Goal: Task Accomplishment & Management: Complete application form

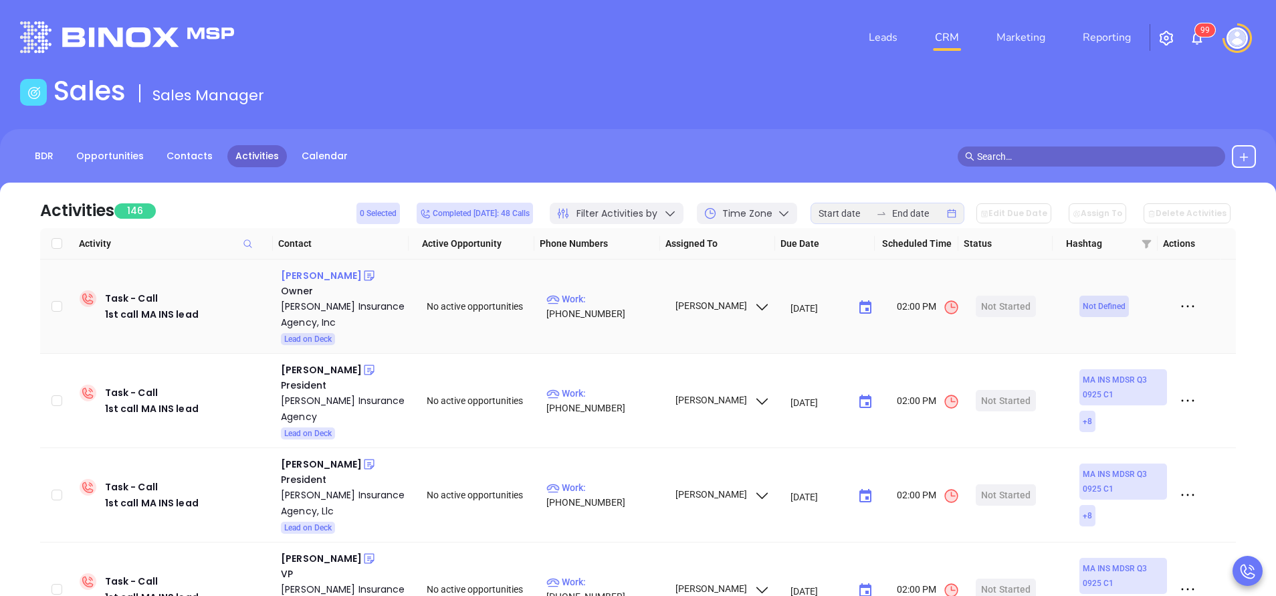
click at [348, 276] on div "Frank Provencher" at bounding box center [321, 276] width 81 height 16
click at [630, 308] on p "Work : (978) 459-8681" at bounding box center [605, 306] width 116 height 29
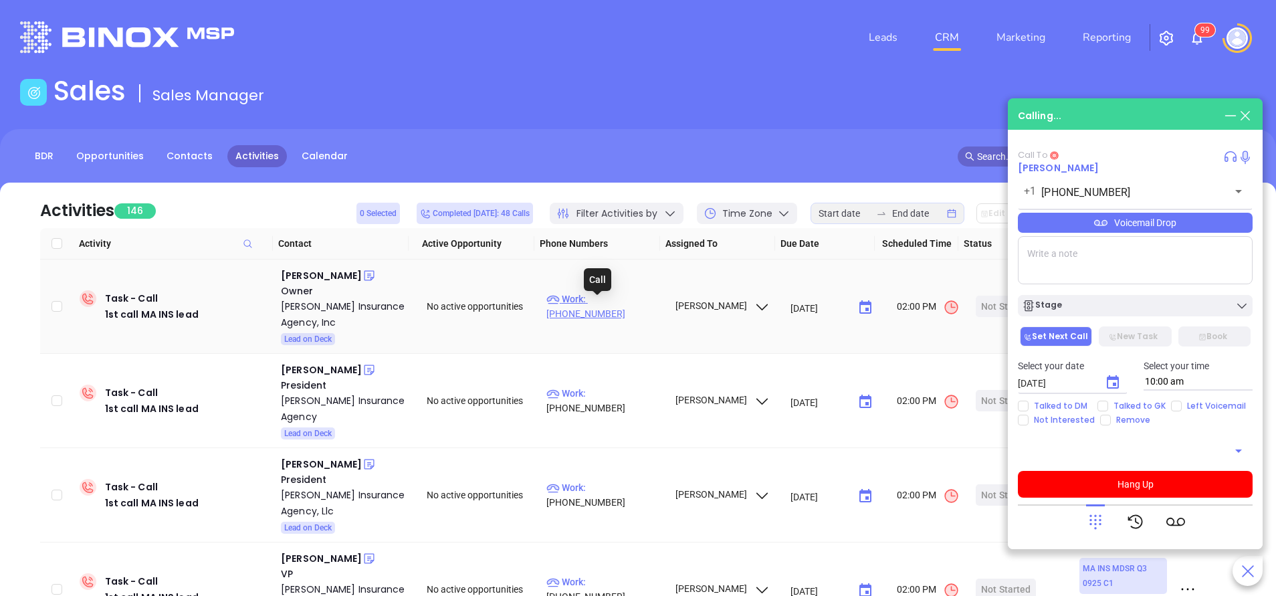
type input "(978) 459-8681"
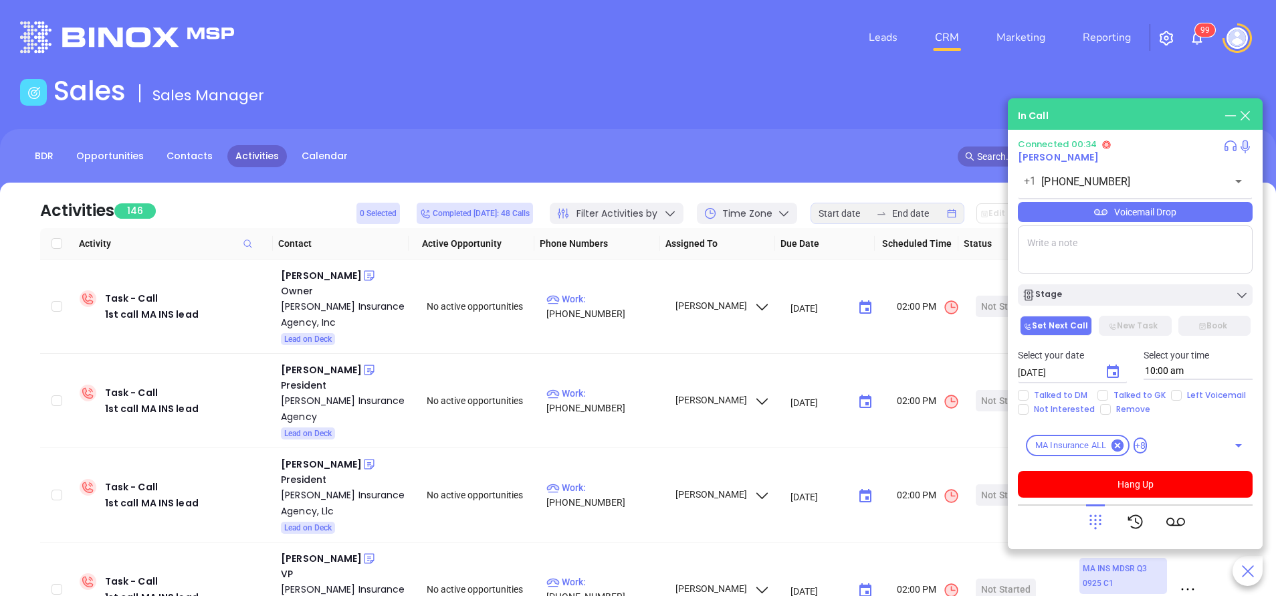
click at [1173, 398] on input "Left Voicemail" at bounding box center [1176, 395] width 11 height 11
checkbox input "true"
click at [1166, 501] on div "Connected 00:34 Frank Provencher +1 (978) 459-8681 ​ Voicemail Drop Stage Set N…" at bounding box center [1135, 339] width 235 height 400
click at [1167, 486] on button "Hang Up" at bounding box center [1135, 484] width 235 height 27
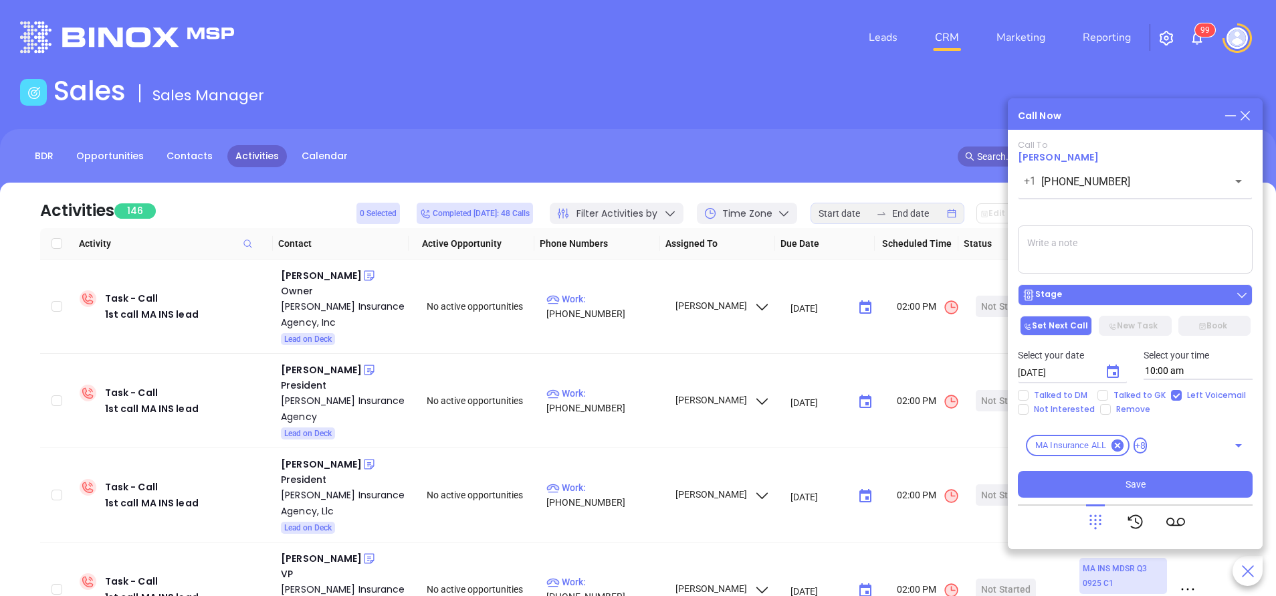
click at [1125, 296] on div "Stage" at bounding box center [1135, 294] width 227 height 13
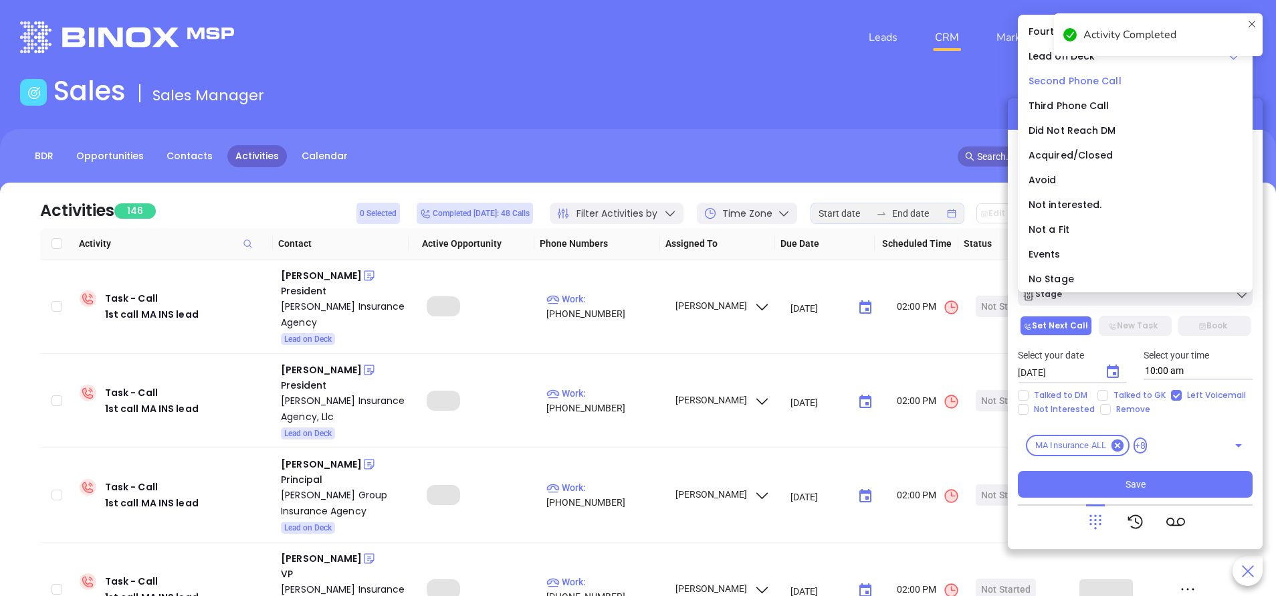
click at [1086, 80] on span "Second Phone Call" at bounding box center [1075, 80] width 93 height 13
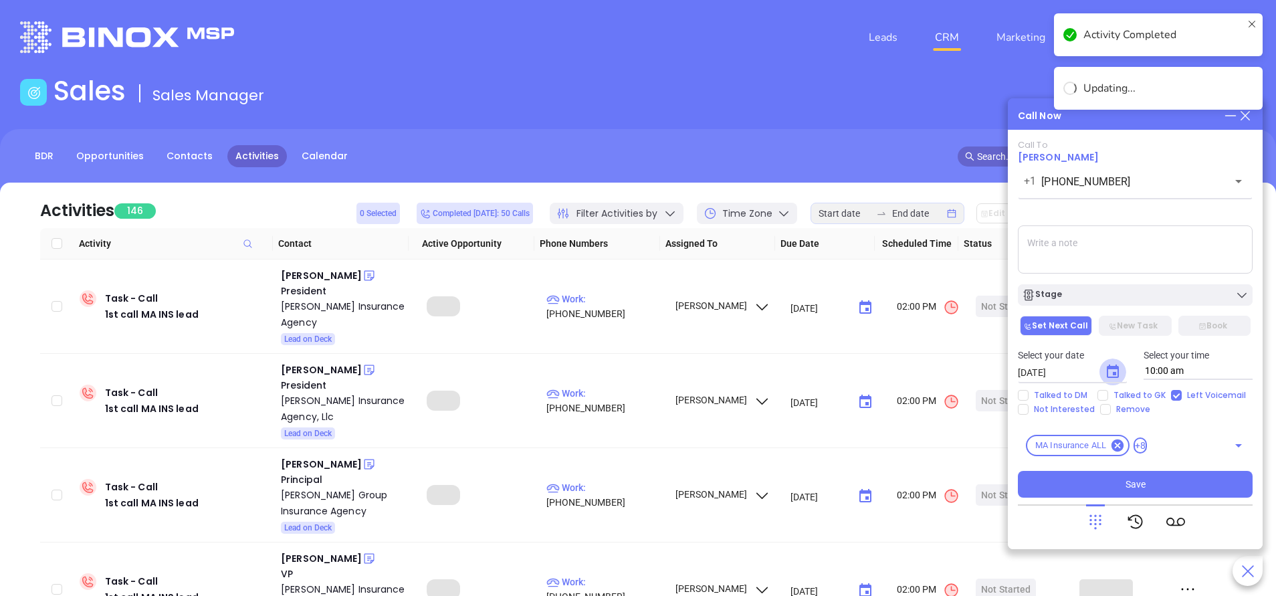
click at [1120, 371] on icon "Choose date, selected date is Oct 7, 2025" at bounding box center [1113, 372] width 16 height 16
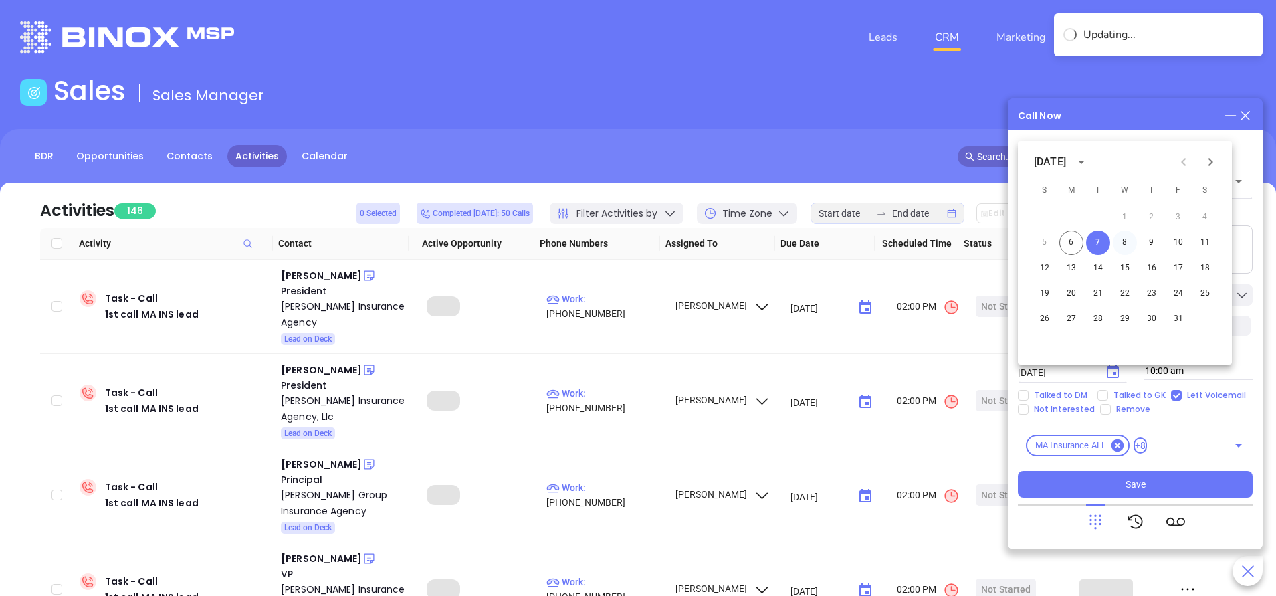
click at [1127, 246] on button "8" at bounding box center [1125, 243] width 24 height 24
type input "10/08/2025"
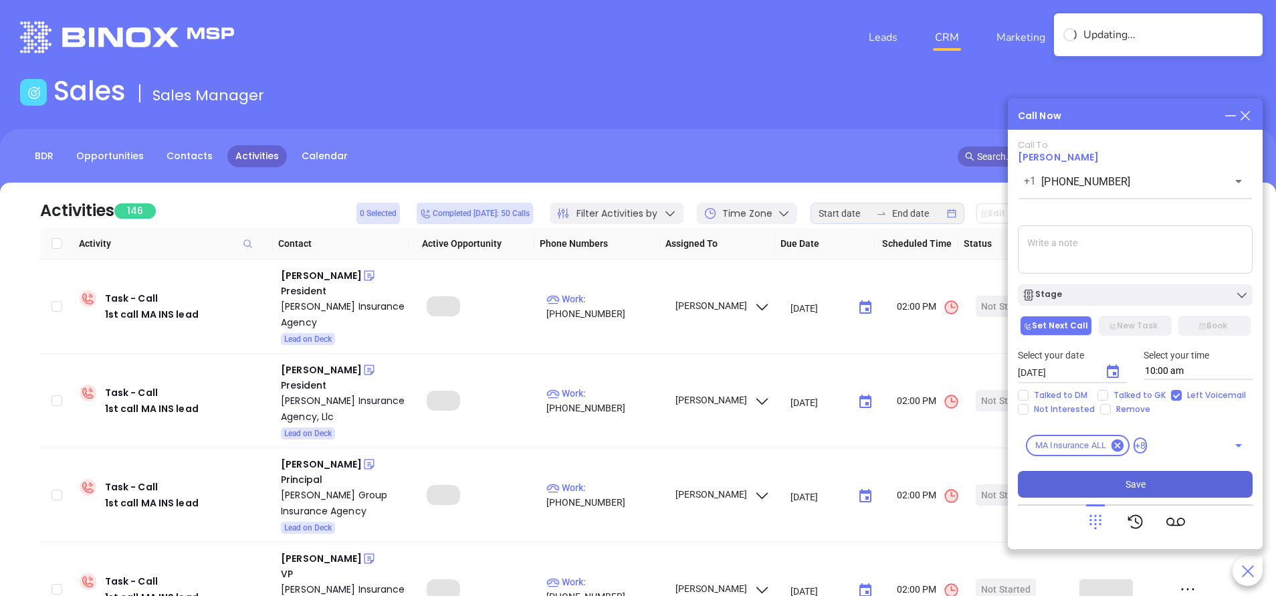
click at [1183, 482] on button "Save" at bounding box center [1135, 484] width 235 height 27
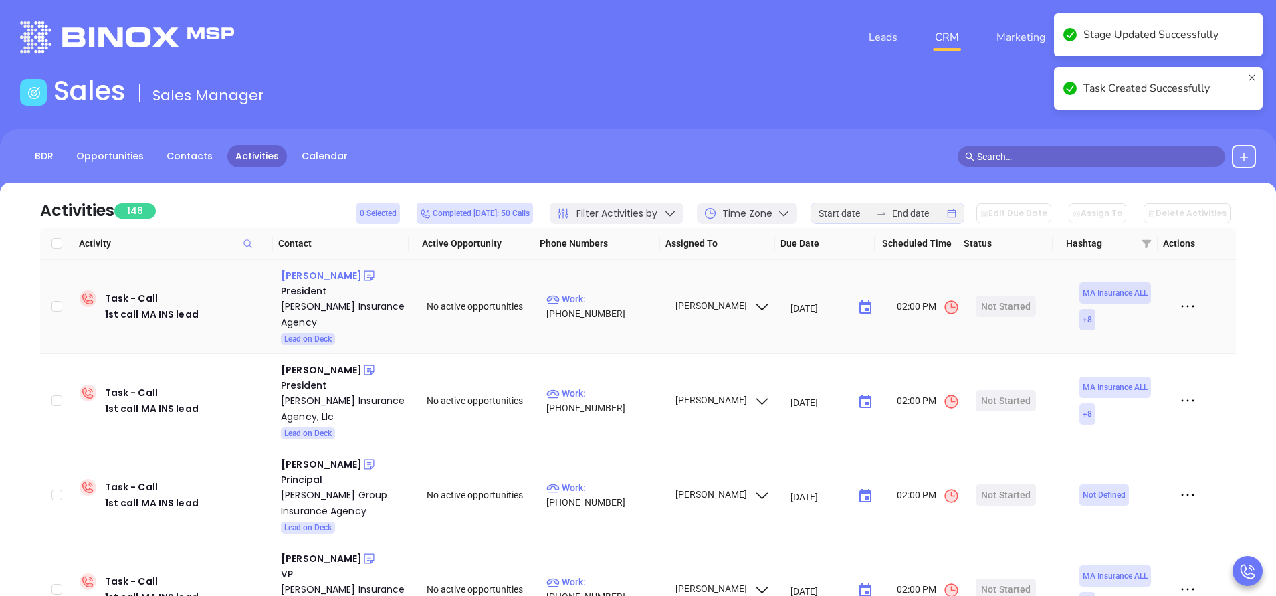
click at [320, 276] on div "Anthony Agnitti" at bounding box center [321, 276] width 81 height 16
click at [625, 299] on p "Work : (617) 770-0123" at bounding box center [605, 306] width 116 height 29
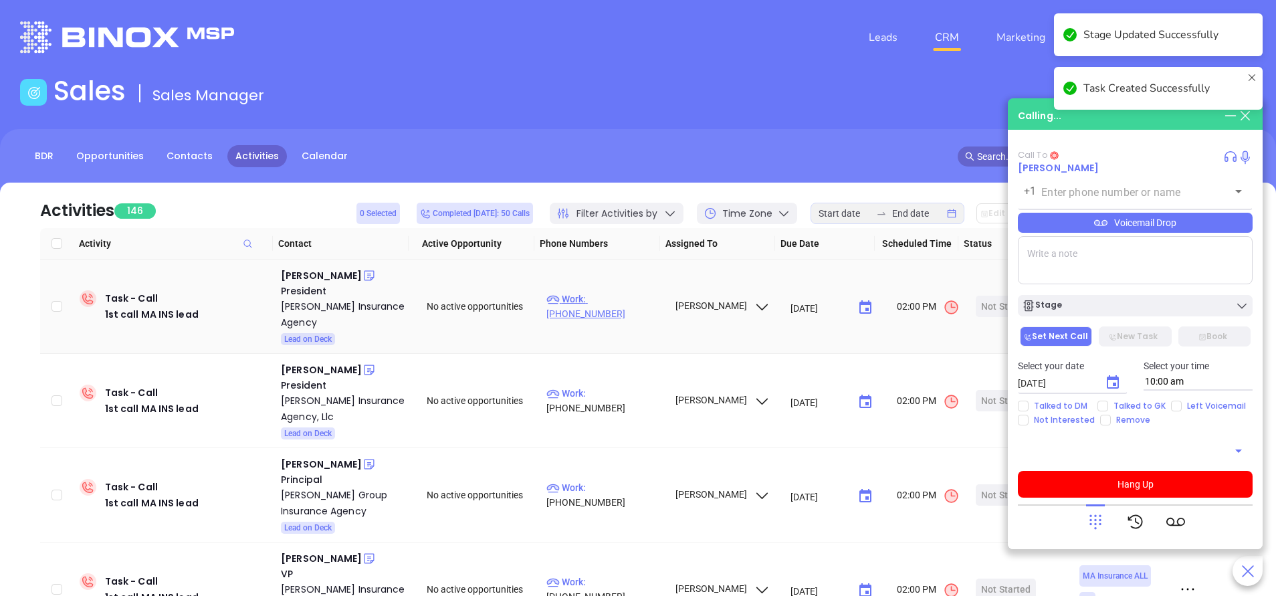
type input "(617) 770-0123"
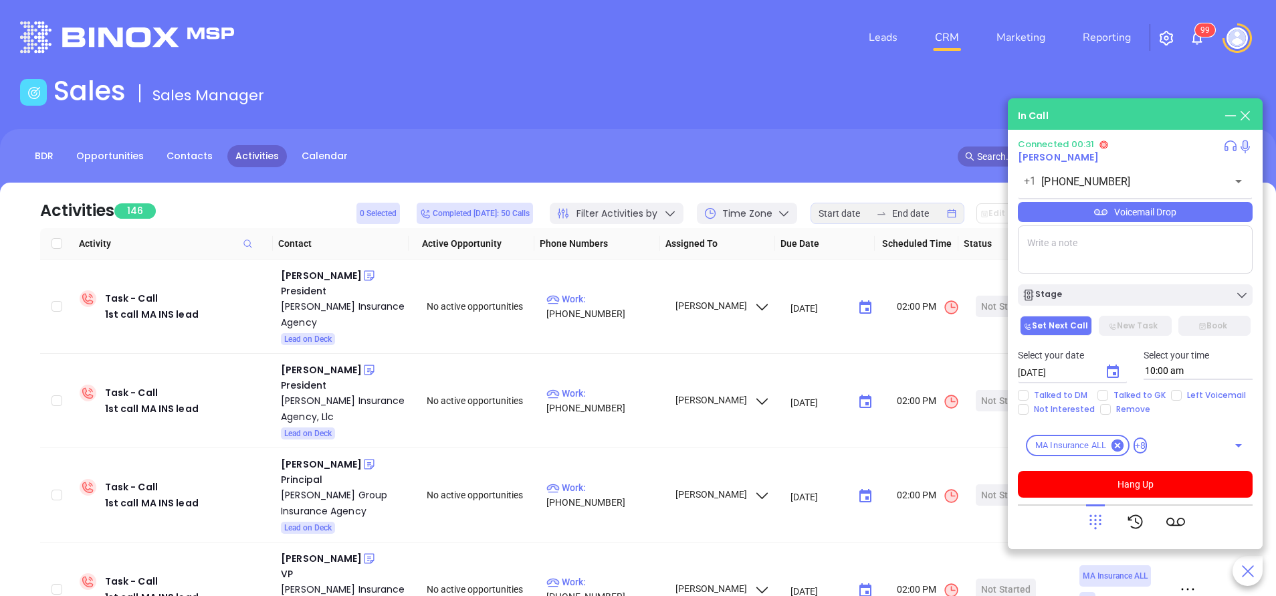
click at [1107, 248] on textarea at bounding box center [1135, 249] width 235 height 48
type textarea "ext 225"
click at [1100, 522] on icon at bounding box center [1095, 521] width 19 height 19
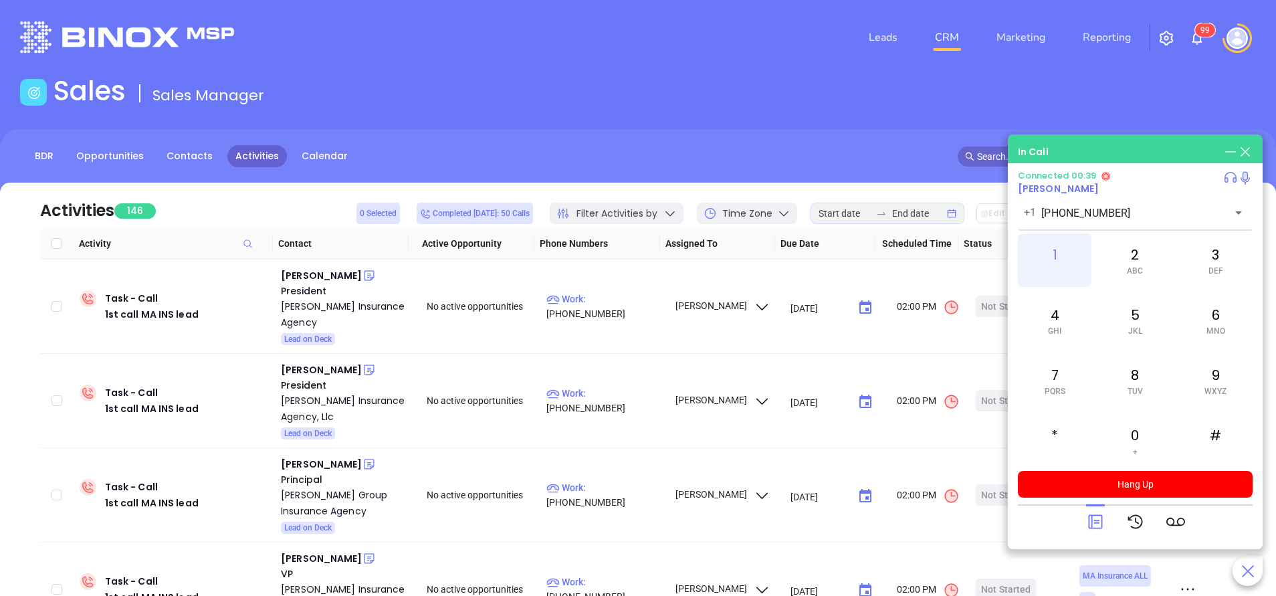
click at [1064, 253] on div "1" at bounding box center [1055, 260] width 74 height 54
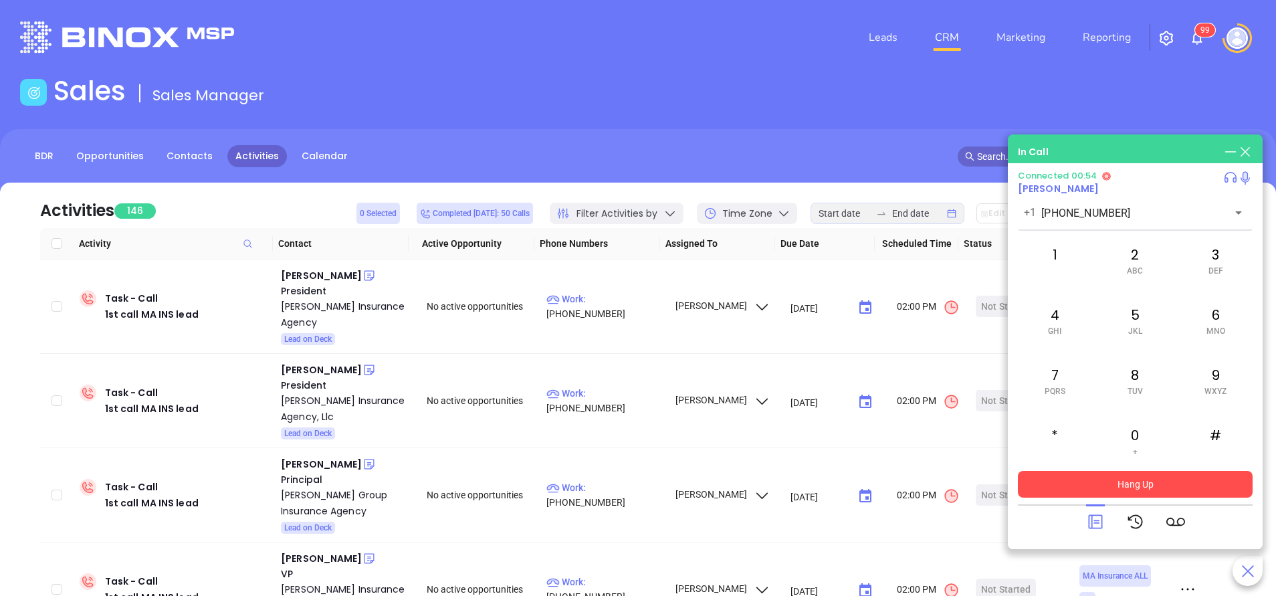
click at [1140, 478] on button "Hang Up" at bounding box center [1135, 484] width 235 height 27
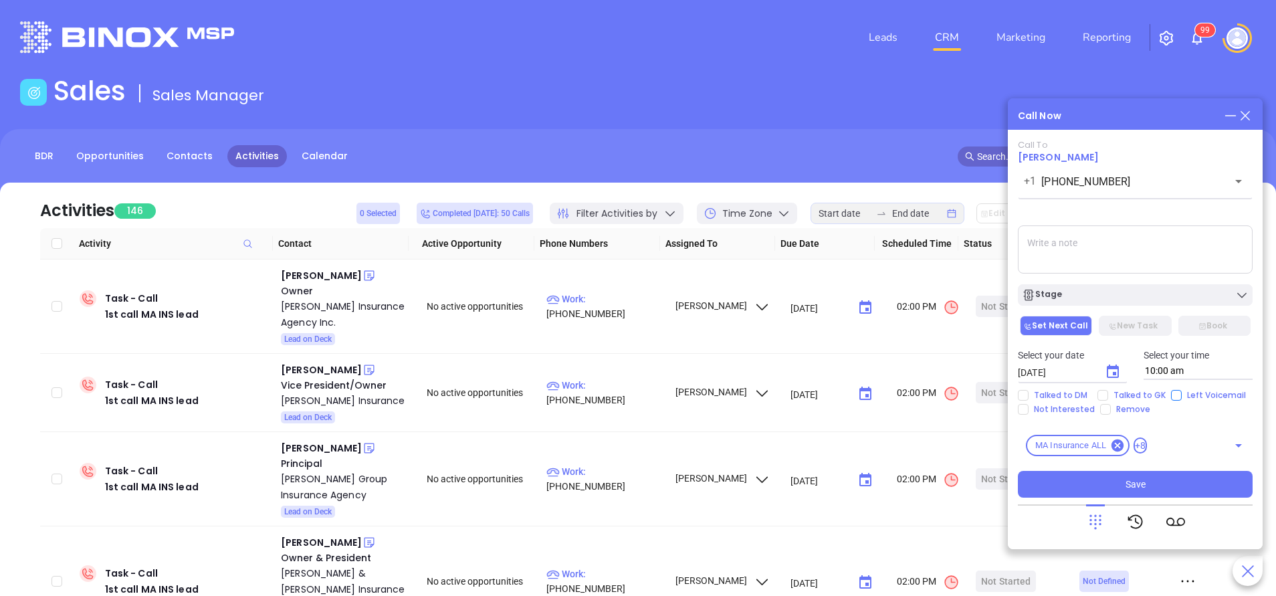
click at [1175, 397] on input "Left Voicemail" at bounding box center [1176, 395] width 11 height 11
checkbox input "true"
click at [1113, 374] on icon "Choose date, selected date is Oct 7, 2025" at bounding box center [1113, 371] width 12 height 13
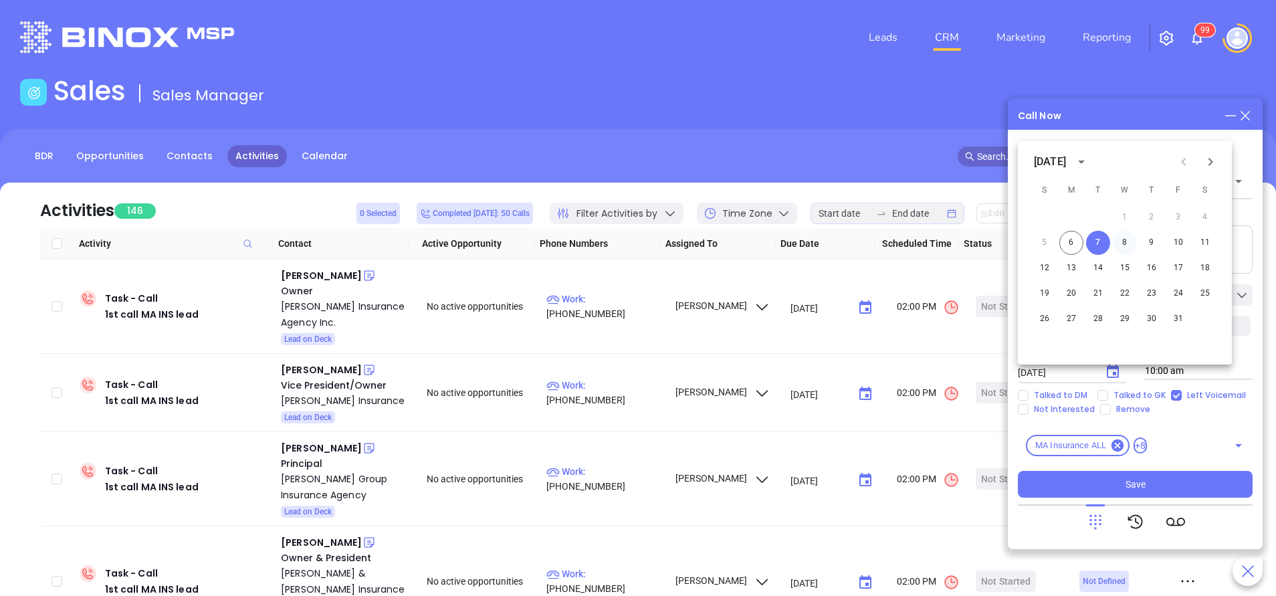
click at [1125, 241] on button "8" at bounding box center [1125, 243] width 24 height 24
type input "10/08/2025"
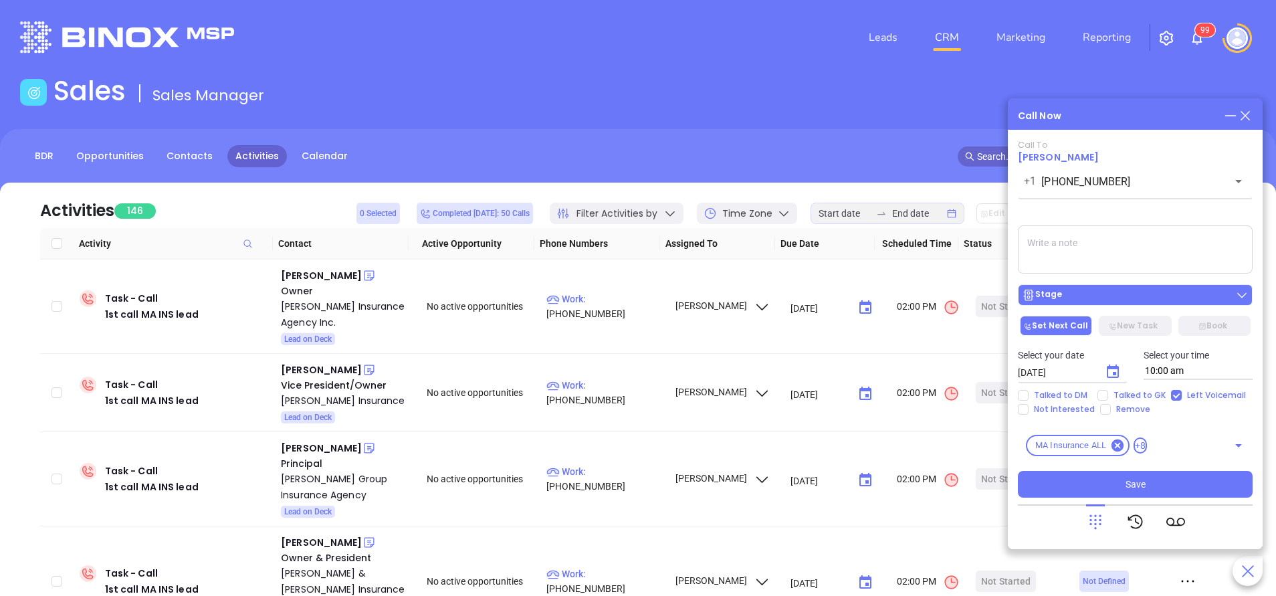
click at [1124, 288] on button "Stage" at bounding box center [1135, 294] width 235 height 21
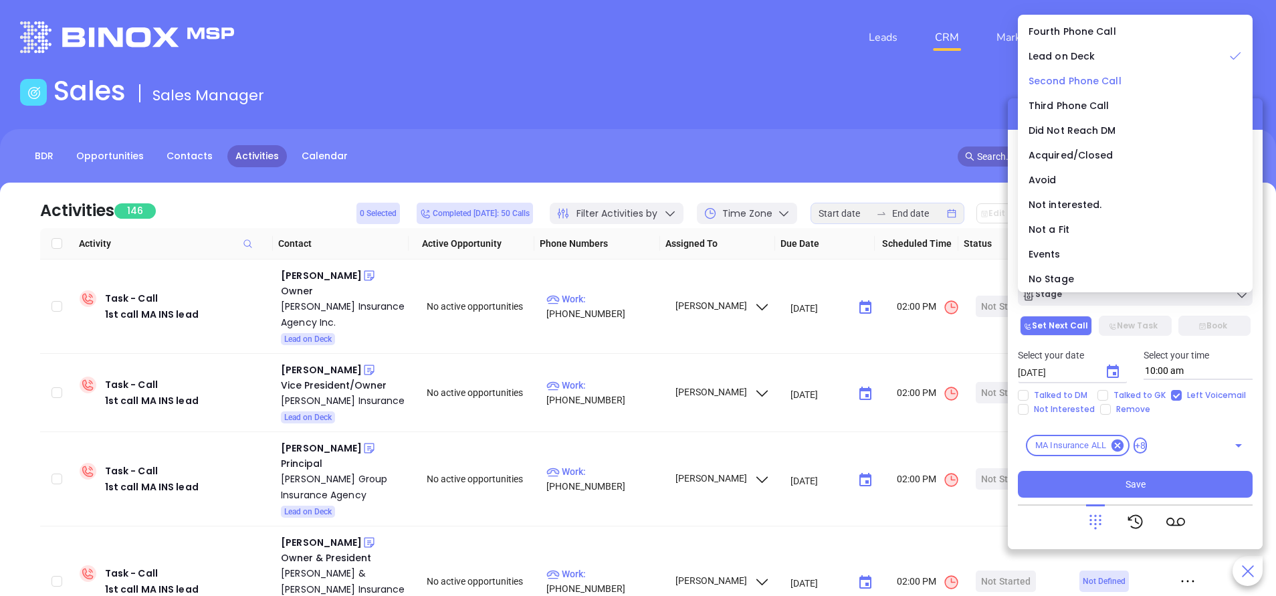
click at [1054, 84] on span "Second Phone Call" at bounding box center [1075, 80] width 93 height 13
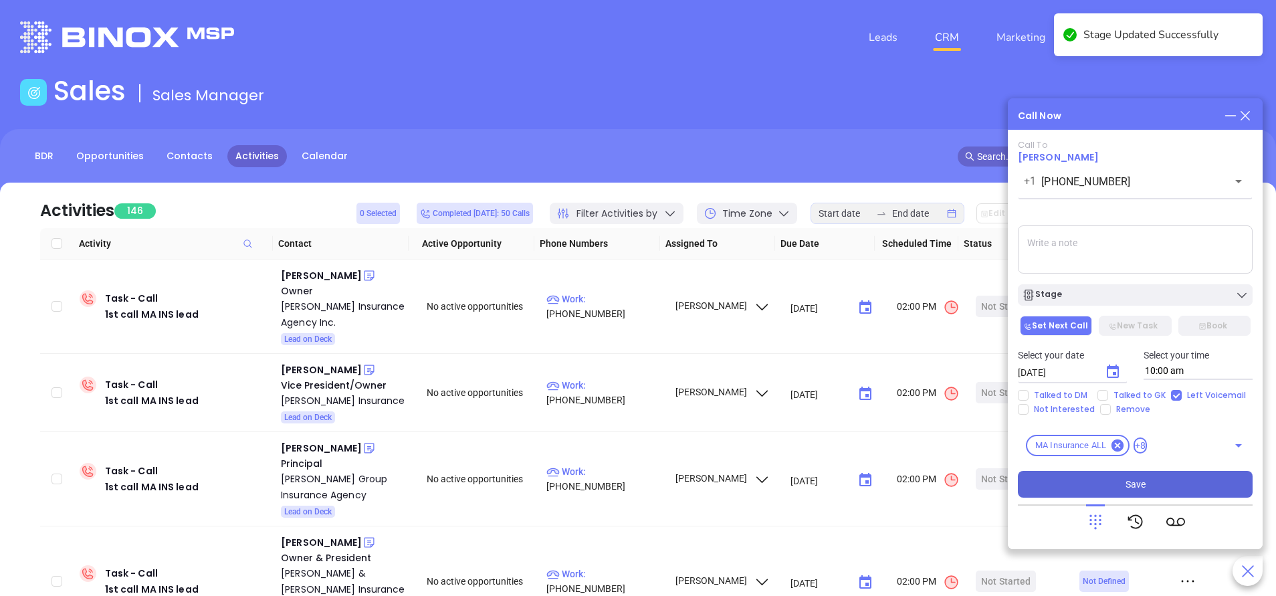
drag, startPoint x: 1156, startPoint y: 488, endPoint x: 1156, endPoint y: 497, distance: 8.7
click at [1156, 488] on button "Save" at bounding box center [1135, 484] width 235 height 27
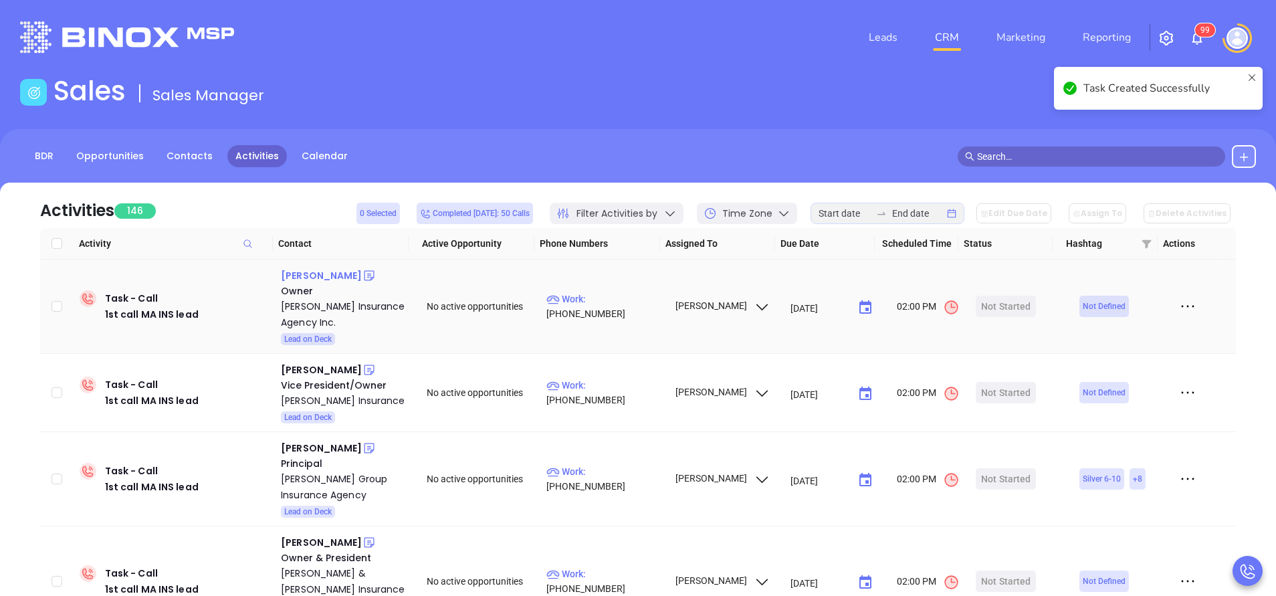
click at [342, 269] on div "Christopher Kokoras" at bounding box center [321, 276] width 81 height 16
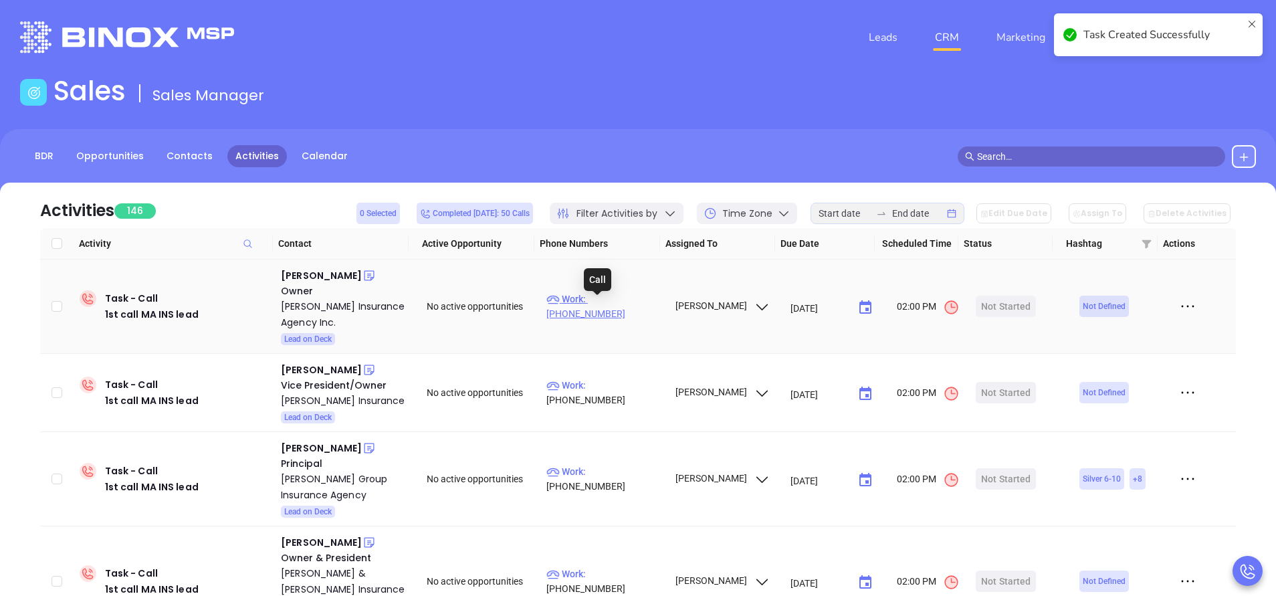
click at [629, 304] on p "Work : (617) 738-8228" at bounding box center [605, 306] width 116 height 29
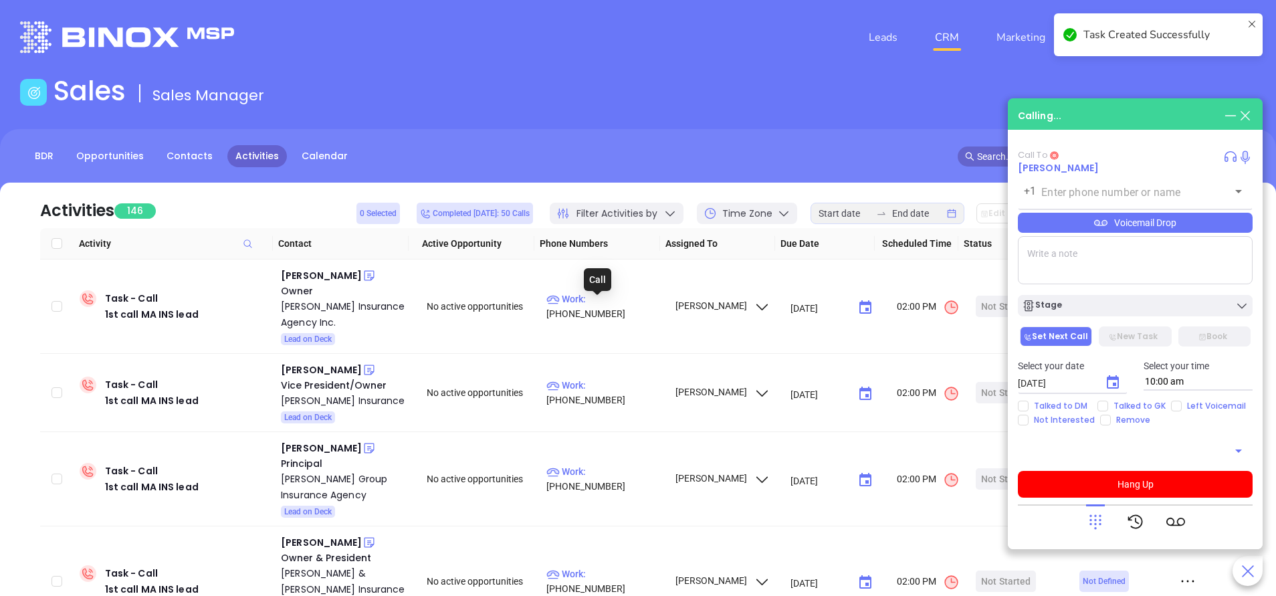
type input "(617) 738-8228"
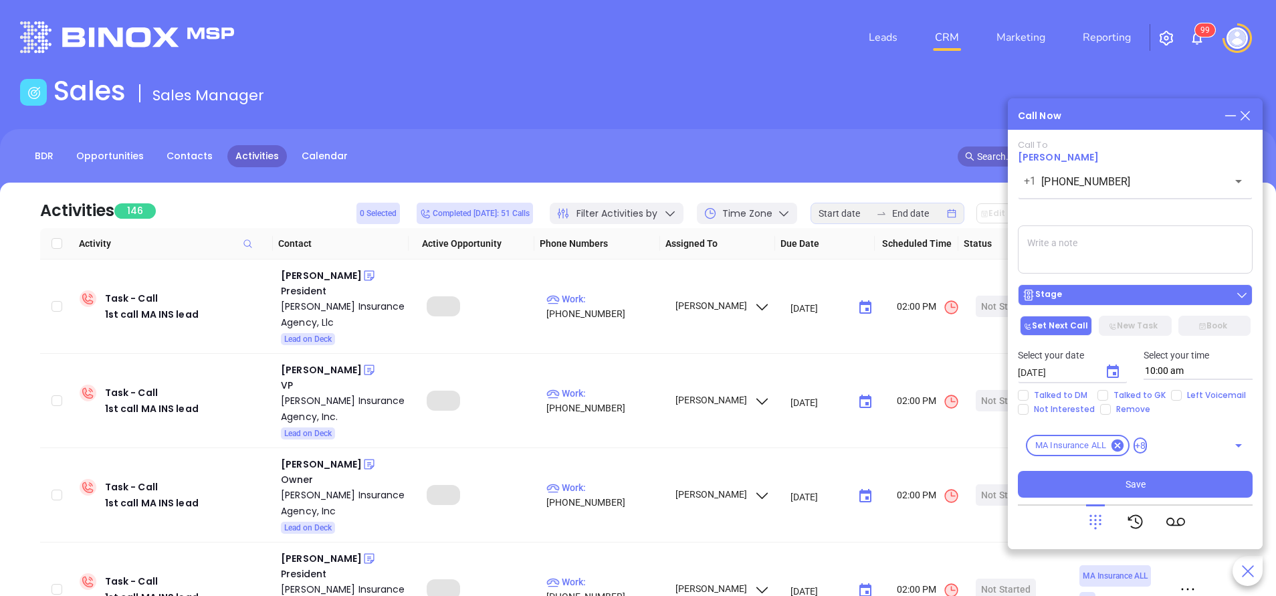
drag, startPoint x: 1107, startPoint y: 258, endPoint x: 1077, endPoint y: 289, distance: 42.6
click at [1106, 258] on textarea at bounding box center [1135, 249] width 235 height 48
type textarea "number just rings"
click at [1076, 292] on div "Stage" at bounding box center [1135, 294] width 227 height 13
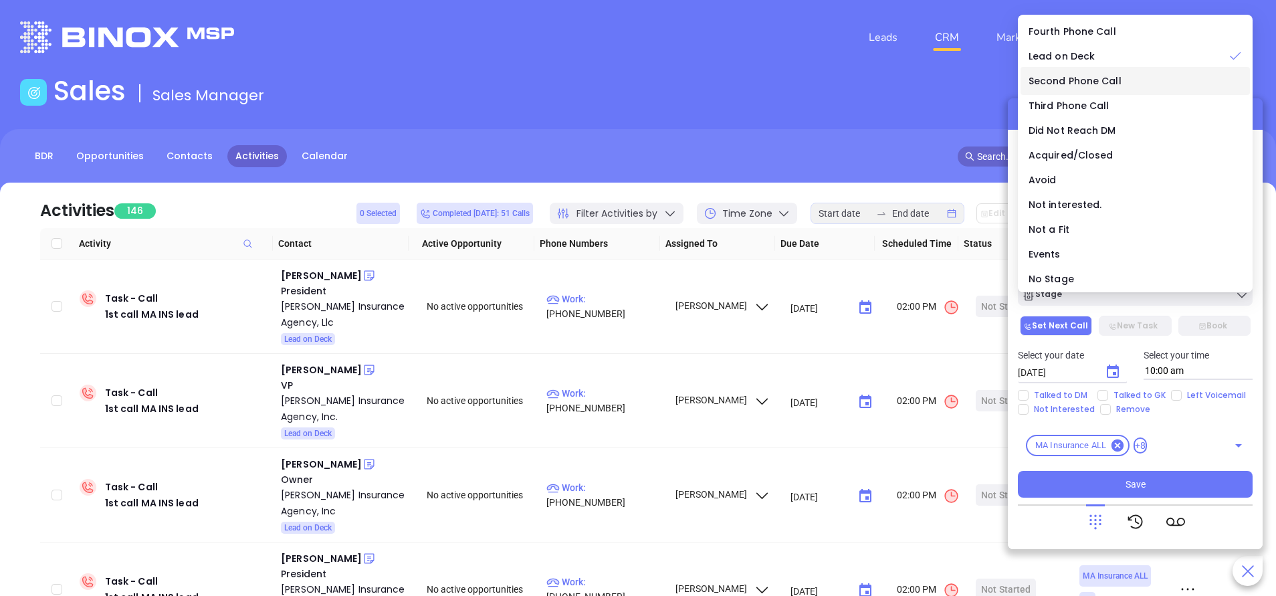
click at [1082, 78] on span "Second Phone Call" at bounding box center [1075, 80] width 93 height 13
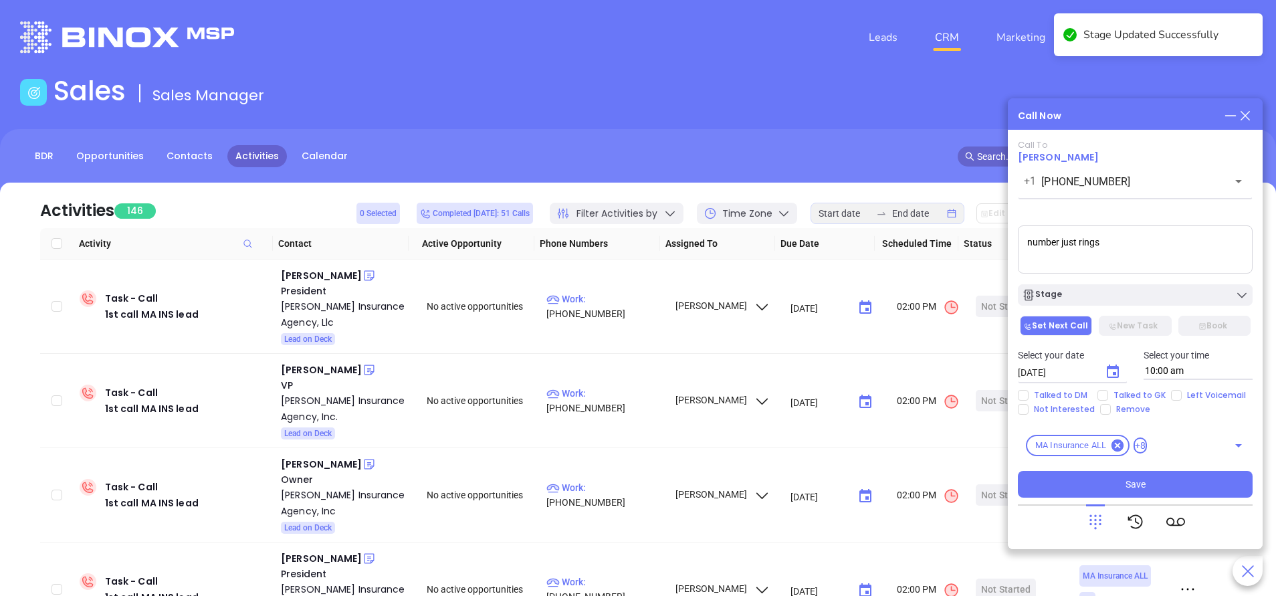
click at [1120, 369] on icon "Choose date, selected date is Oct 7, 2025" at bounding box center [1113, 372] width 16 height 16
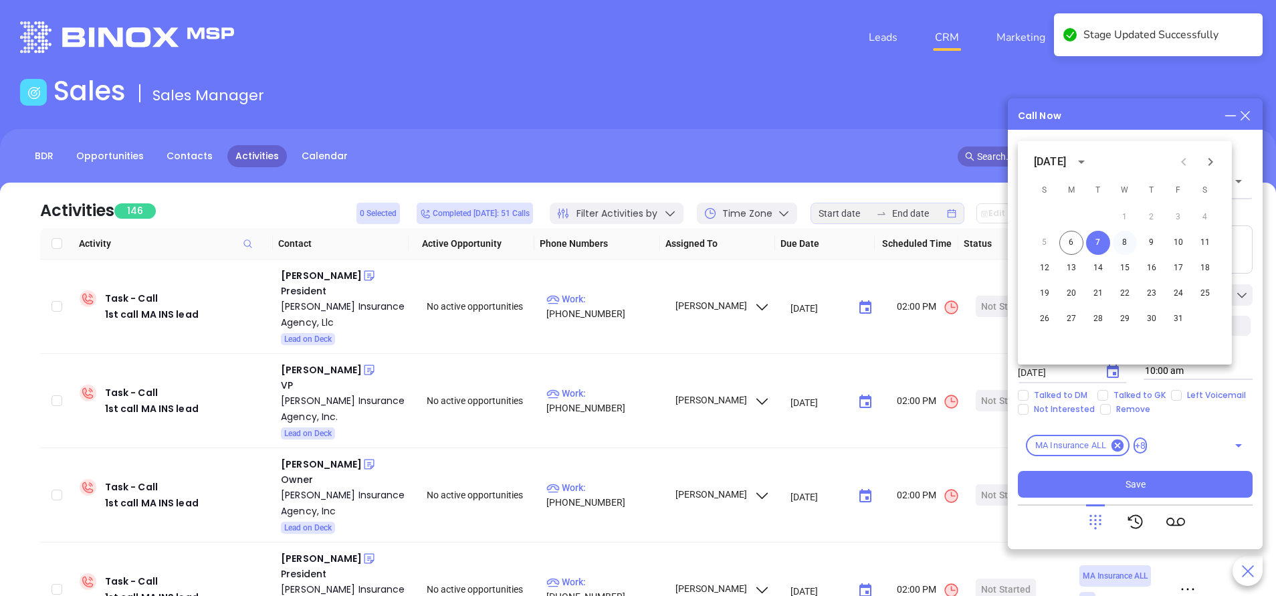
click at [1123, 237] on button "8" at bounding box center [1125, 243] width 24 height 24
type input "10/08/2025"
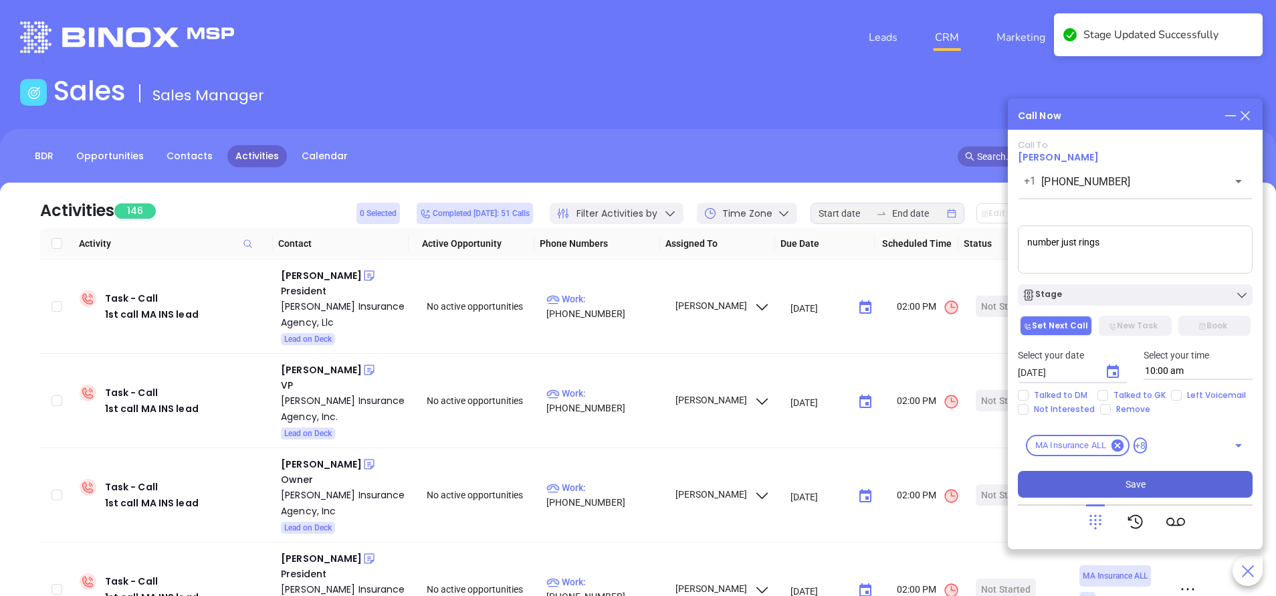
click at [1163, 496] on button "Save" at bounding box center [1135, 484] width 235 height 27
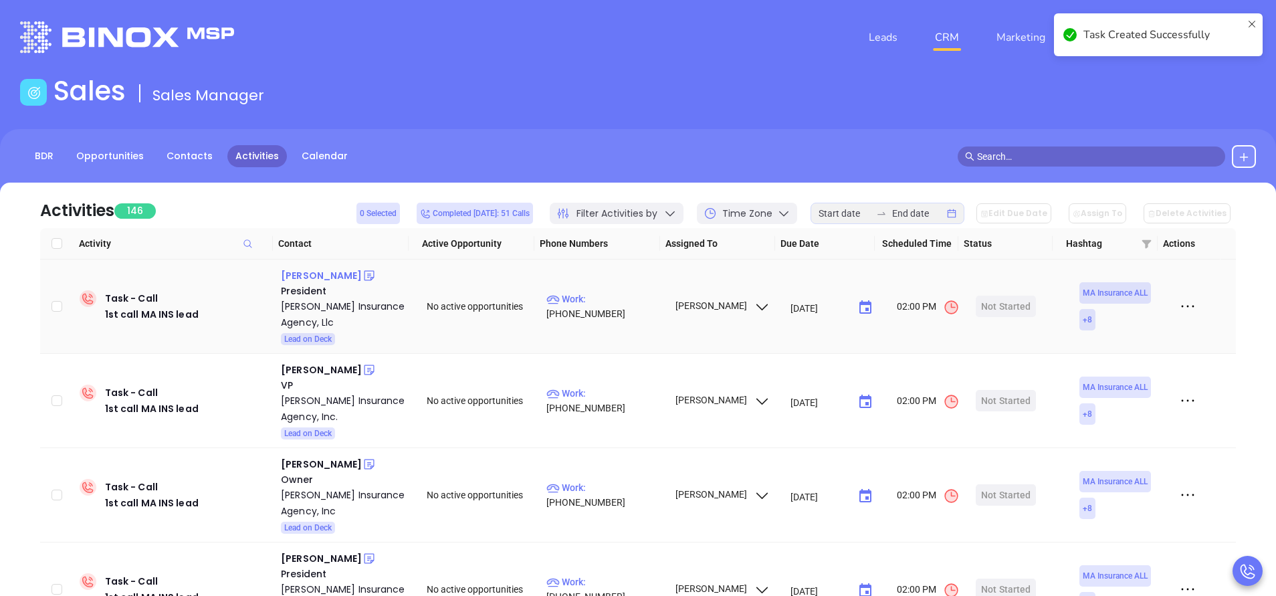
click at [351, 278] on div "Anthony Cordeiro" at bounding box center [321, 276] width 81 height 16
click at [619, 304] on p "Work : (508) 677-0407" at bounding box center [605, 306] width 116 height 29
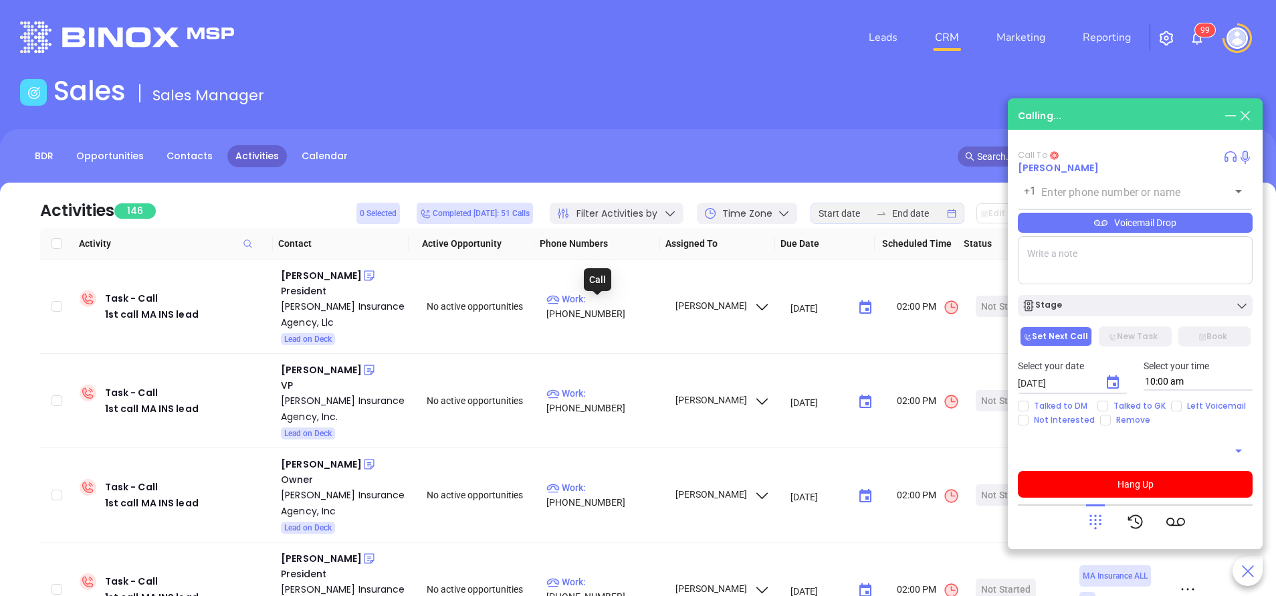
type input "(508) 677-0407"
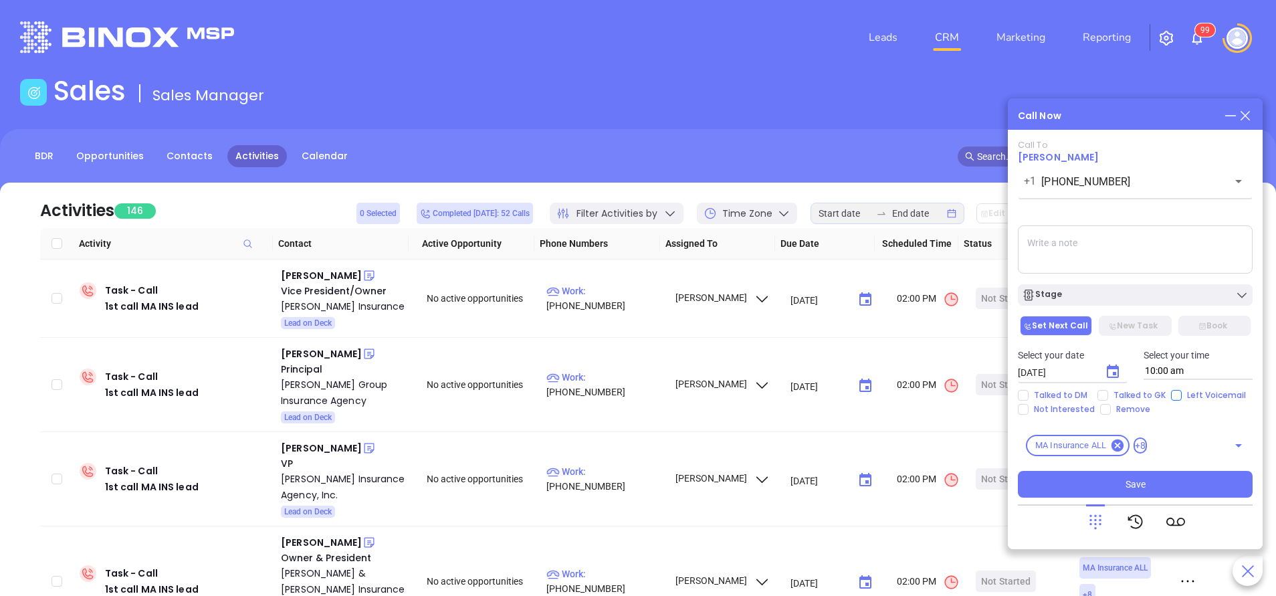
click at [1173, 400] on input "Left Voicemail" at bounding box center [1176, 395] width 11 height 11
checkbox input "true"
click at [1110, 301] on button "Stage" at bounding box center [1135, 294] width 235 height 21
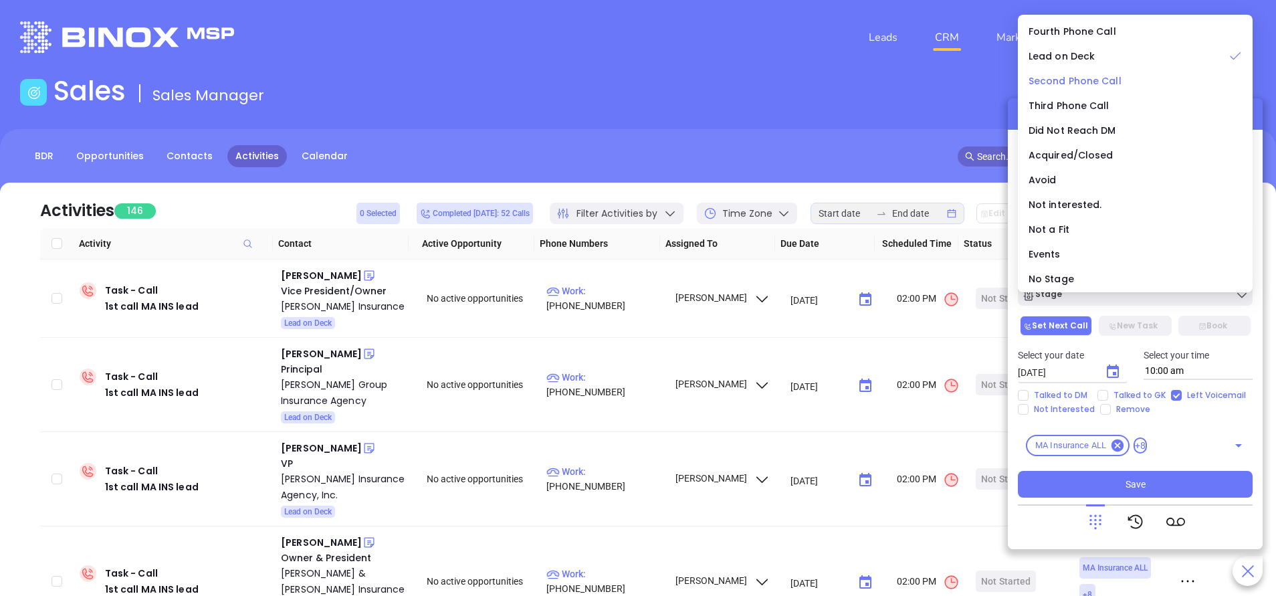
click at [1063, 77] on span "Second Phone Call" at bounding box center [1075, 80] width 93 height 13
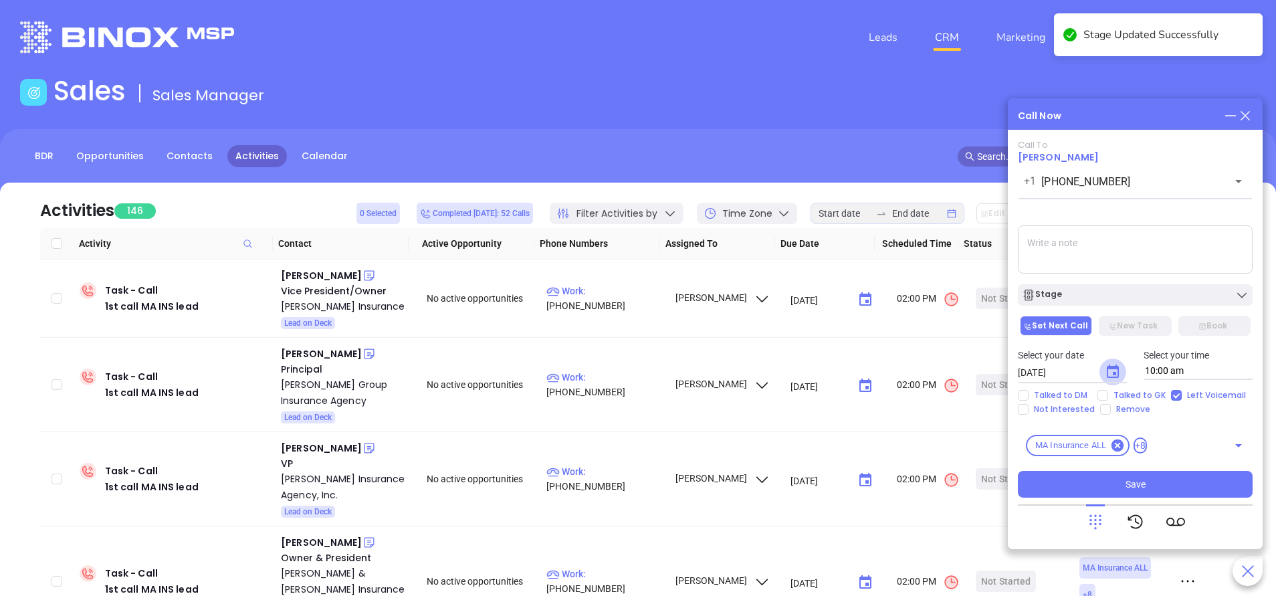
click at [1116, 371] on icon "Choose date, selected date is Oct 7, 2025" at bounding box center [1113, 372] width 16 height 16
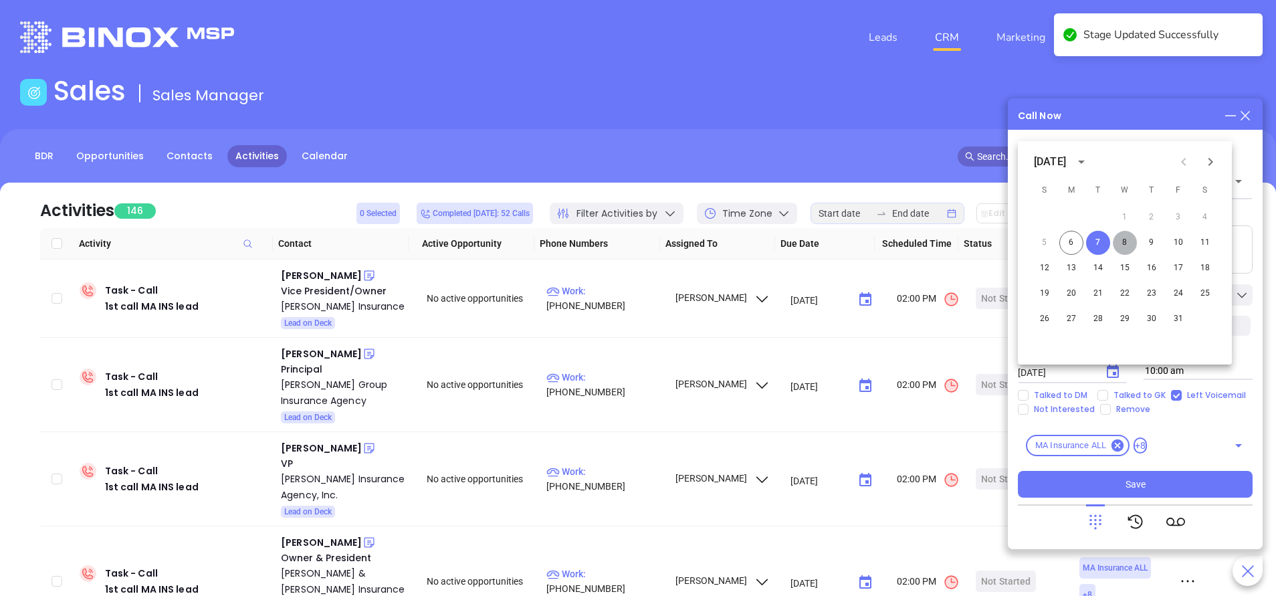
click at [1124, 237] on button "8" at bounding box center [1125, 243] width 24 height 24
type input "10/08/2025"
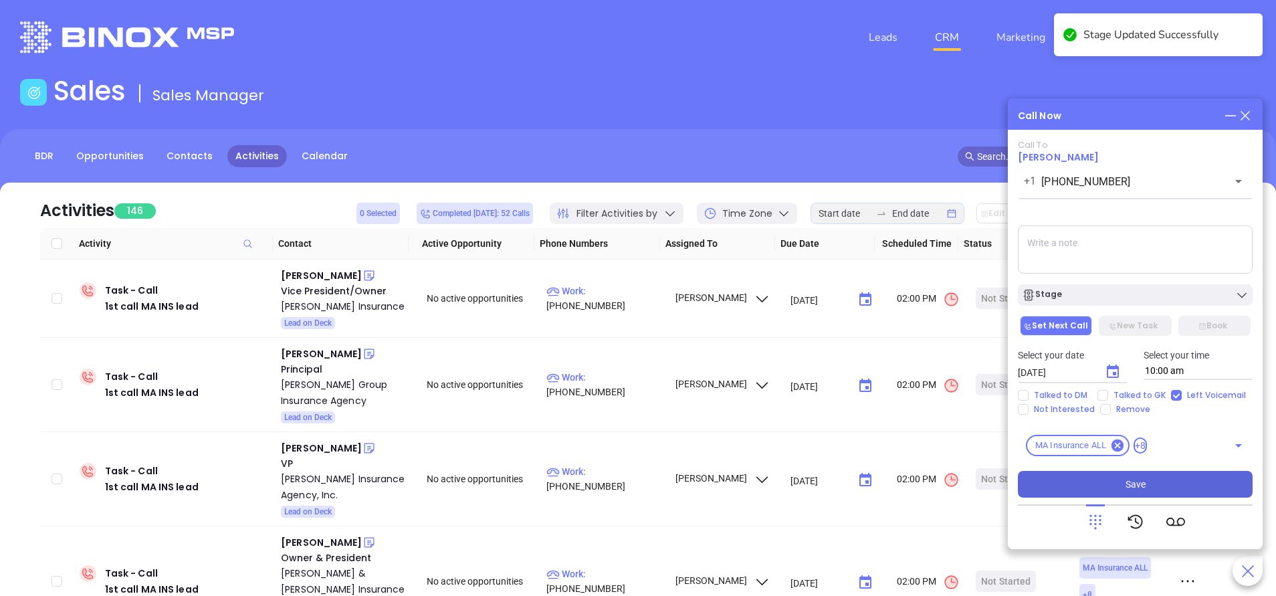
click at [1133, 477] on span "Save" at bounding box center [1136, 484] width 20 height 15
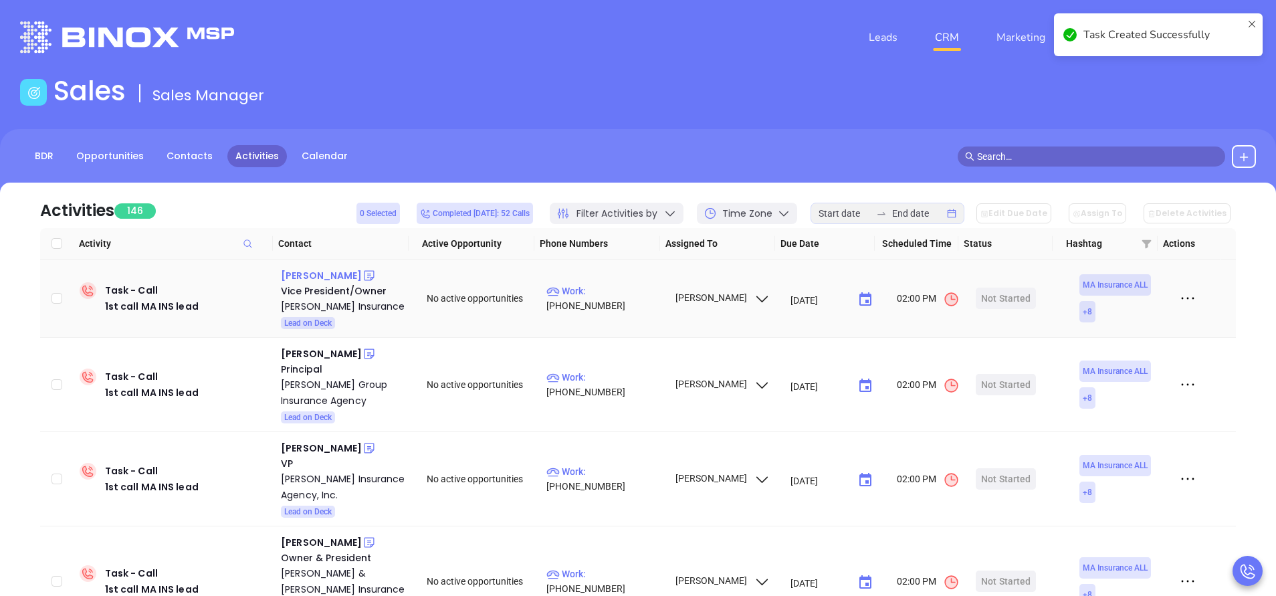
click at [311, 270] on div "Jeff Phelps" at bounding box center [321, 276] width 81 height 16
click at [617, 297] on p "Work : (781) 878-0217" at bounding box center [605, 298] width 116 height 29
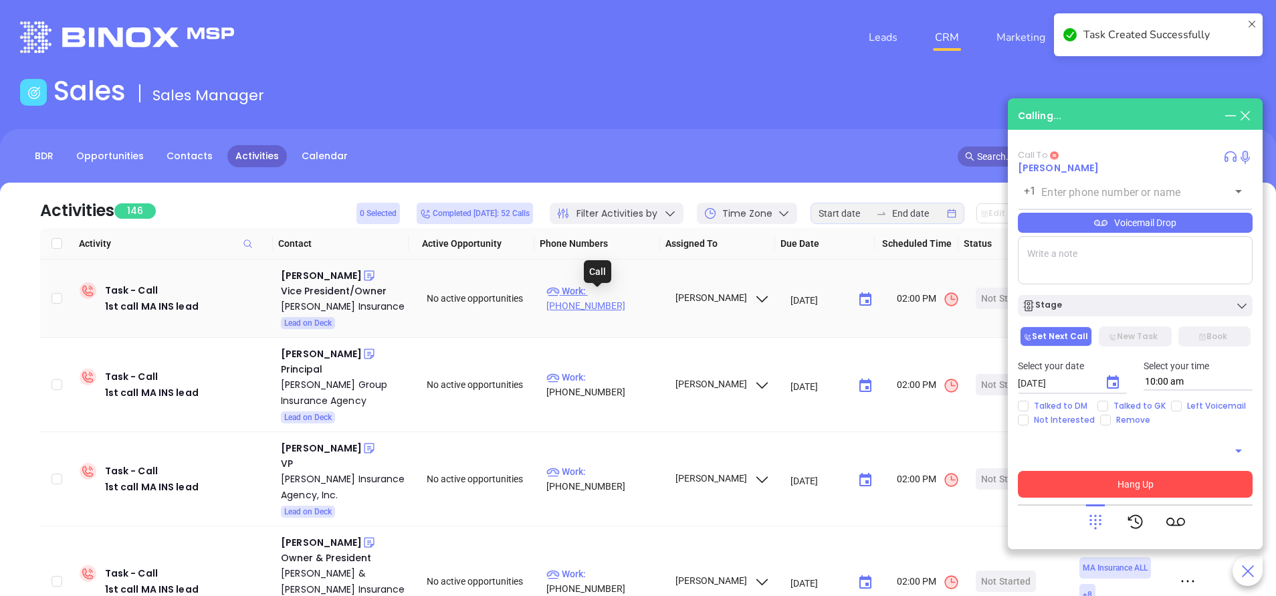
type input "(781) 878-0217"
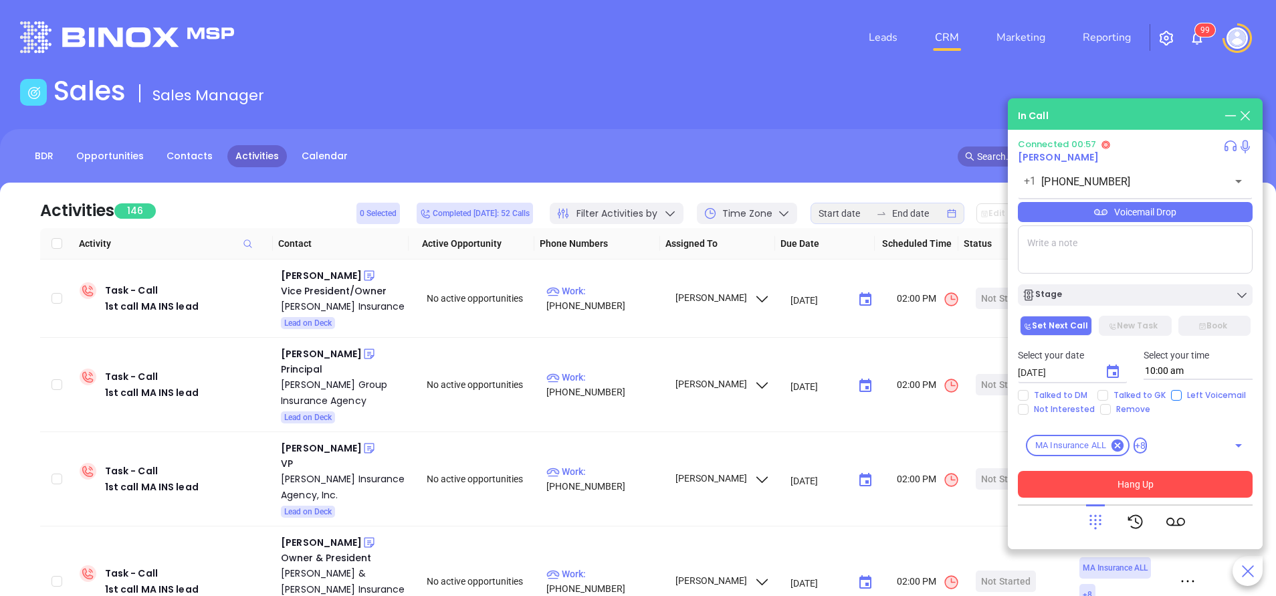
click at [1171, 397] on input "Left Voicemail" at bounding box center [1176, 395] width 11 height 11
checkbox input "true"
drag, startPoint x: 1157, startPoint y: 480, endPoint x: 1165, endPoint y: 486, distance: 9.6
click at [1158, 482] on button "Hang Up" at bounding box center [1135, 484] width 235 height 27
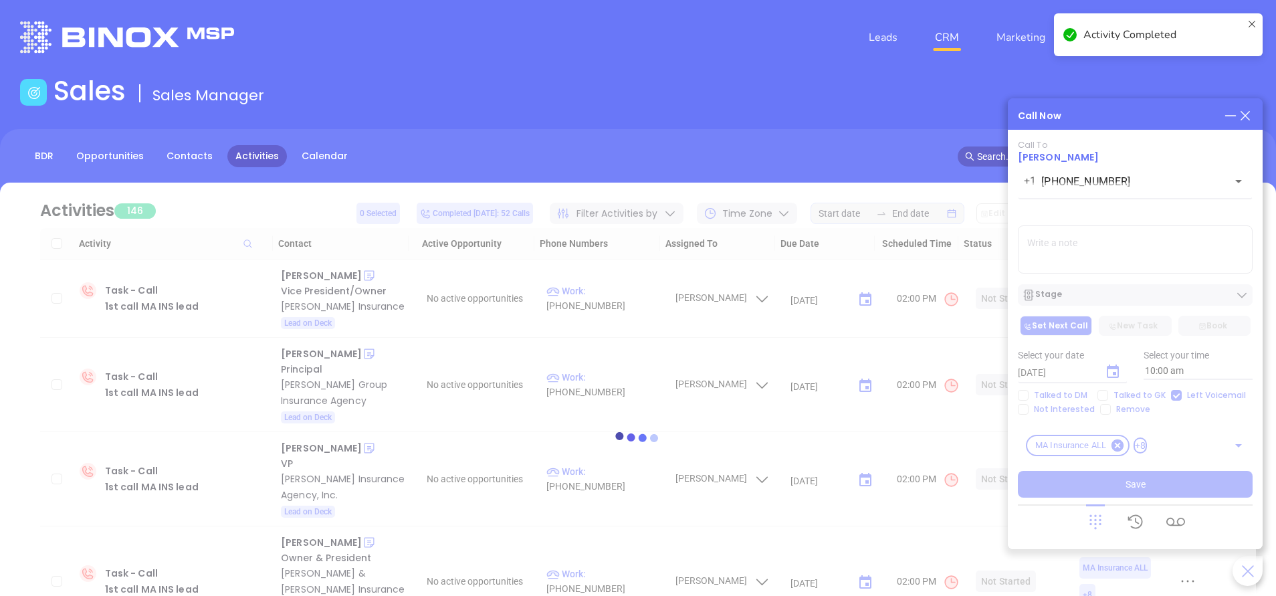
click at [1119, 373] on div at bounding box center [638, 438] width 1236 height 510
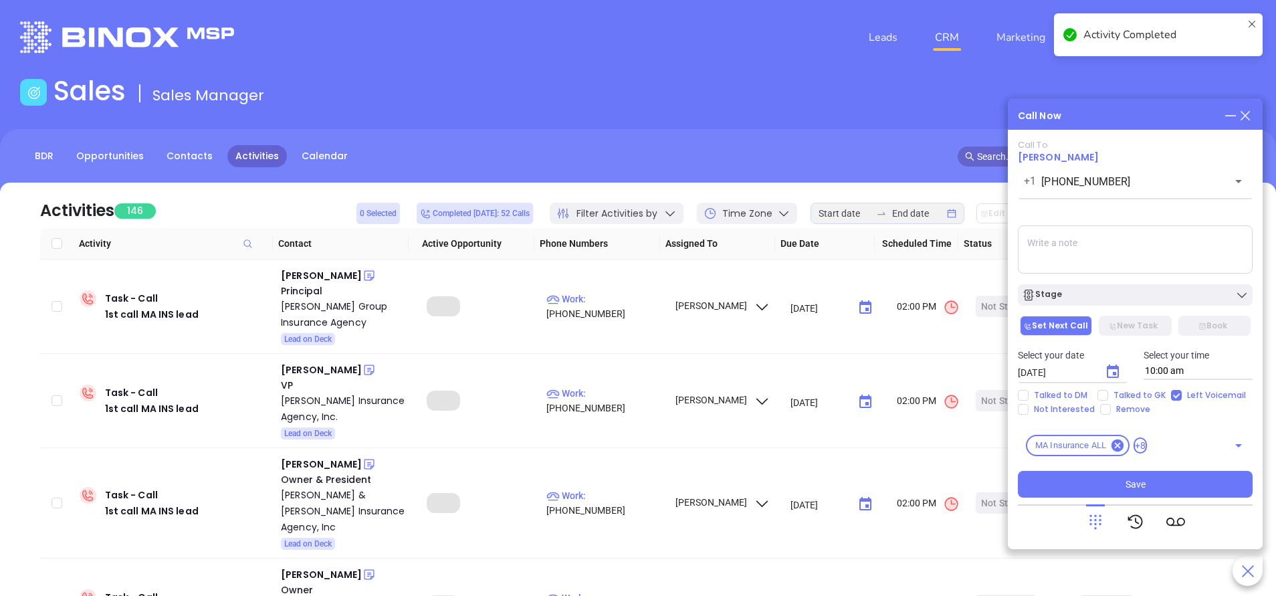
click at [1119, 373] on icon "Choose date, selected date is Oct 7, 2025" at bounding box center [1113, 371] width 12 height 13
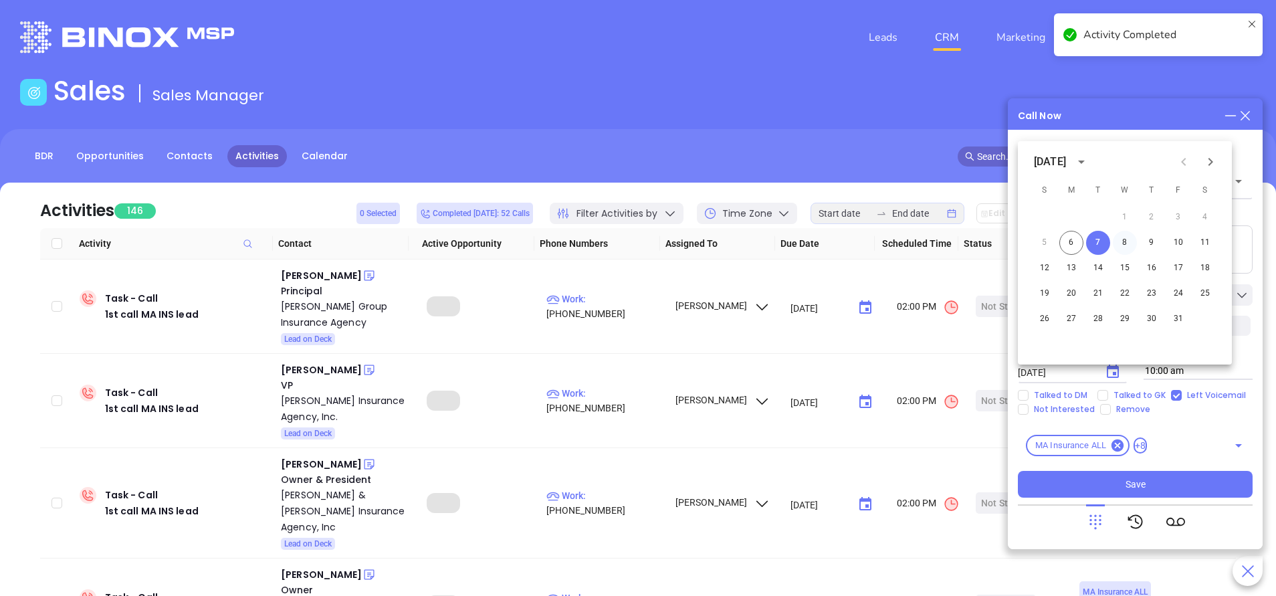
click at [1125, 244] on button "8" at bounding box center [1125, 243] width 24 height 24
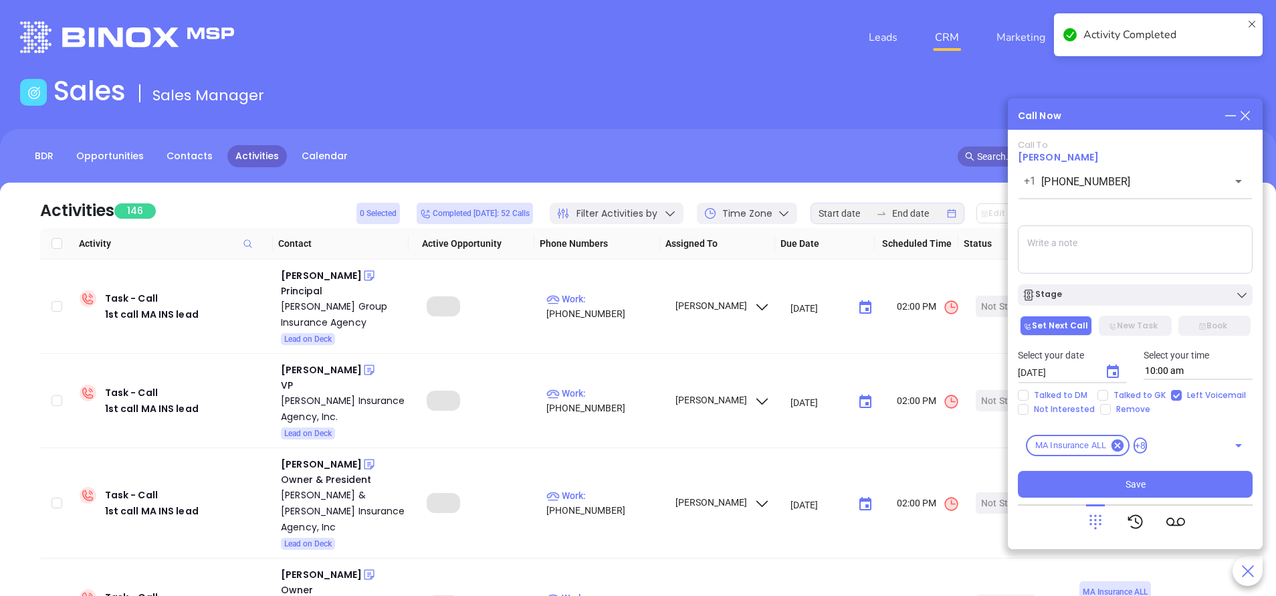
type input "10/08/2025"
click at [1147, 299] on div "Stage" at bounding box center [1135, 294] width 227 height 13
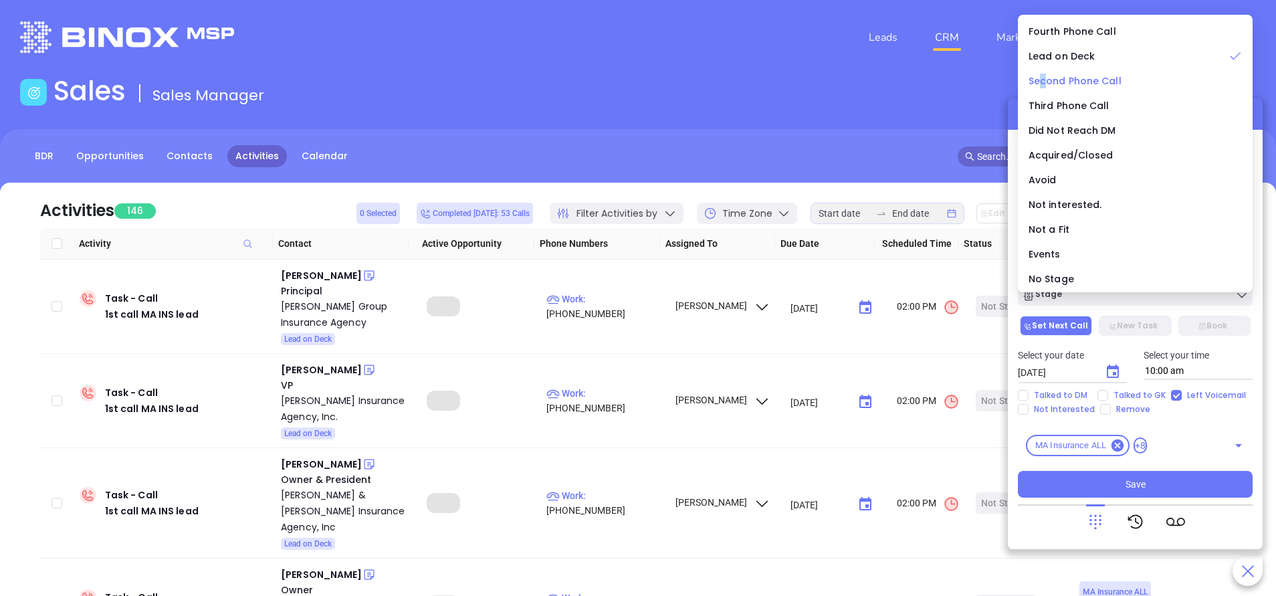
click at [1044, 79] on span "Second Phone Call" at bounding box center [1075, 80] width 93 height 13
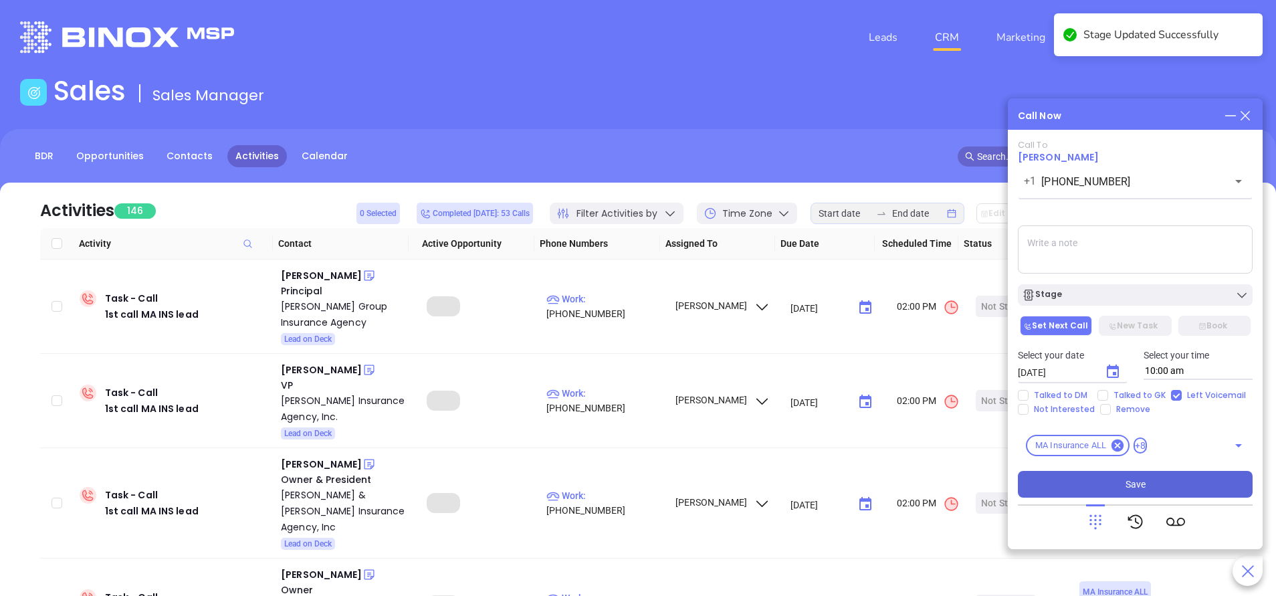
click at [1157, 478] on button "Save" at bounding box center [1135, 484] width 235 height 27
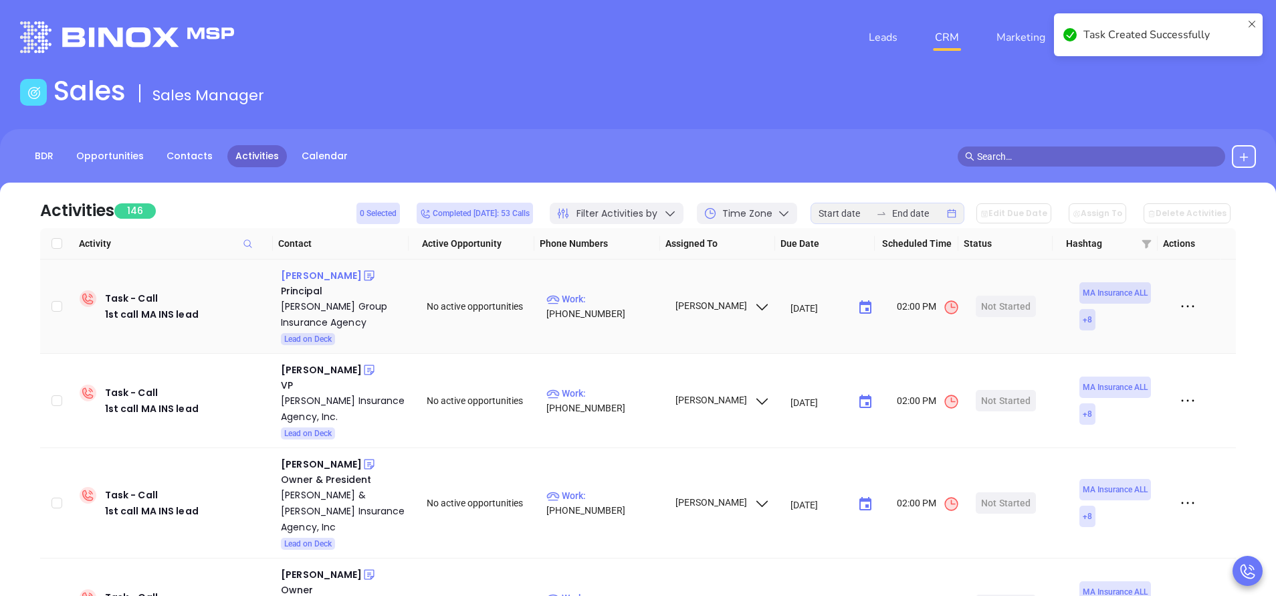
click at [310, 278] on div "Erin Gaffney" at bounding box center [321, 276] width 81 height 16
click at [617, 308] on p "Work : (781) 483-3248" at bounding box center [605, 306] width 116 height 29
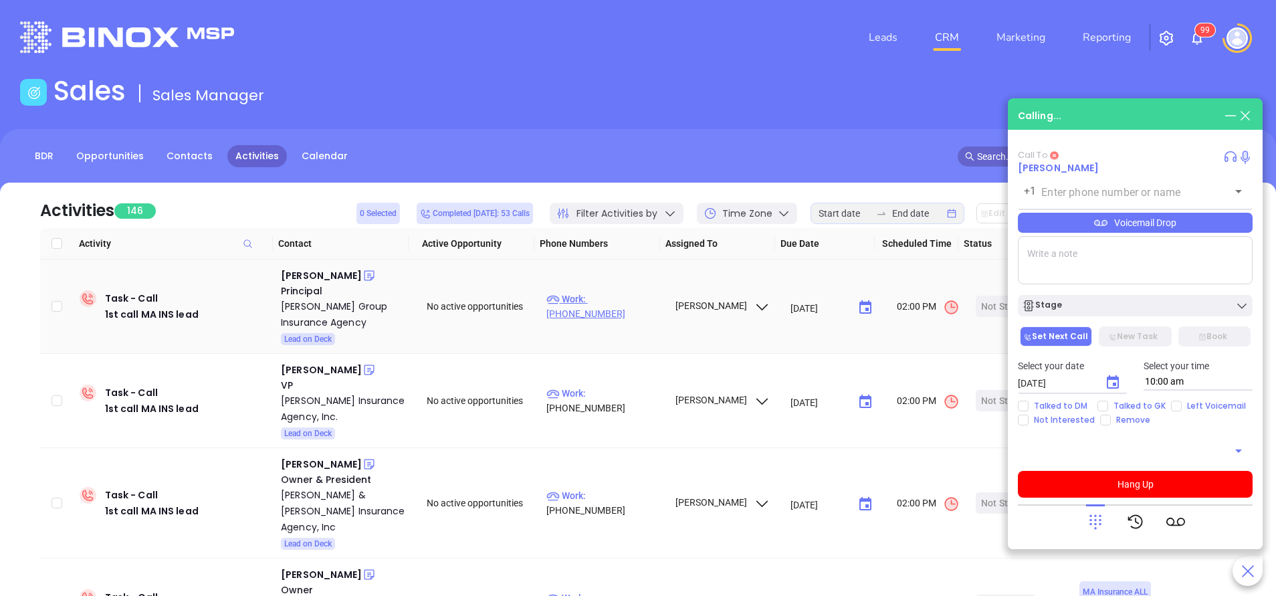
type input "(781) 483-3248"
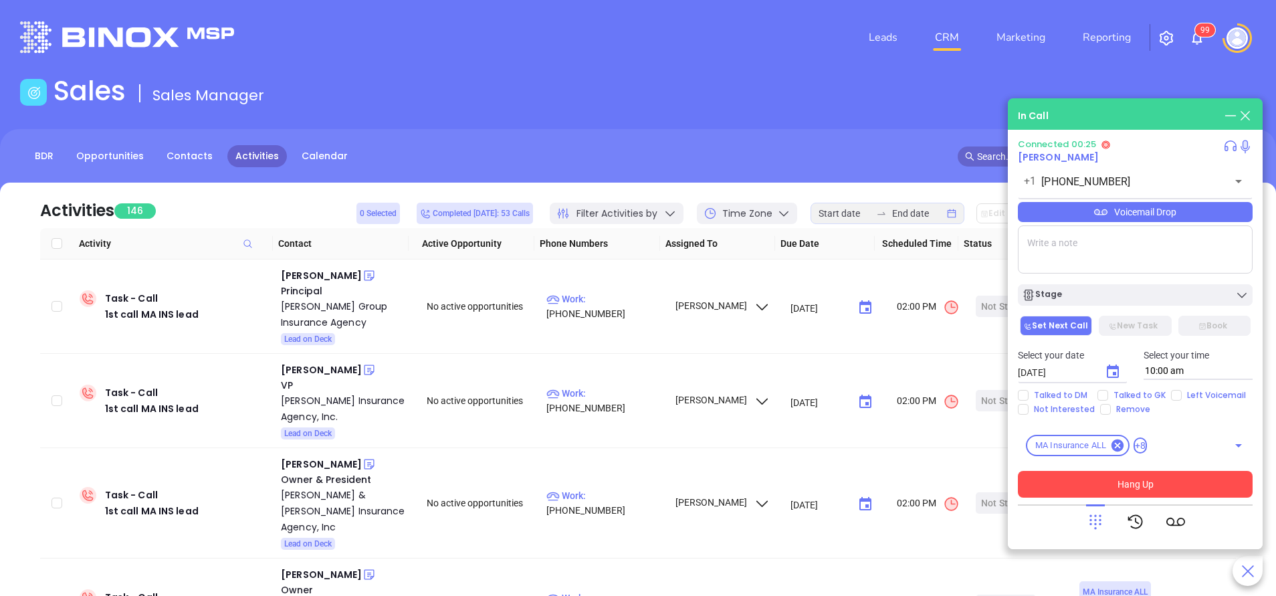
click at [1135, 476] on button "Hang Up" at bounding box center [1135, 484] width 235 height 27
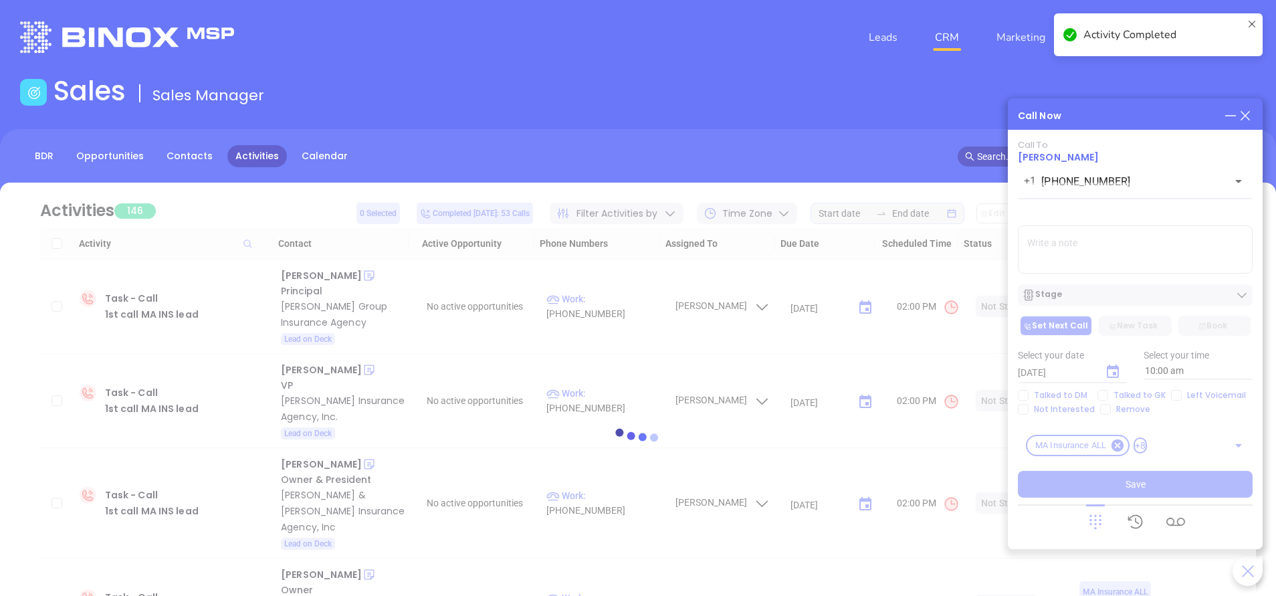
click at [1177, 392] on div at bounding box center [638, 438] width 1236 height 100
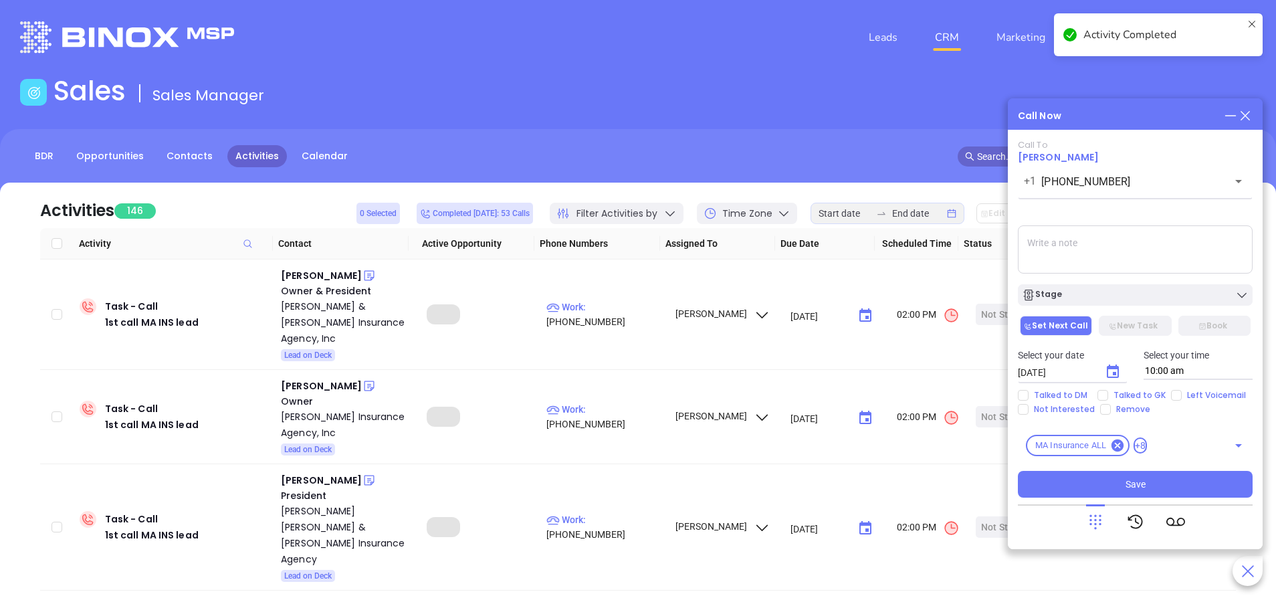
click at [1177, 393] on input "Left Voicemail" at bounding box center [1176, 395] width 11 height 11
checkbox input "true"
click at [1113, 370] on icon "Choose date, selected date is Oct 7, 2025" at bounding box center [1113, 372] width 16 height 16
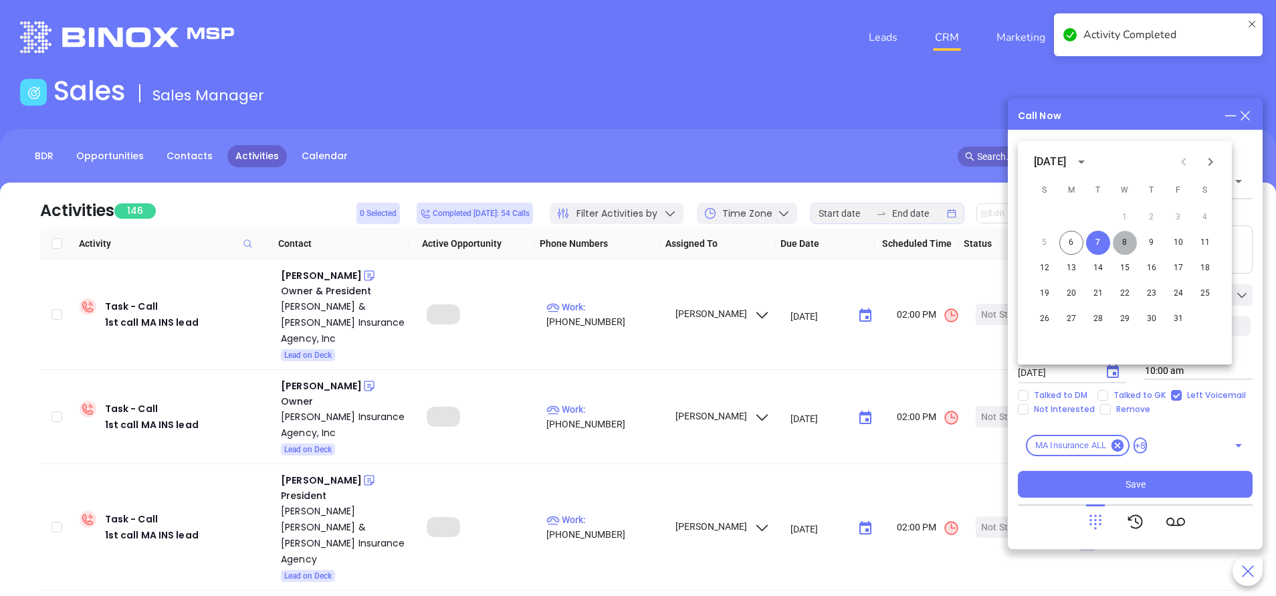
click at [1129, 242] on button "8" at bounding box center [1125, 243] width 24 height 24
type input "10/08/2025"
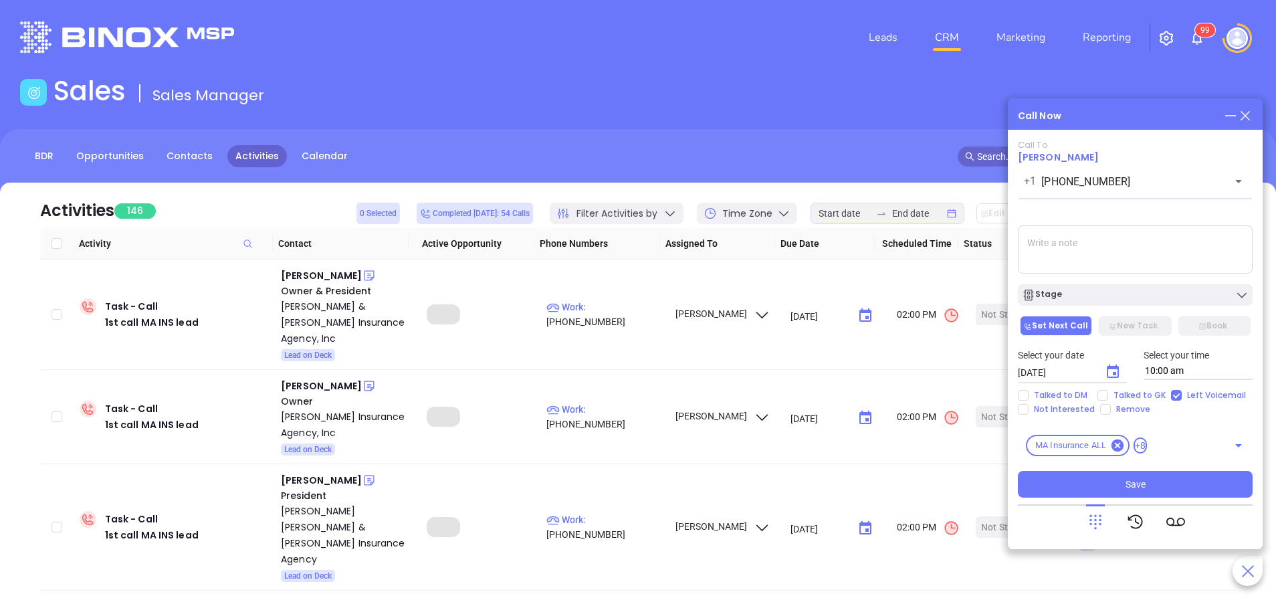
click at [1129, 279] on div "Stage" at bounding box center [1135, 292] width 251 height 28
click at [1129, 290] on div "Stage" at bounding box center [1135, 294] width 227 height 13
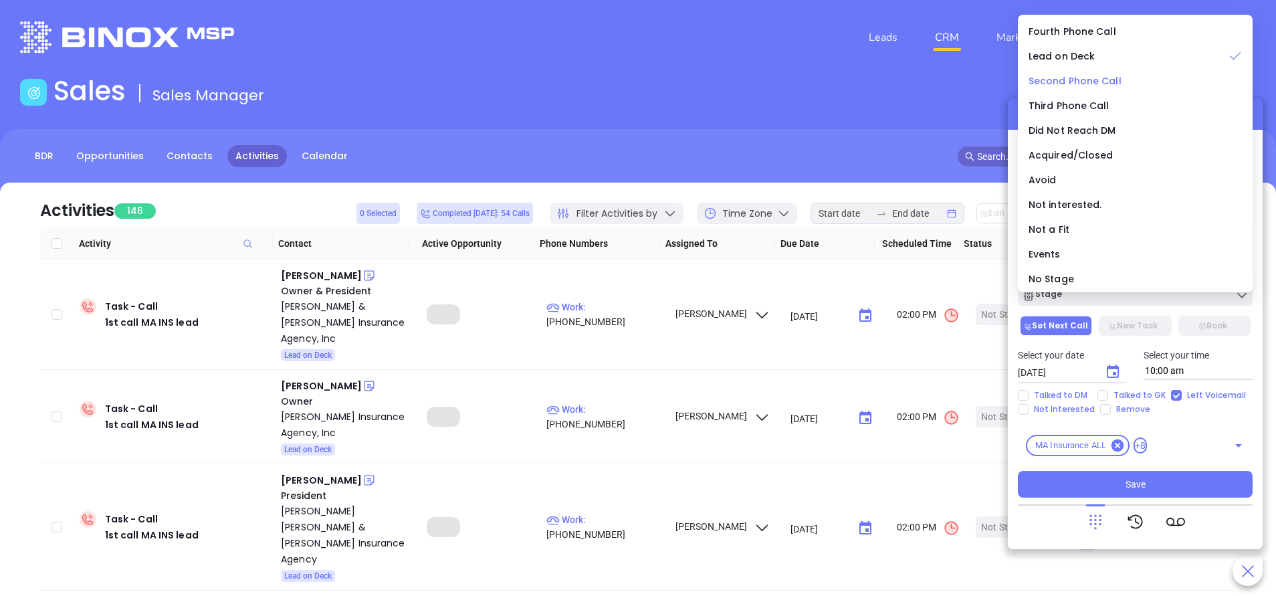
click at [1100, 81] on span "Second Phone Call" at bounding box center [1075, 80] width 93 height 13
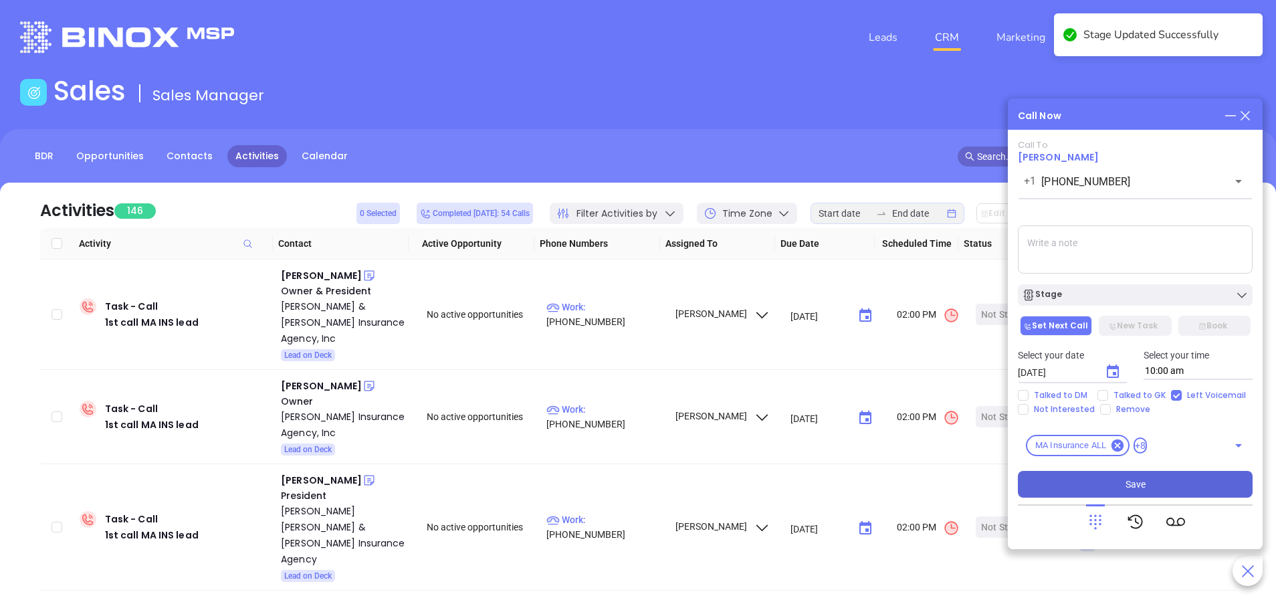
click at [1139, 477] on span "Save" at bounding box center [1136, 484] width 20 height 15
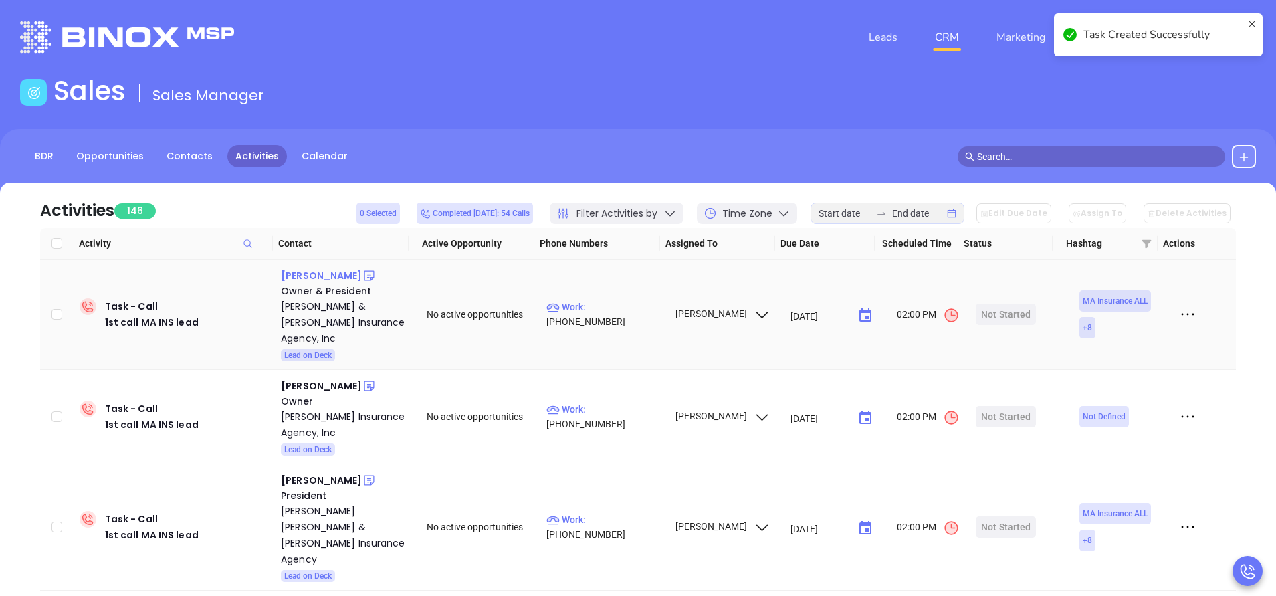
click at [304, 278] on div "Curt Threatt" at bounding box center [321, 276] width 81 height 16
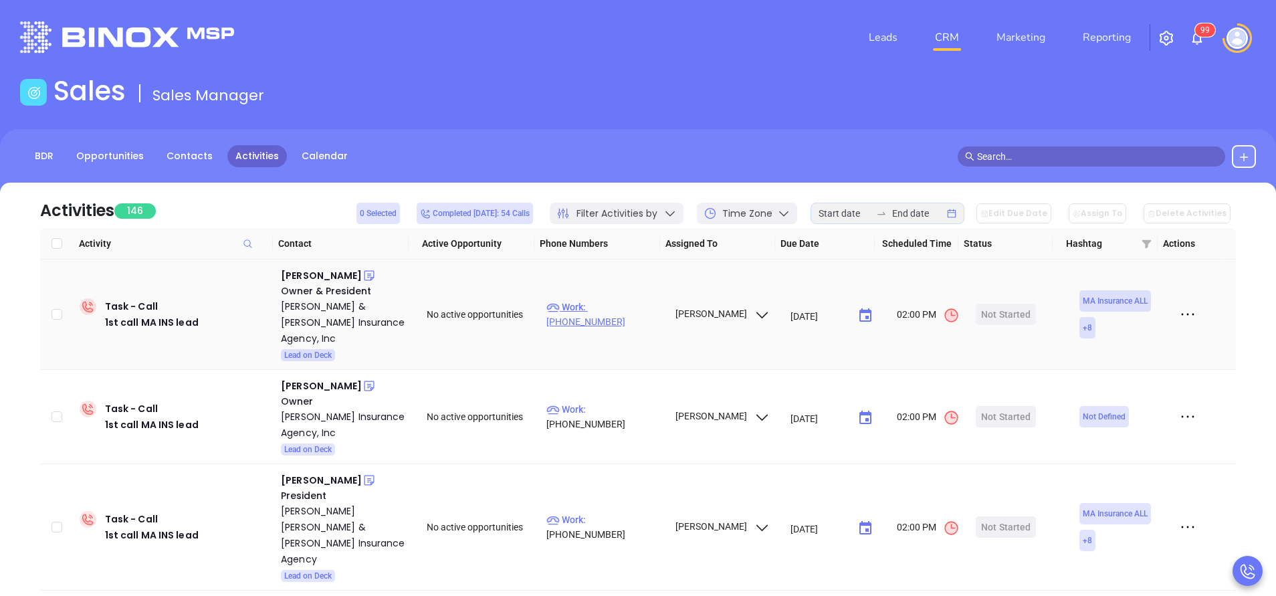
click at [607, 302] on p "Work : (508) 395-6611" at bounding box center [605, 314] width 116 height 29
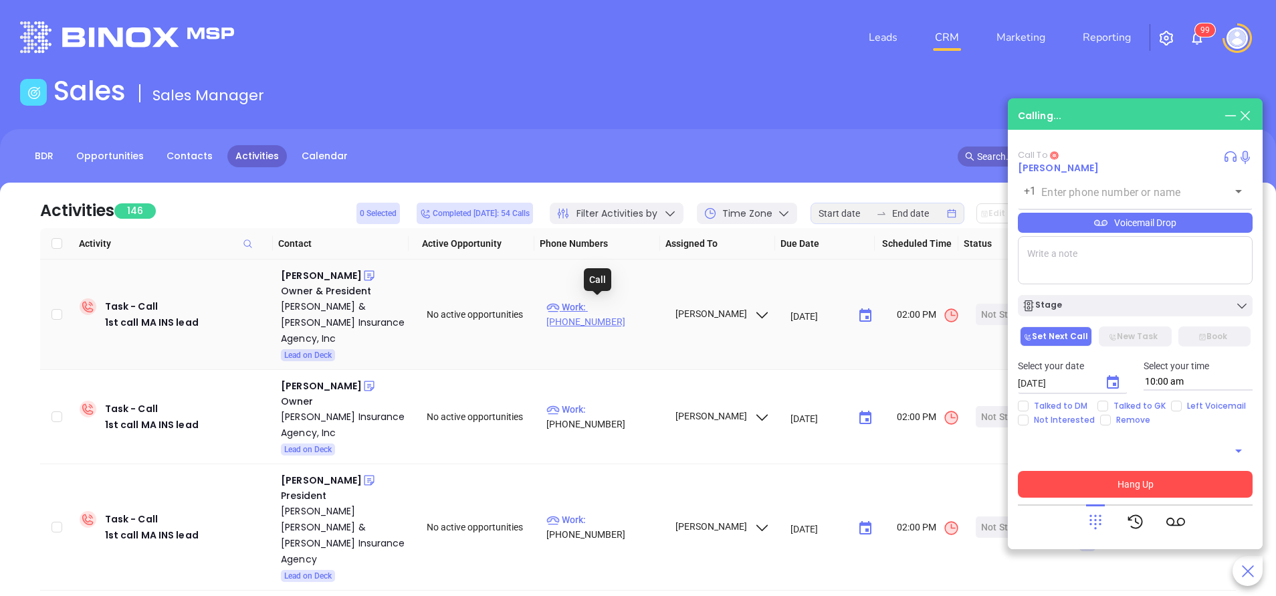
type input "(508) 395-6611"
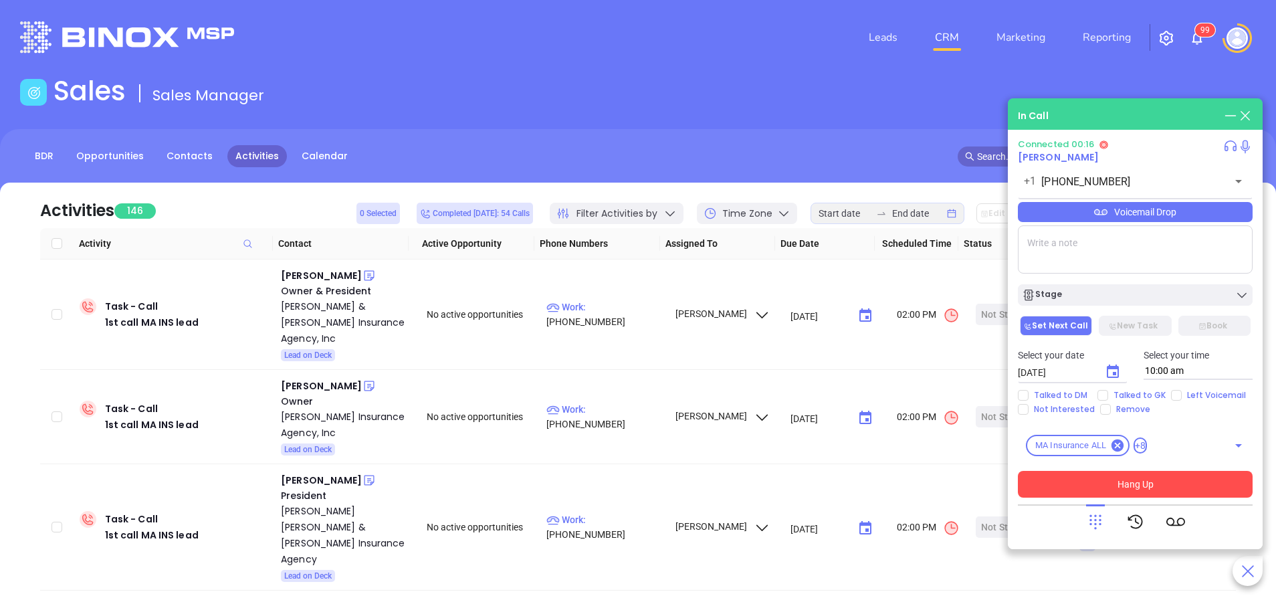
click at [1130, 482] on button "Hang Up" at bounding box center [1135, 484] width 235 height 27
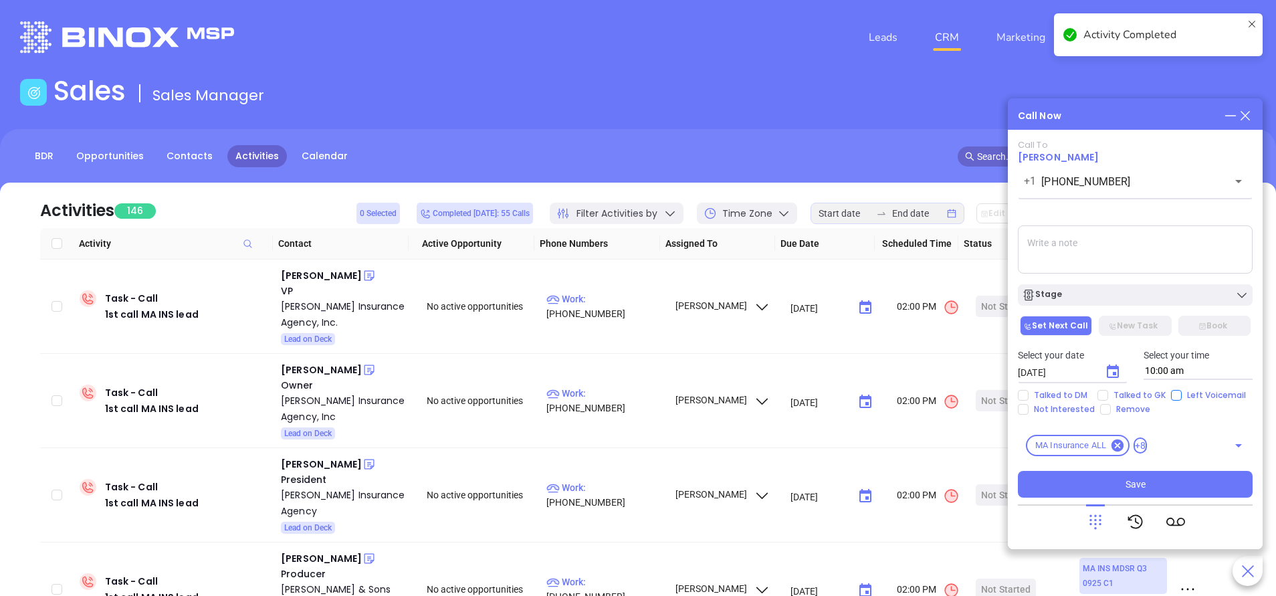
click at [1173, 395] on input "Left Voicemail" at bounding box center [1176, 395] width 11 height 11
checkbox input "true"
click at [1105, 296] on div "Stage" at bounding box center [1135, 294] width 227 height 13
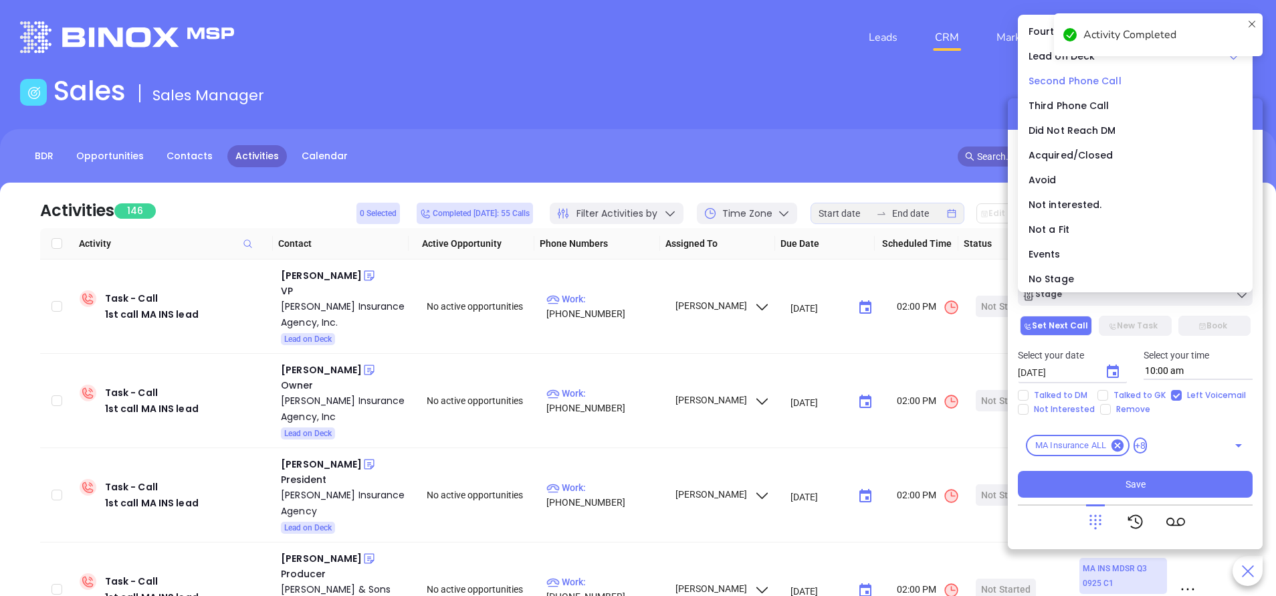
click at [1056, 78] on span "Second Phone Call" at bounding box center [1075, 80] width 93 height 13
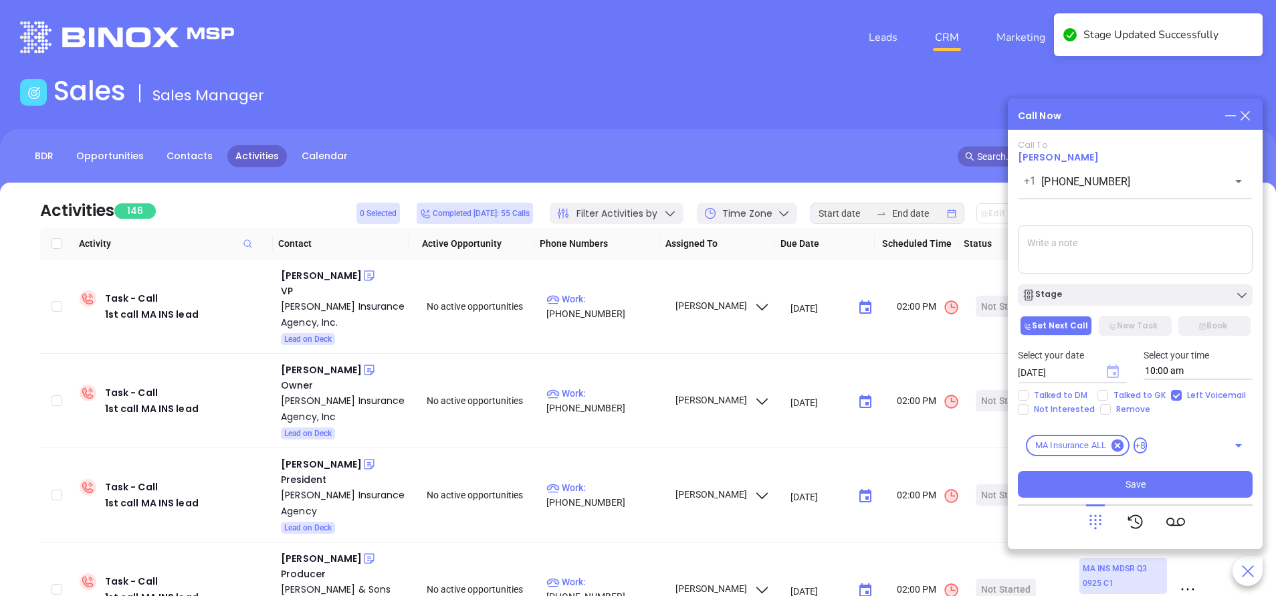
click at [1115, 374] on icon "Choose date, selected date is Oct 7, 2025" at bounding box center [1113, 371] width 12 height 13
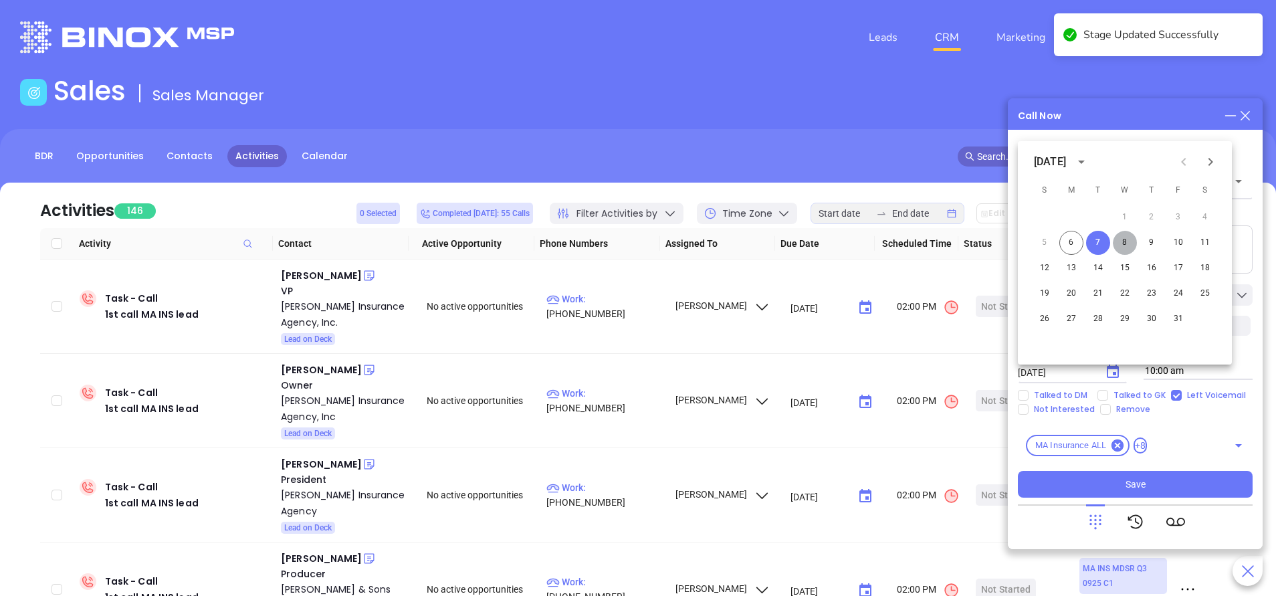
drag, startPoint x: 1128, startPoint y: 237, endPoint x: 1128, endPoint y: 251, distance: 14.0
click at [1128, 237] on button "8" at bounding box center [1125, 243] width 24 height 24
type input "10/08/2025"
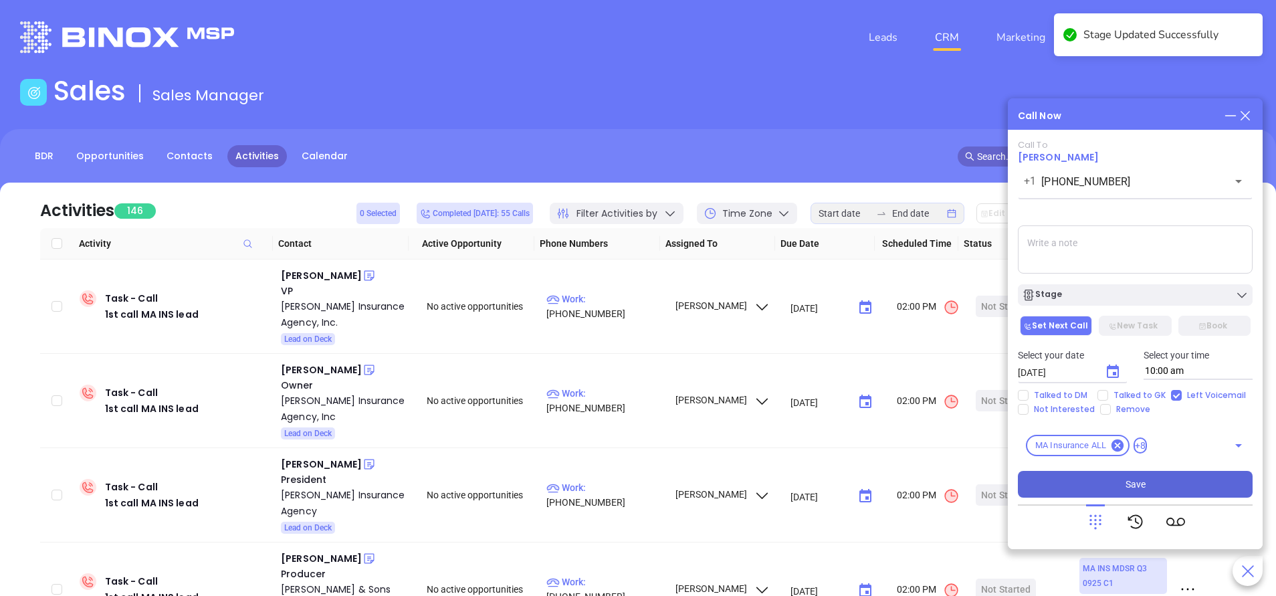
click at [1142, 486] on span "Save" at bounding box center [1136, 484] width 20 height 15
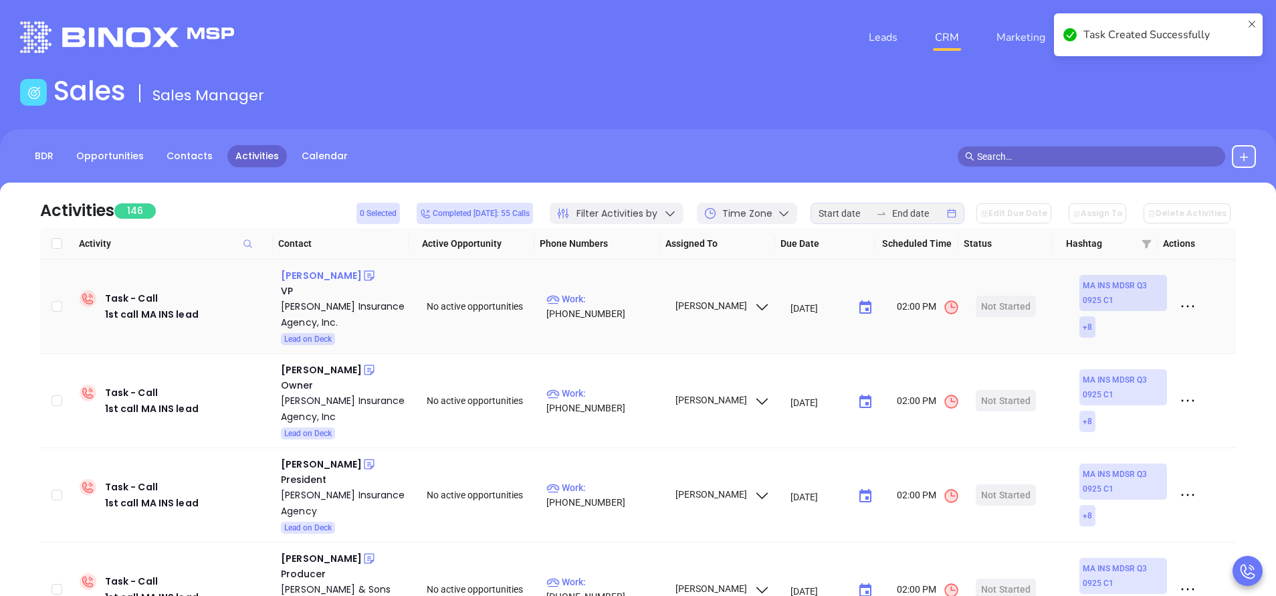
click at [345, 277] on div "Christopher Guarino" at bounding box center [321, 276] width 81 height 16
click at [624, 307] on p "Work : (978) 777-5820" at bounding box center [605, 306] width 116 height 29
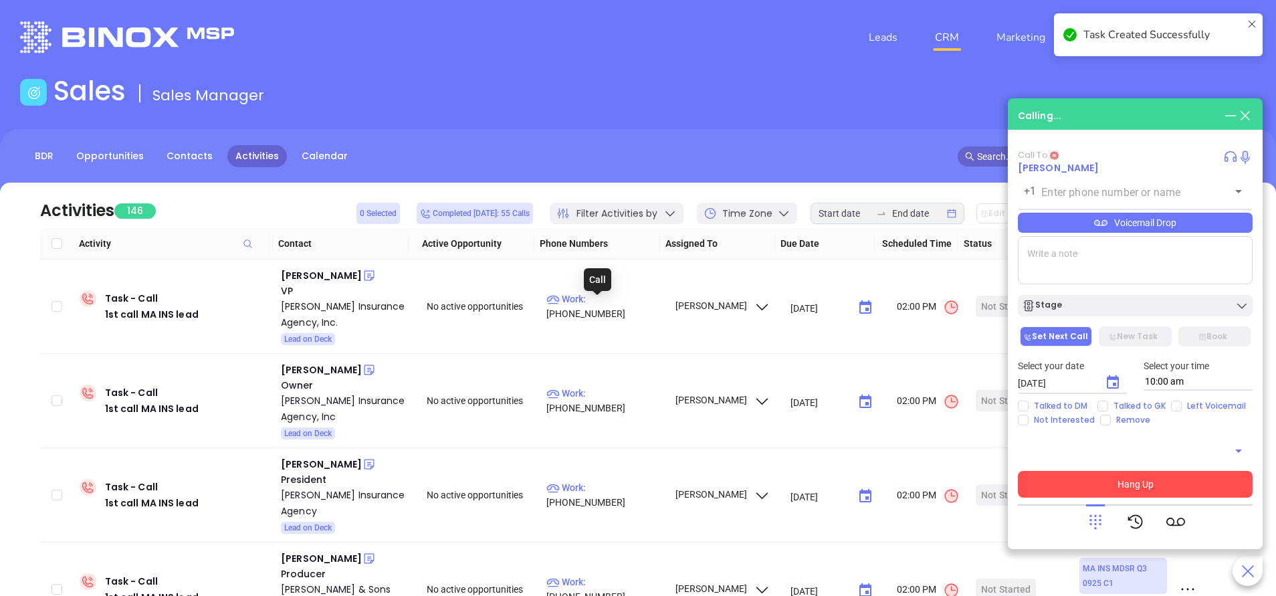
type input "(978) 777-5820"
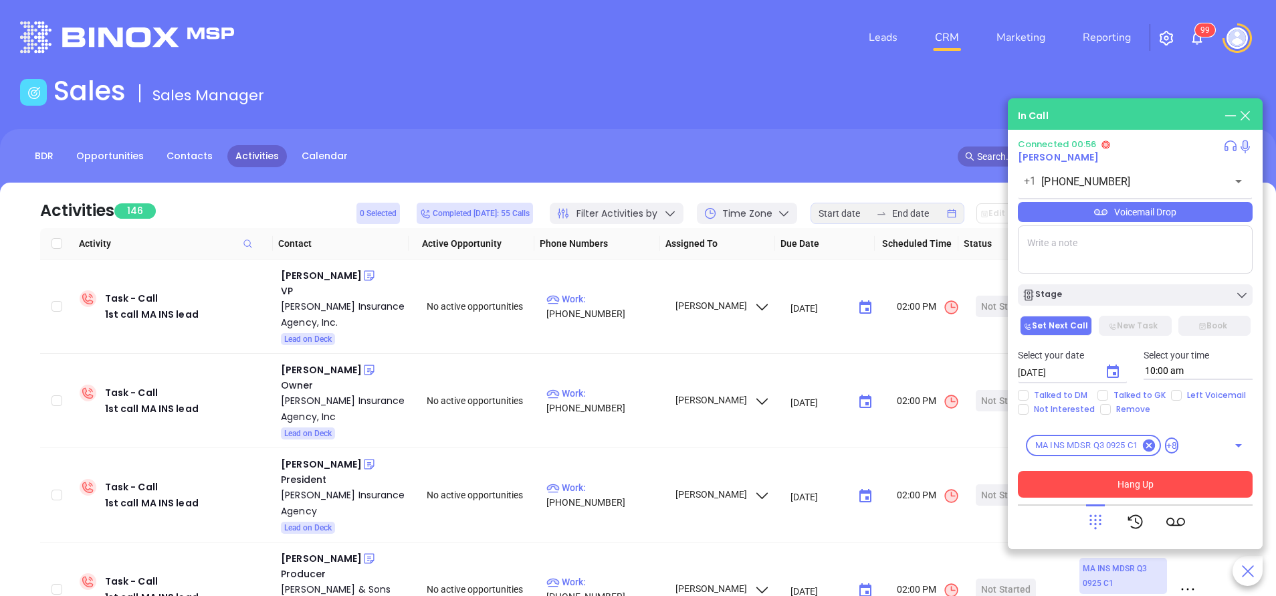
click at [1056, 235] on textarea at bounding box center [1135, 249] width 235 height 48
type textarea "ext 206"
click at [1157, 482] on button "Hang Up" at bounding box center [1135, 484] width 235 height 27
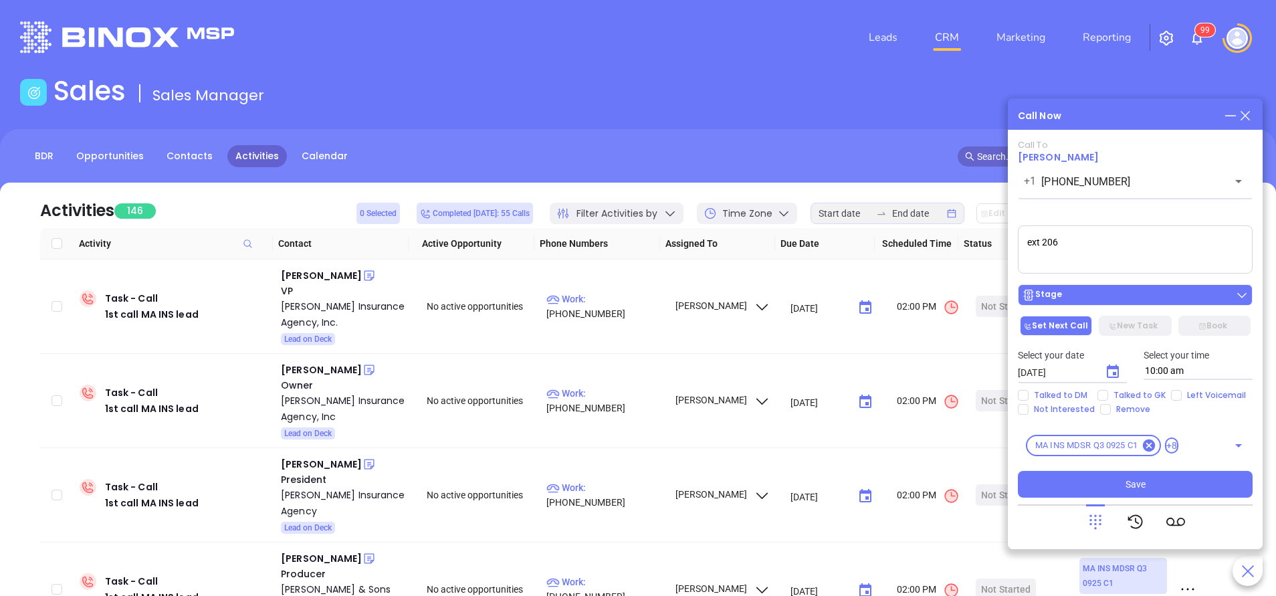
click at [1103, 286] on button "Stage" at bounding box center [1135, 294] width 235 height 21
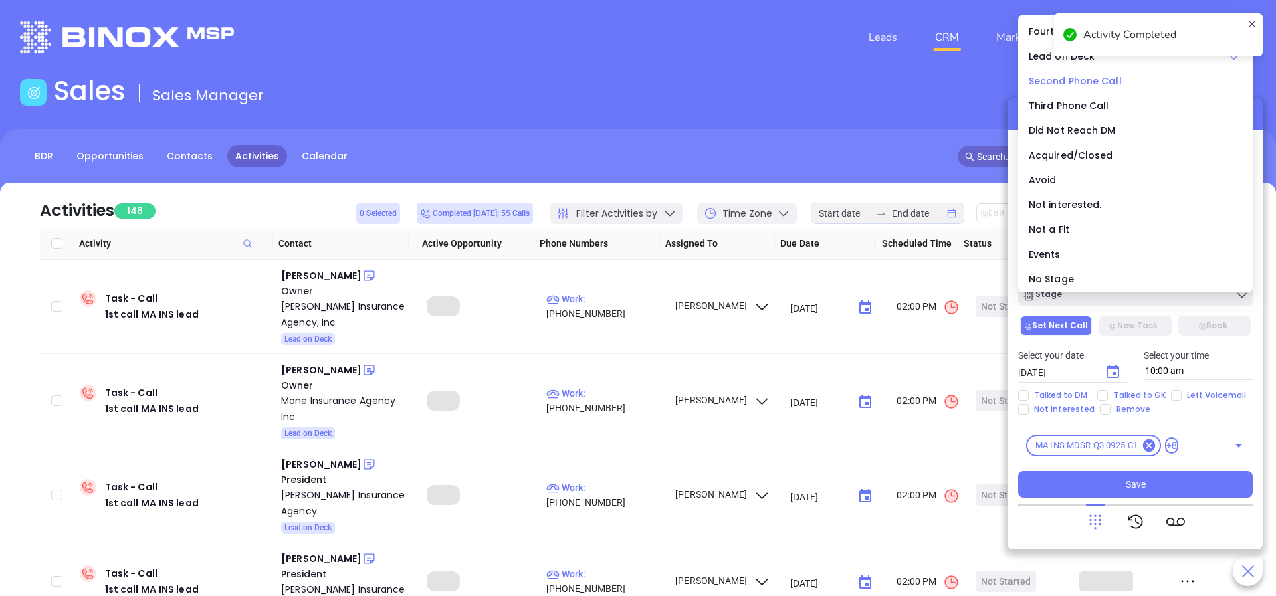
click at [1072, 76] on span "Second Phone Call" at bounding box center [1075, 80] width 93 height 13
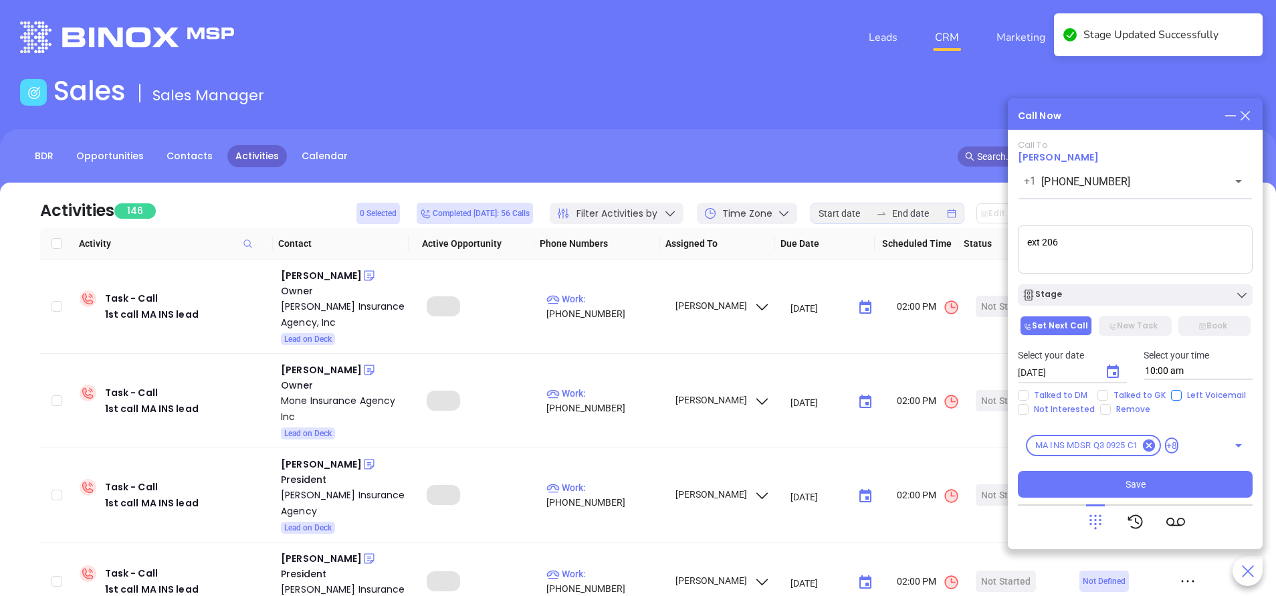
click at [1176, 396] on input "Left Voicemail" at bounding box center [1176, 395] width 11 height 11
checkbox input "true"
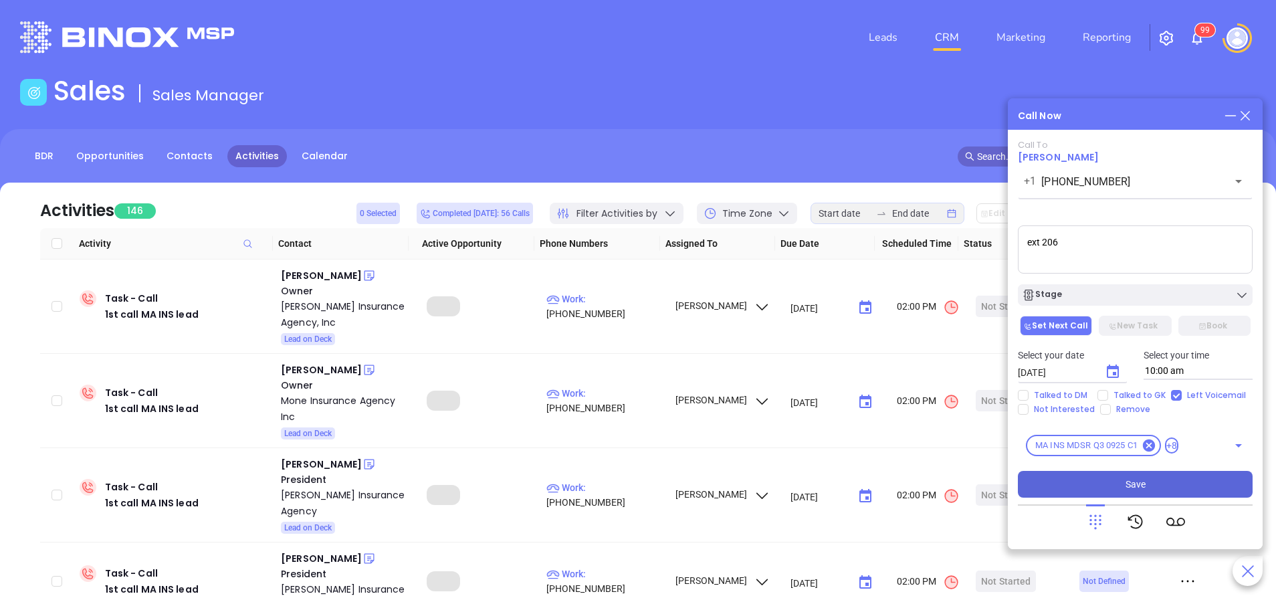
click at [1145, 484] on button "Save" at bounding box center [1135, 484] width 235 height 27
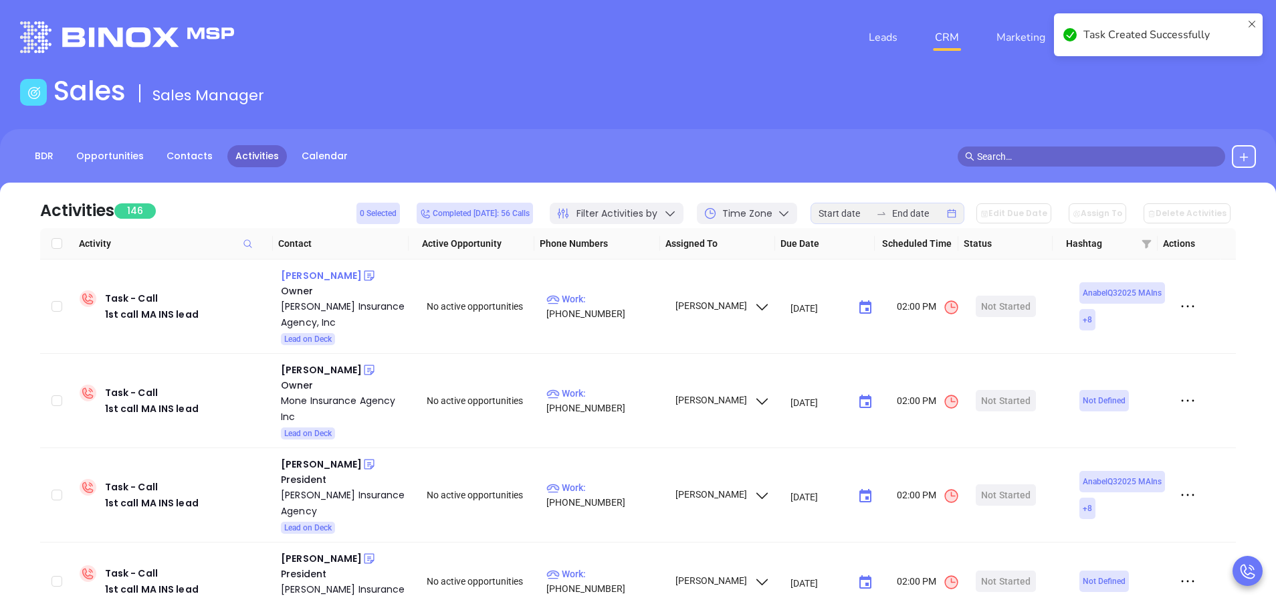
click at [334, 274] on div "Matthew Sherrill" at bounding box center [321, 276] width 81 height 16
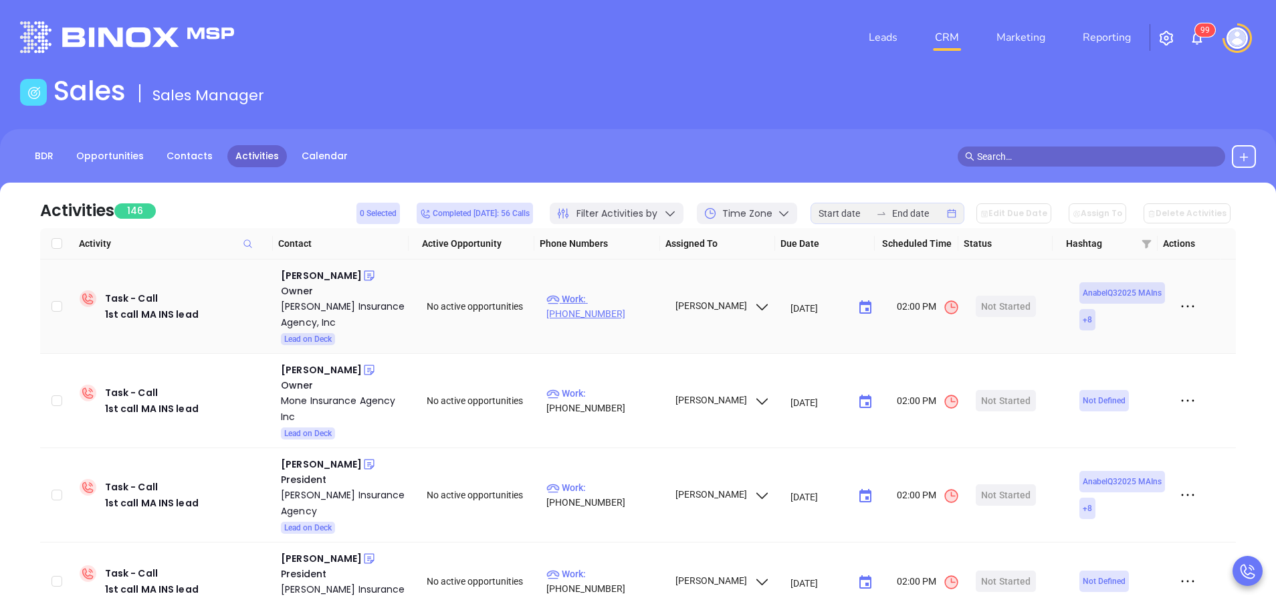
click at [628, 303] on p "Work : (978) 388-2354" at bounding box center [605, 306] width 116 height 29
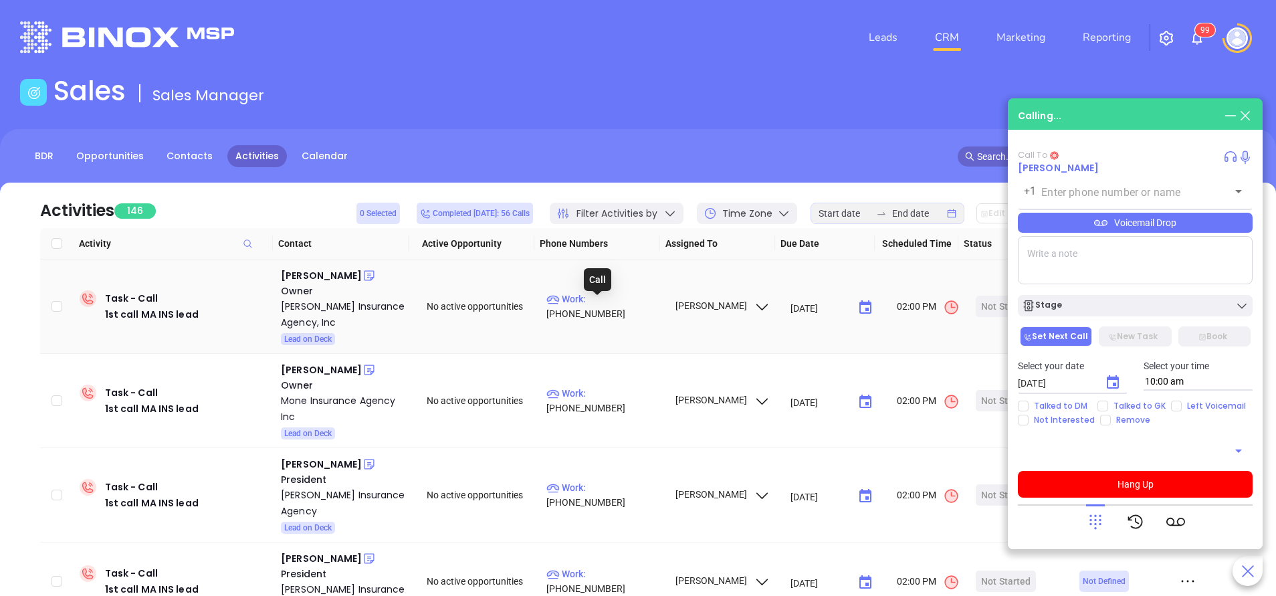
type input "(978) 388-2354"
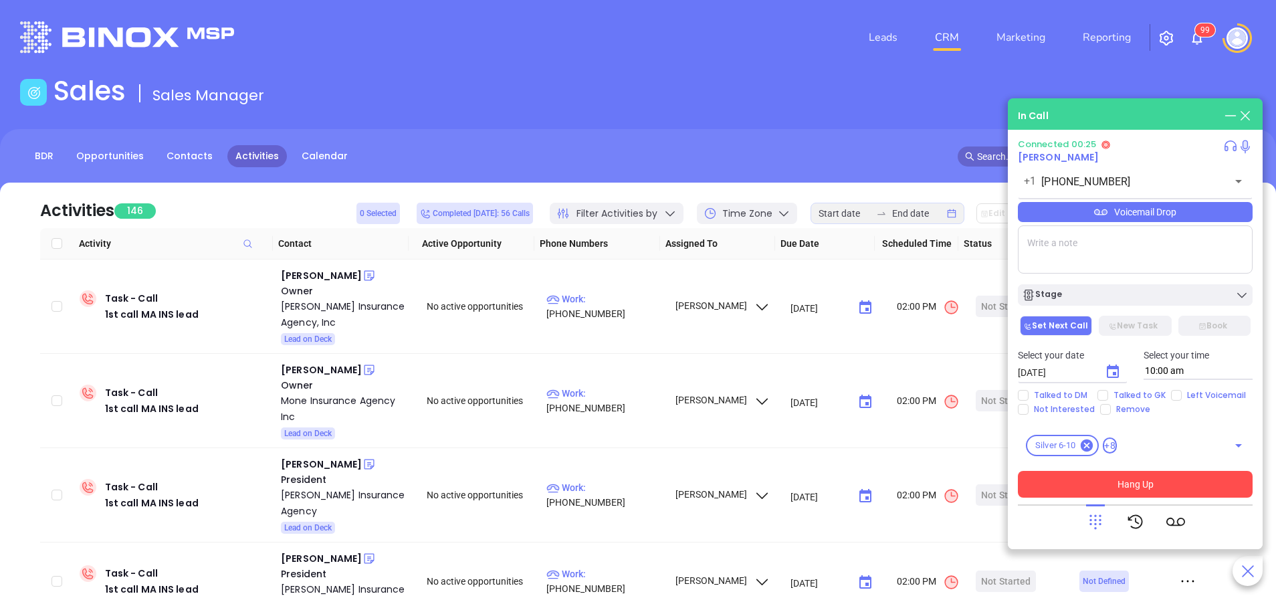
click at [1181, 482] on button "Hang Up" at bounding box center [1135, 484] width 235 height 27
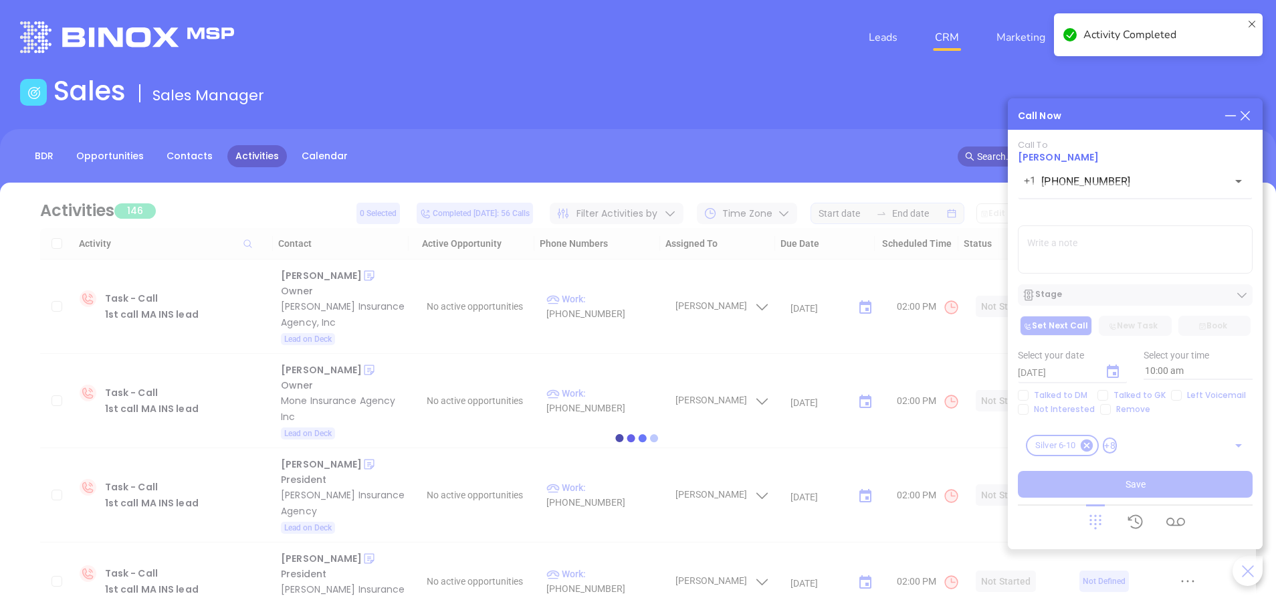
click at [1175, 398] on div at bounding box center [638, 438] width 1236 height 100
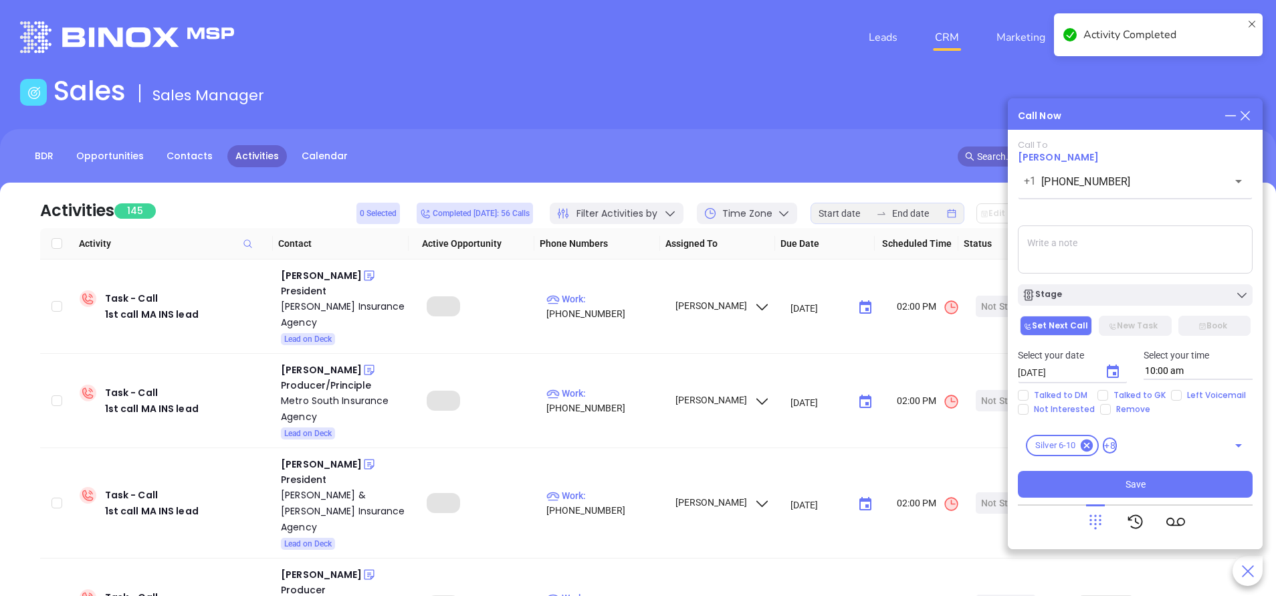
click at [1175, 396] on input "Left Voicemail" at bounding box center [1176, 395] width 11 height 11
checkbox input "true"
click at [1058, 306] on button "Stage" at bounding box center [1135, 294] width 235 height 21
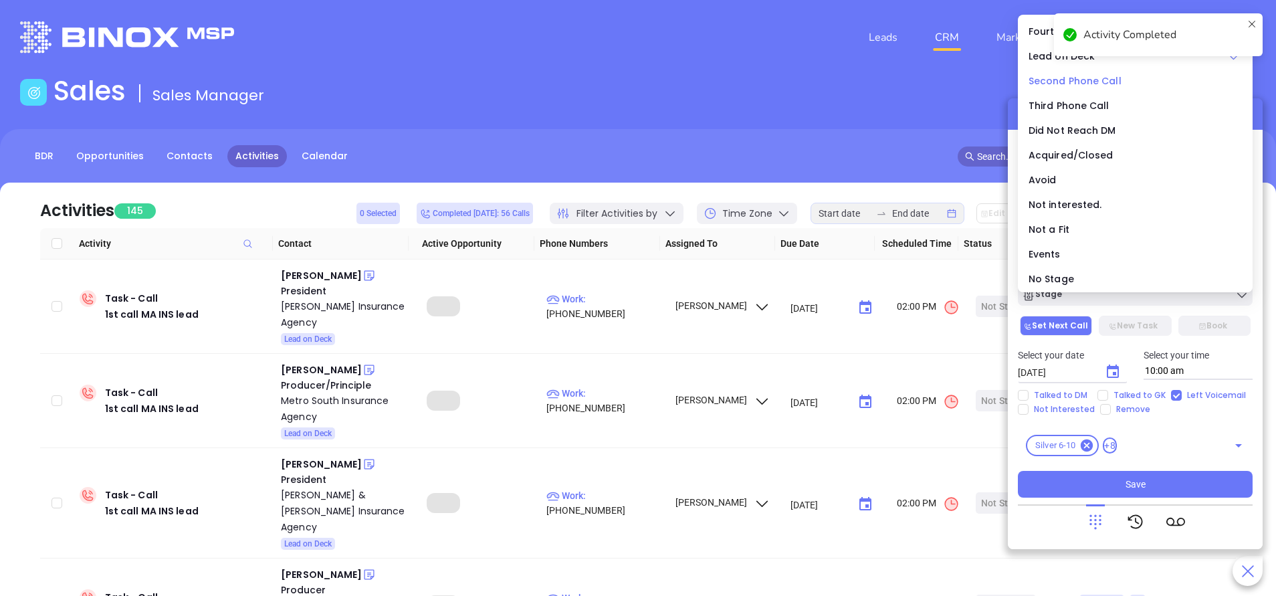
click at [1062, 79] on span "Second Phone Call" at bounding box center [1075, 80] width 93 height 13
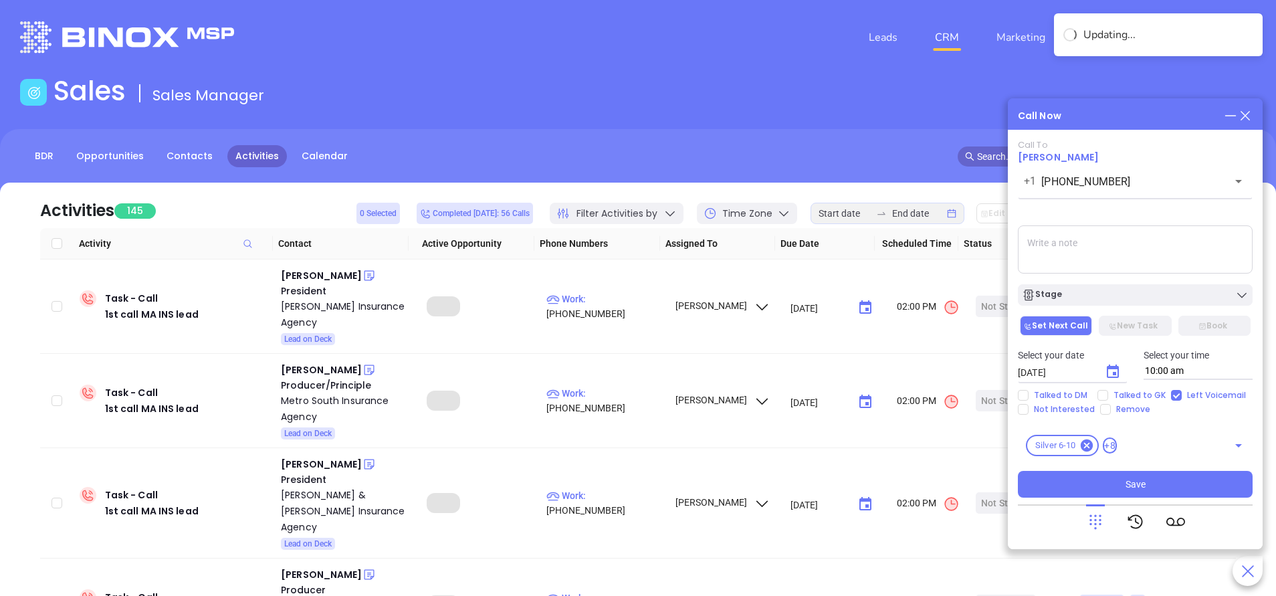
click at [1111, 375] on icon "Choose date, selected date is Oct 7, 2025" at bounding box center [1113, 372] width 16 height 16
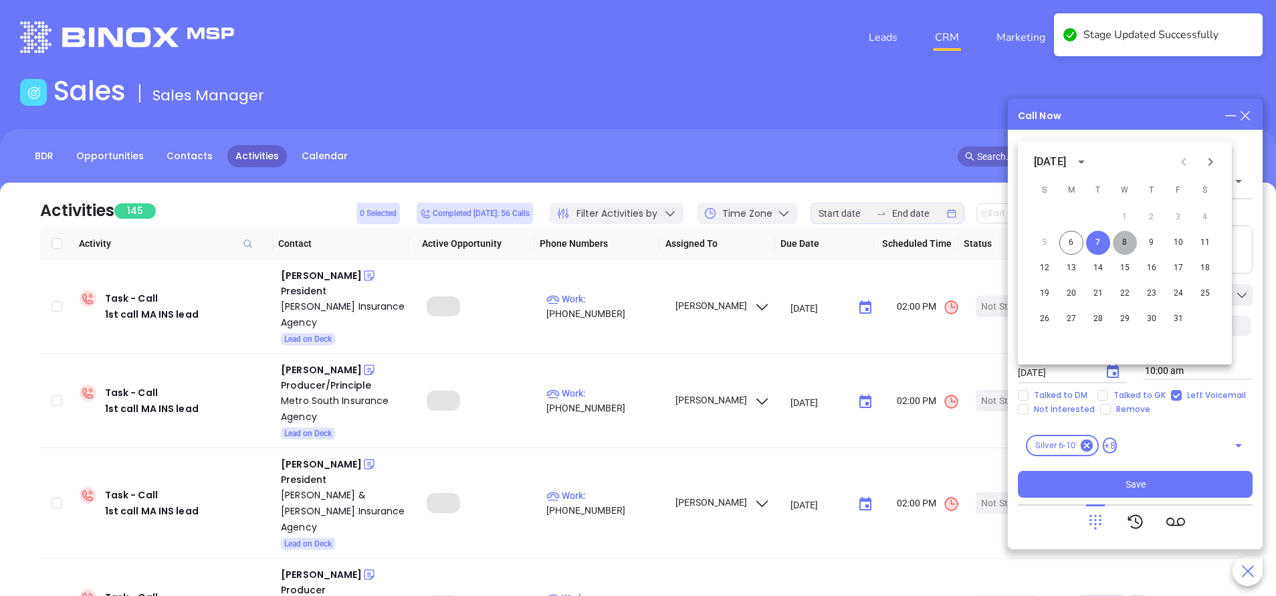
click at [1130, 241] on button "8" at bounding box center [1125, 243] width 24 height 24
type input "10/08/2025"
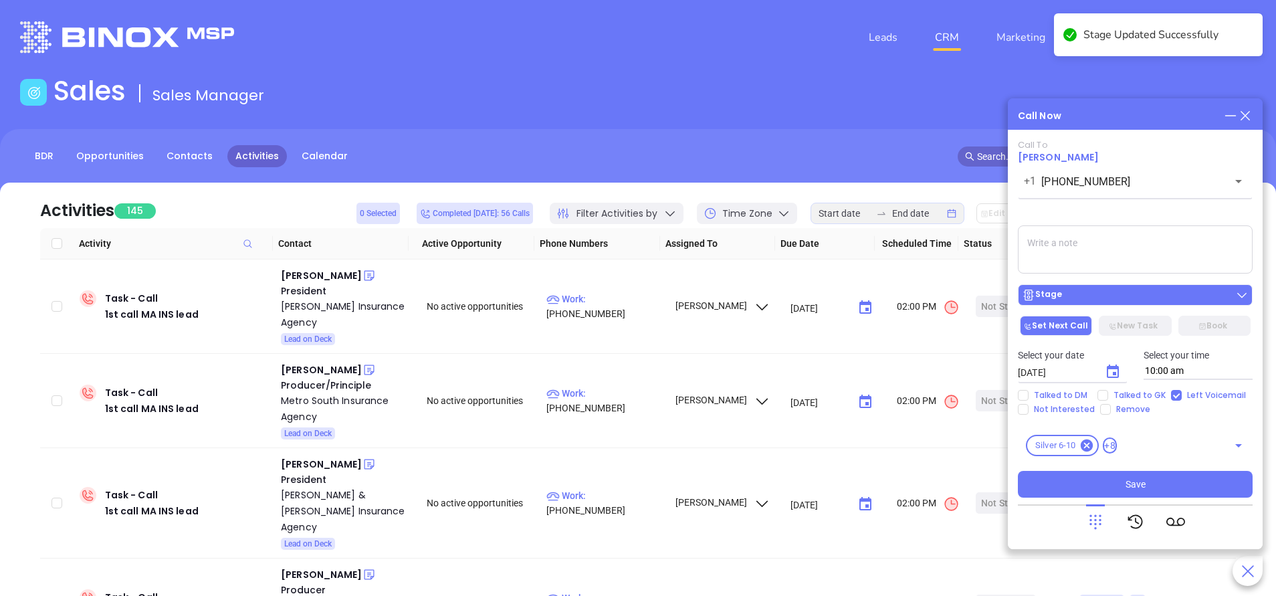
click at [1123, 288] on button "Stage" at bounding box center [1135, 294] width 235 height 21
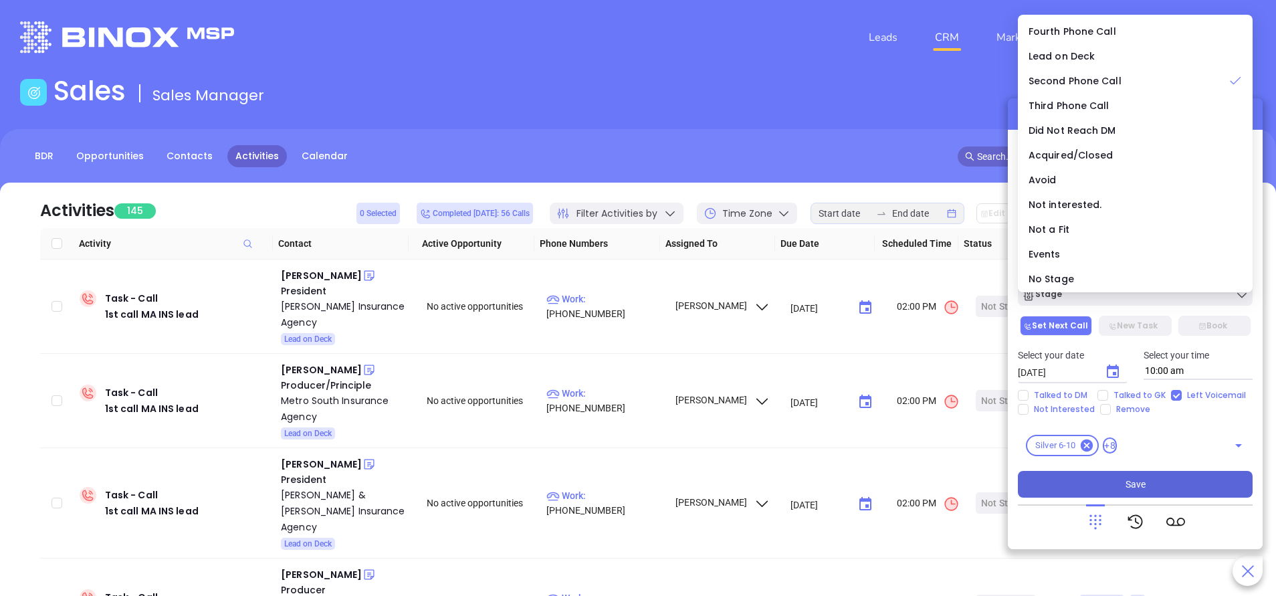
click at [1135, 482] on span "Save" at bounding box center [1136, 484] width 20 height 15
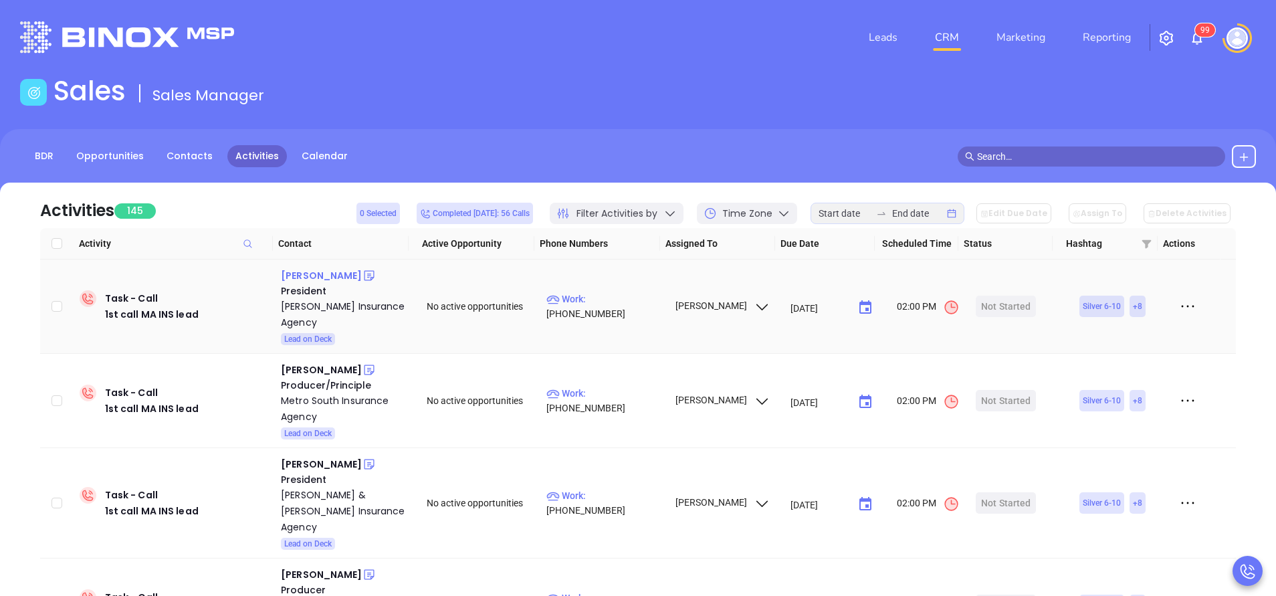
click at [320, 278] on div "Bob Matthews" at bounding box center [321, 276] width 81 height 16
click at [641, 307] on p "Work : (781) 322-8766" at bounding box center [605, 306] width 116 height 29
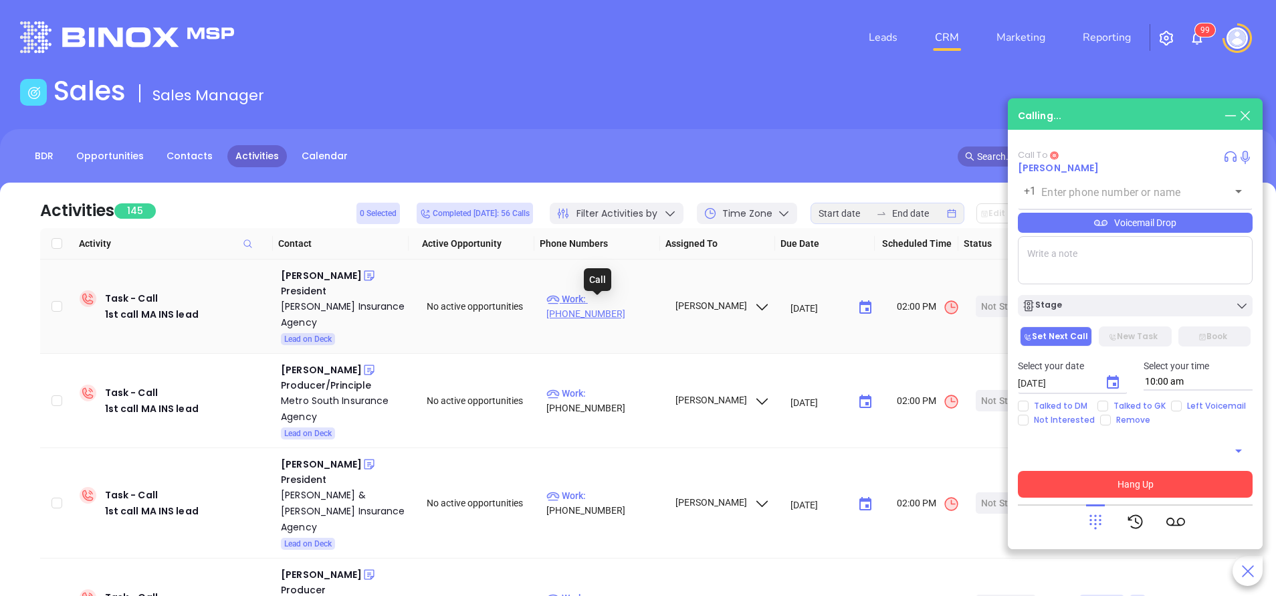
type input "(781) 322-8766"
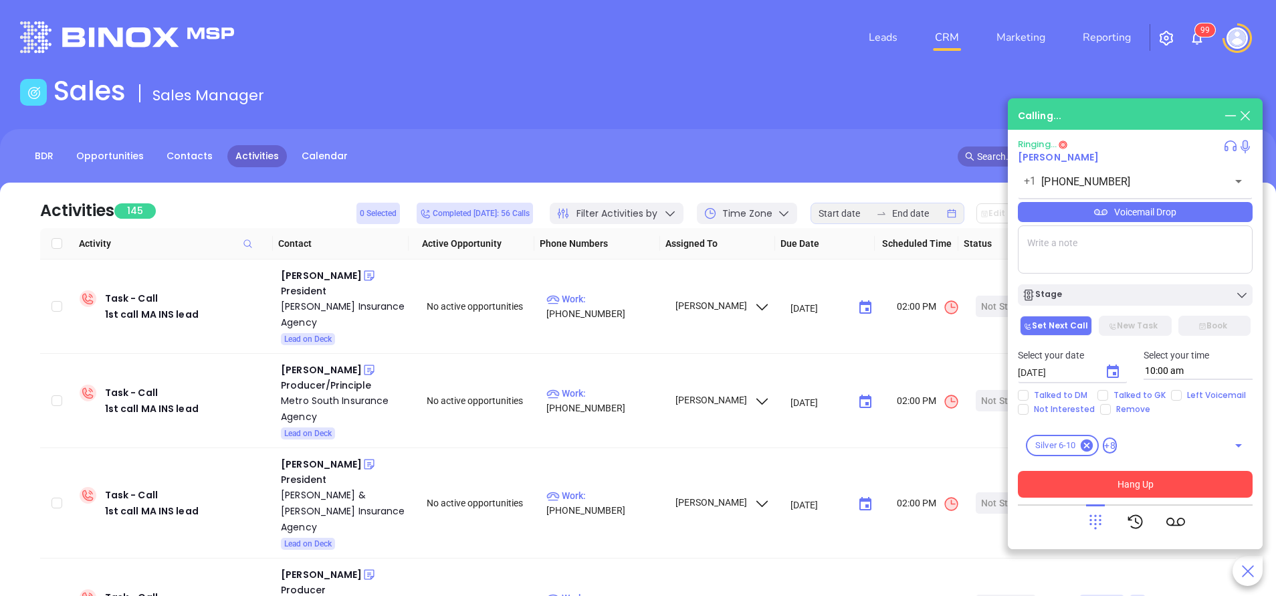
drag, startPoint x: 1173, startPoint y: 395, endPoint x: 1155, endPoint y: 460, distance: 67.2
click at [1172, 396] on input "Left Voicemail" at bounding box center [1176, 395] width 11 height 11
checkbox input "true"
click at [1145, 486] on button "Hang Up" at bounding box center [1135, 484] width 235 height 27
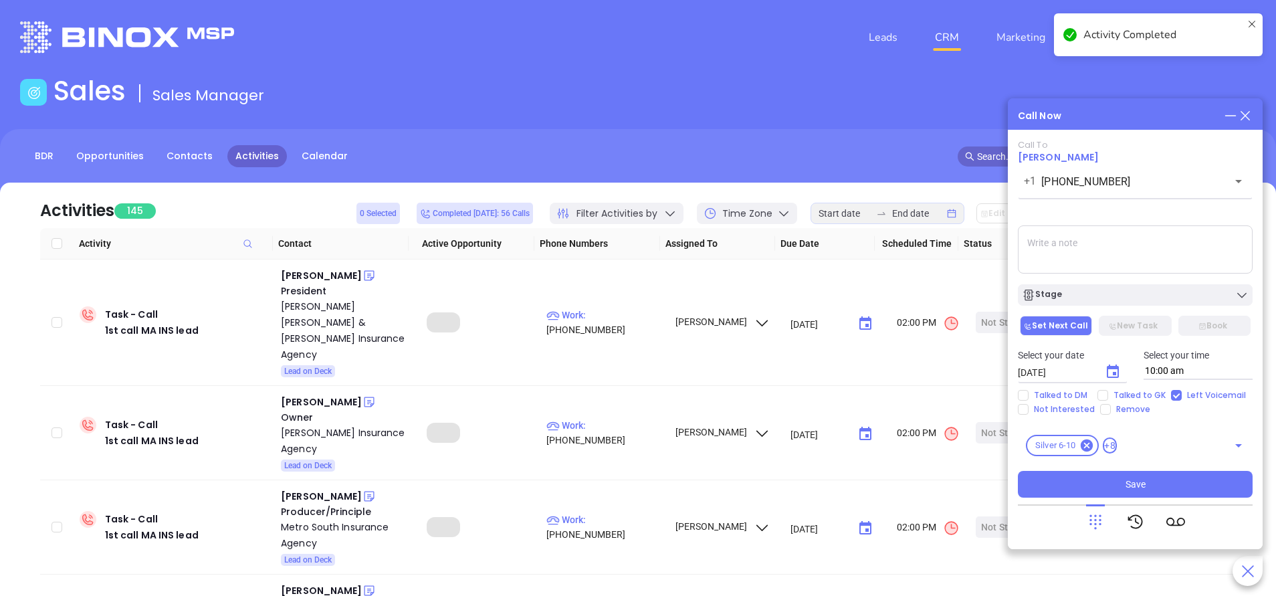
click at [1087, 302] on div "Stage" at bounding box center [1135, 294] width 227 height 13
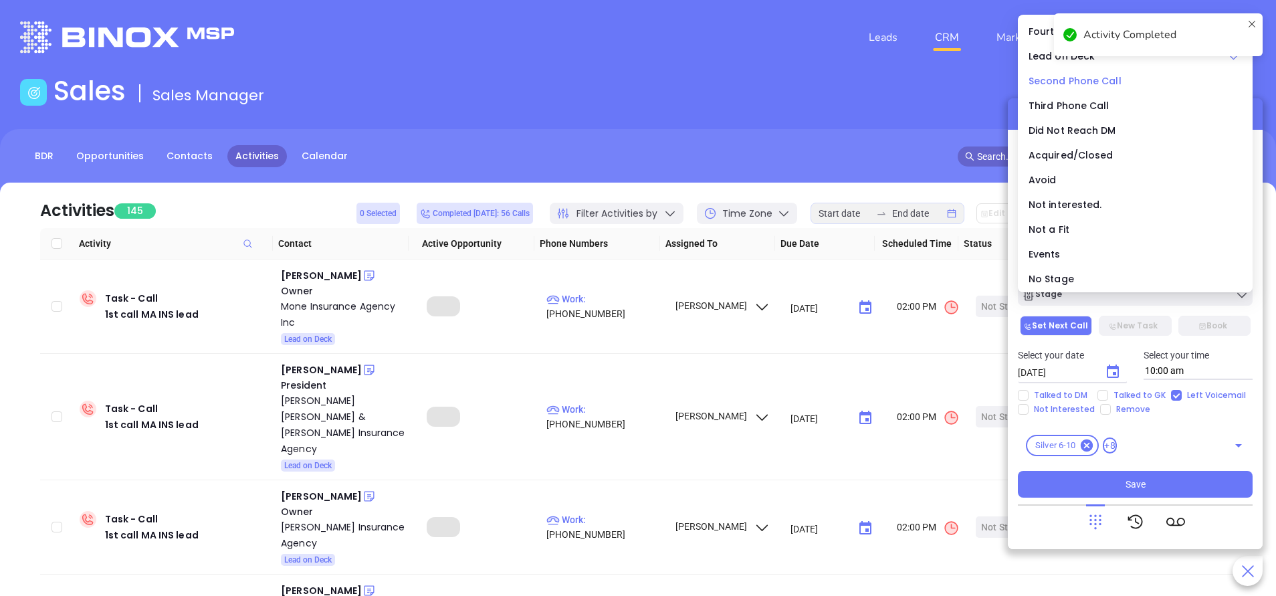
click at [1075, 83] on span "Second Phone Call" at bounding box center [1075, 80] width 93 height 13
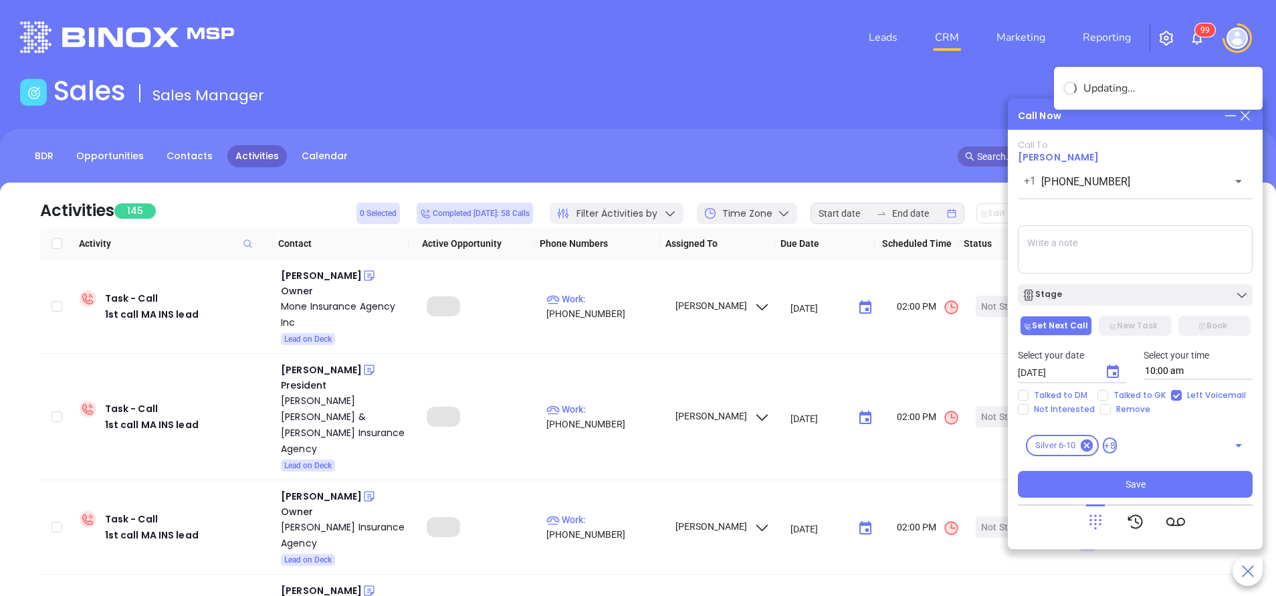
click at [1111, 372] on icon "Choose date, selected date is Oct 7, 2025" at bounding box center [1113, 372] width 16 height 16
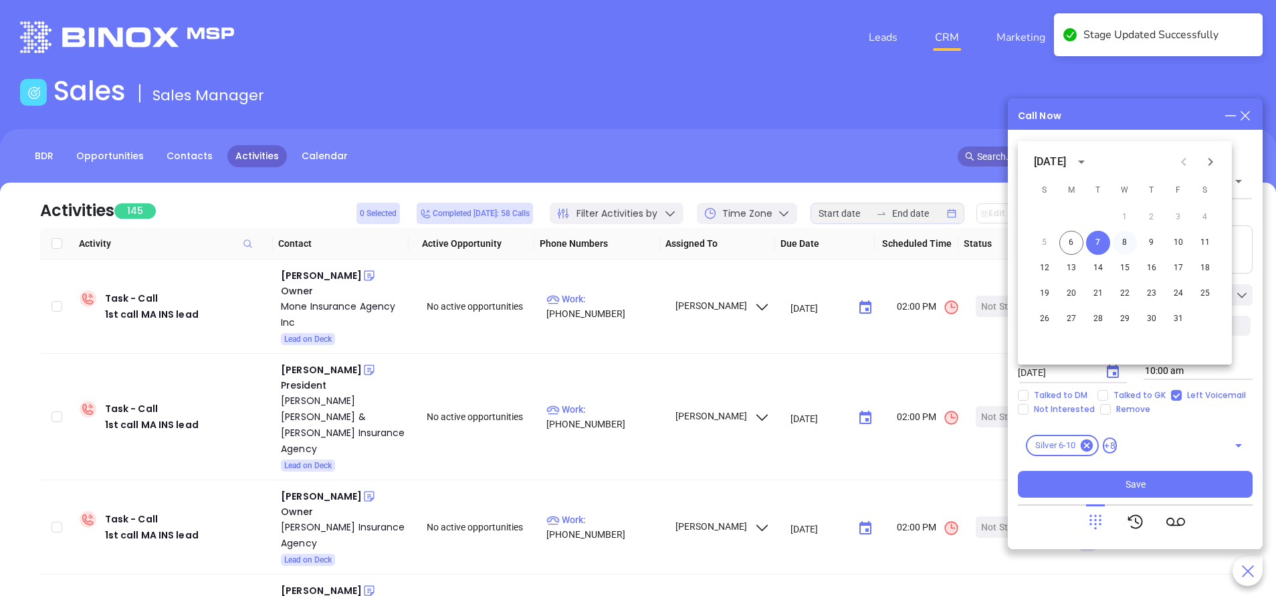
click at [1129, 237] on button "8" at bounding box center [1125, 243] width 24 height 24
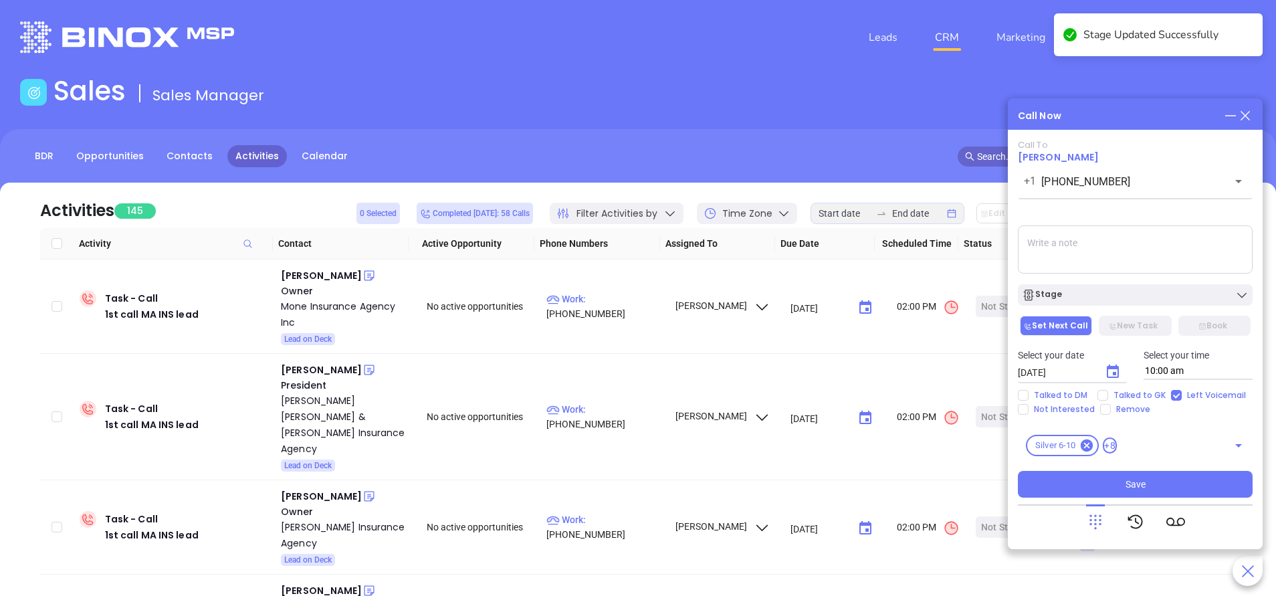
type input "10/08/2025"
click at [1177, 487] on button "Save" at bounding box center [1135, 484] width 235 height 27
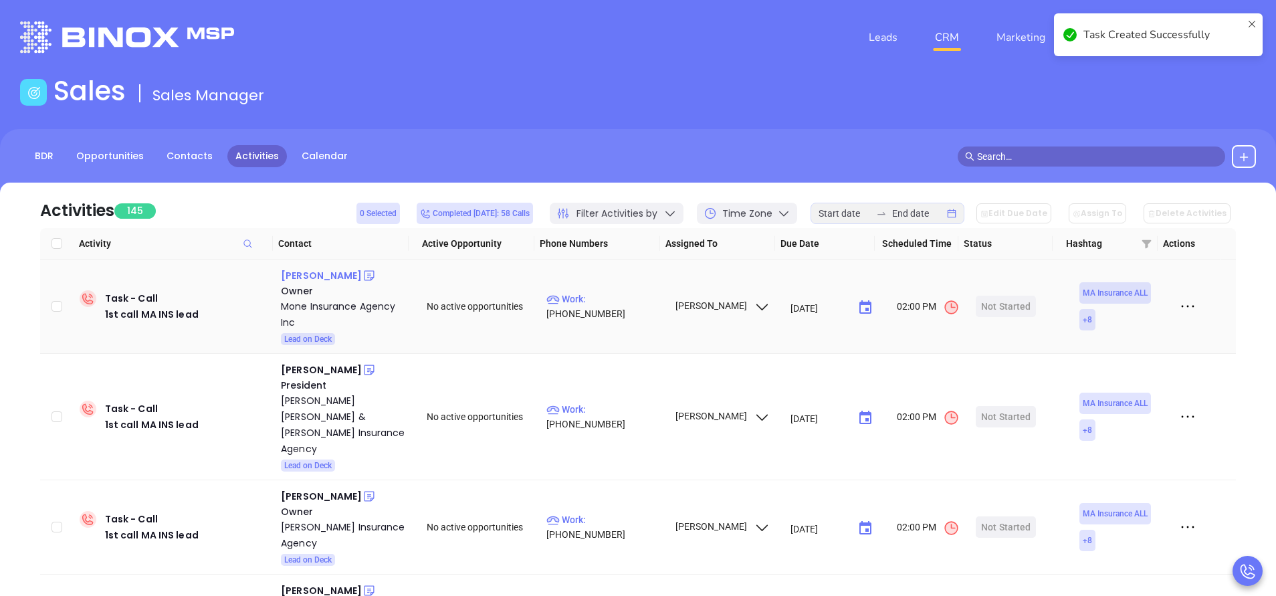
click at [314, 278] on div "Bob Mone" at bounding box center [321, 276] width 81 height 16
click at [613, 306] on p "Work : (508) 693-9111" at bounding box center [605, 306] width 116 height 29
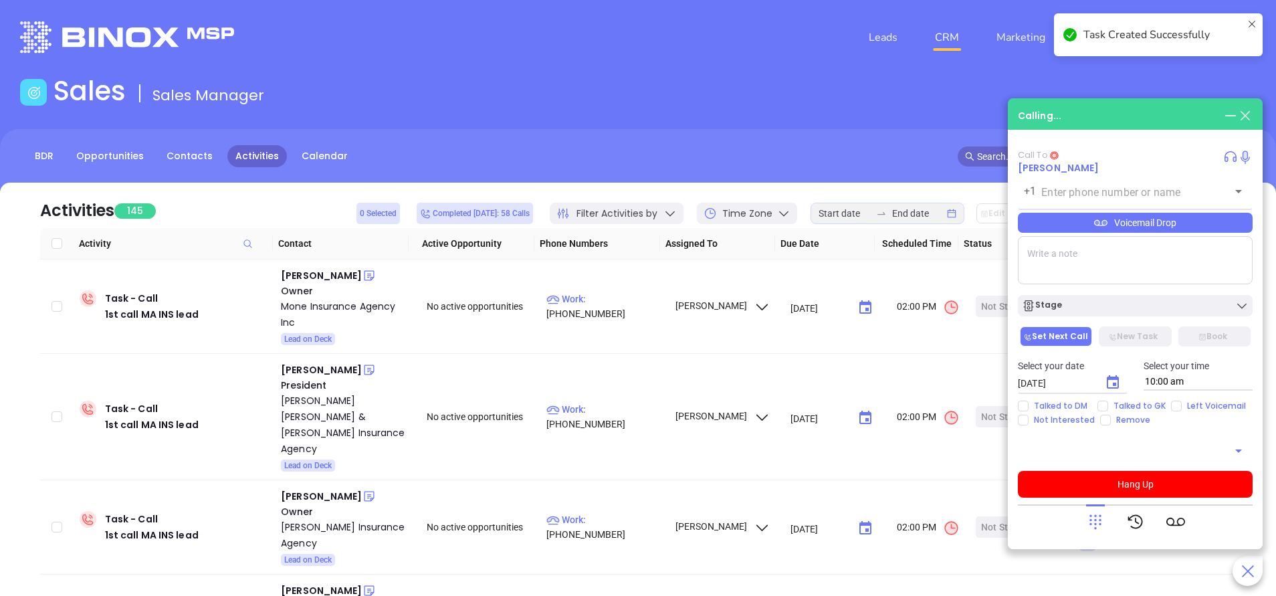
type input "(508) 693-9111"
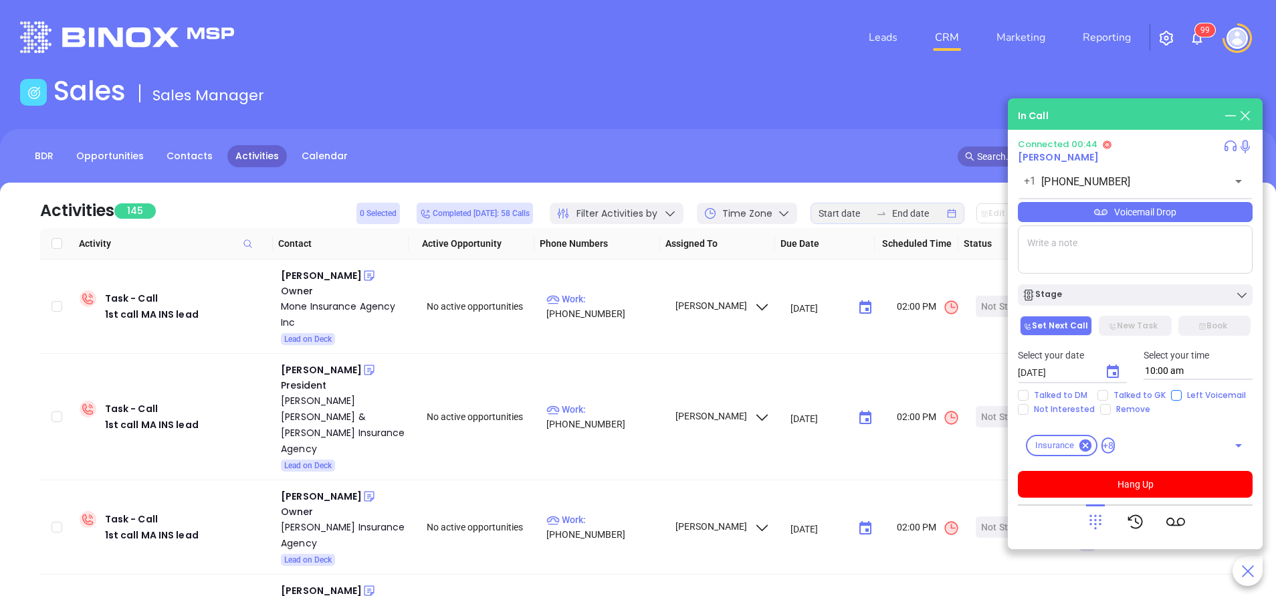
click at [1172, 397] on input "Left Voicemail" at bounding box center [1176, 395] width 11 height 11
checkbox input "true"
click at [1161, 488] on button "Hang Up" at bounding box center [1135, 484] width 235 height 27
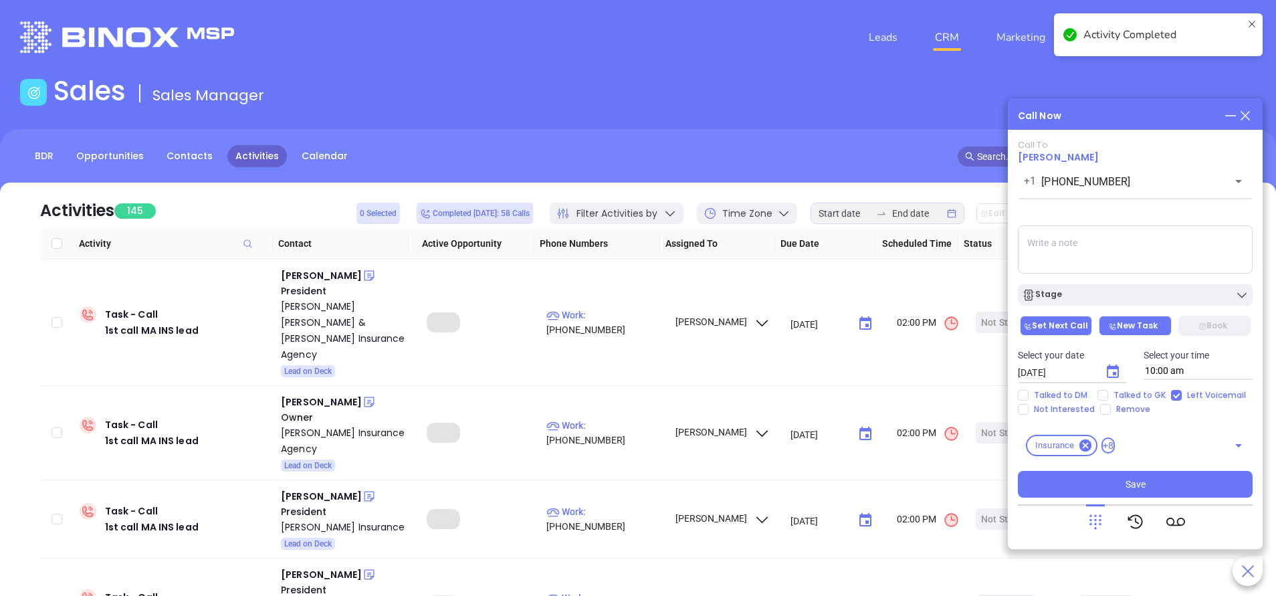
click at [1147, 298] on div "Stage" at bounding box center [1135, 294] width 227 height 13
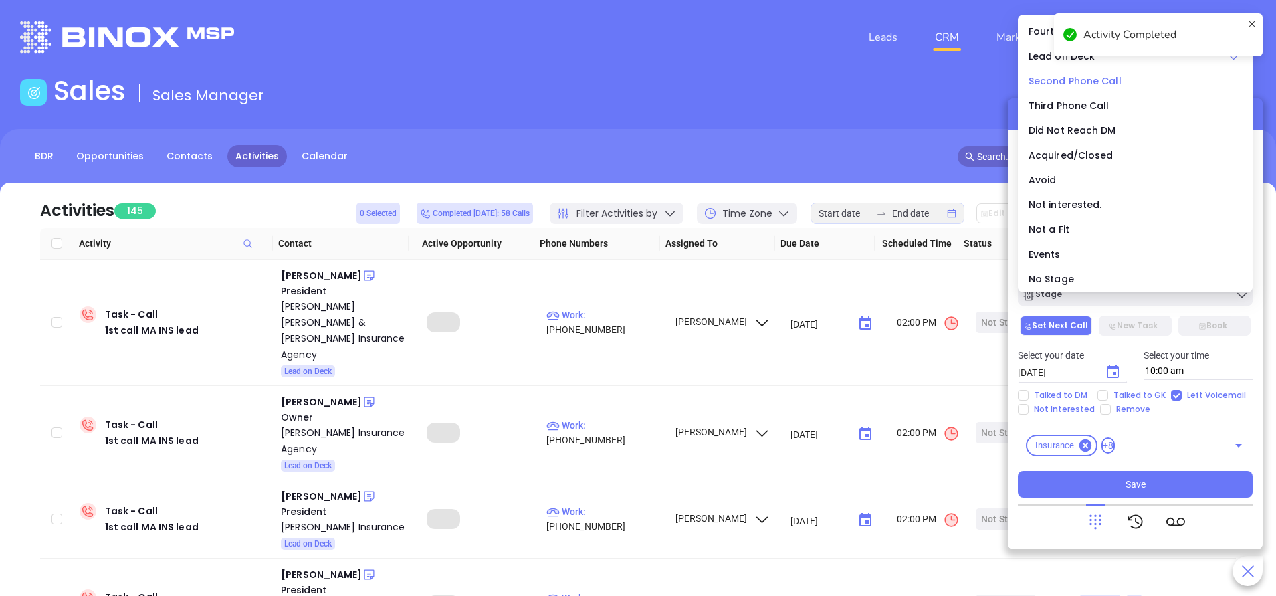
click at [1075, 78] on span "Second Phone Call" at bounding box center [1075, 80] width 93 height 13
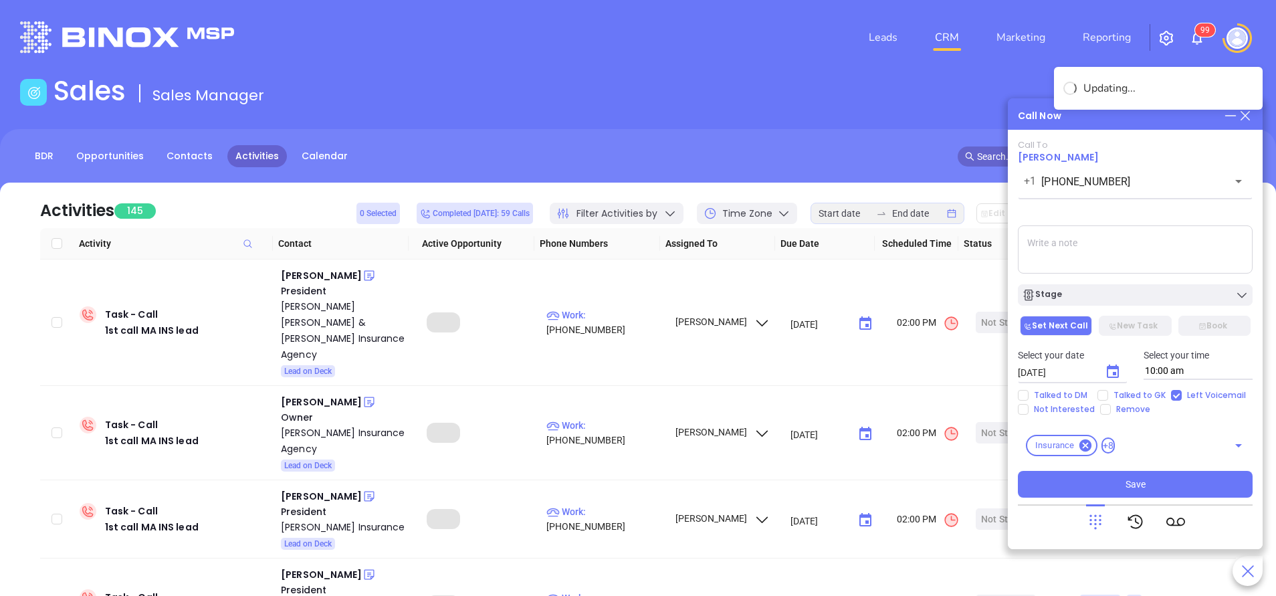
click at [1111, 371] on icon "Choose date, selected date is Oct 7, 2025" at bounding box center [1113, 372] width 16 height 16
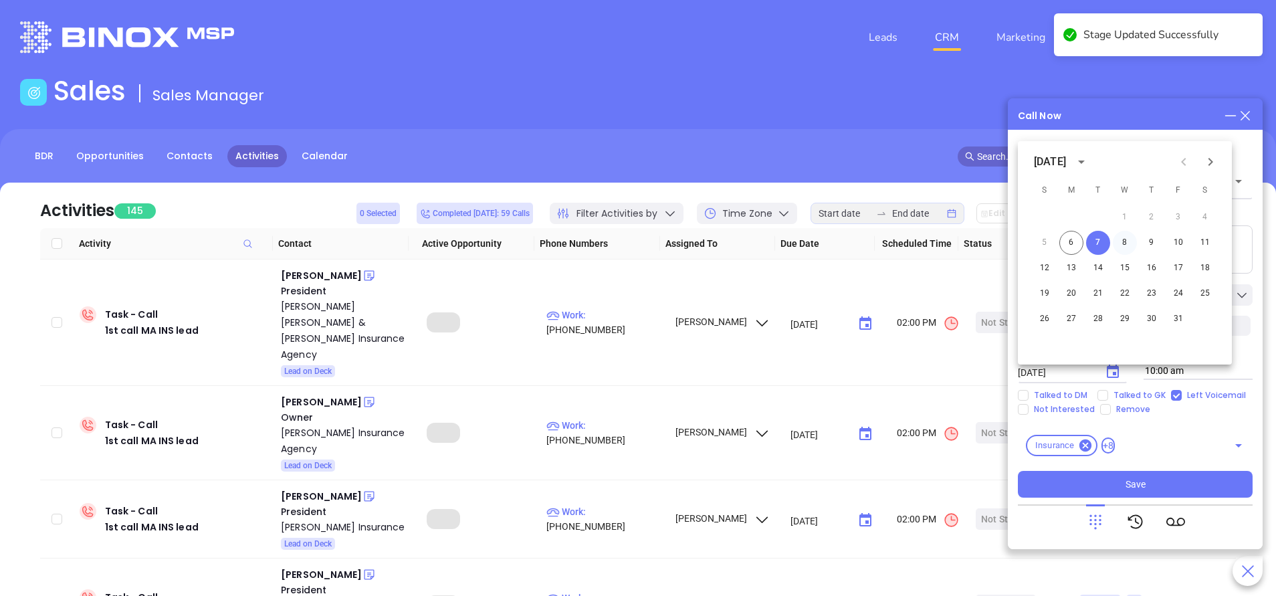
click at [1125, 243] on button "8" at bounding box center [1125, 243] width 24 height 24
type input "10/08/2025"
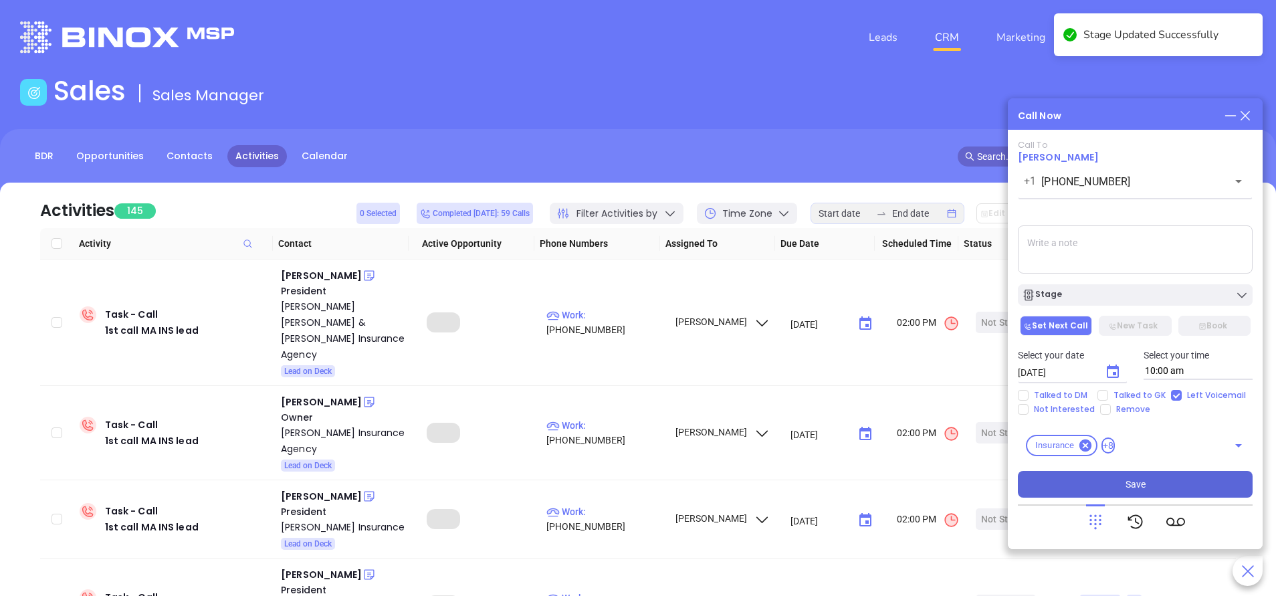
click at [1175, 482] on button "Save" at bounding box center [1135, 484] width 235 height 27
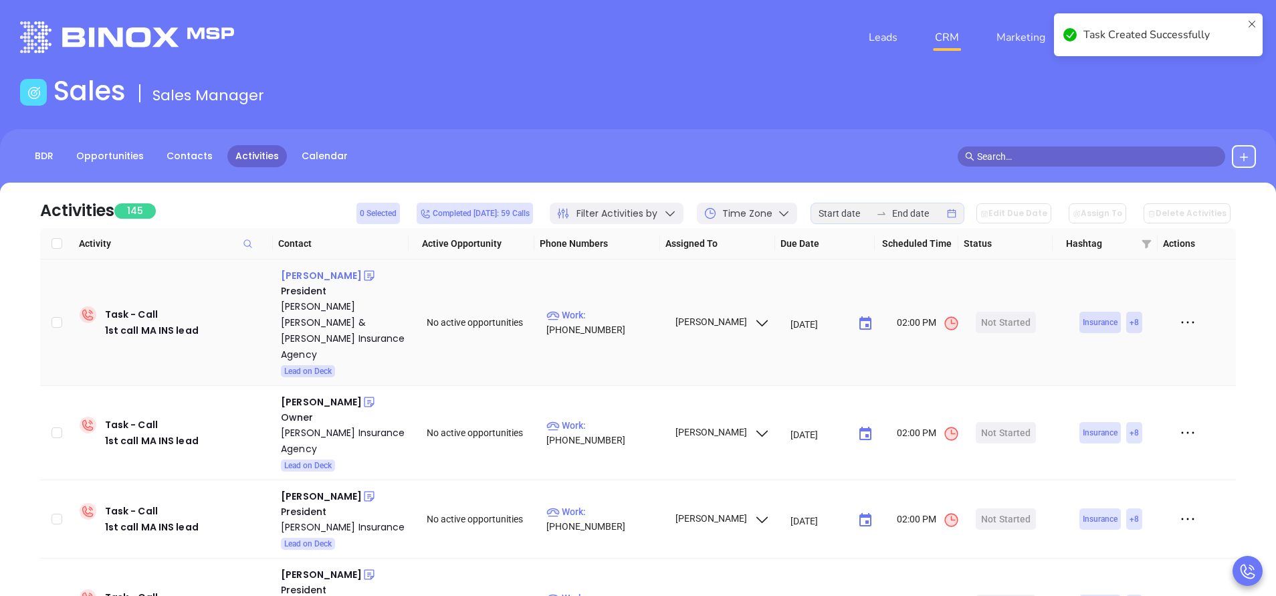
click at [337, 276] on div "David F. Mathews" at bounding box center [321, 276] width 81 height 16
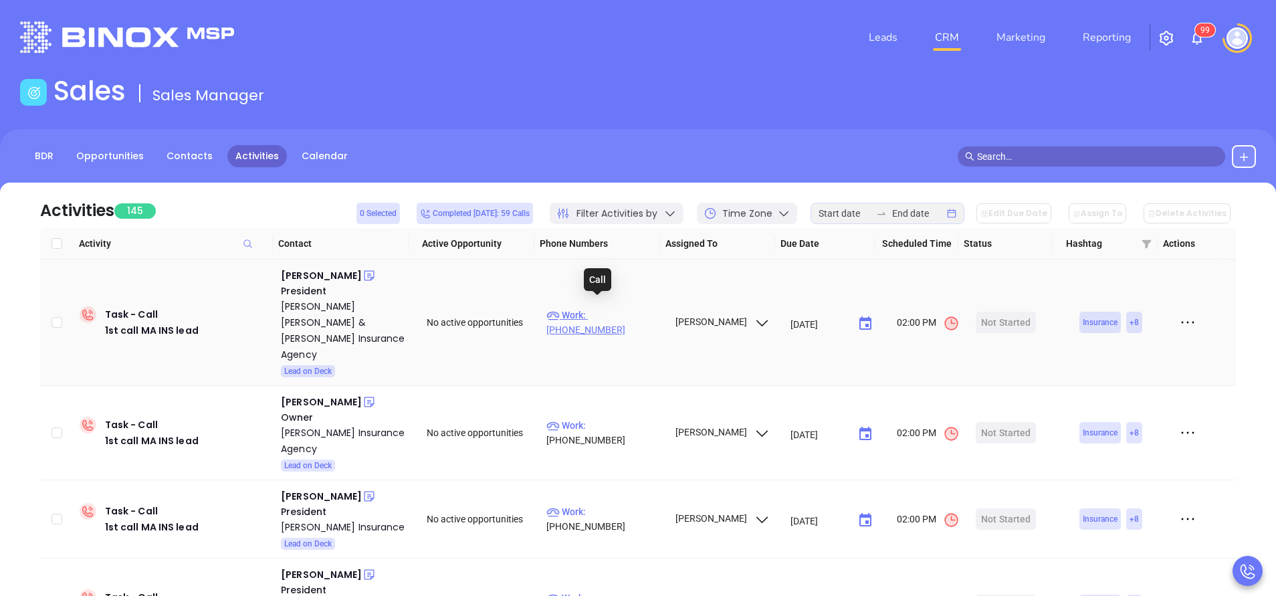
click at [611, 308] on p "Work : (413) 781-5750" at bounding box center [605, 322] width 116 height 29
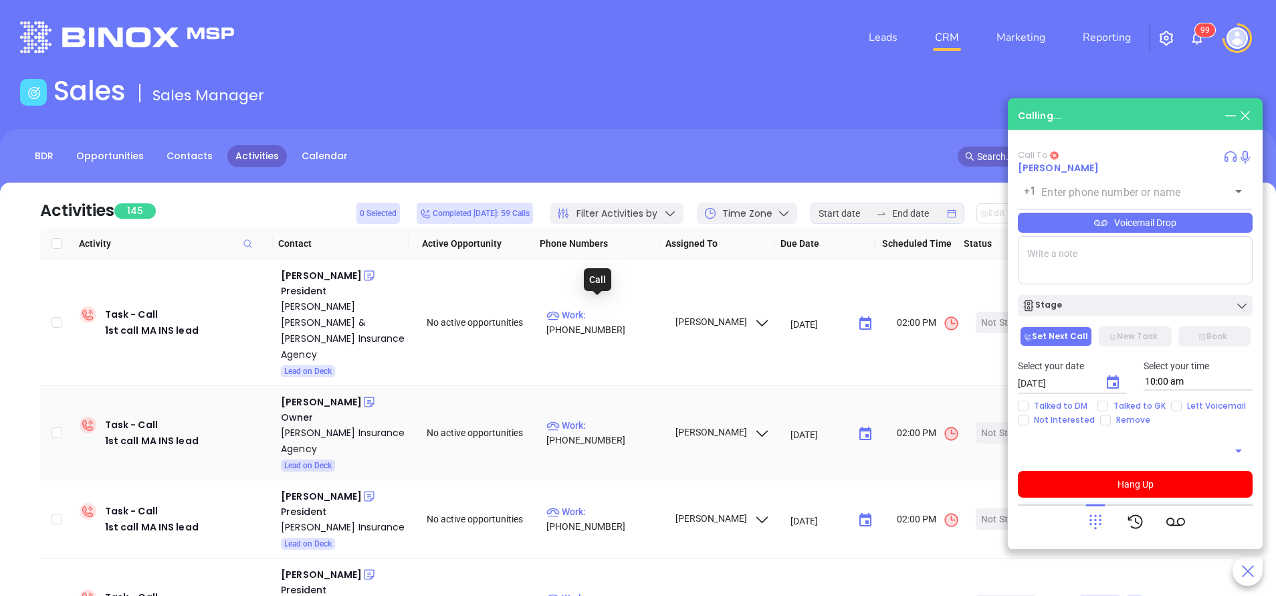
type input "(413) 781-5750"
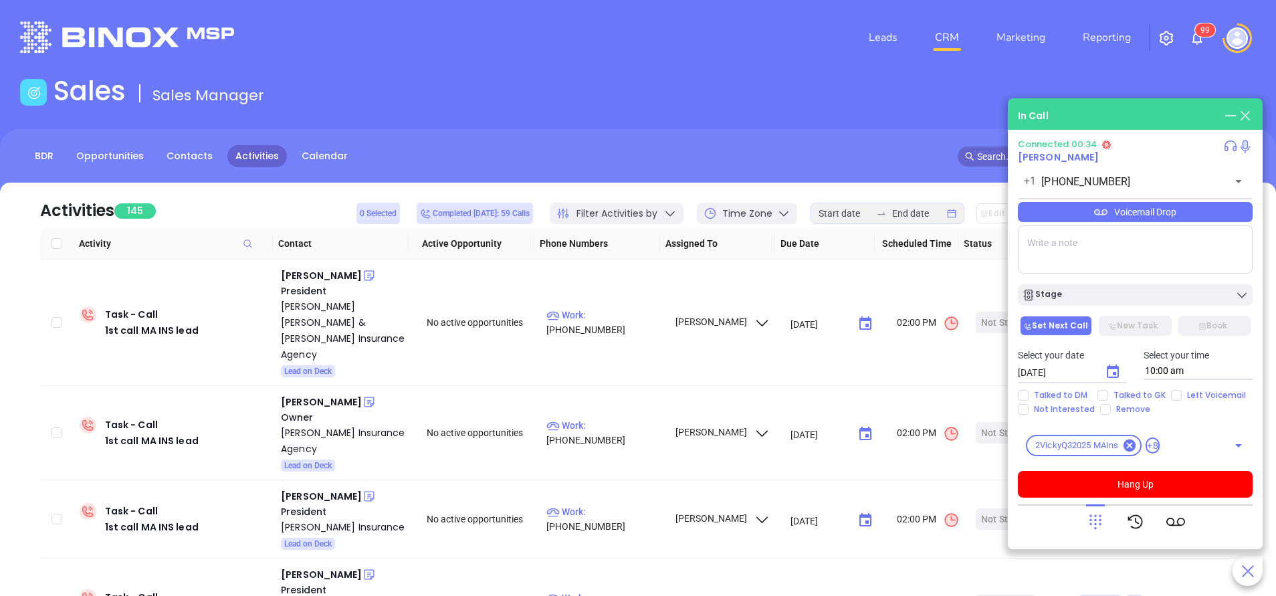
drag, startPoint x: 1092, startPoint y: 531, endPoint x: 1105, endPoint y: 500, distance: 32.7
click at [1092, 529] on icon at bounding box center [1095, 521] width 19 height 19
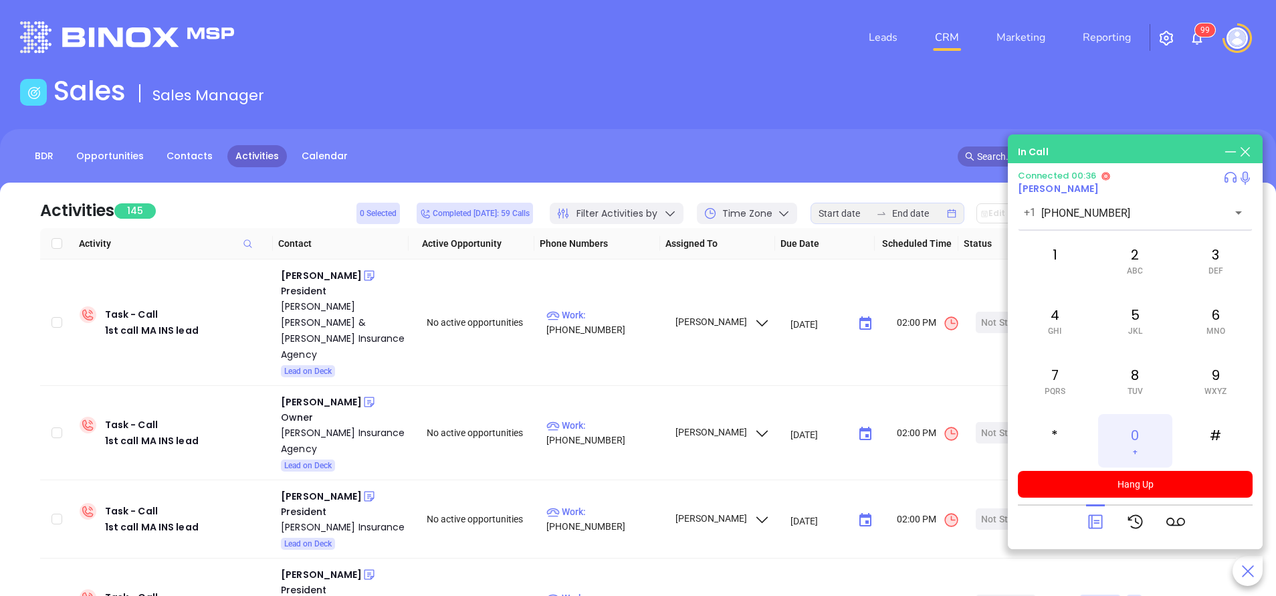
click at [1128, 437] on div "0 +" at bounding box center [1135, 441] width 74 height 54
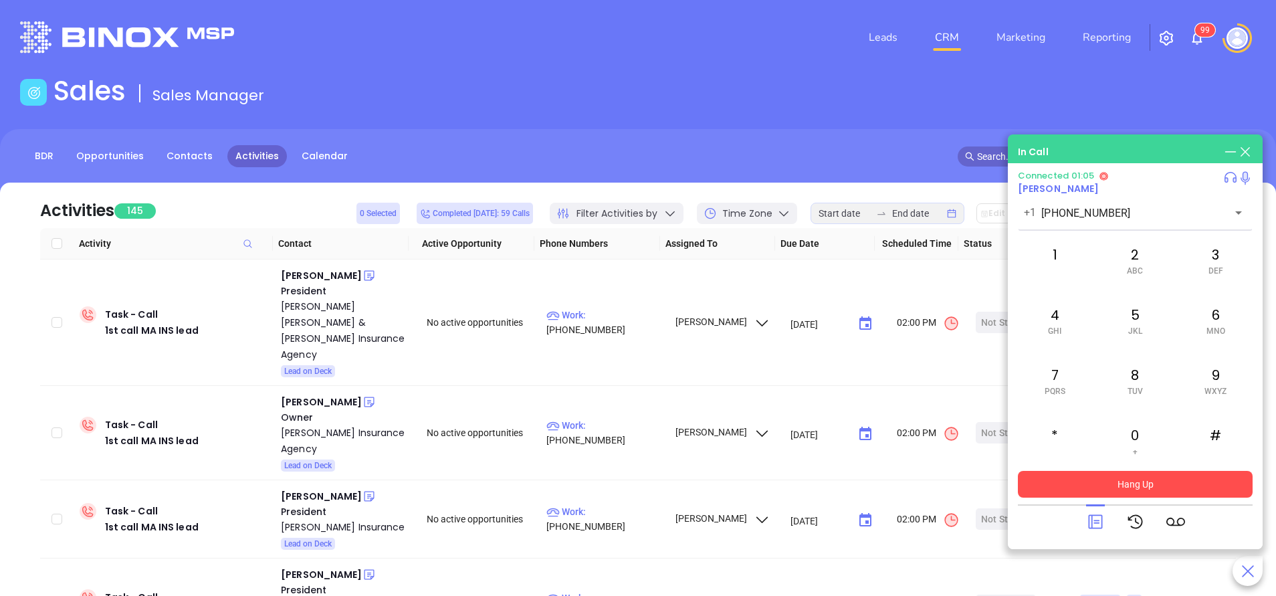
click at [1127, 486] on button "Hang Up" at bounding box center [1135, 484] width 235 height 27
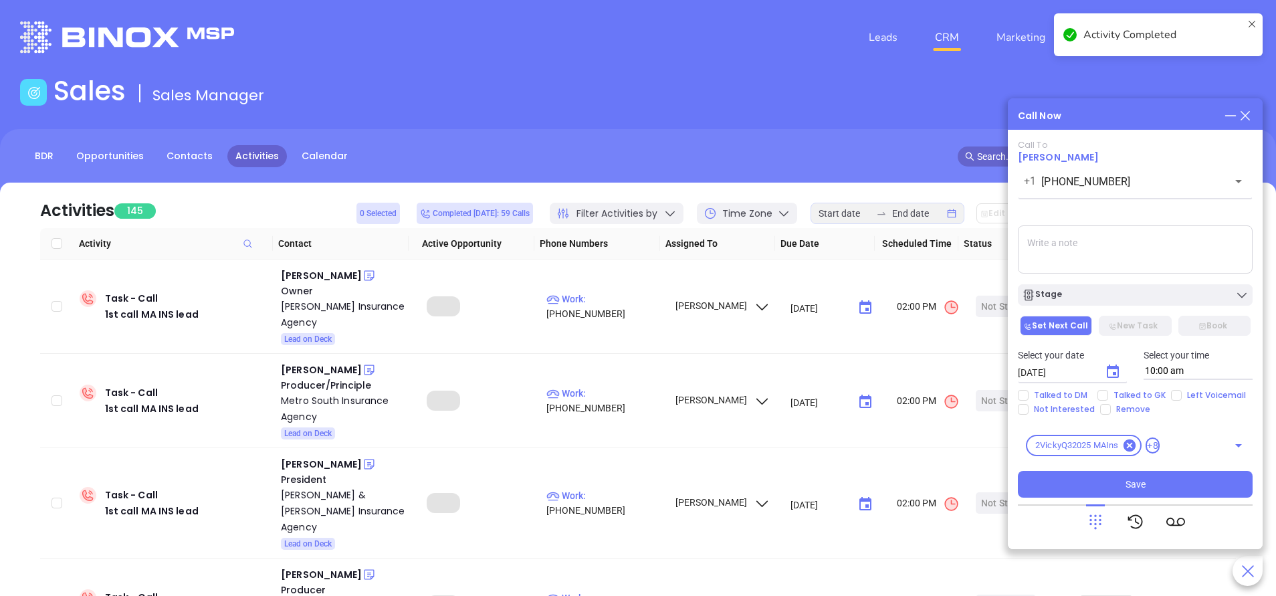
click at [1174, 395] on input "Left Voicemail" at bounding box center [1176, 395] width 11 height 11
checkbox input "true"
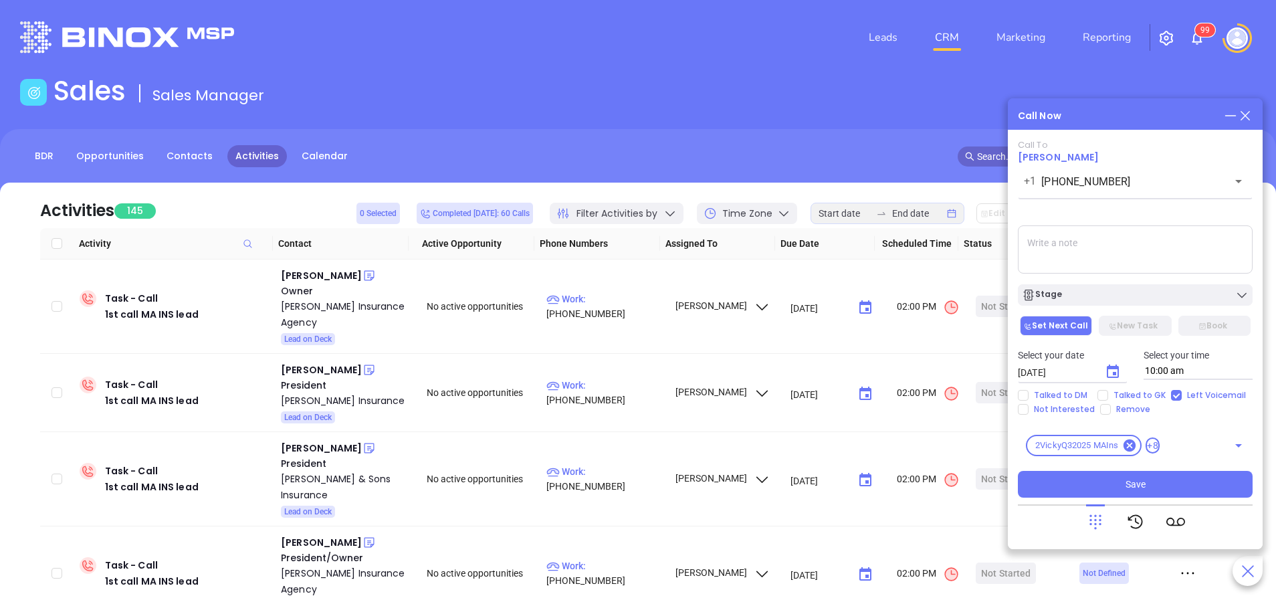
click at [1115, 370] on icon "Choose date, selected date is Oct 7, 2025" at bounding box center [1113, 372] width 16 height 16
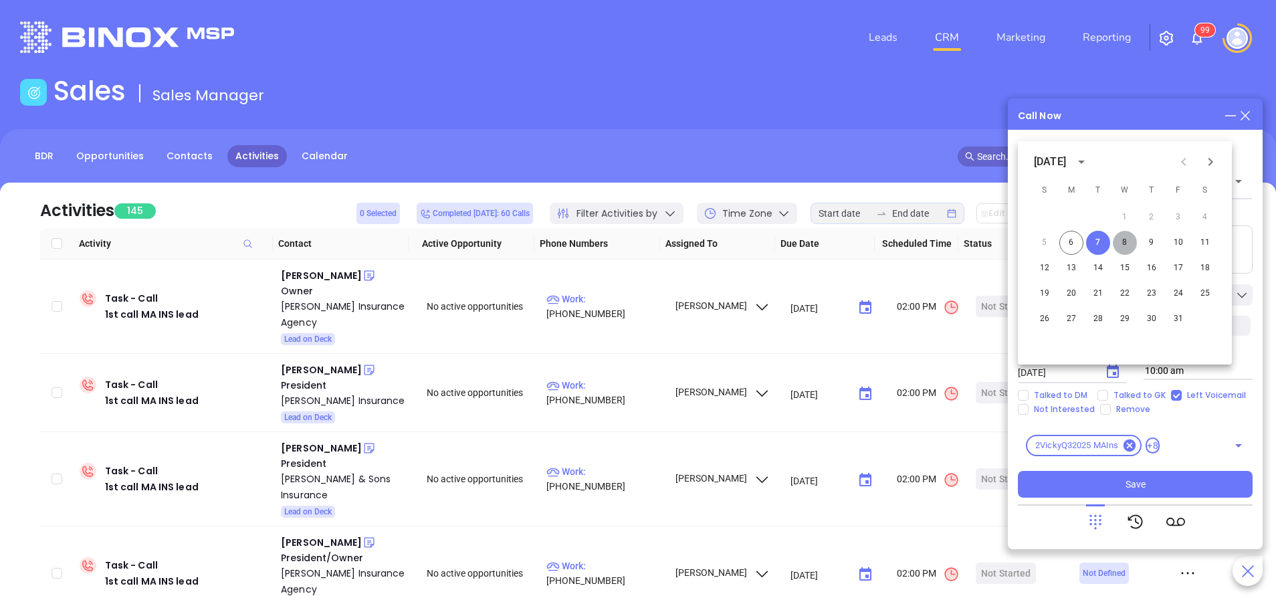
click at [1124, 241] on button "8" at bounding box center [1125, 243] width 24 height 24
type input "10/08/2025"
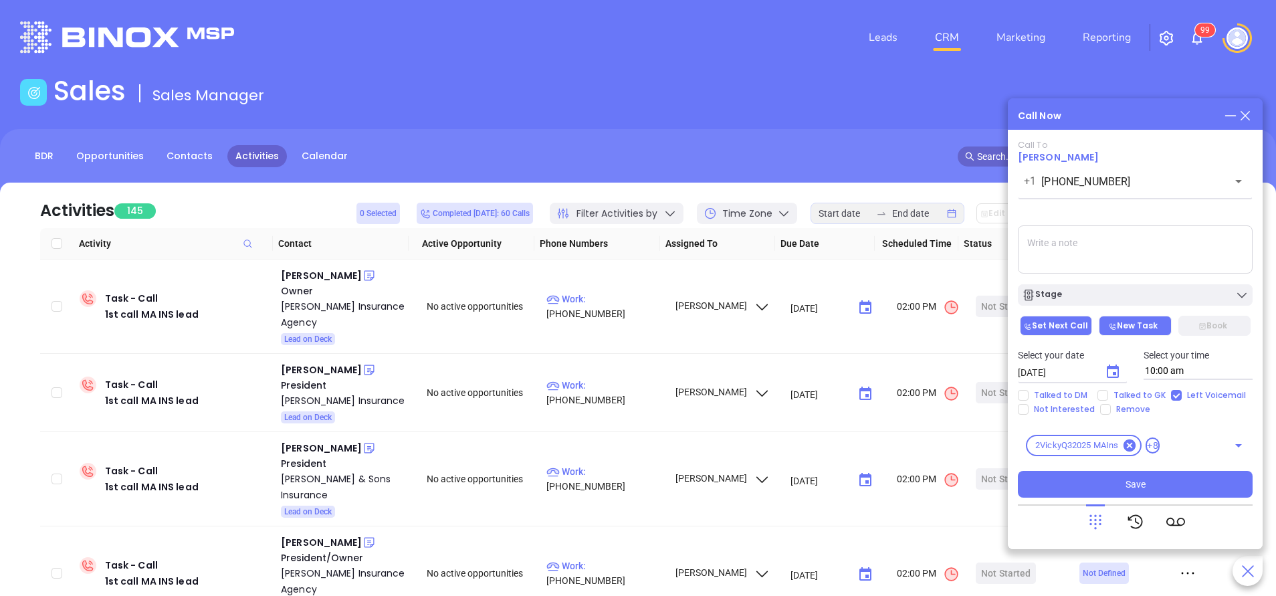
drag, startPoint x: 1132, startPoint y: 292, endPoint x: 1143, endPoint y: 334, distance: 43.5
click at [1133, 293] on div "Stage" at bounding box center [1135, 294] width 227 height 13
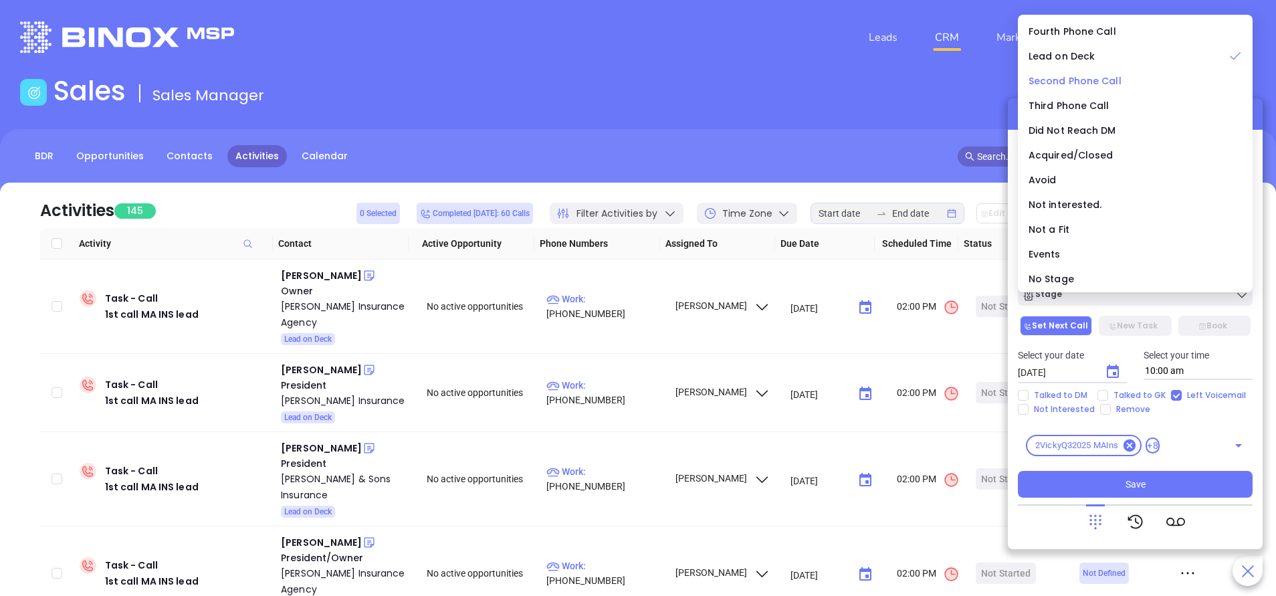
click at [1060, 78] on span "Second Phone Call" at bounding box center [1075, 80] width 93 height 13
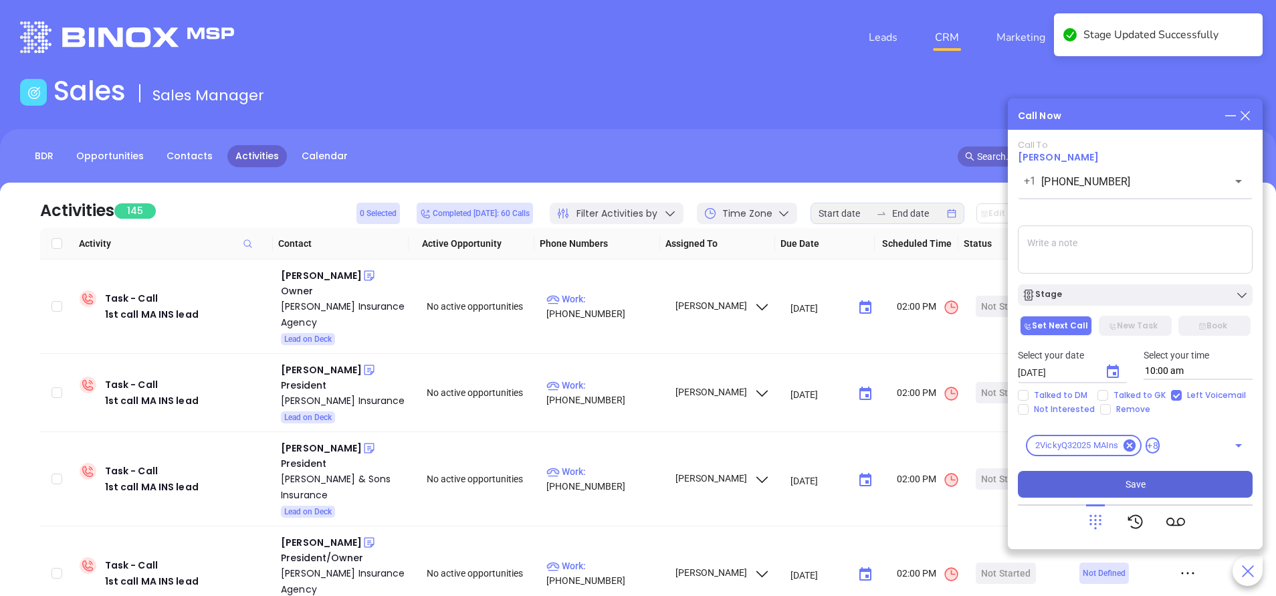
click at [1163, 486] on button "Save" at bounding box center [1135, 484] width 235 height 27
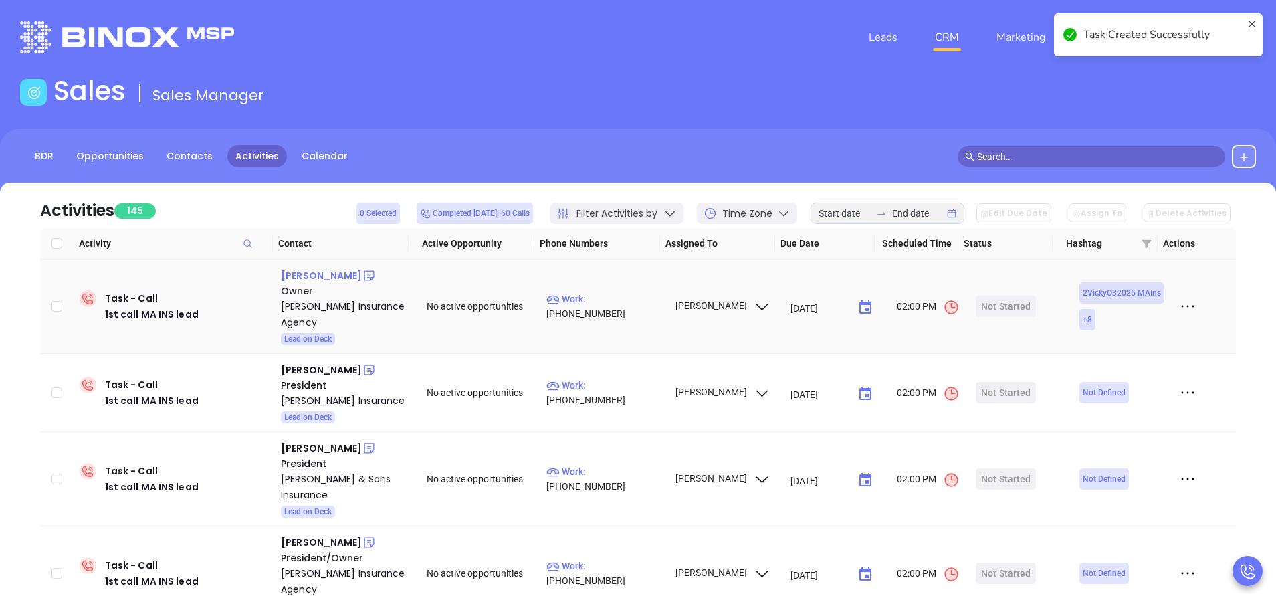
click at [321, 273] on div "Doug Reinbold" at bounding box center [321, 276] width 81 height 16
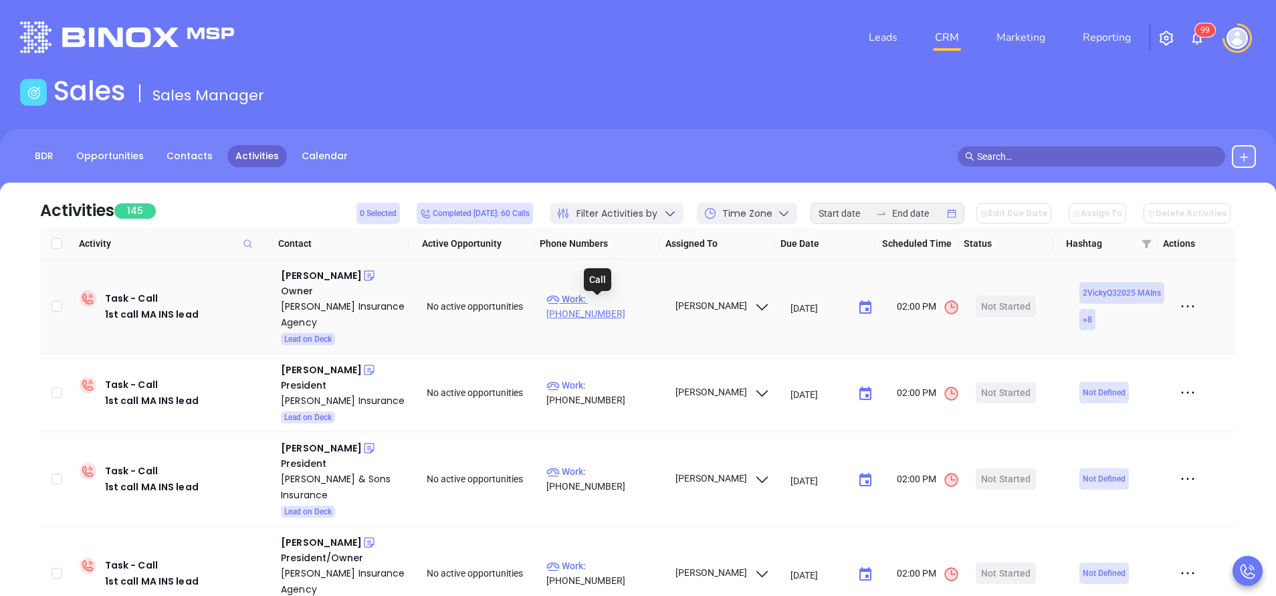
click at [615, 302] on p "Work : (508) 695-0314" at bounding box center [605, 306] width 116 height 29
type input "(508) 695-0314"
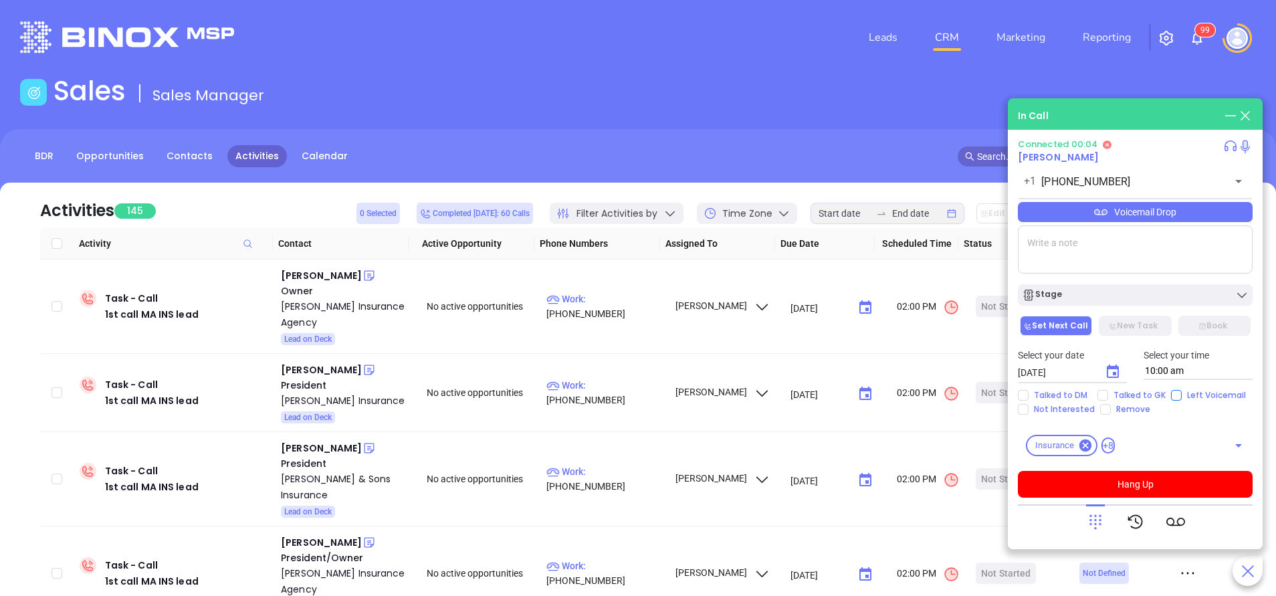
click at [1171, 393] on input "Left Voicemail" at bounding box center [1176, 395] width 11 height 11
checkbox input "true"
click at [1058, 255] on textarea at bounding box center [1135, 249] width 235 height 48
type textarea "ext 310"
click at [1135, 483] on button "Hang Up" at bounding box center [1135, 484] width 235 height 27
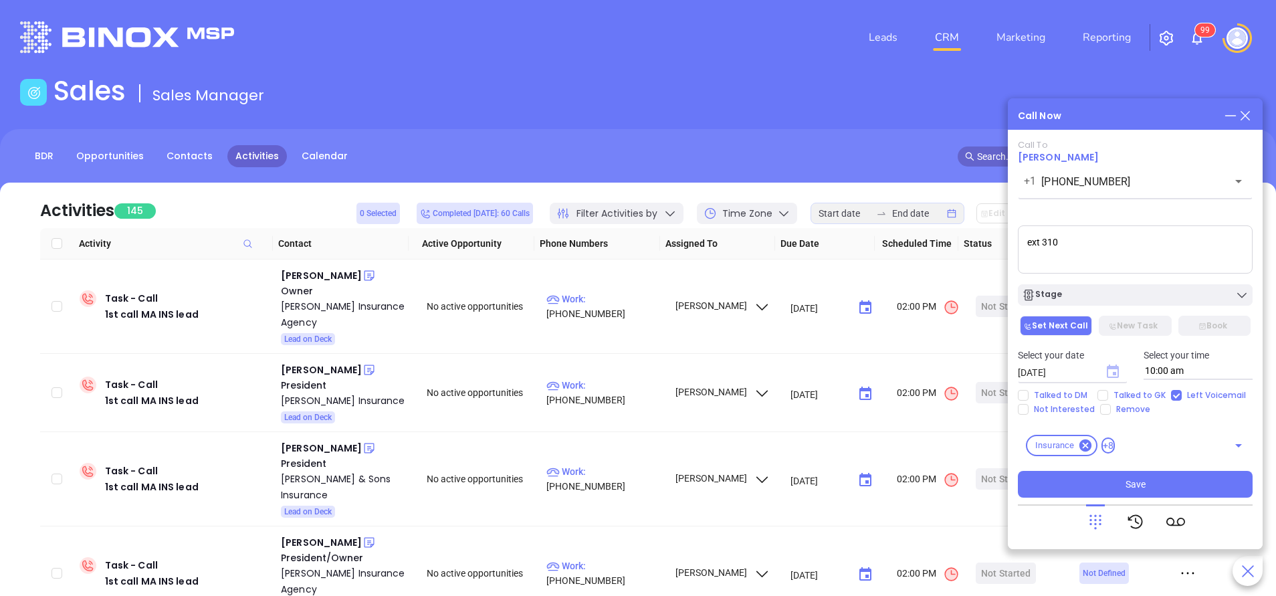
click at [1115, 375] on main "Sales Sales Manager BDR Opportunities Contacts Activities Calendar Call Now Cal…" at bounding box center [638, 407] width 1276 height 665
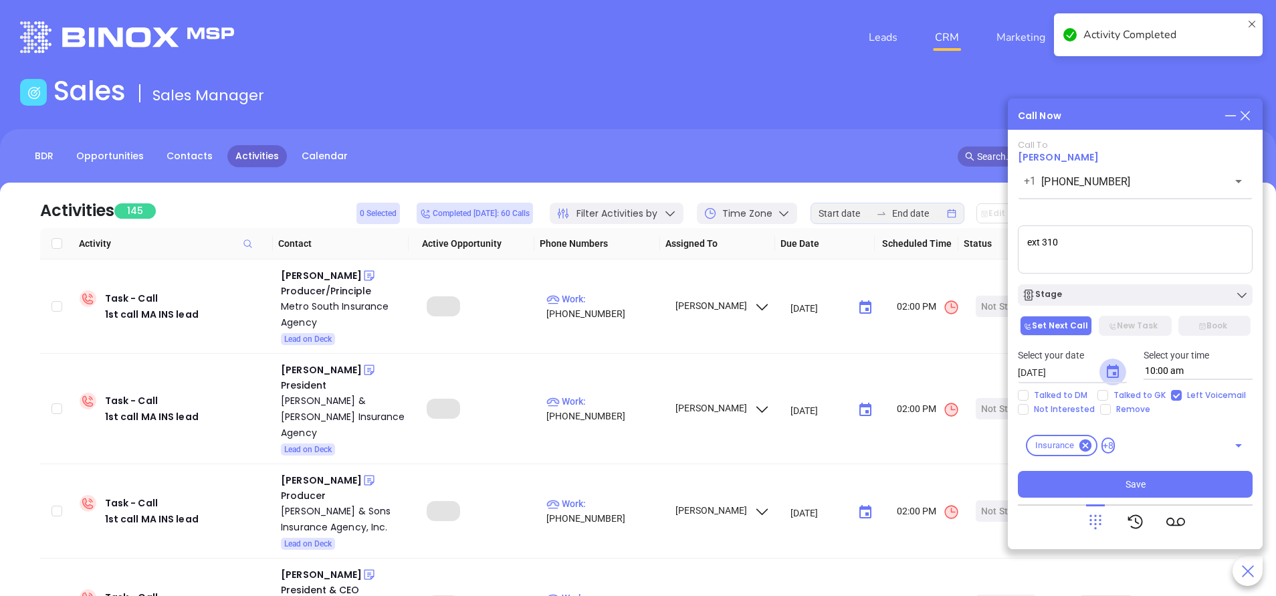
click at [1115, 370] on icon "Choose date, selected date is Oct 7, 2025" at bounding box center [1113, 372] width 16 height 16
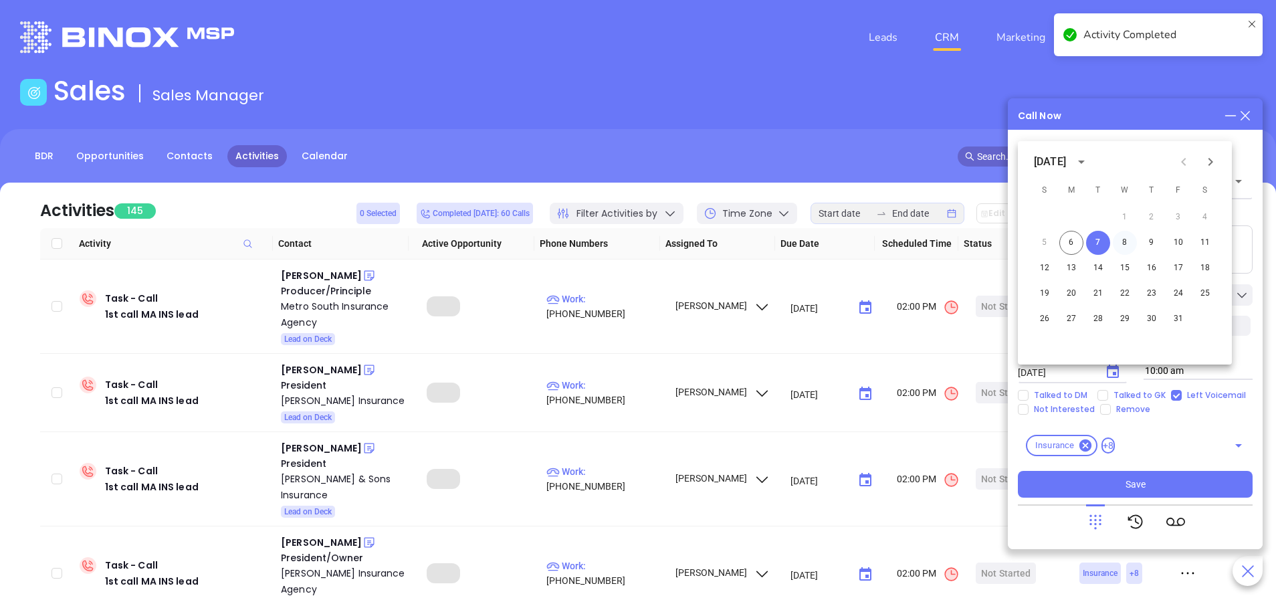
click at [1126, 239] on button "8" at bounding box center [1125, 243] width 24 height 24
type input "10/08/2025"
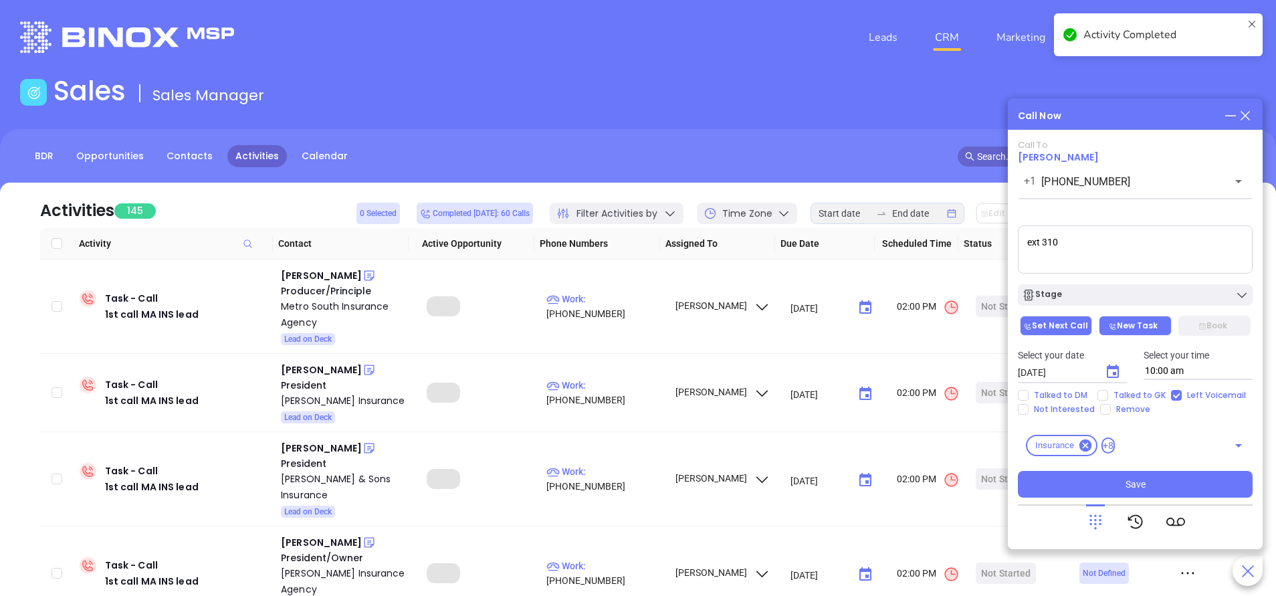
click at [1145, 324] on button "New Task" at bounding box center [1135, 326] width 72 height 20
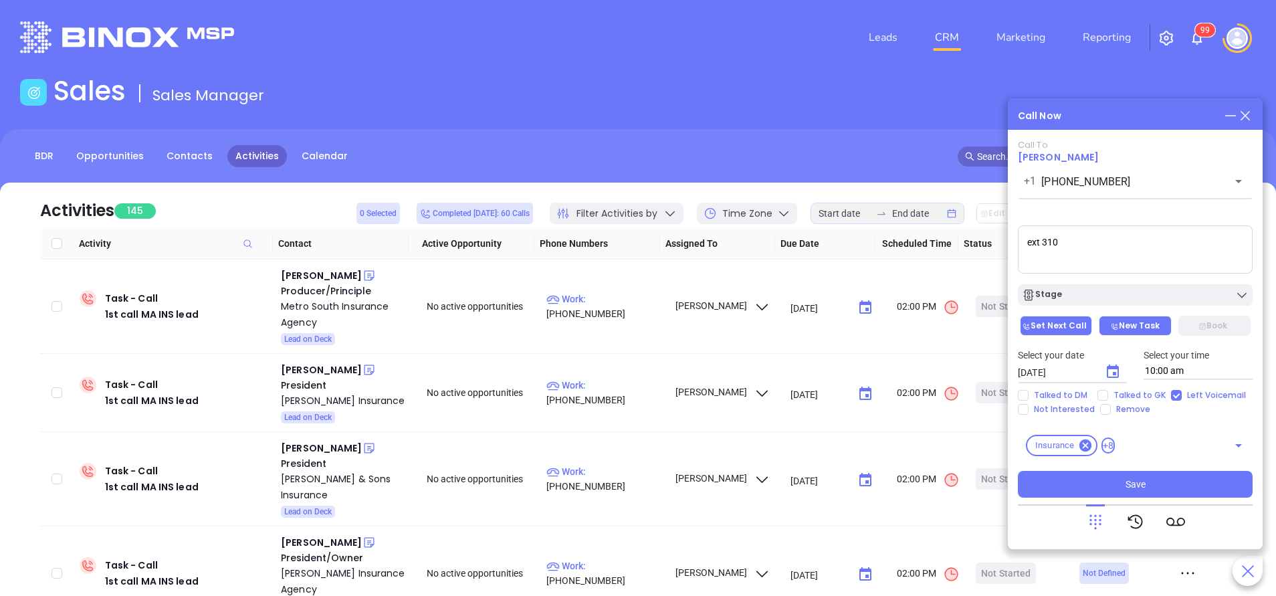
click at [1068, 322] on button "Set Next Call" at bounding box center [1056, 326] width 72 height 20
click at [1095, 290] on div "Stage" at bounding box center [1135, 294] width 227 height 13
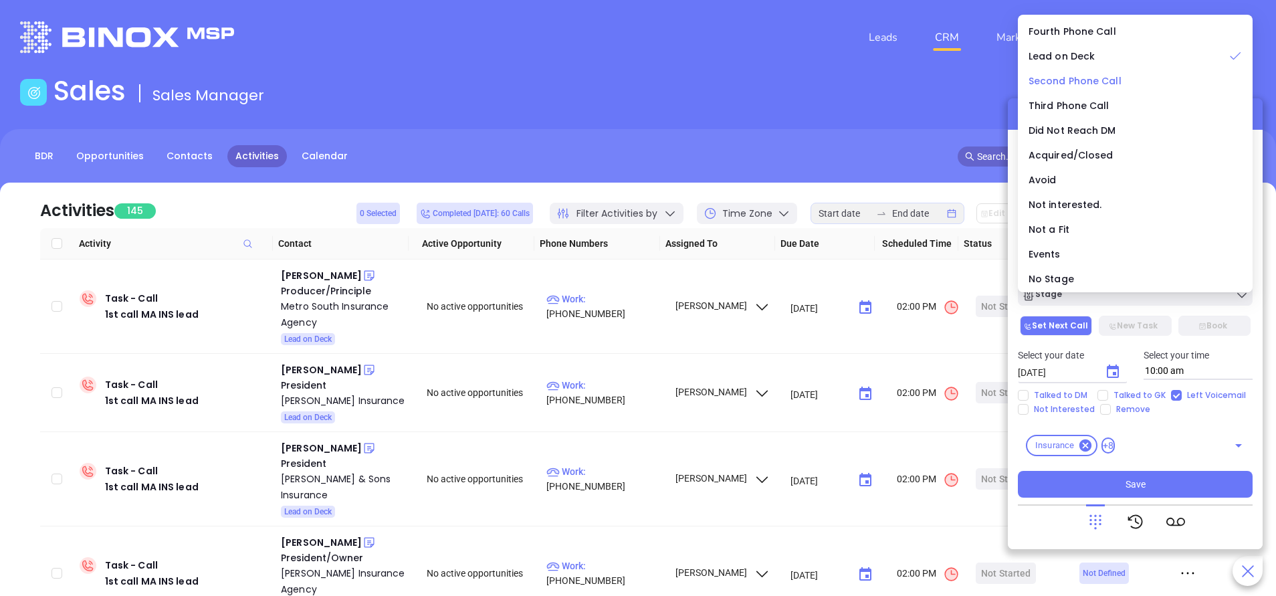
click at [1084, 71] on li "Second Phone Call" at bounding box center [1135, 81] width 229 height 28
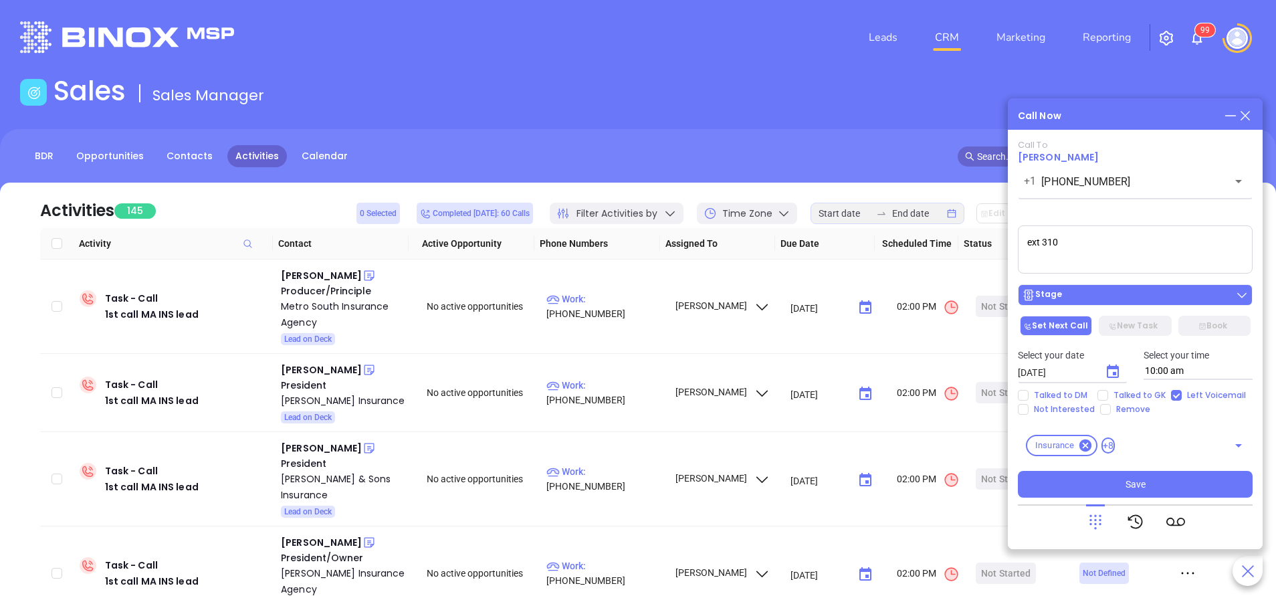
click at [1113, 293] on div "Stage" at bounding box center [1135, 294] width 227 height 13
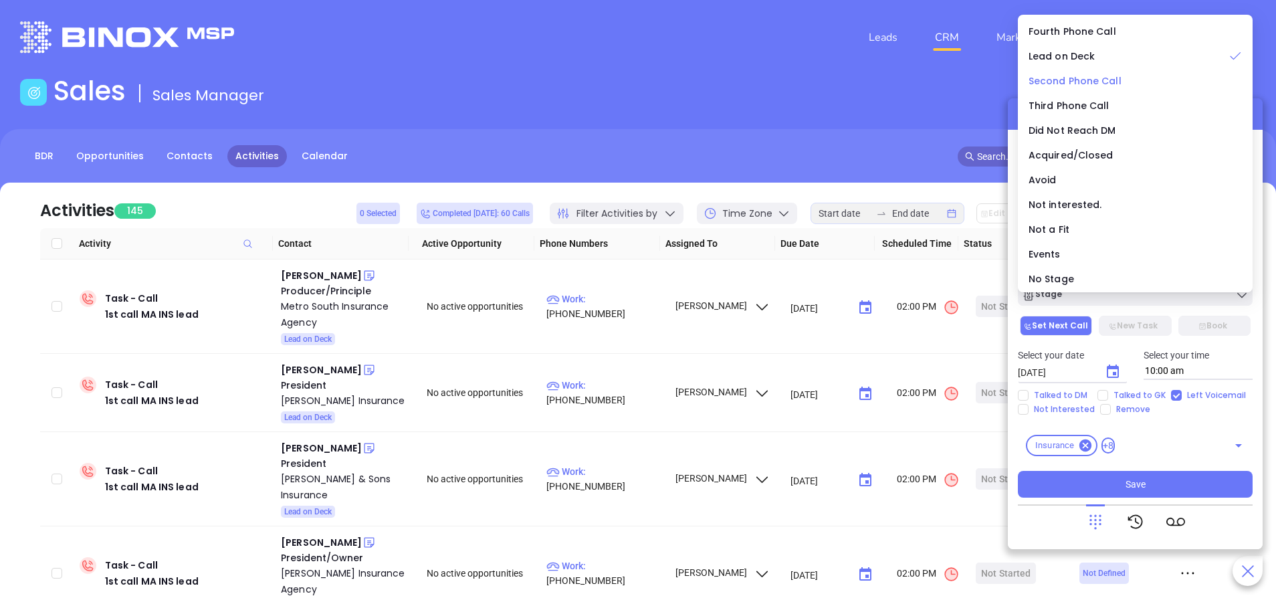
click at [1054, 81] on span "Second Phone Call" at bounding box center [1075, 80] width 93 height 13
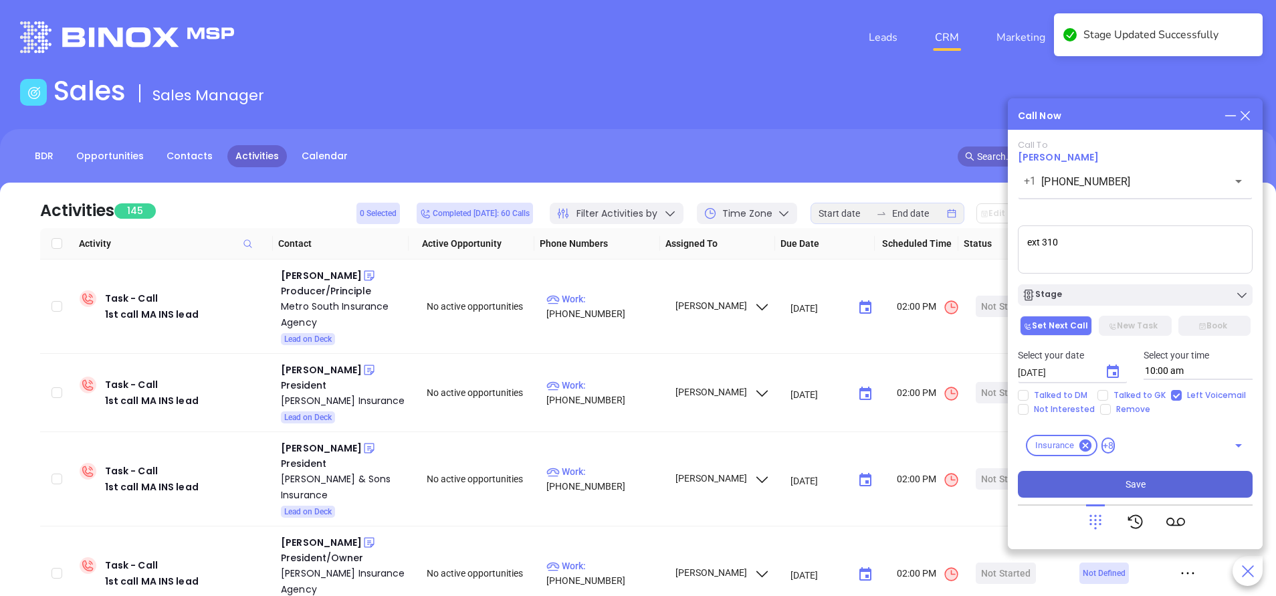
click at [1158, 482] on button "Save" at bounding box center [1135, 484] width 235 height 27
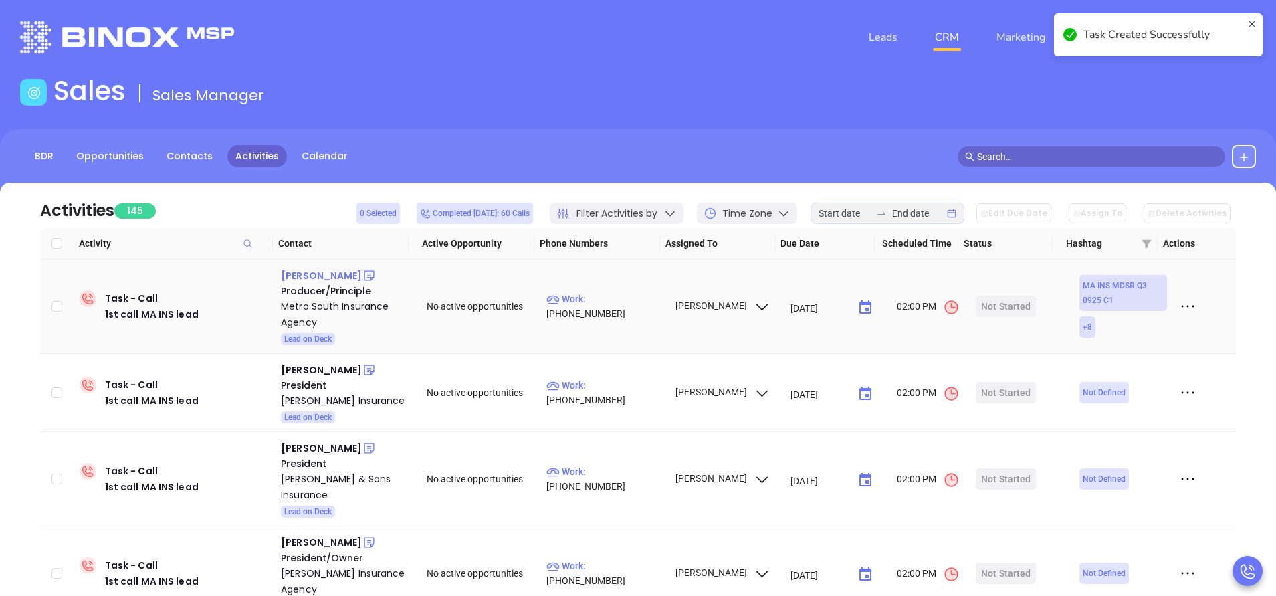
click at [312, 274] on div "John Nguyen" at bounding box center [321, 276] width 81 height 16
click at [609, 307] on p "Work : (617) 438-8767" at bounding box center [605, 306] width 116 height 29
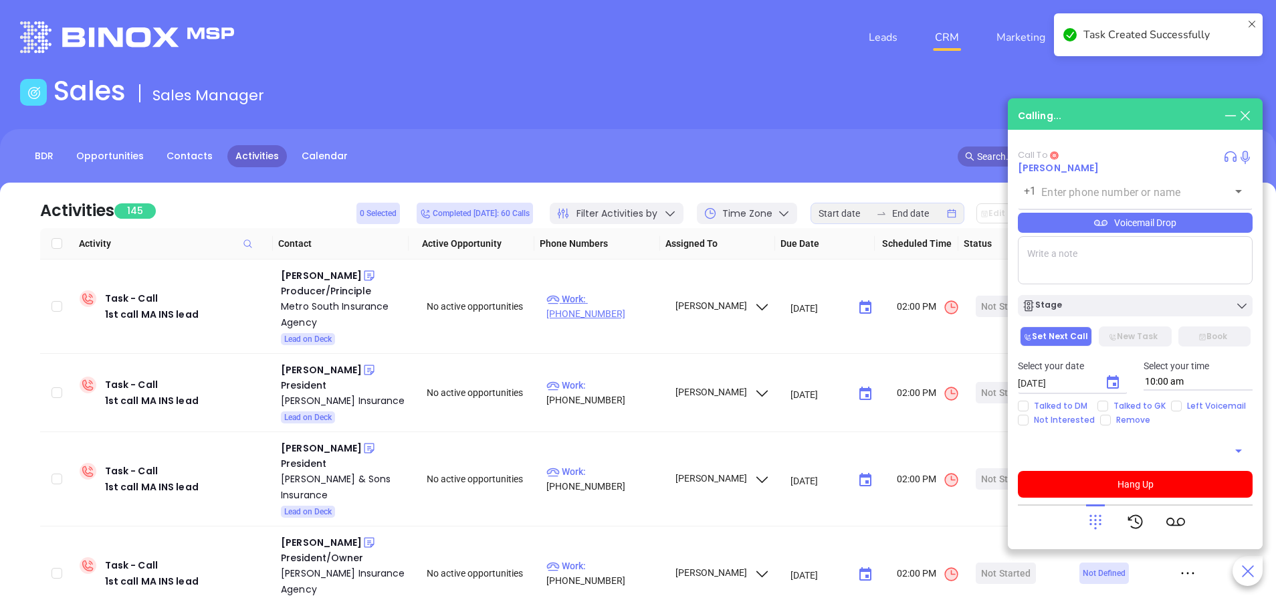
type input "(617) 438-8767"
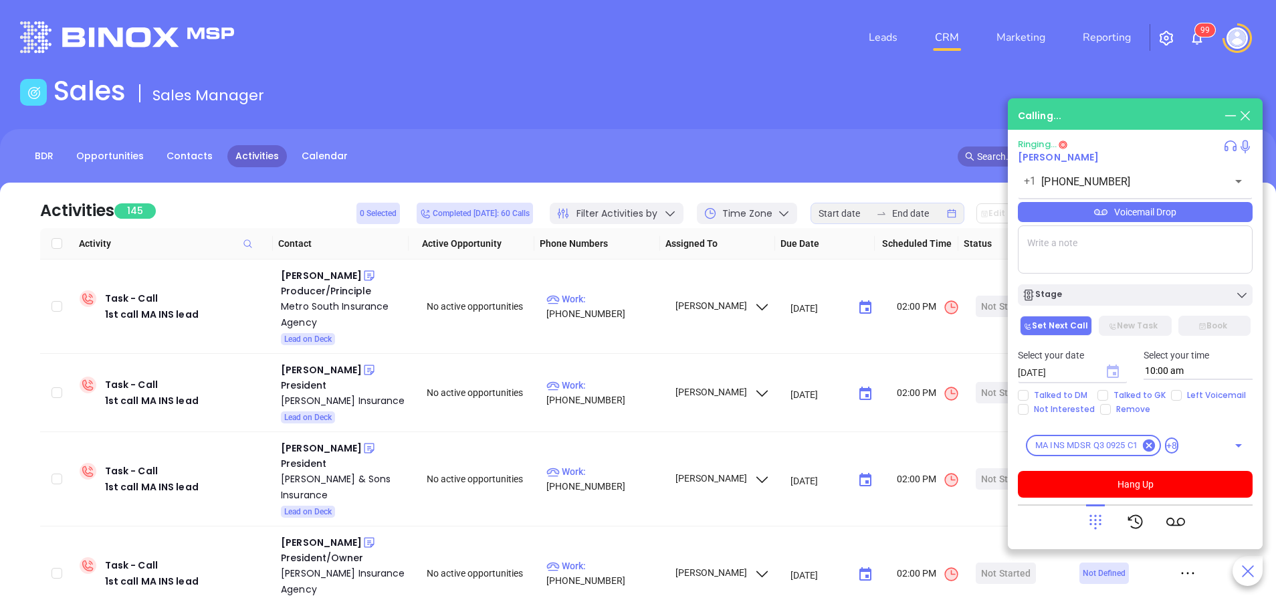
click at [1116, 369] on icon "Choose date, selected date is Oct 7, 2025" at bounding box center [1113, 371] width 12 height 13
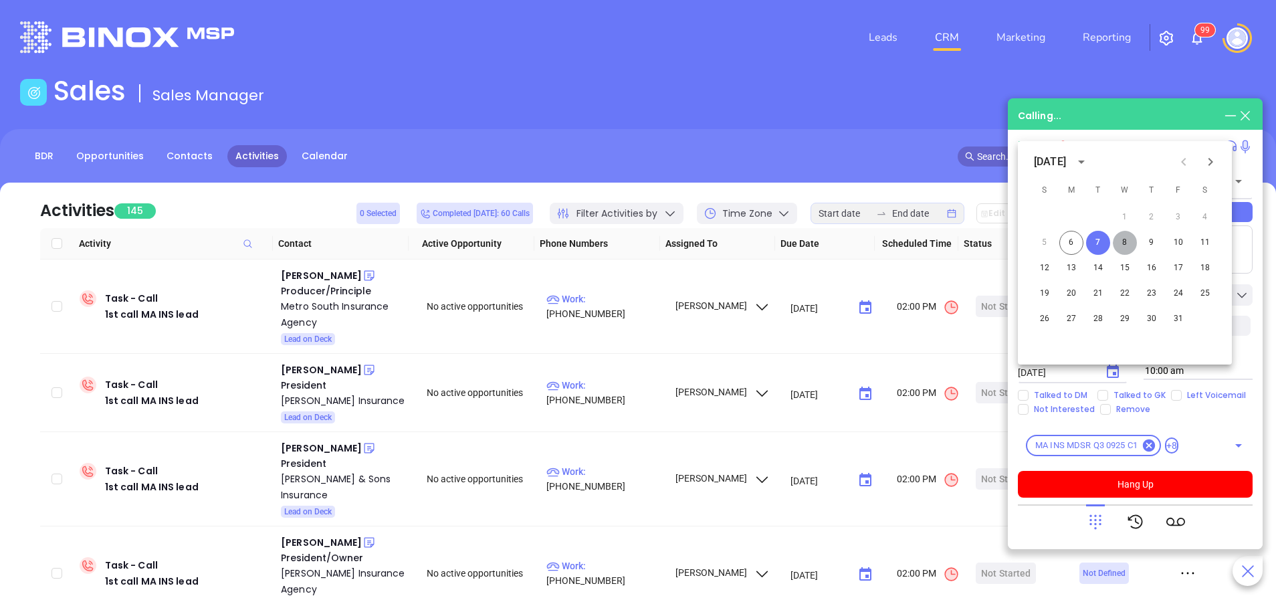
click at [1123, 239] on button "8" at bounding box center [1125, 243] width 24 height 24
type input "10/08/2025"
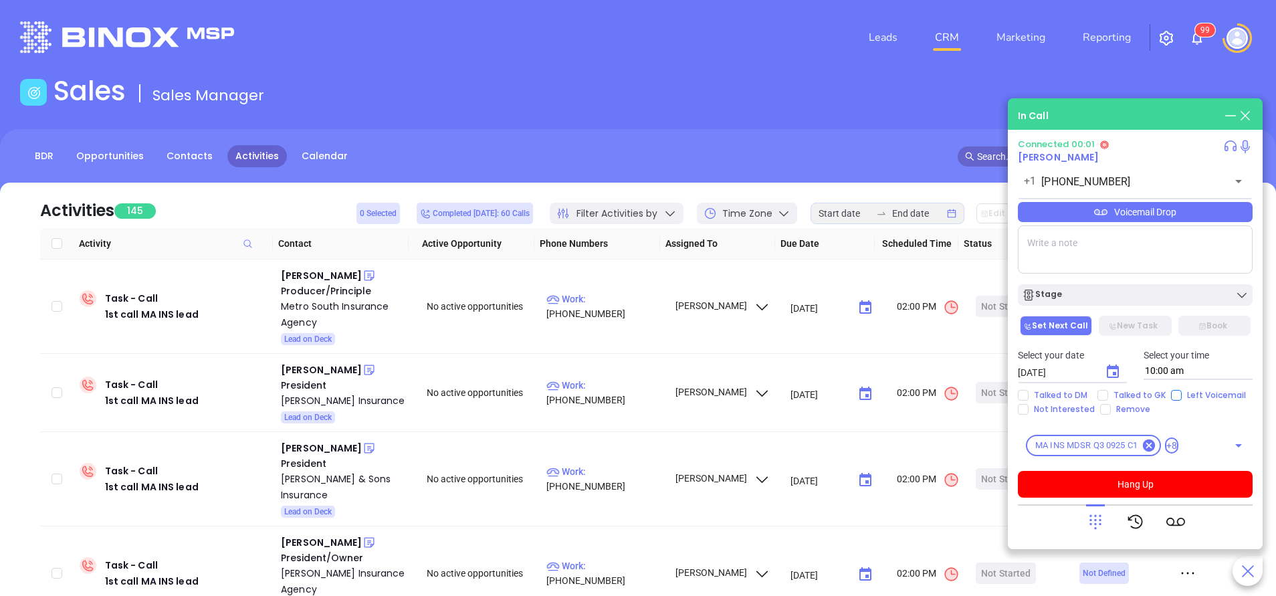
click at [1175, 395] on input "Left Voicemail" at bounding box center [1176, 395] width 11 height 11
checkbox input "true"
click at [1129, 291] on div "Stage" at bounding box center [1135, 294] width 227 height 13
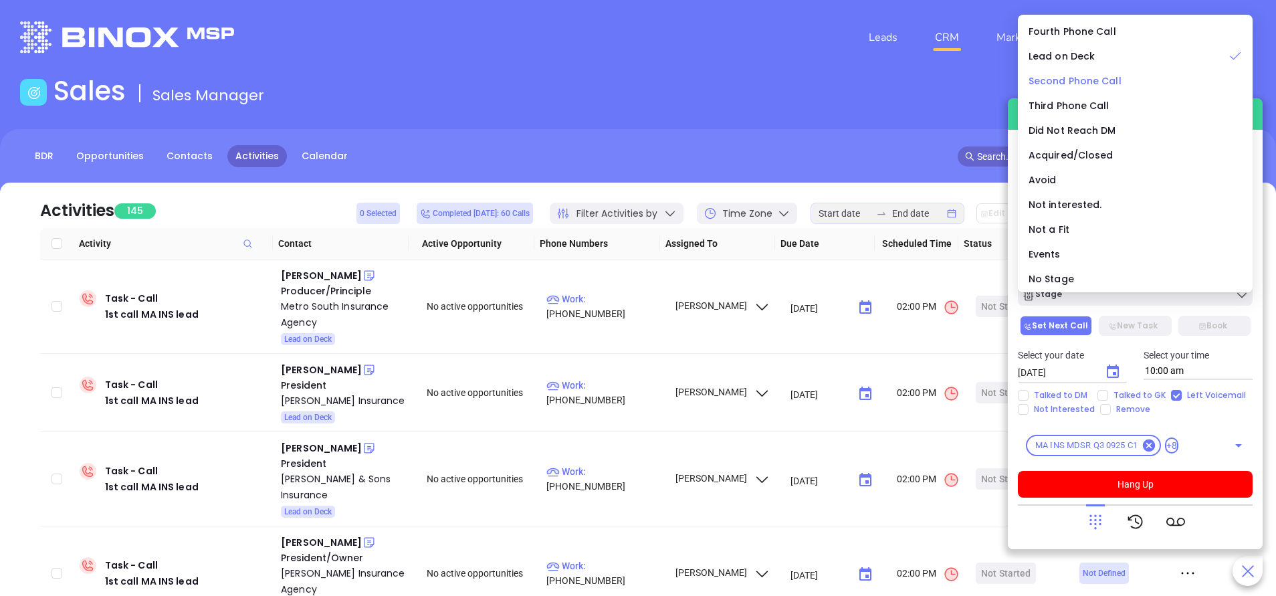
click at [1082, 72] on li "Second Phone Call" at bounding box center [1135, 81] width 229 height 28
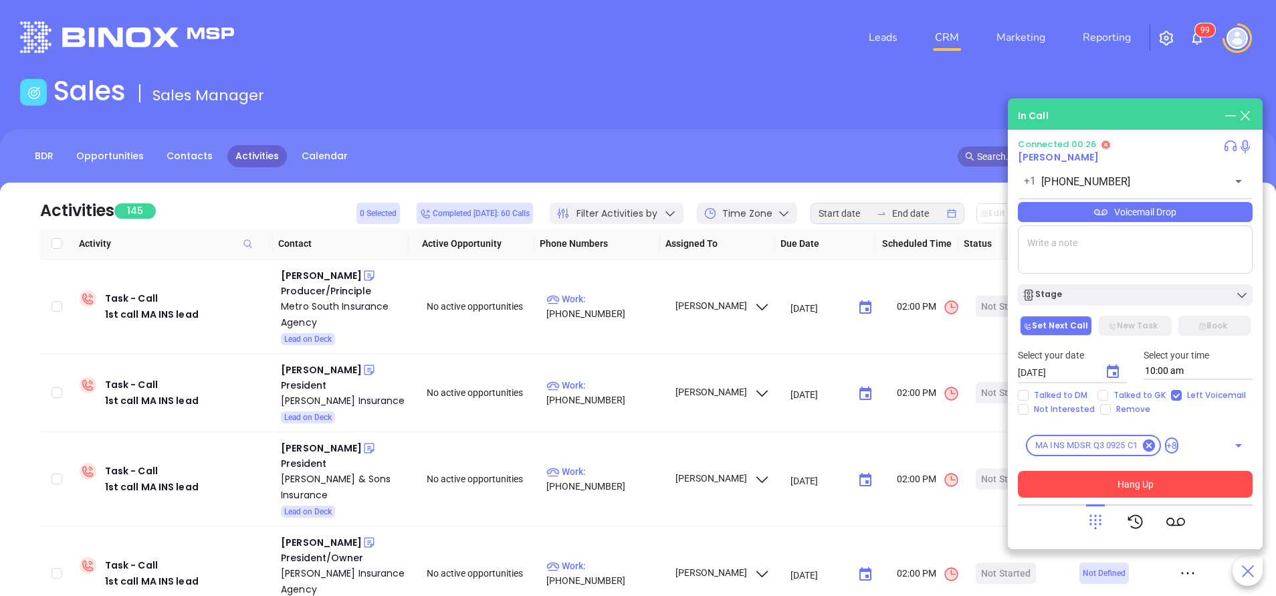
click at [1191, 482] on button "Hang Up" at bounding box center [1135, 484] width 235 height 27
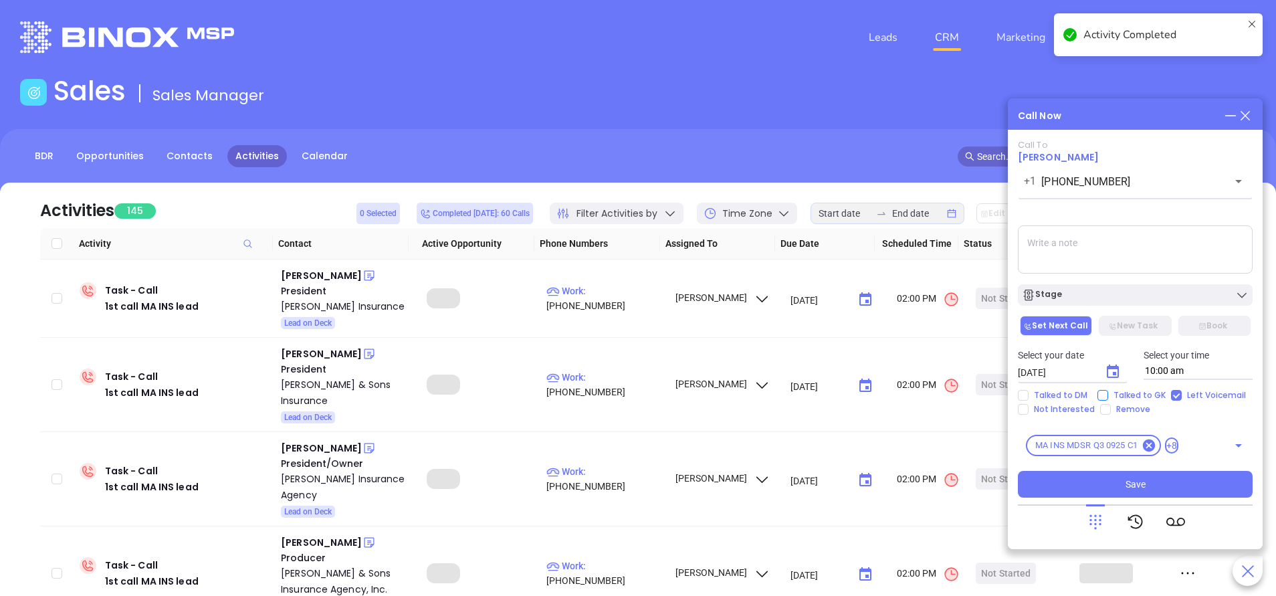
click at [1136, 489] on span "Save" at bounding box center [1136, 484] width 20 height 15
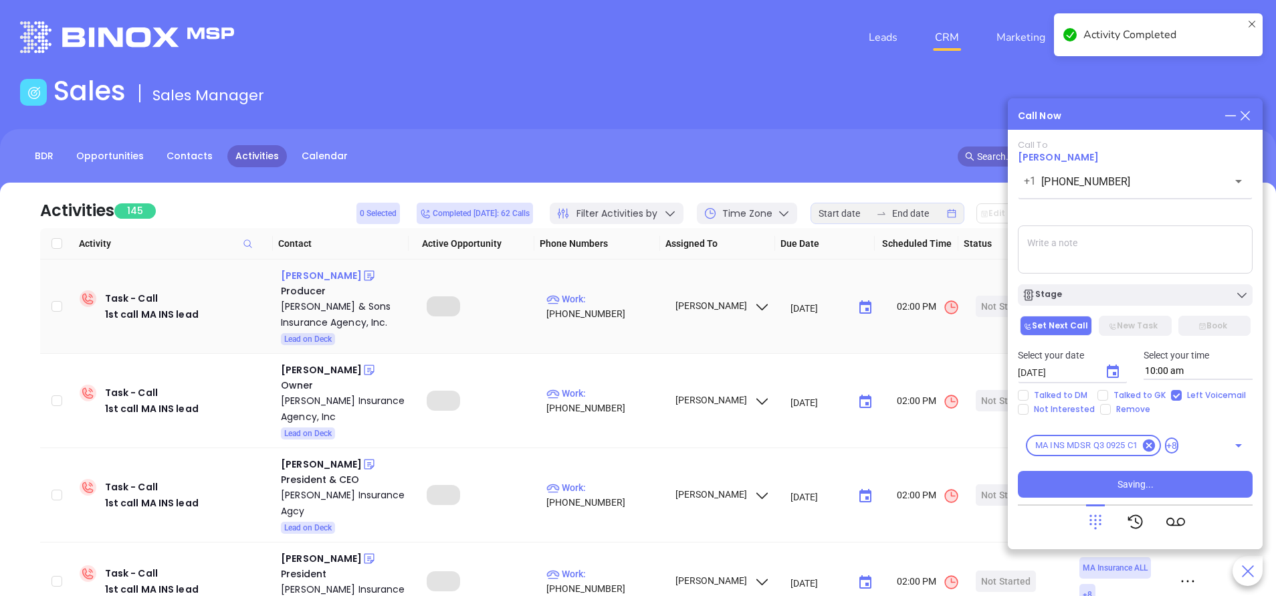
click at [311, 271] on div "Angie McCormick" at bounding box center [321, 276] width 81 height 16
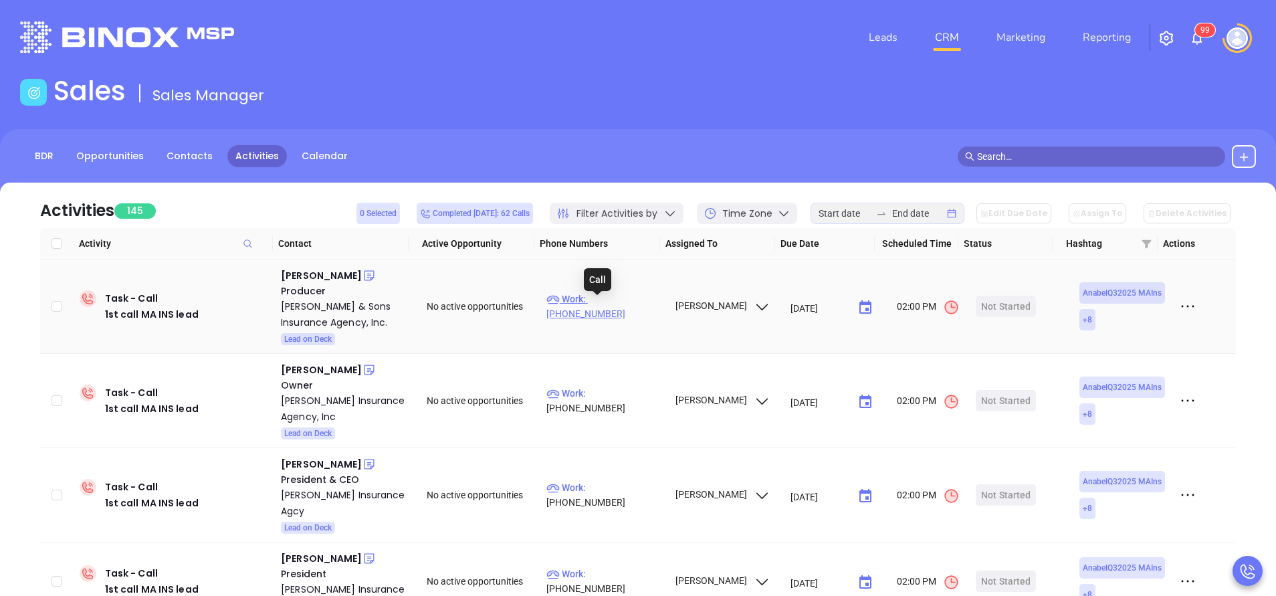
click at [607, 306] on p "Work : (508) 586-2973" at bounding box center [605, 306] width 116 height 29
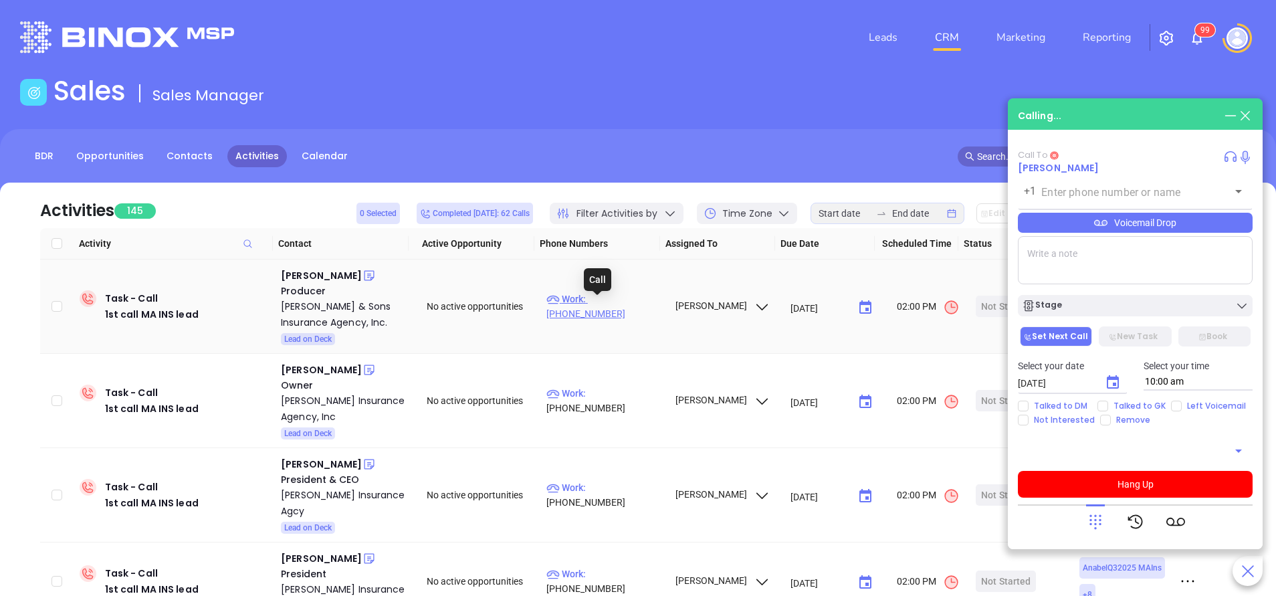
type input "(508) 586-2973"
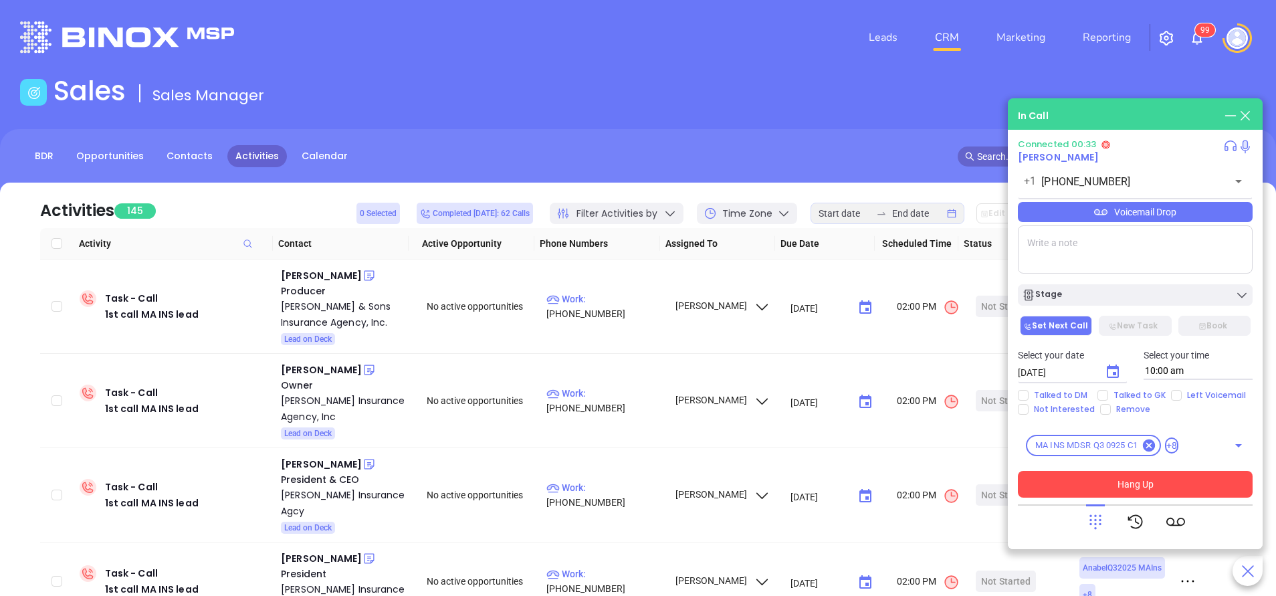
click at [1165, 487] on button "Hang Up" at bounding box center [1135, 484] width 235 height 27
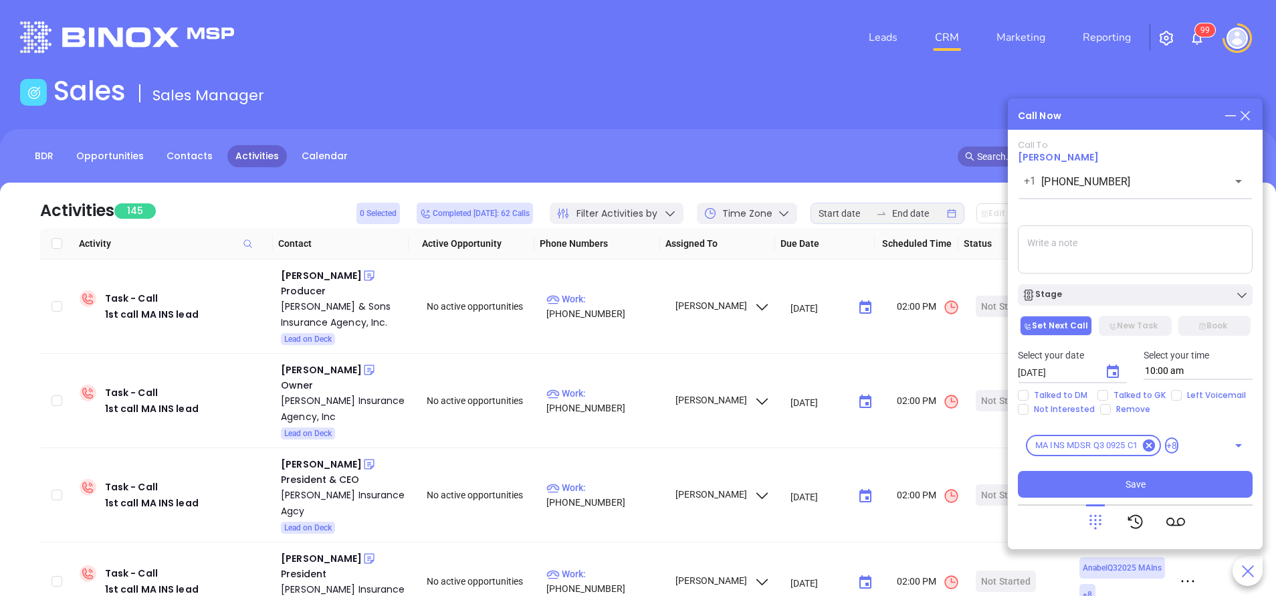
click at [1113, 256] on textarea at bounding box center [1135, 249] width 235 height 48
paste textarea "McCormick & Sons Insurance Agency, Inc. was acquired (or more precisely entered…"
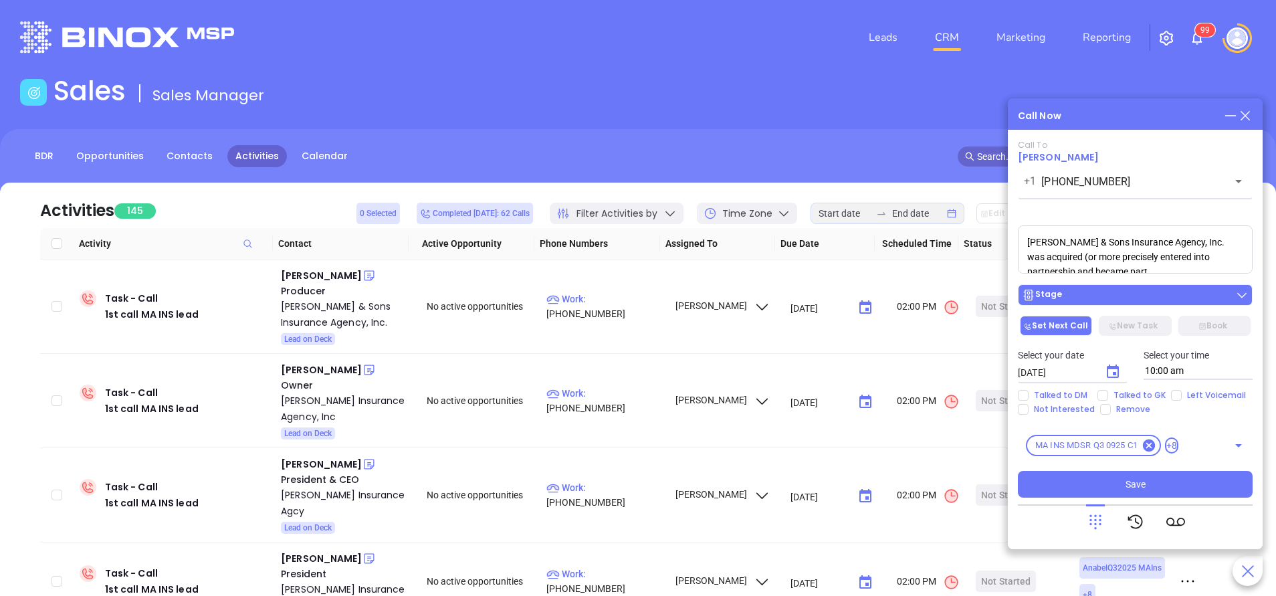
scroll to position [19, 0]
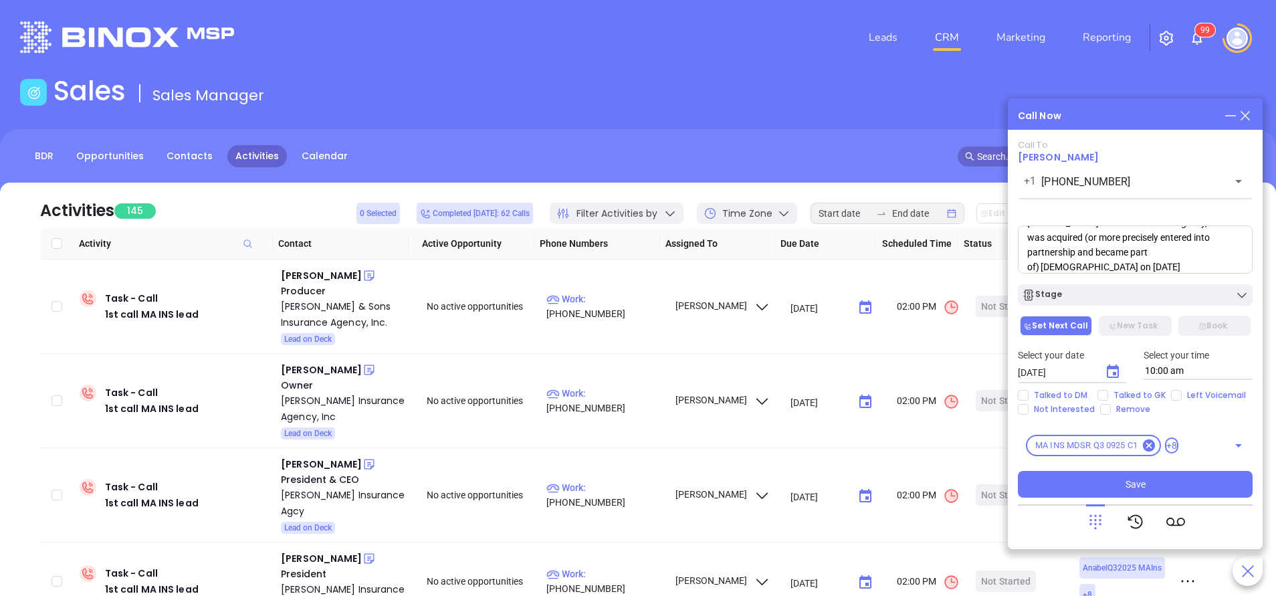
click at [1065, 241] on textarea "McCormick & Sons Insurance Agency, Inc. was acquired (or more precisely entered…" at bounding box center [1135, 249] width 235 height 48
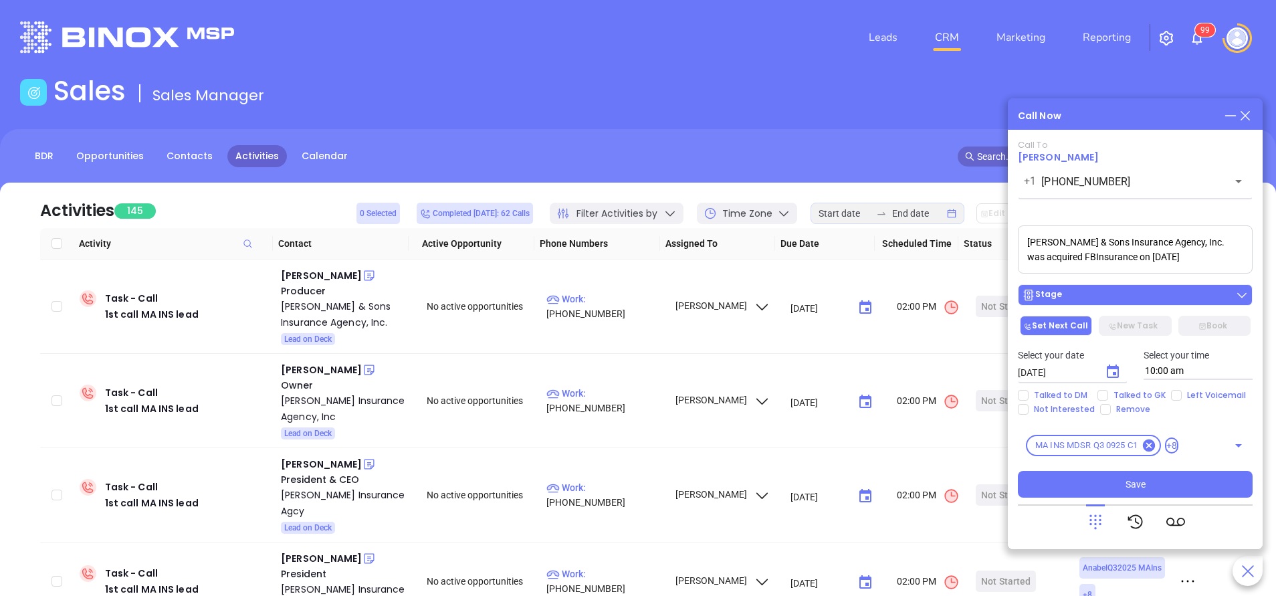
type textarea "McCormick & Sons Insurance Agency, Inc. was acquired FBInsurance on June 30, 20…"
click at [1128, 300] on div "Stage" at bounding box center [1135, 294] width 227 height 13
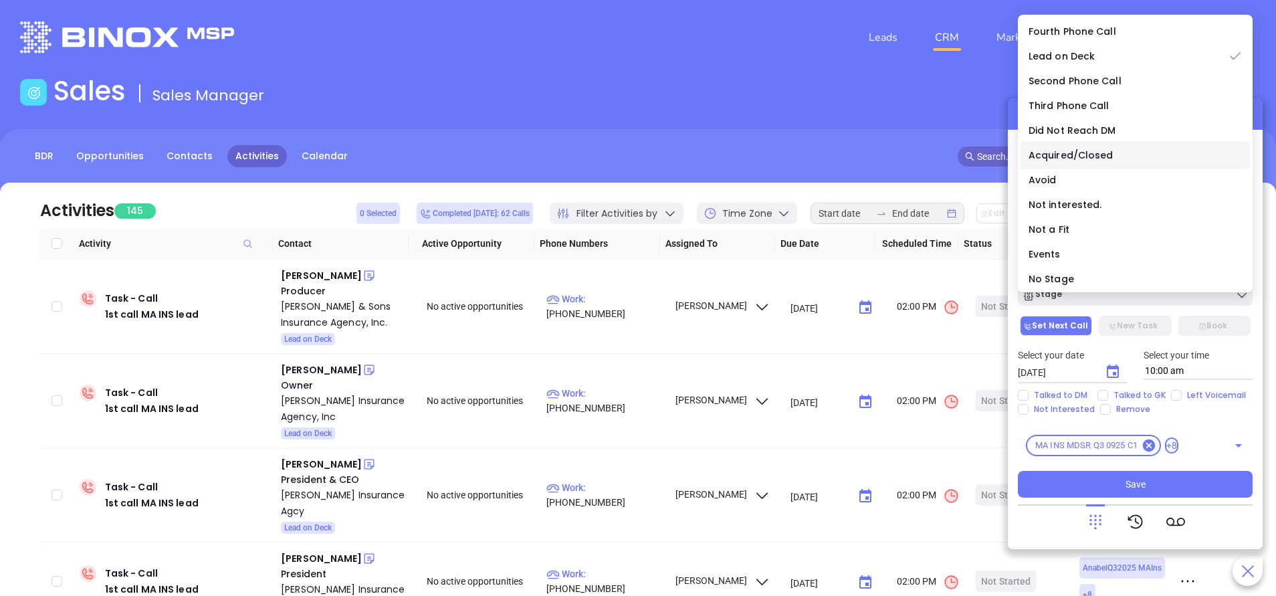
click at [1076, 156] on span "Acquired/Closed" at bounding box center [1071, 155] width 85 height 13
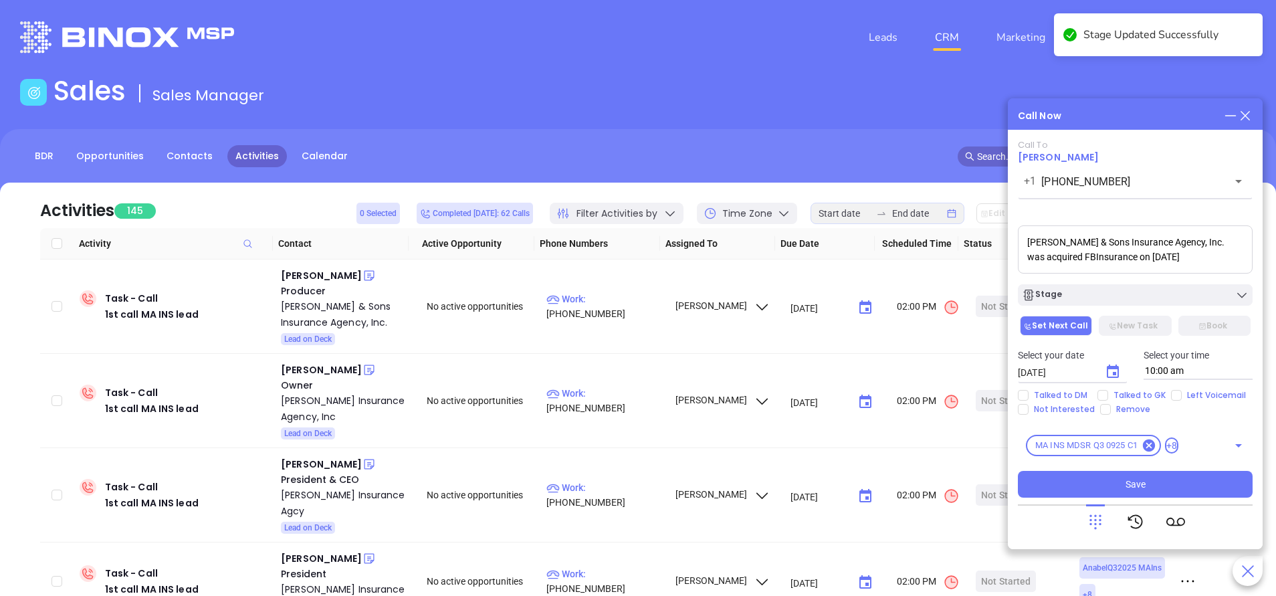
drag, startPoint x: 1216, startPoint y: 264, endPoint x: 933, endPoint y: 212, distance: 287.0
click at [933, 212] on main "Sales Sales Manager BDR Opportunities Contacts Activities Calendar Call Now Cal…" at bounding box center [638, 407] width 1276 height 665
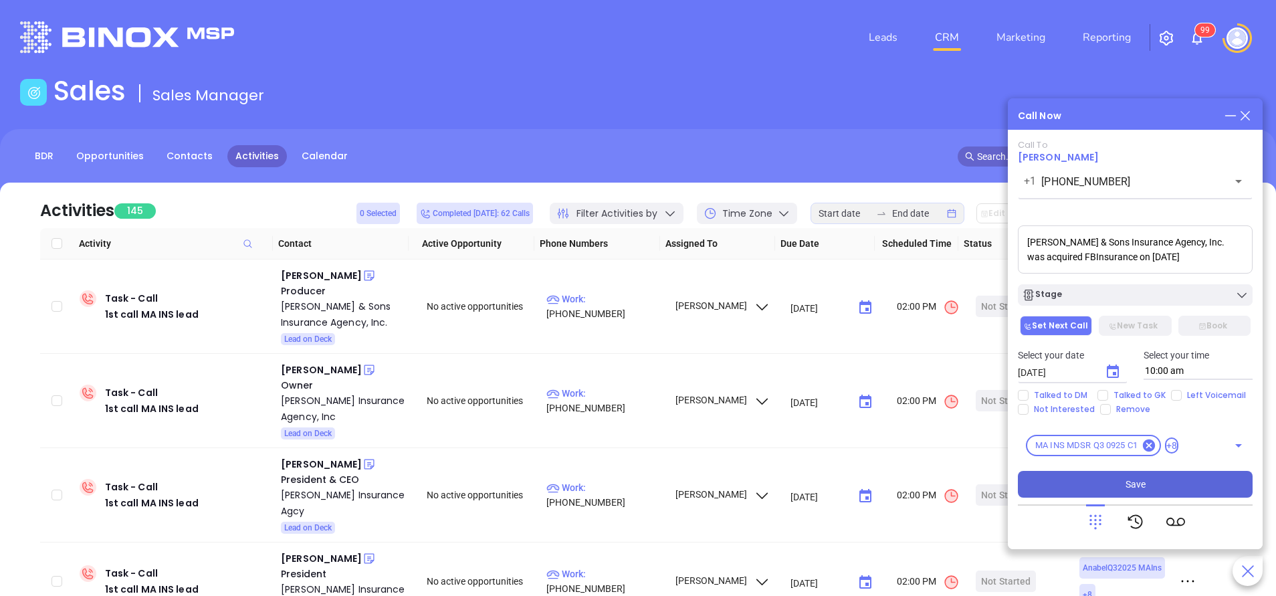
click at [1124, 492] on button "Save" at bounding box center [1135, 484] width 235 height 27
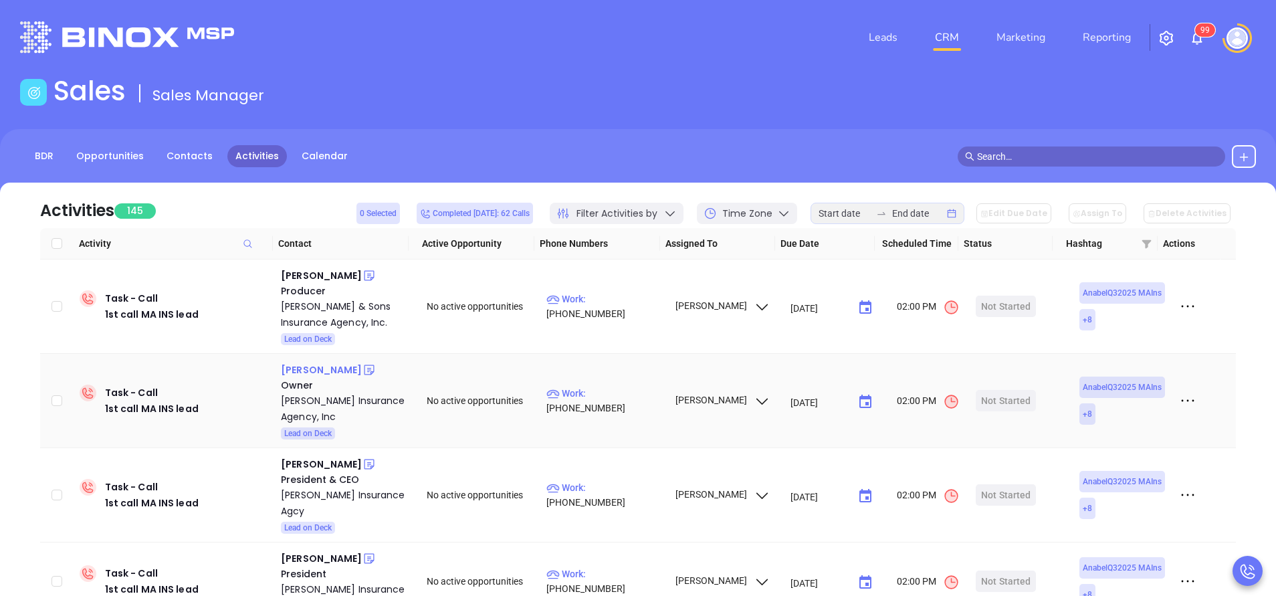
click at [326, 367] on div "John Weiss" at bounding box center [321, 370] width 81 height 16
click at [618, 392] on td "Work : (413) 737-0300" at bounding box center [604, 401] width 127 height 94
click at [603, 400] on p "Work : (413) 737-0300" at bounding box center [605, 400] width 116 height 29
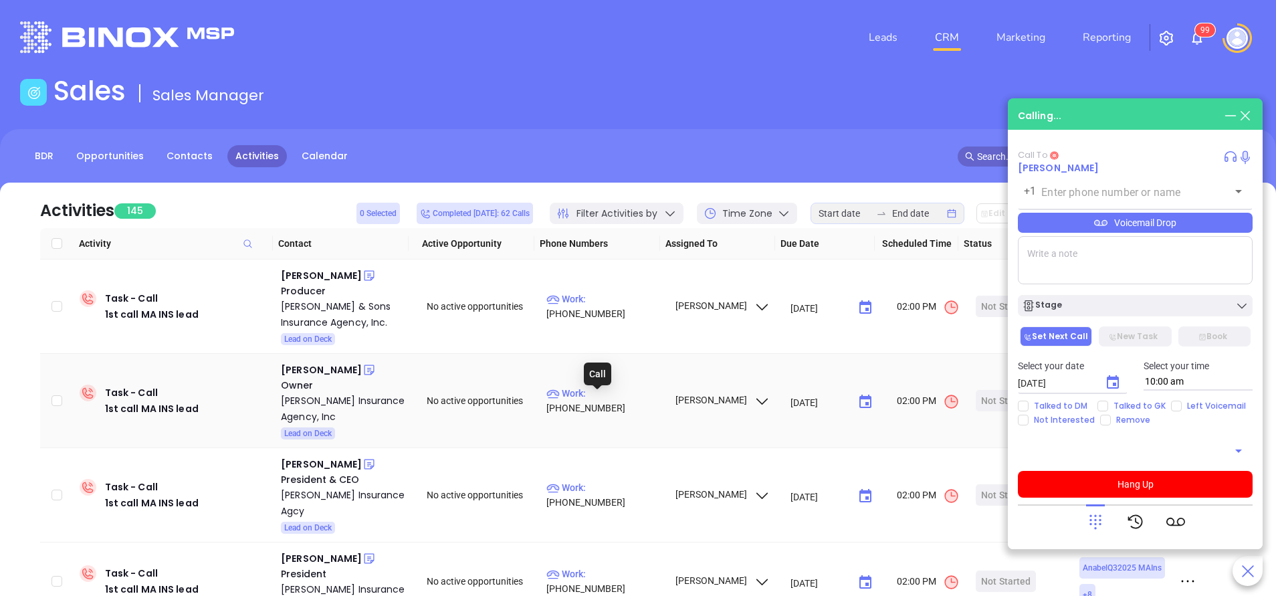
type input "(413) 737-0300"
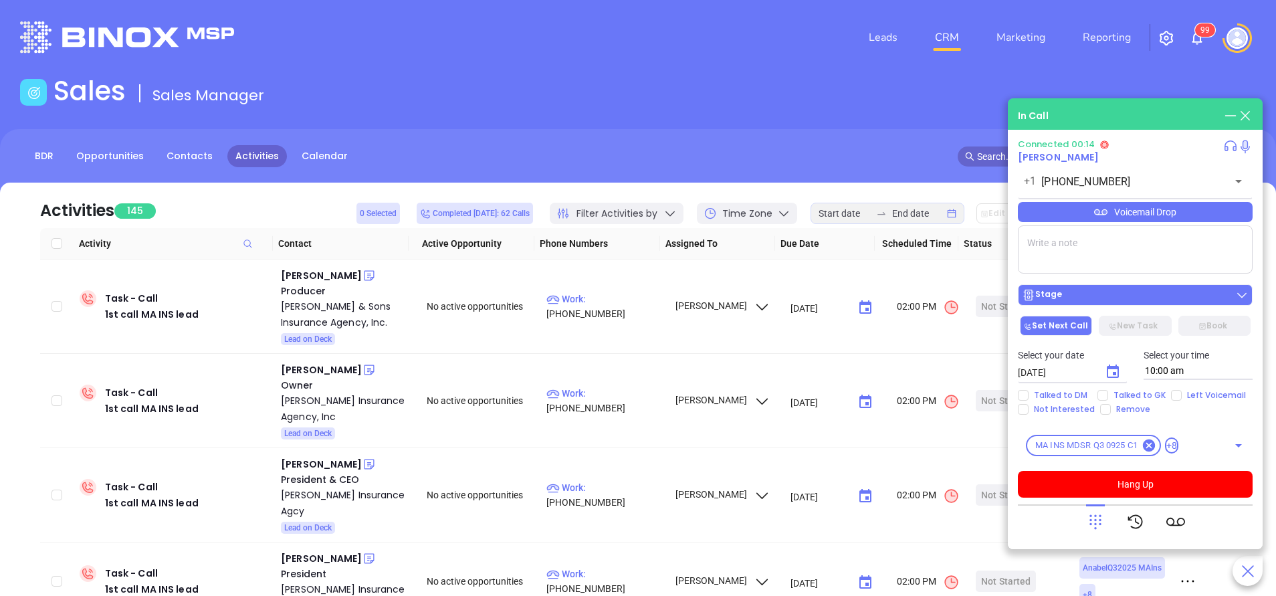
click at [1094, 286] on button "Stage" at bounding box center [1135, 294] width 235 height 21
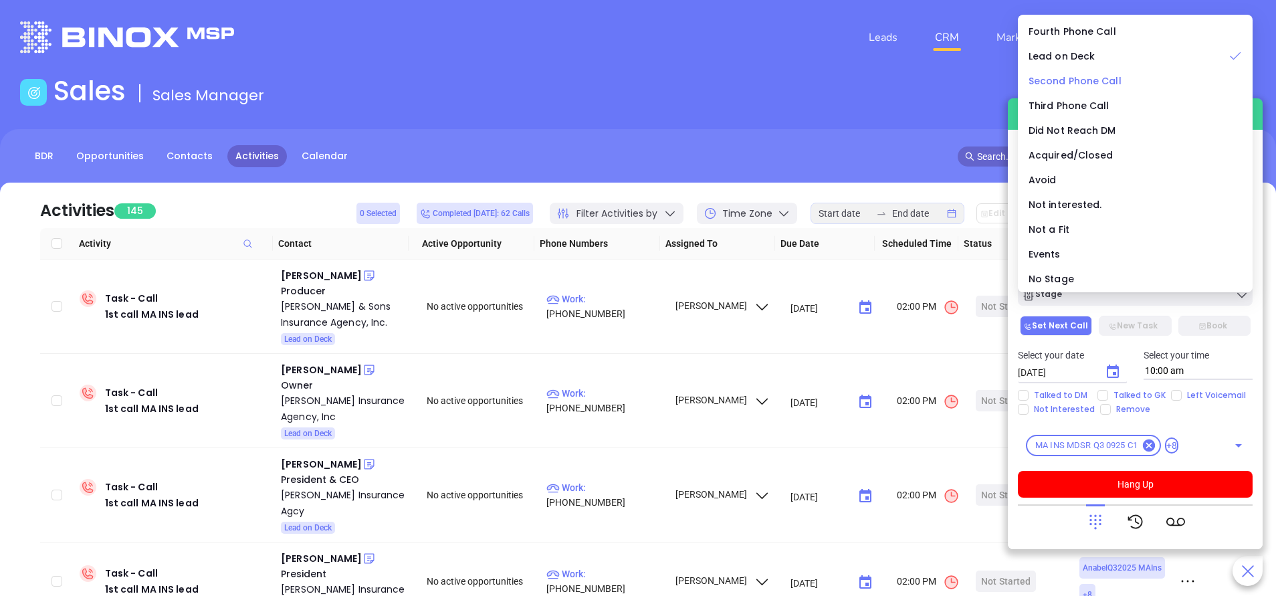
click at [1072, 78] on span "Second Phone Call" at bounding box center [1075, 80] width 93 height 13
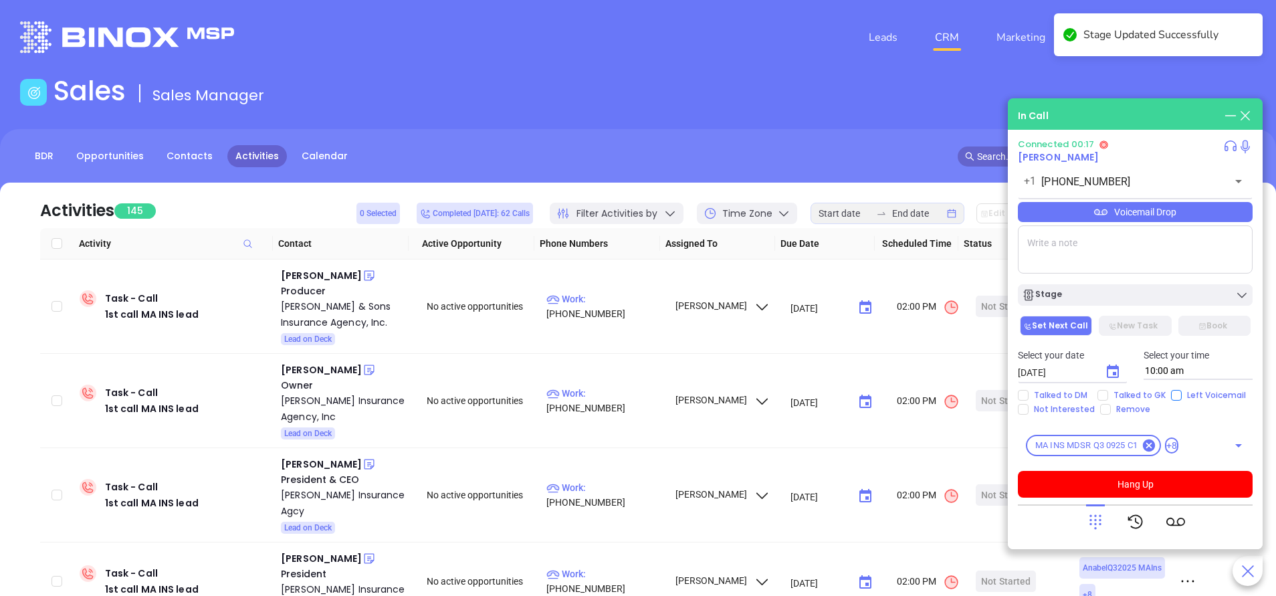
click at [1171, 397] on input "Left Voicemail" at bounding box center [1176, 395] width 11 height 11
checkbox input "true"
click at [1115, 376] on icon "Choose date, selected date is Oct 7, 2025" at bounding box center [1113, 372] width 16 height 16
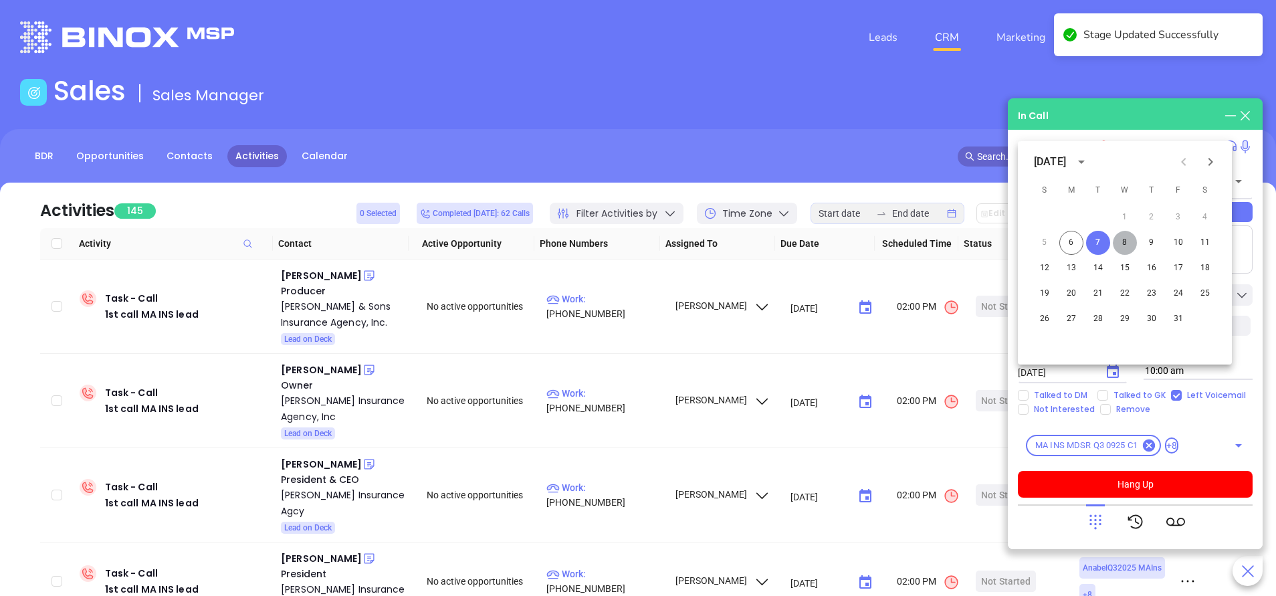
click at [1119, 240] on button "8" at bounding box center [1125, 243] width 24 height 24
type input "10/08/2025"
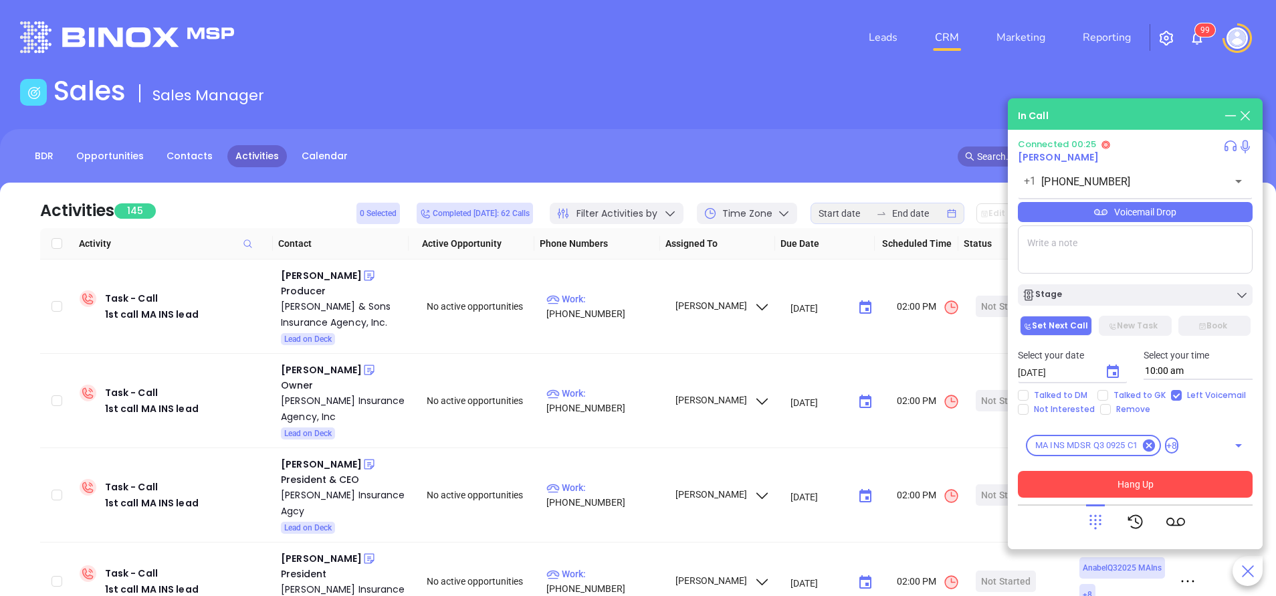
click at [1123, 488] on button "Hang Up" at bounding box center [1135, 484] width 235 height 27
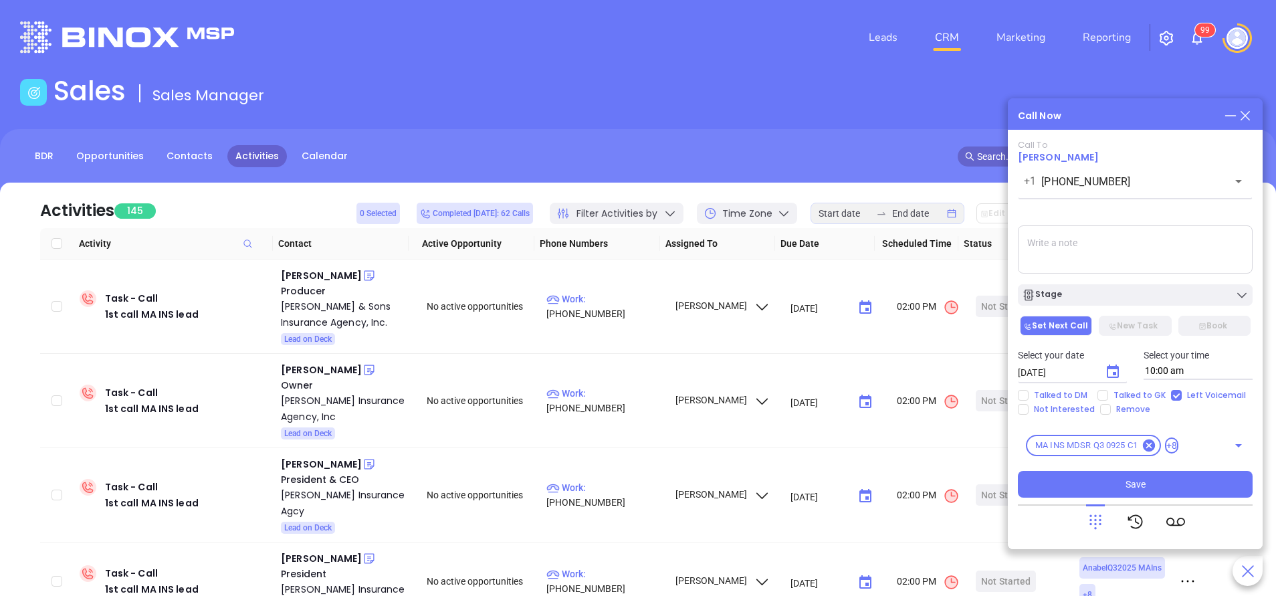
click at [1094, 282] on div "Stage" at bounding box center [1135, 292] width 251 height 28
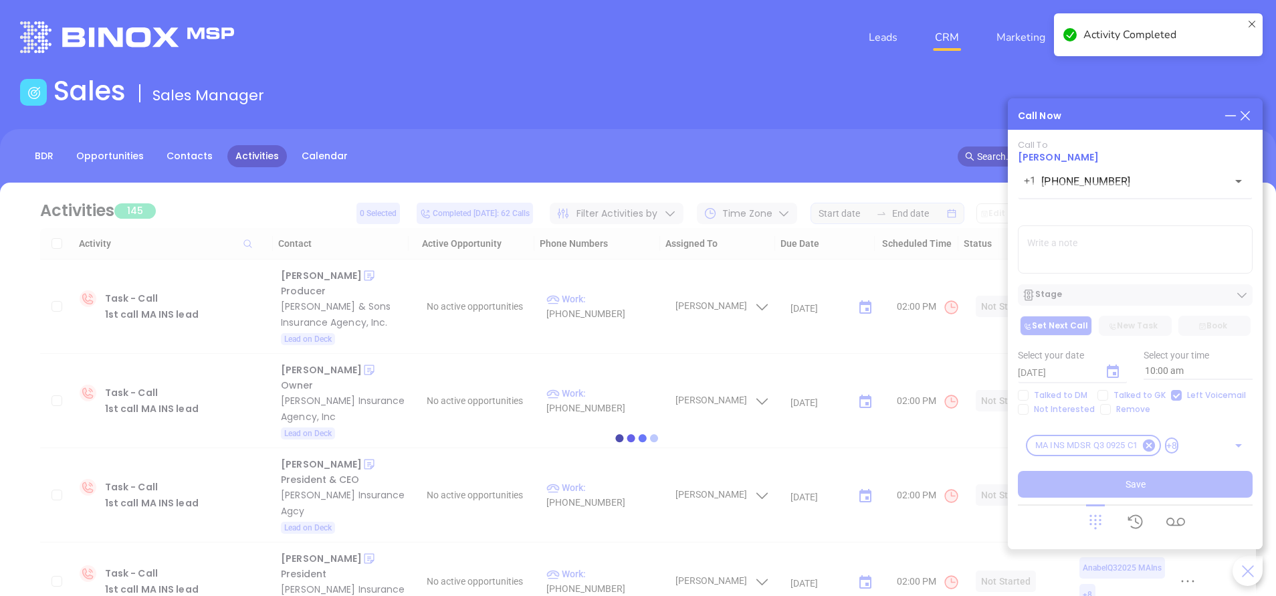
click at [1094, 294] on div at bounding box center [638, 438] width 1236 height 510
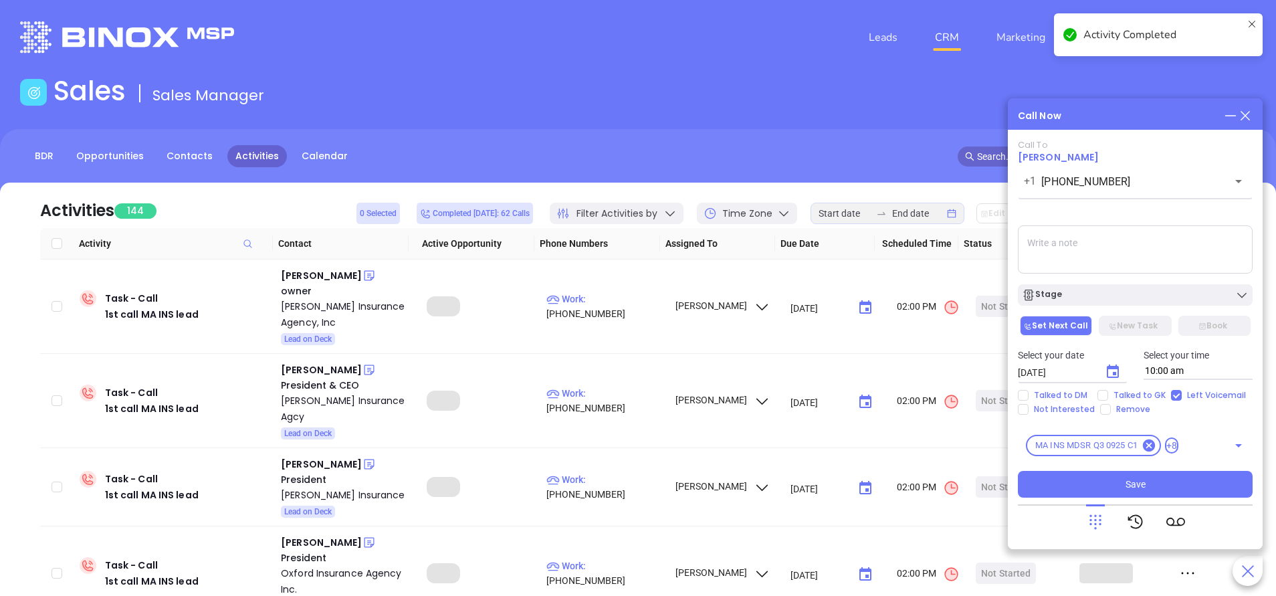
click at [1158, 308] on div "Call To John Weiss +1 (413) 737-0300 ​ Voicemail Drop Stage Set Next Call New T…" at bounding box center [1135, 319] width 235 height 358
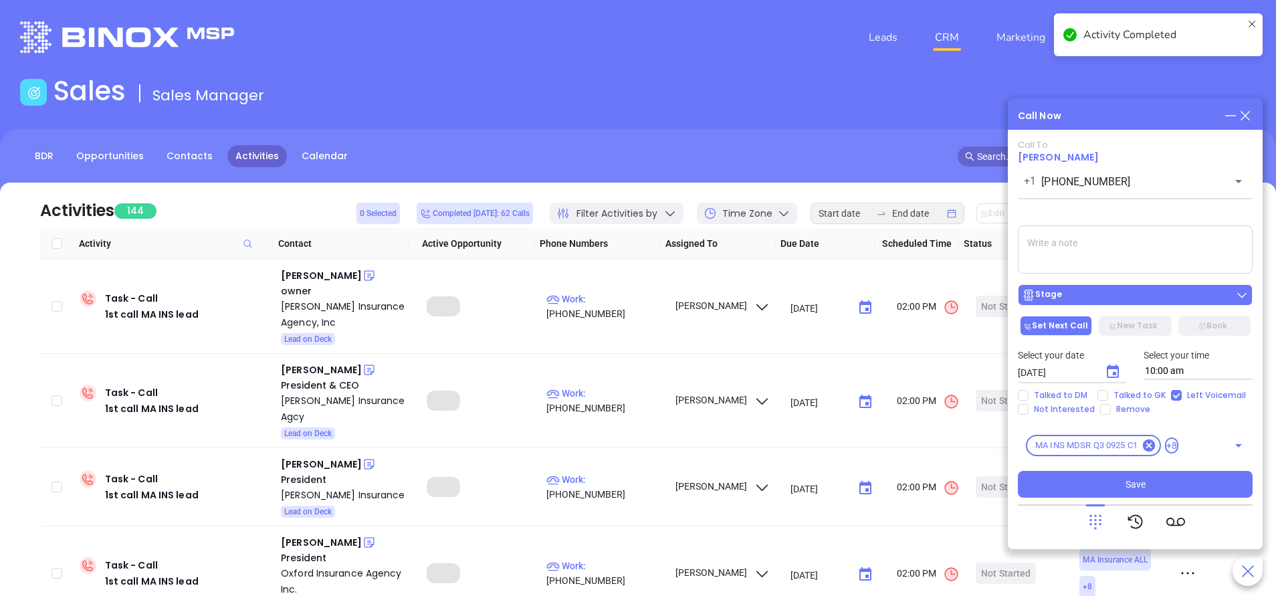
click at [1158, 298] on div "Stage" at bounding box center [1135, 294] width 227 height 13
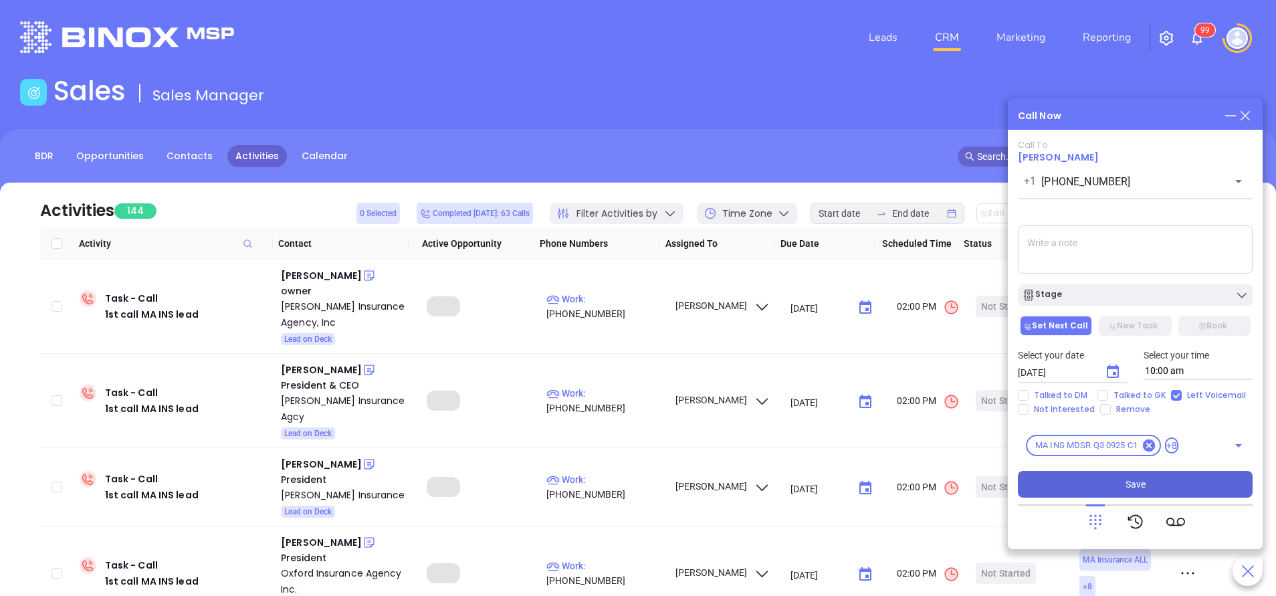
click at [1175, 488] on button "Save" at bounding box center [1135, 484] width 235 height 27
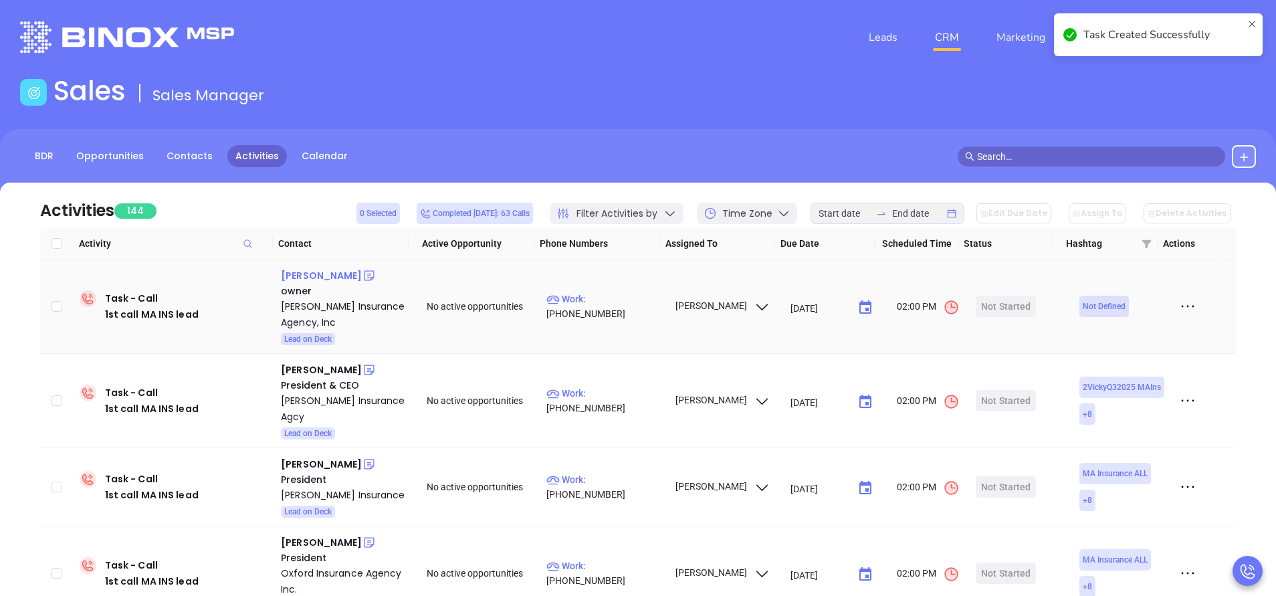
click at [302, 270] on div "Jay Lynch" at bounding box center [321, 276] width 81 height 16
click at [618, 306] on p "Work : (617) 625-1914" at bounding box center [605, 306] width 116 height 29
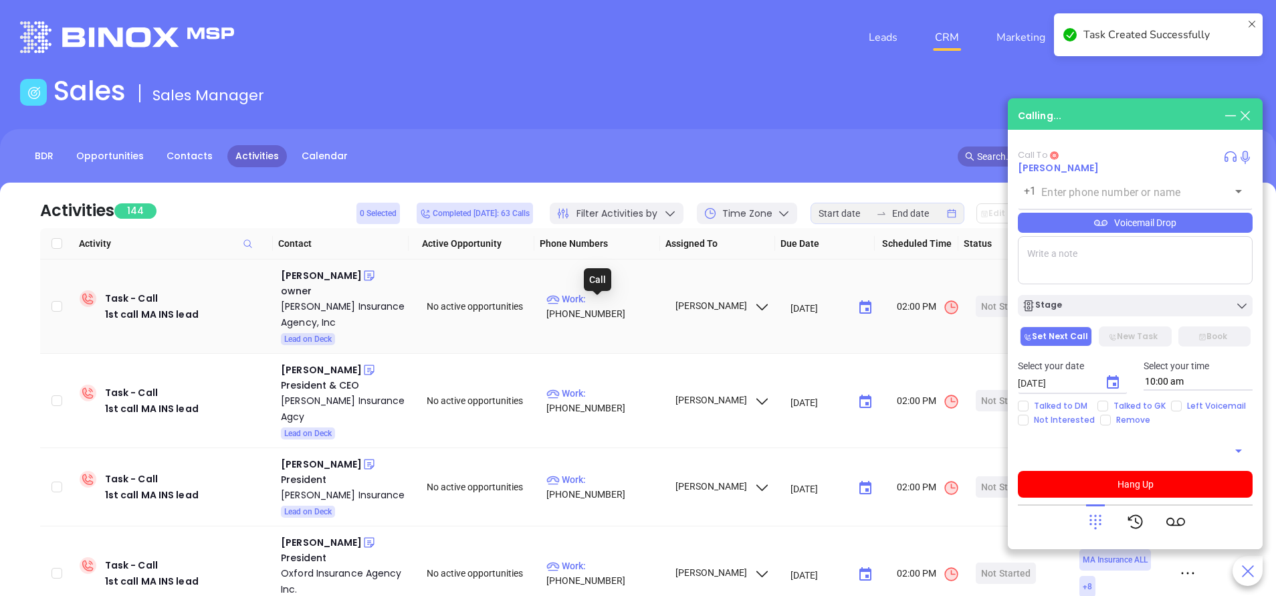
type input "(617) 625-1914"
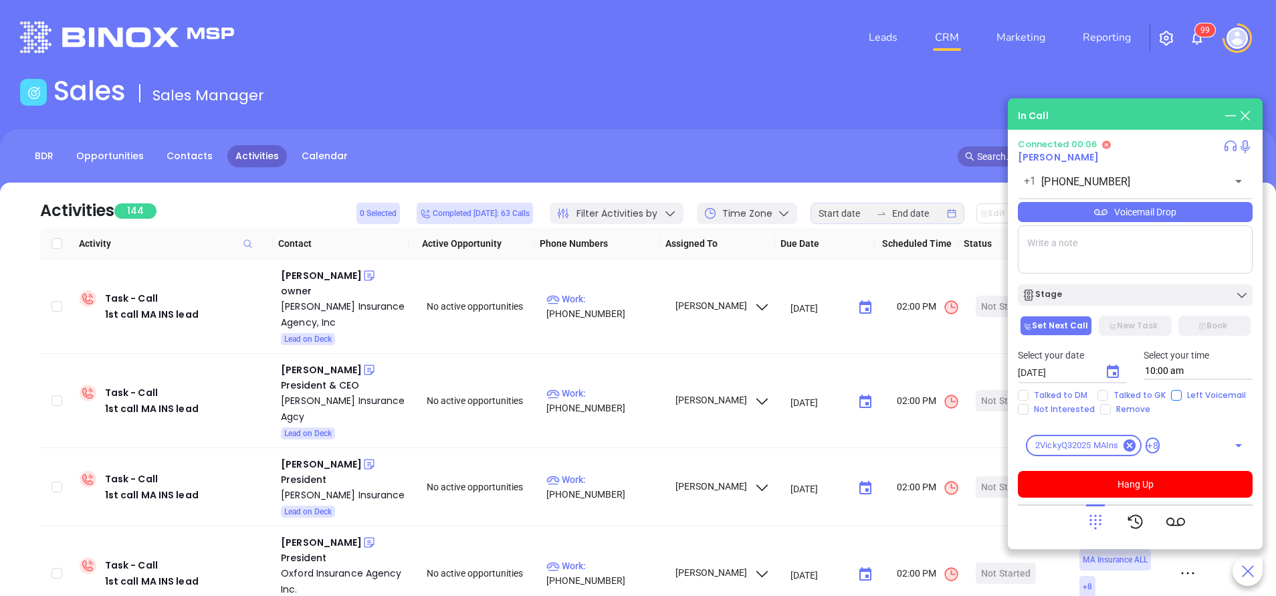
click at [1177, 394] on input "Left Voicemail" at bounding box center [1176, 395] width 11 height 11
checkbox input "true"
click at [1113, 374] on icon "Choose date, selected date is Oct 7, 2025" at bounding box center [1113, 371] width 12 height 13
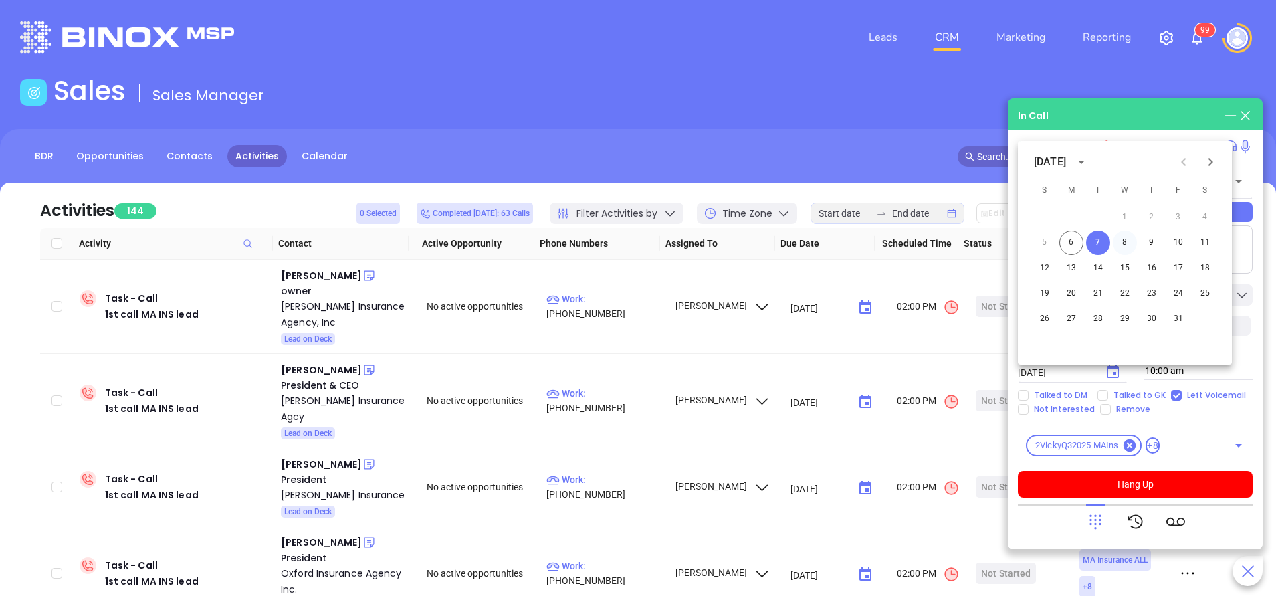
click at [1126, 245] on button "8" at bounding box center [1125, 243] width 24 height 24
type input "10/08/2025"
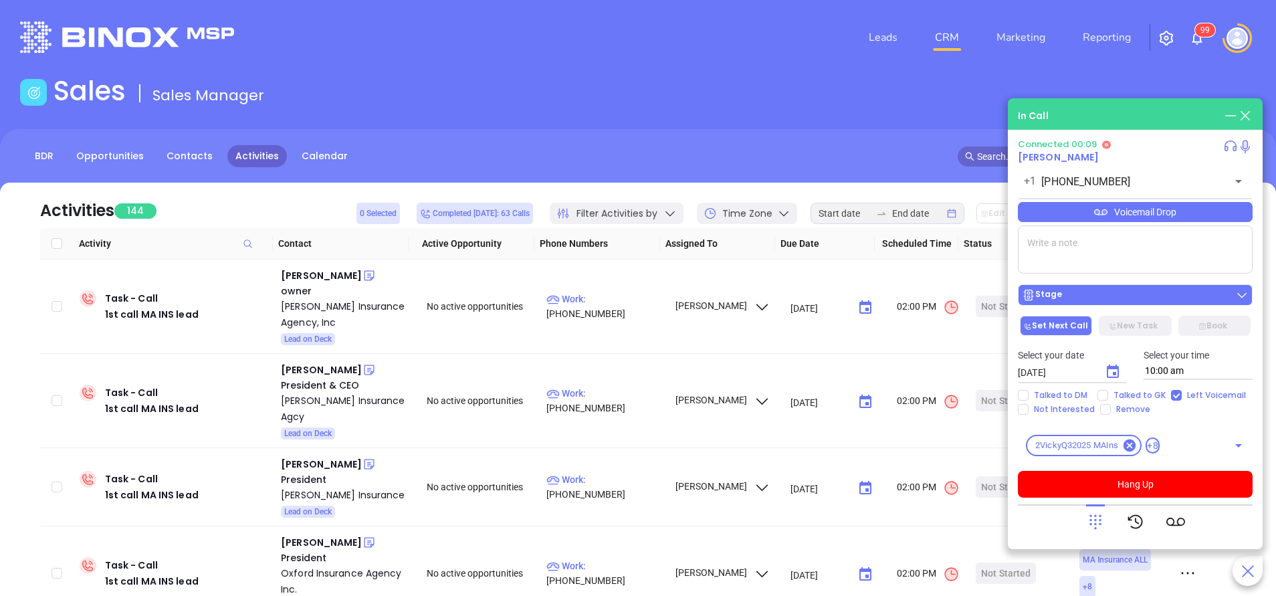
click at [1145, 294] on div "Stage" at bounding box center [1135, 294] width 227 height 13
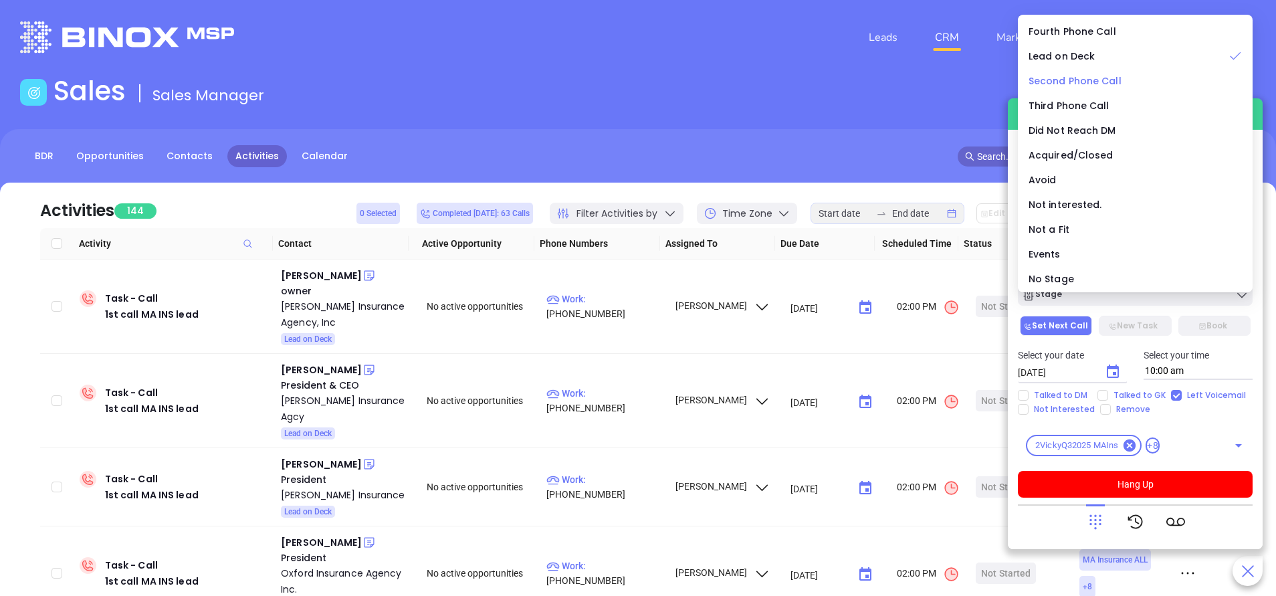
click at [1076, 79] on span "Second Phone Call" at bounding box center [1075, 80] width 93 height 13
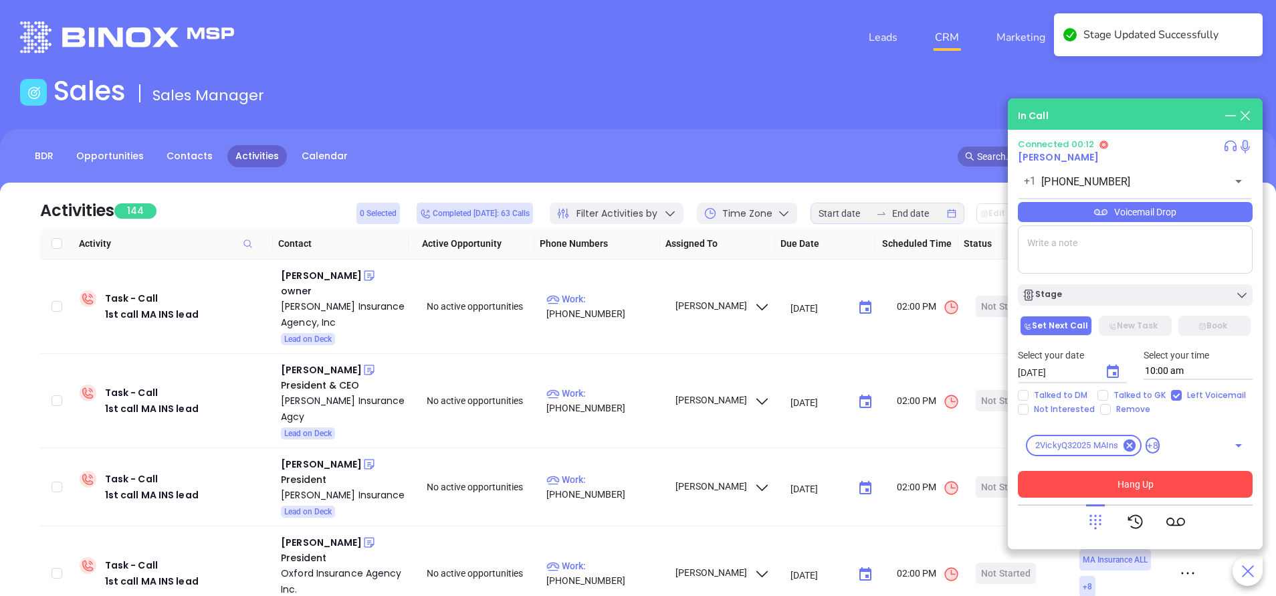
click at [1168, 481] on button "Hang Up" at bounding box center [1135, 484] width 235 height 27
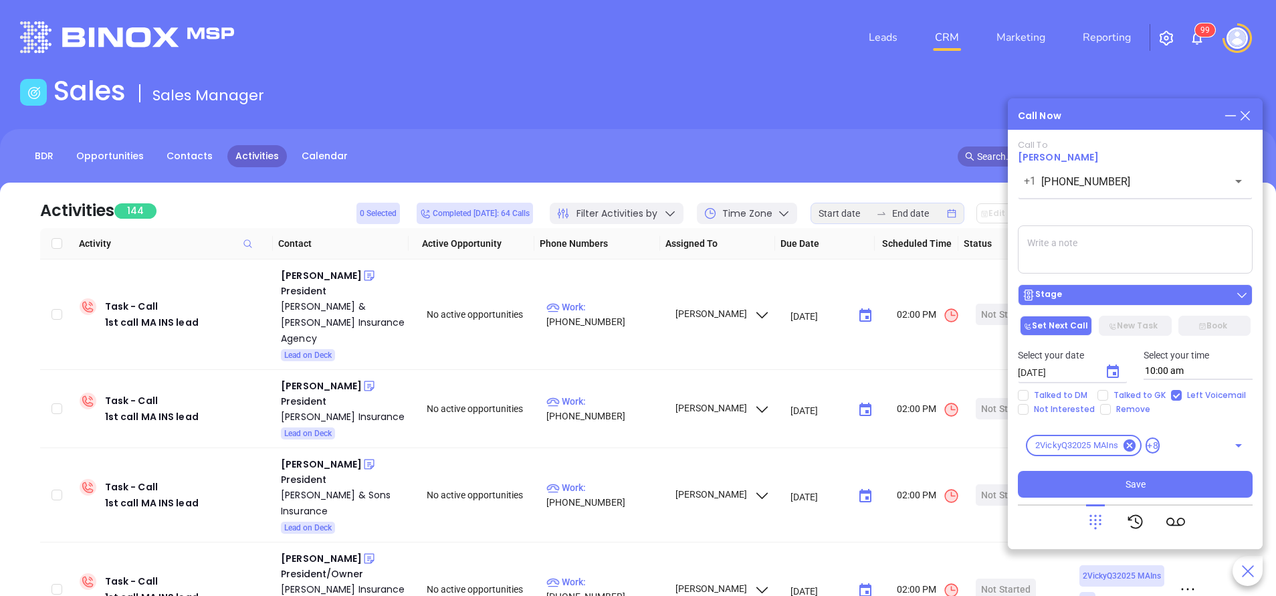
click at [1121, 301] on div "Stage" at bounding box center [1135, 294] width 227 height 13
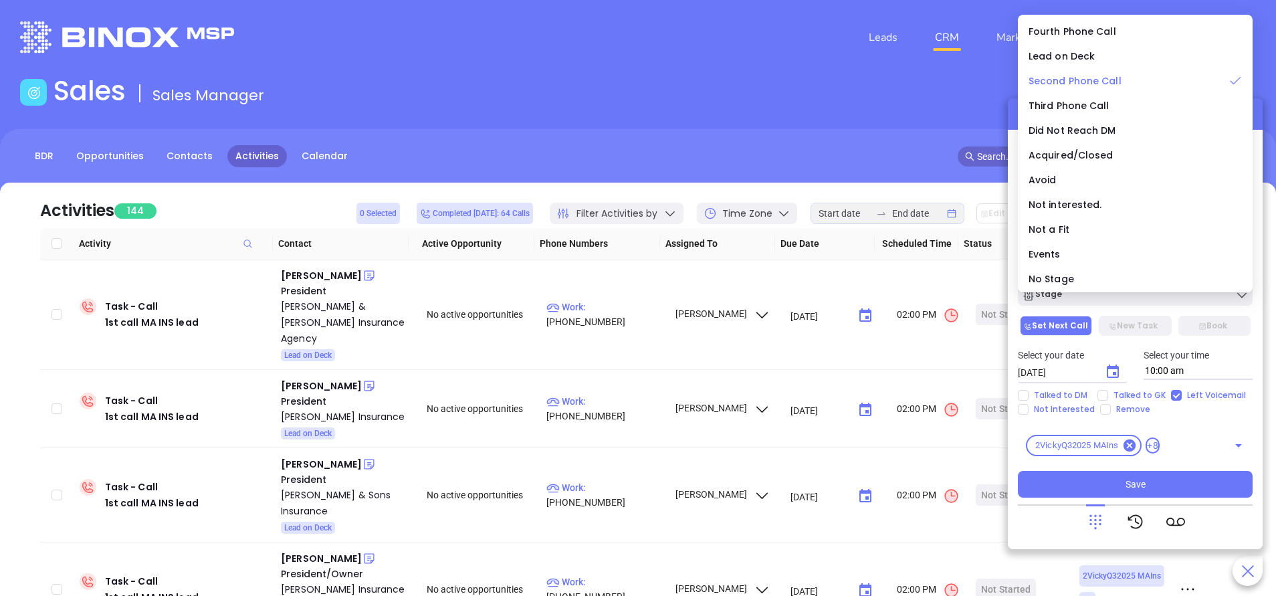
click at [1082, 79] on span "Second Phone Call" at bounding box center [1075, 80] width 93 height 13
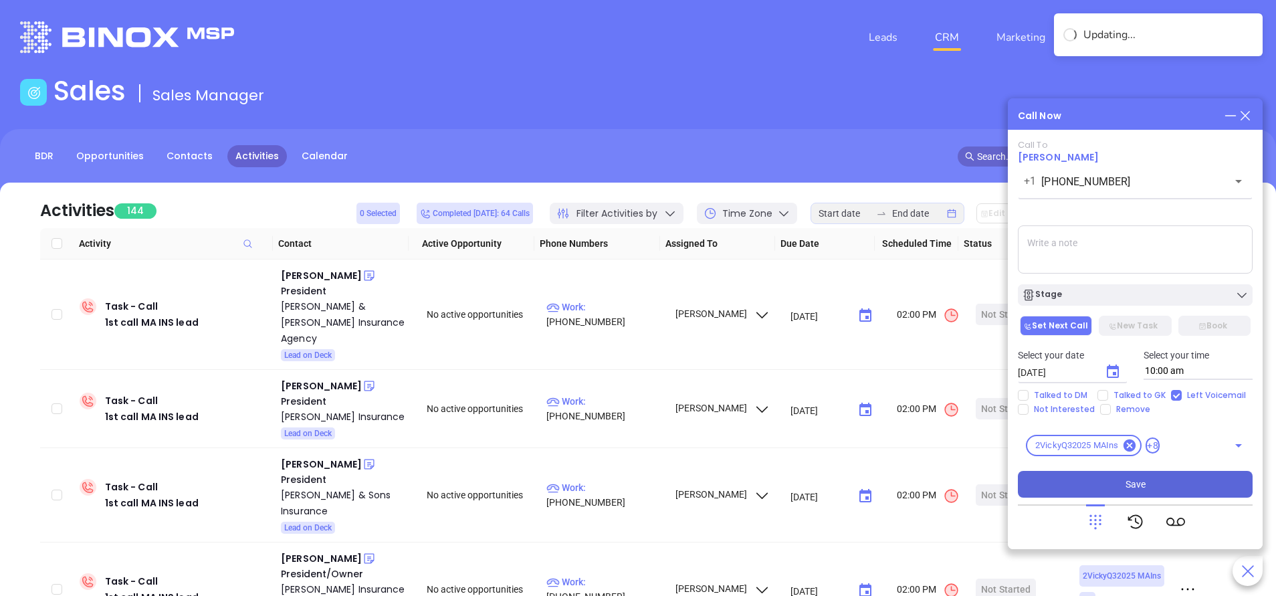
click at [1120, 481] on button "Save" at bounding box center [1135, 484] width 235 height 27
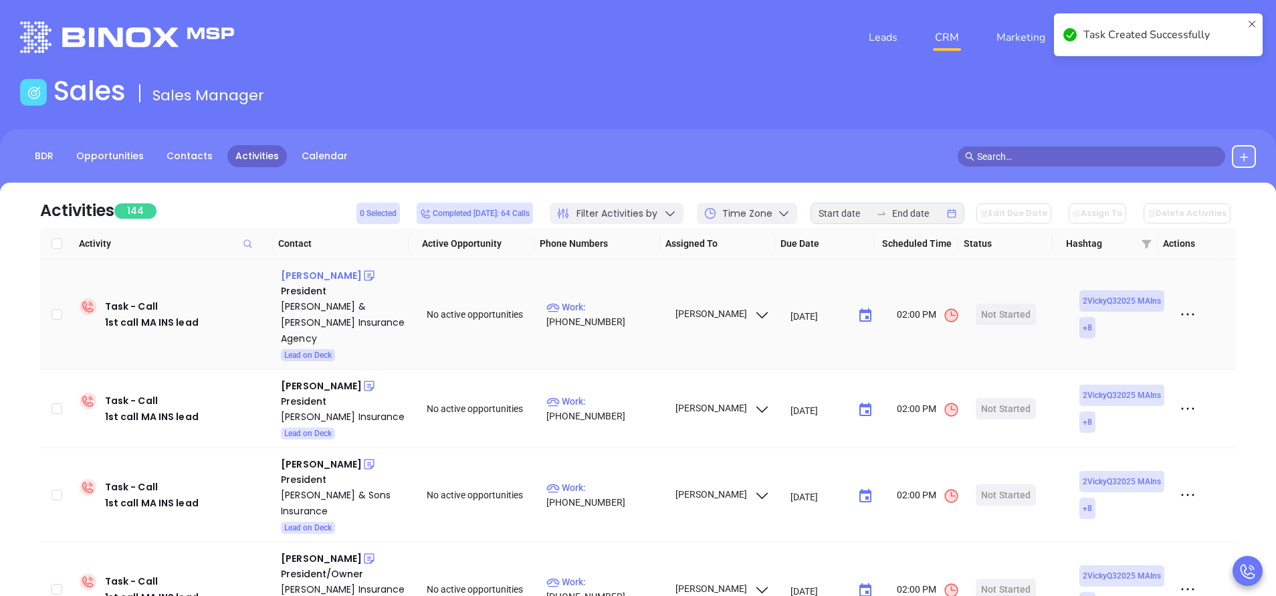
click at [322, 274] on div "James Moran" at bounding box center [321, 276] width 81 height 16
click at [620, 304] on p "Work : (781) 344-3200" at bounding box center [605, 314] width 116 height 29
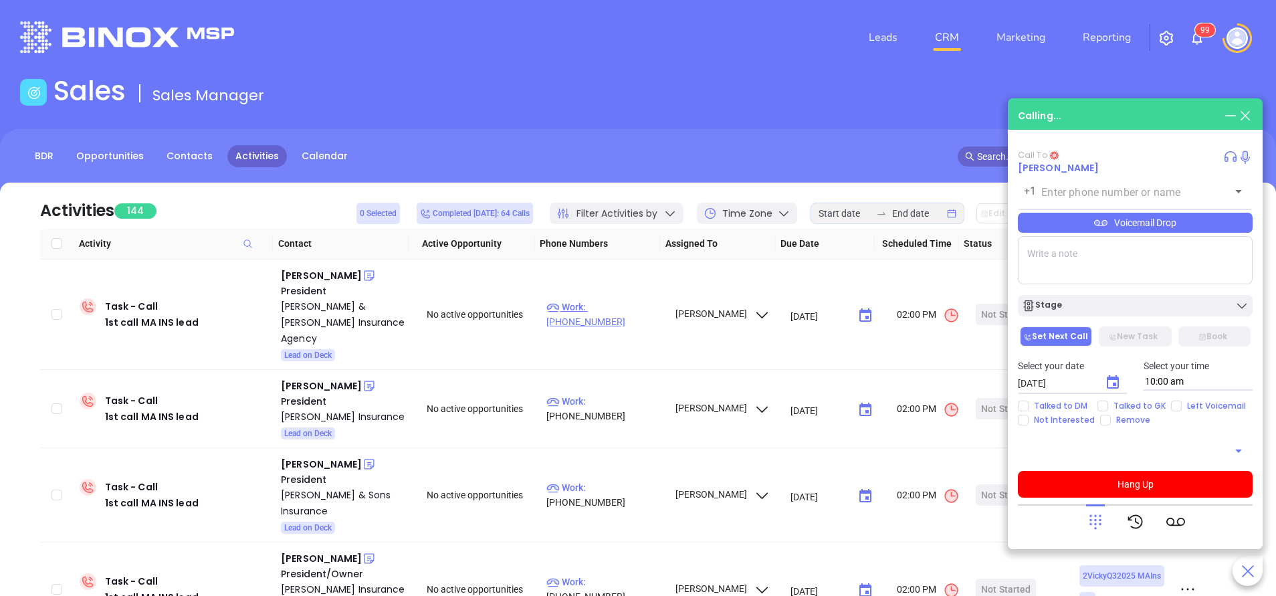
type input "(781) 344-3200"
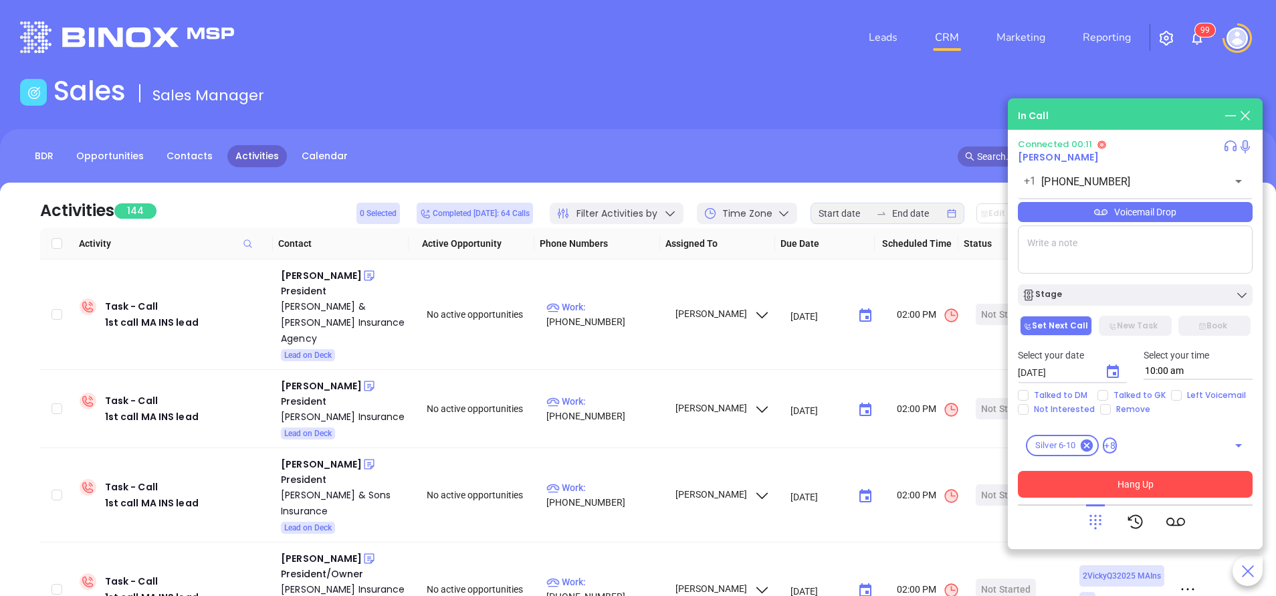
click at [1096, 486] on button "Hang Up" at bounding box center [1135, 484] width 235 height 27
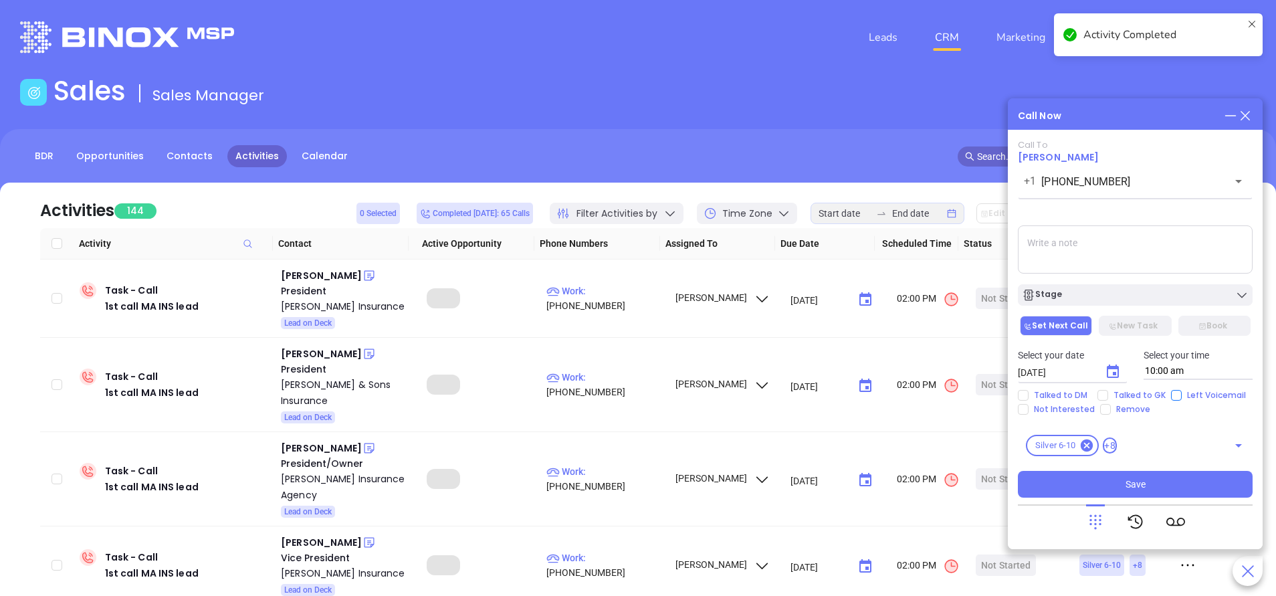
click at [1175, 395] on input "Left Voicemail" at bounding box center [1176, 395] width 11 height 11
checkbox input "true"
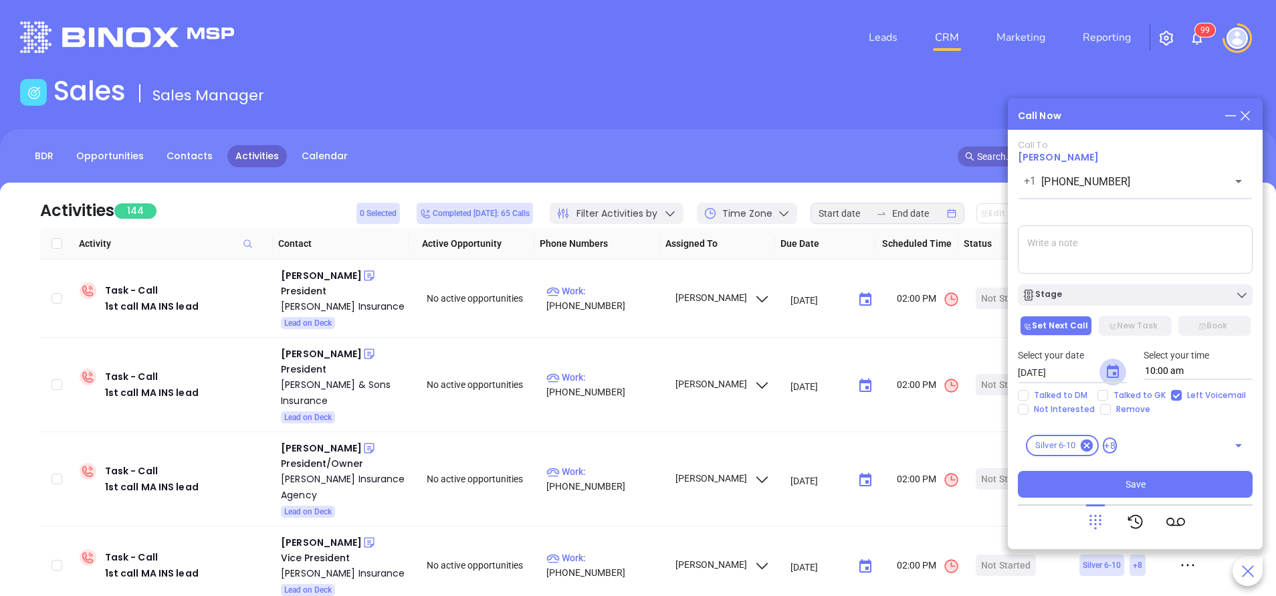
drag, startPoint x: 1112, startPoint y: 371, endPoint x: 1119, endPoint y: 366, distance: 8.7
click at [1113, 371] on icon "Choose date, selected date is Oct 7, 2025" at bounding box center [1113, 372] width 16 height 16
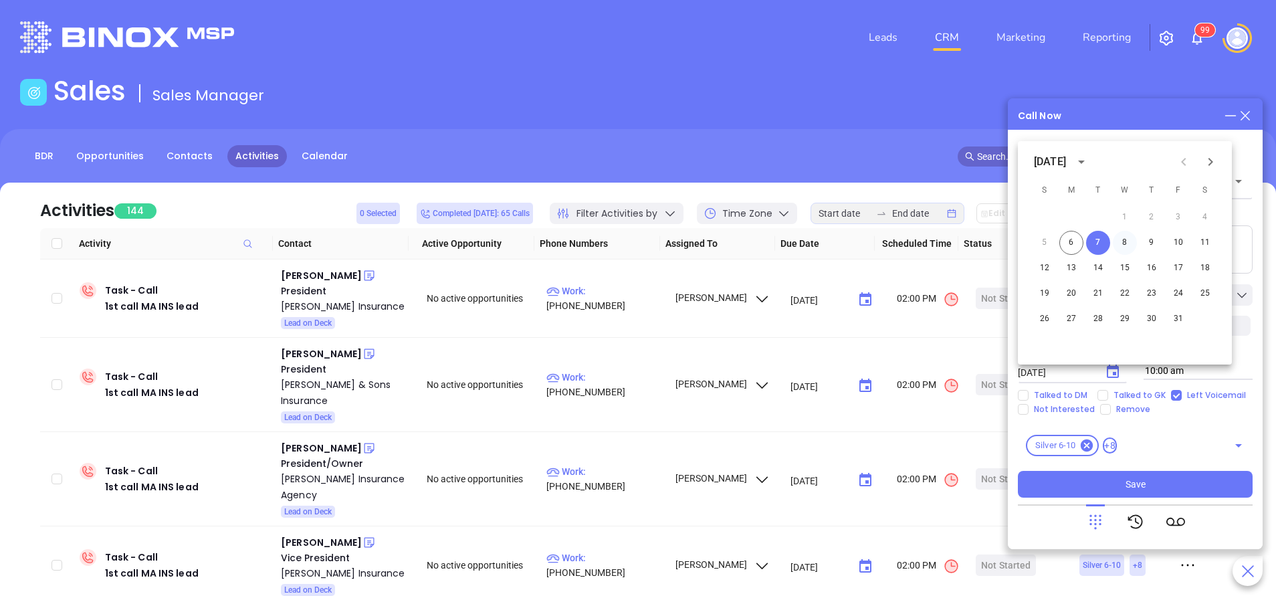
click at [1126, 241] on button "8" at bounding box center [1125, 243] width 24 height 24
type input "10/08/2025"
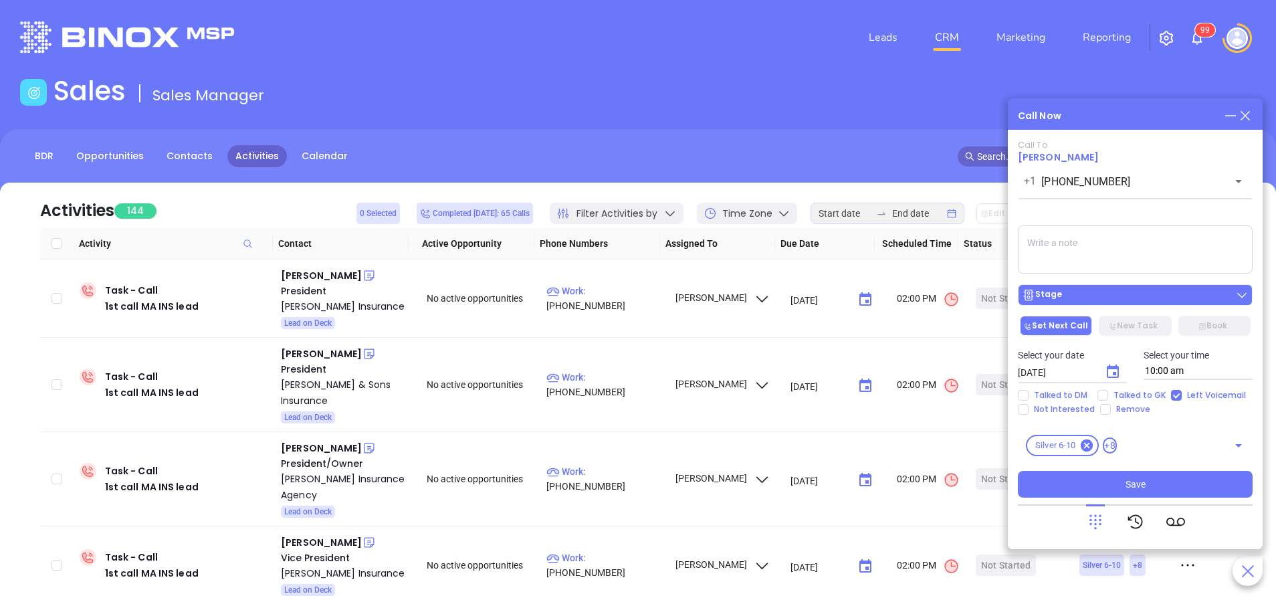
click at [1126, 296] on div "Stage" at bounding box center [1135, 294] width 227 height 13
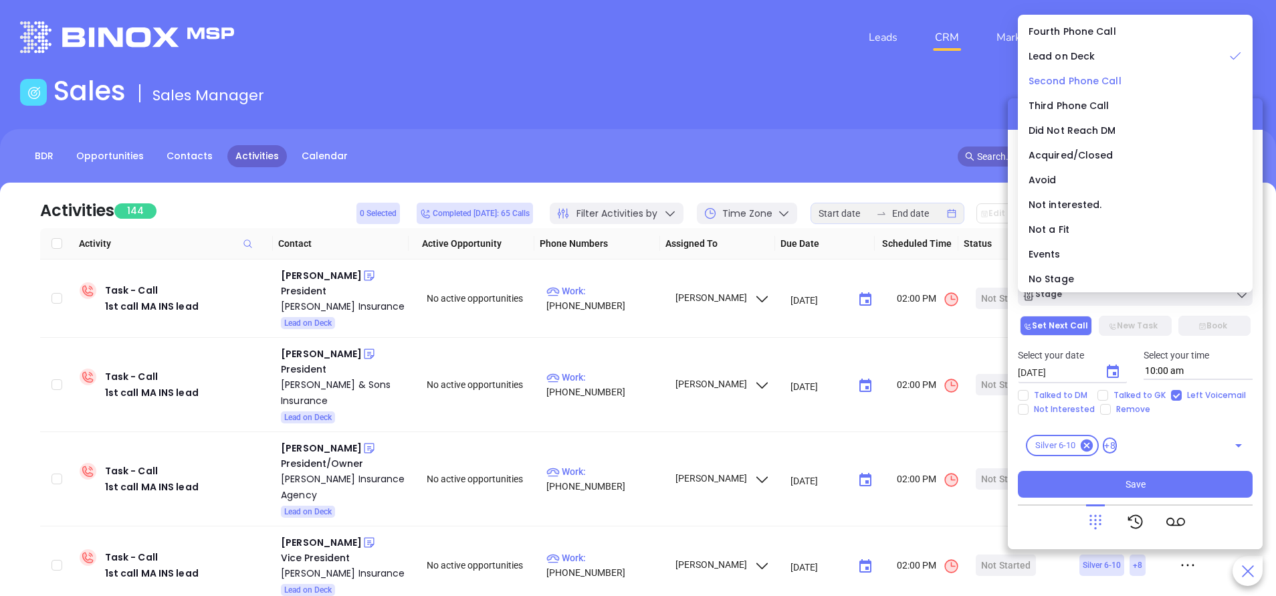
click at [1058, 78] on span "Second Phone Call" at bounding box center [1075, 80] width 93 height 13
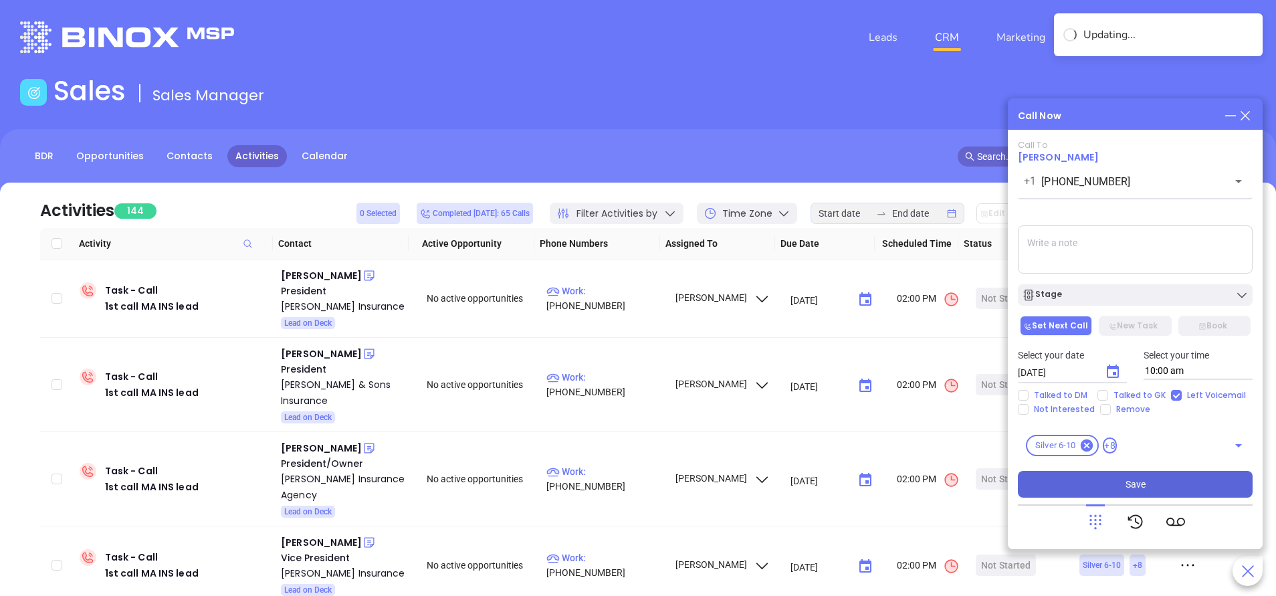
click at [1105, 478] on button "Save" at bounding box center [1135, 484] width 235 height 27
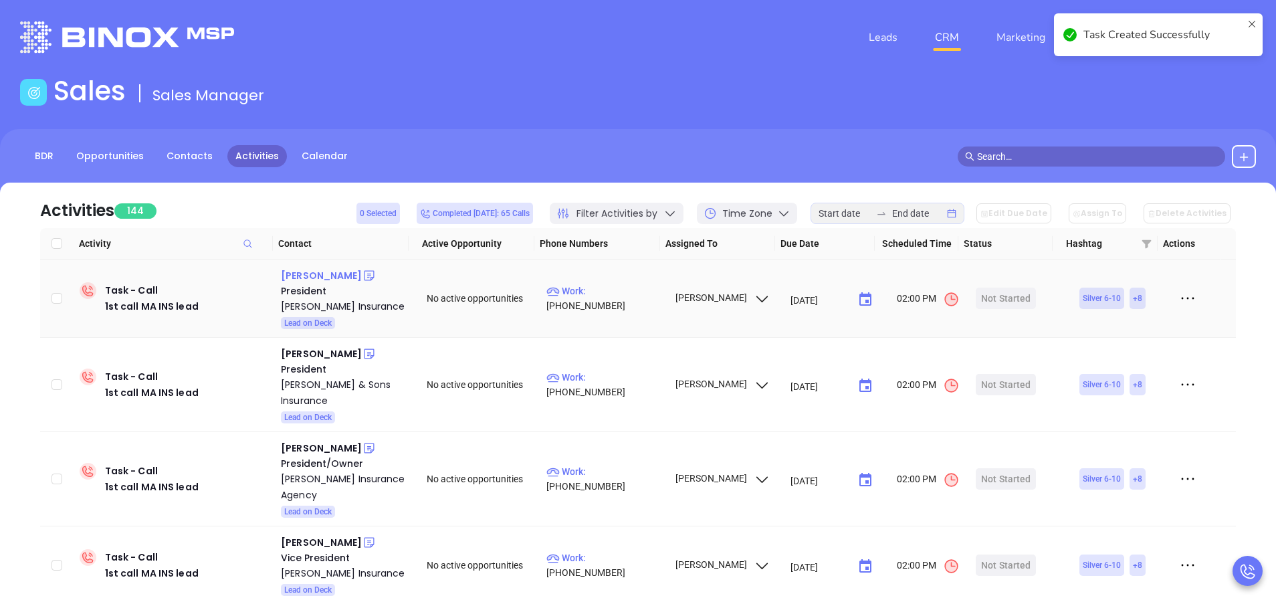
click at [353, 275] on div "Bryan Benevento" at bounding box center [321, 276] width 81 height 16
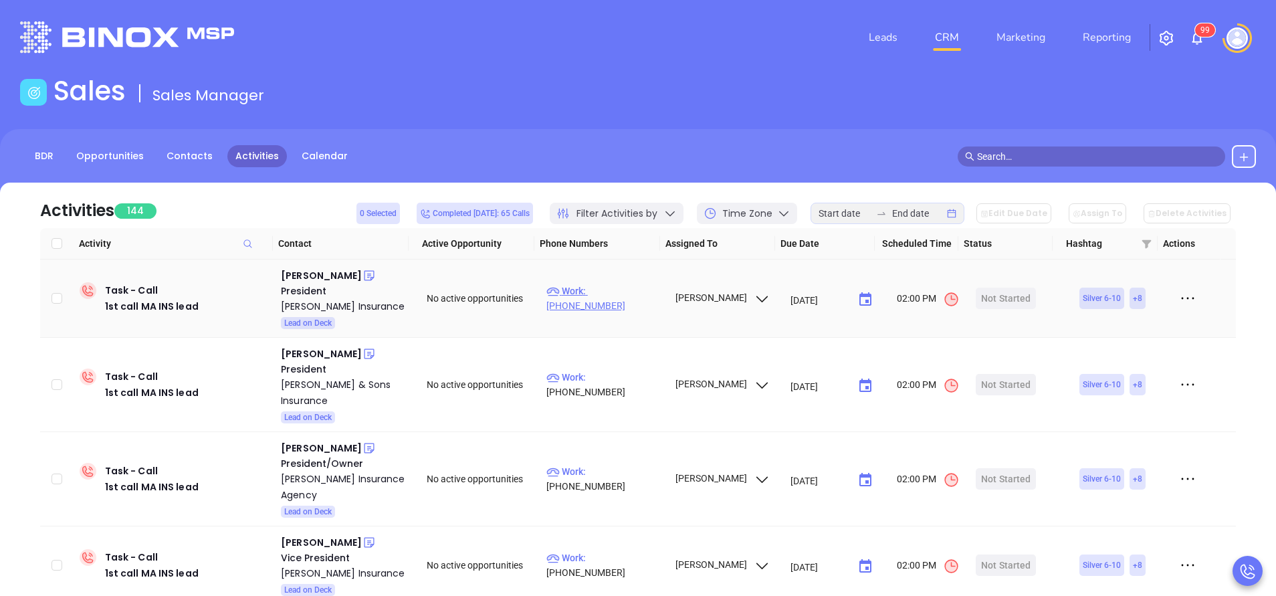
click at [621, 301] on p "Work : (781) 599-3411" at bounding box center [605, 298] width 116 height 29
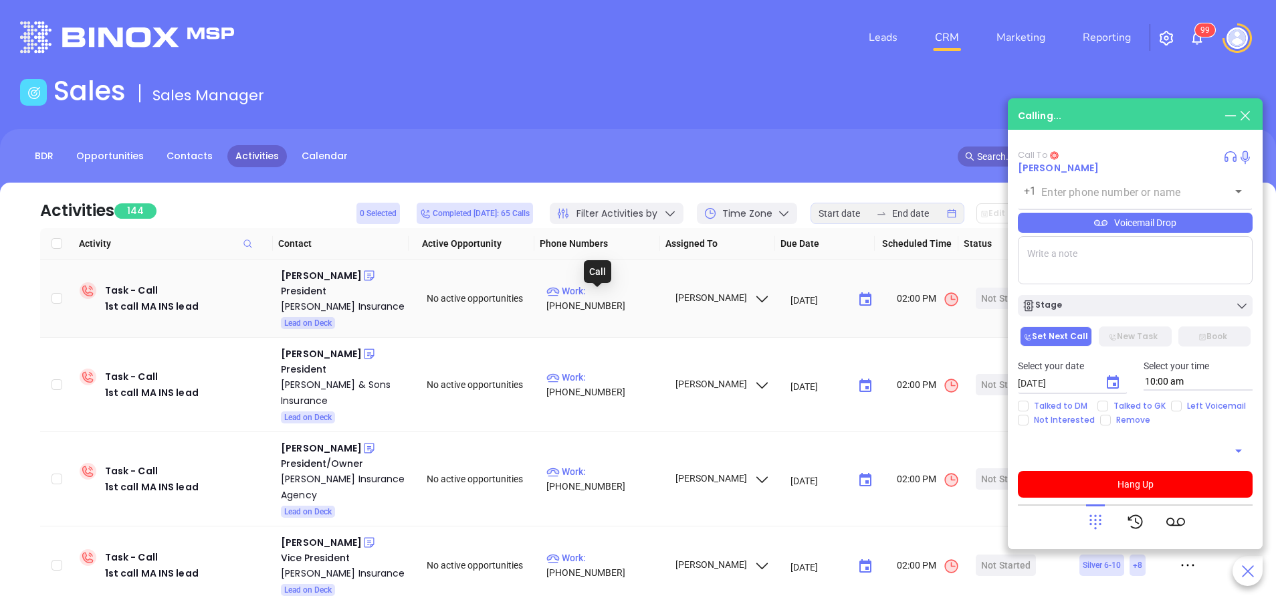
type input "(781) 599-3411"
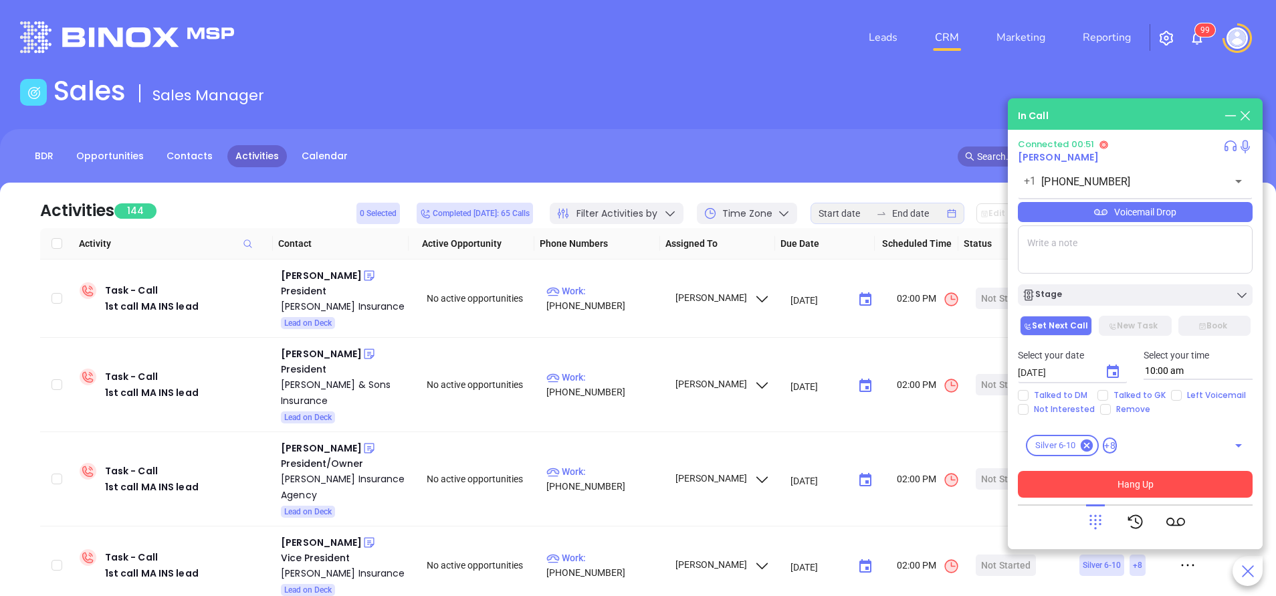
click at [1123, 496] on button "Hang Up" at bounding box center [1135, 484] width 235 height 27
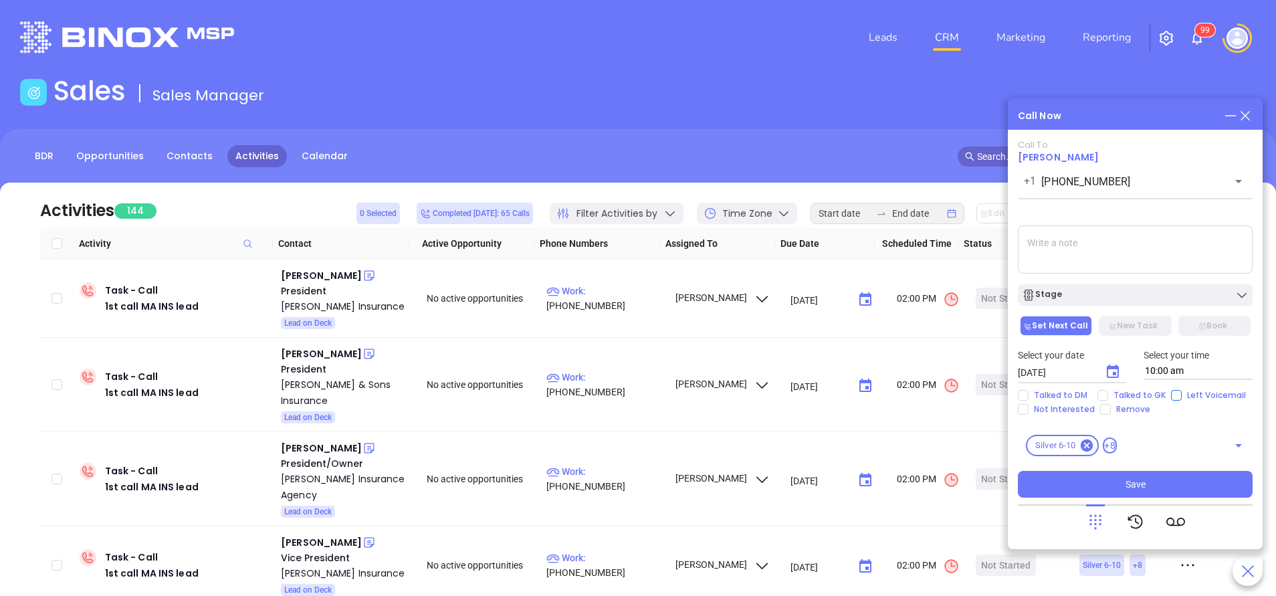
click at [1175, 391] on input "Left Voicemail" at bounding box center [1176, 395] width 11 height 11
checkbox input "true"
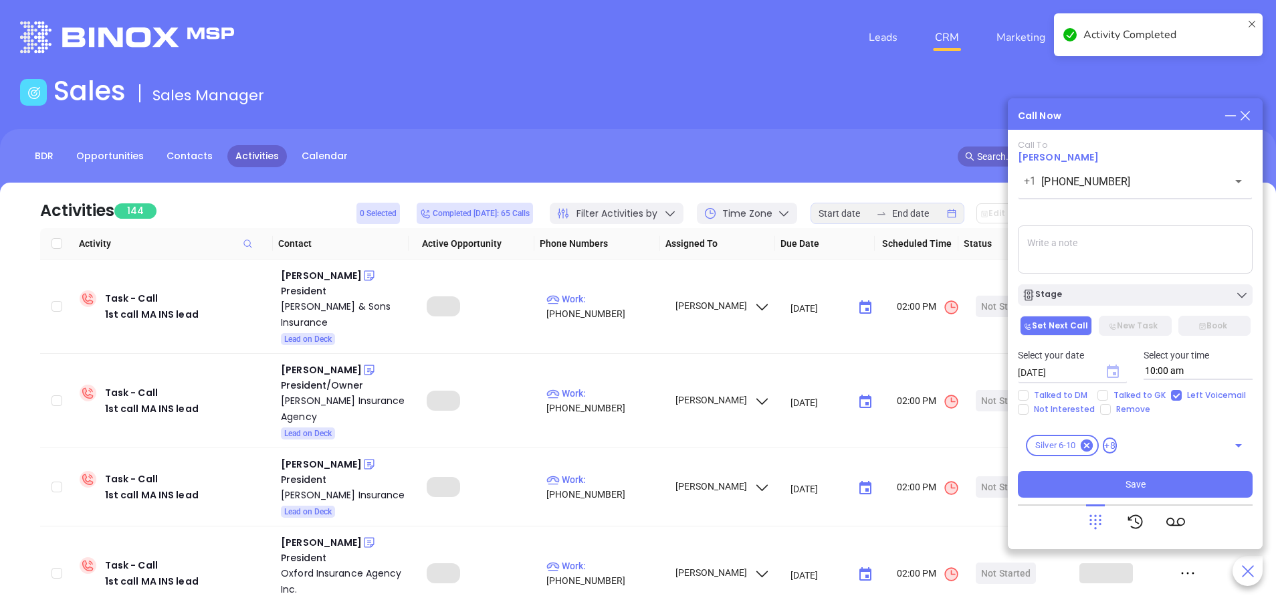
click at [1117, 377] on icon "Choose date, selected date is Oct 7, 2025" at bounding box center [1113, 371] width 12 height 13
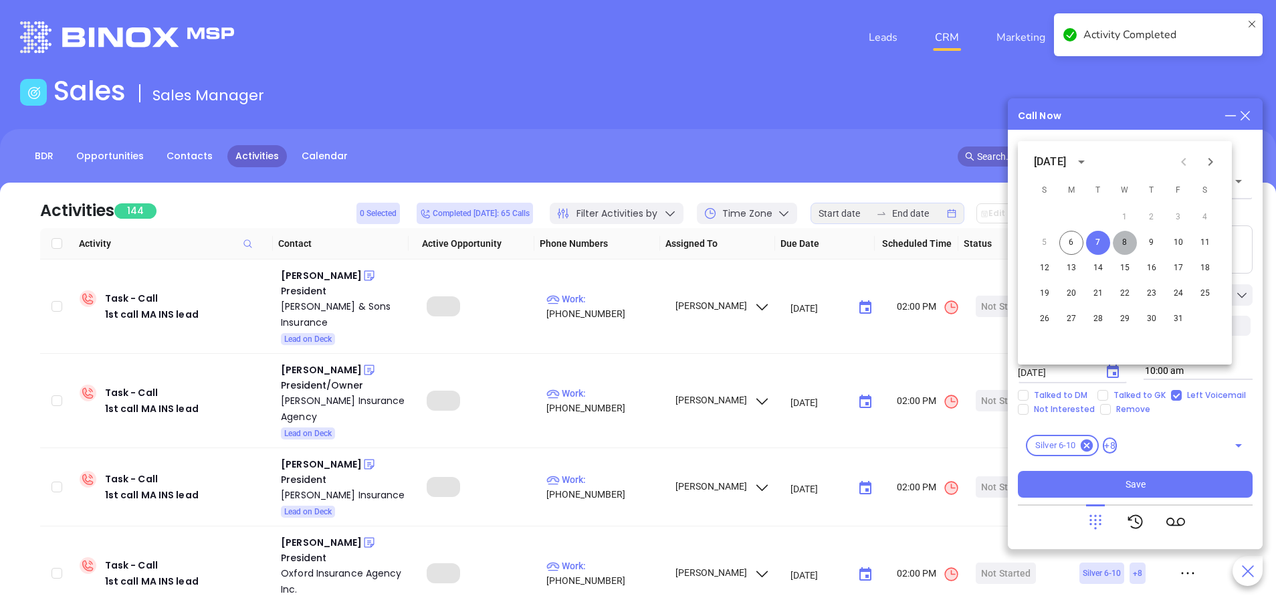
click at [1127, 242] on button "8" at bounding box center [1125, 243] width 24 height 24
type input "10/08/2025"
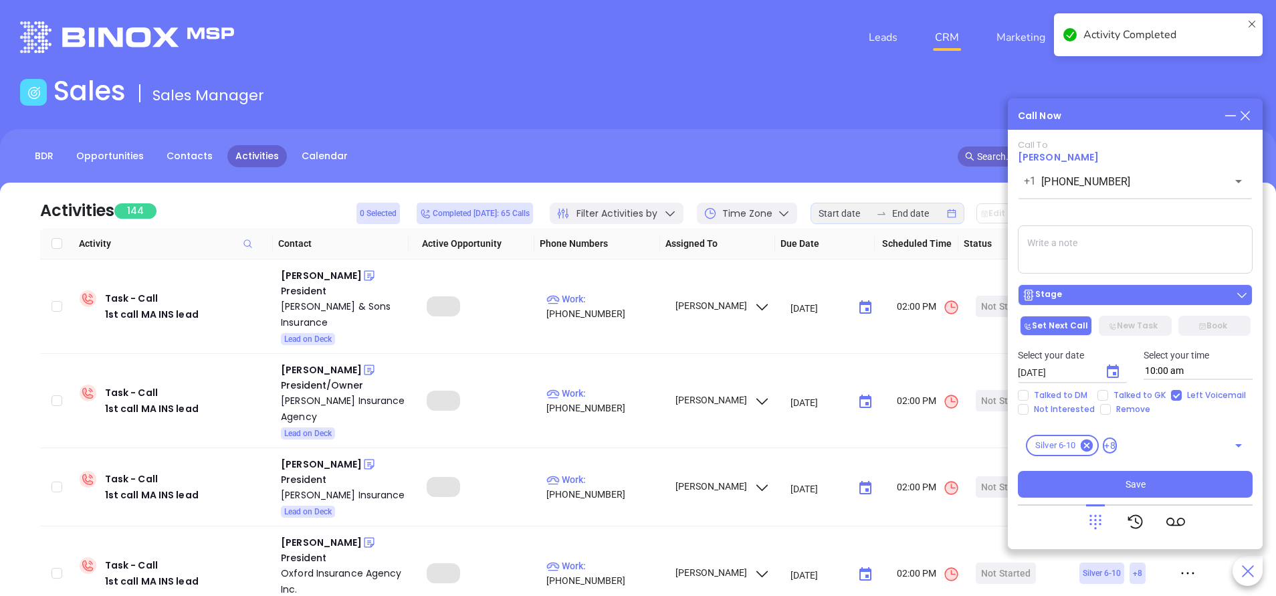
click at [1133, 300] on div "Stage" at bounding box center [1135, 294] width 227 height 13
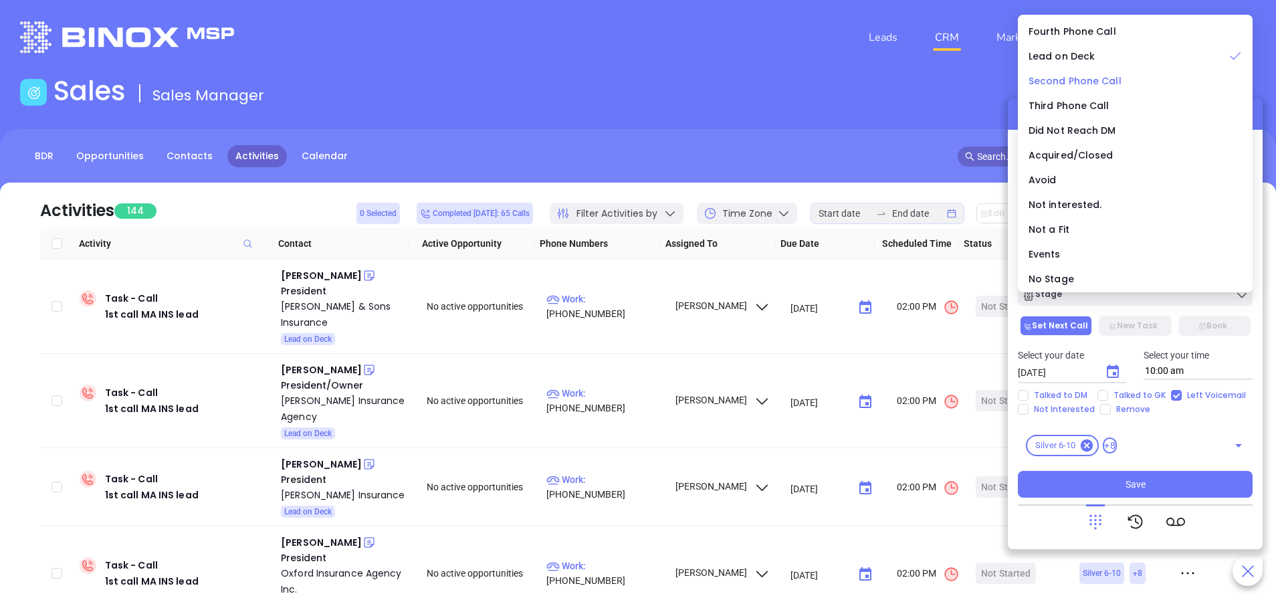
click at [1093, 82] on span "Second Phone Call" at bounding box center [1075, 80] width 93 height 13
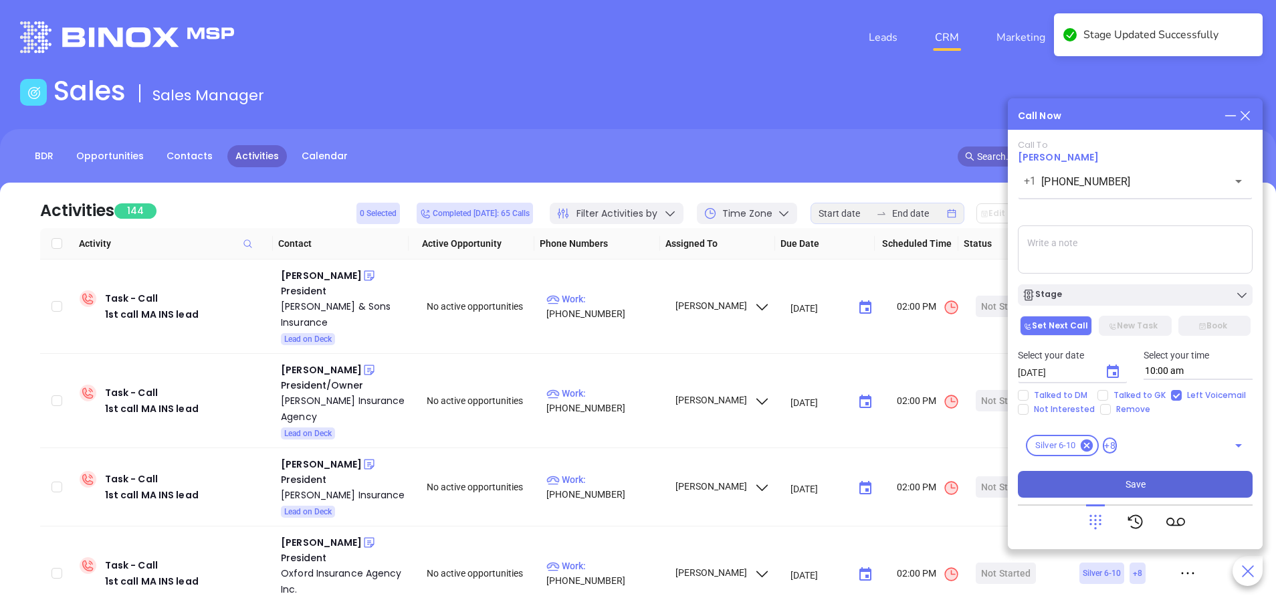
click at [1153, 486] on button "Save" at bounding box center [1135, 484] width 235 height 27
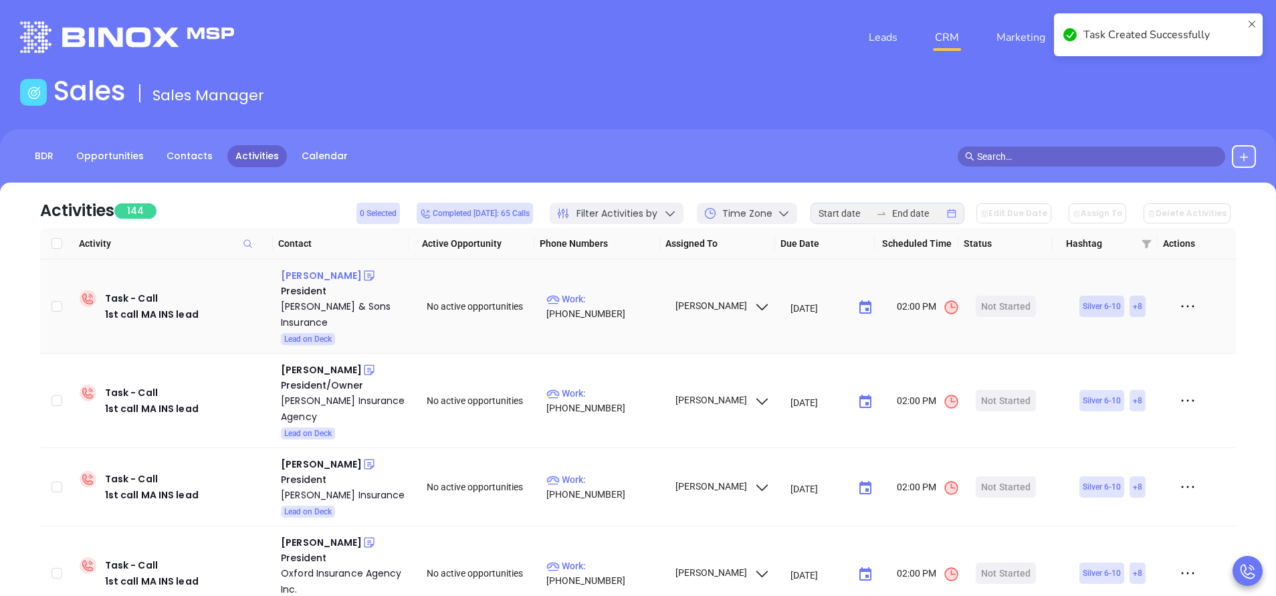
click at [328, 276] on div "Curt Everett" at bounding box center [321, 276] width 81 height 16
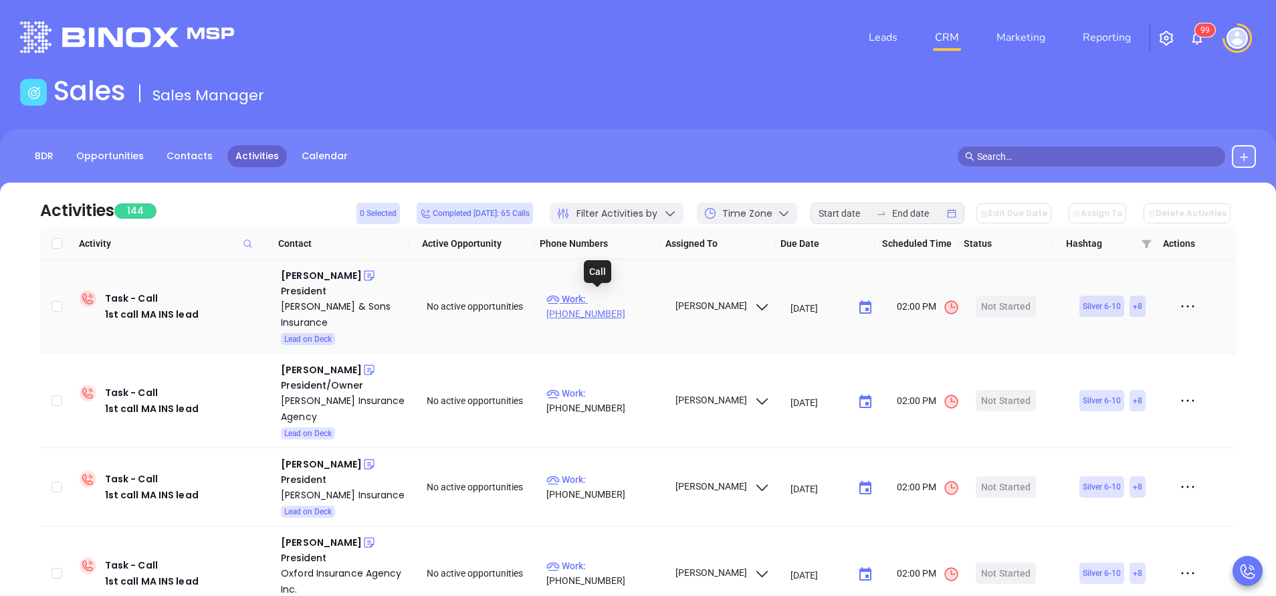
click at [623, 298] on p "Work : (781) 893-0885" at bounding box center [605, 306] width 116 height 29
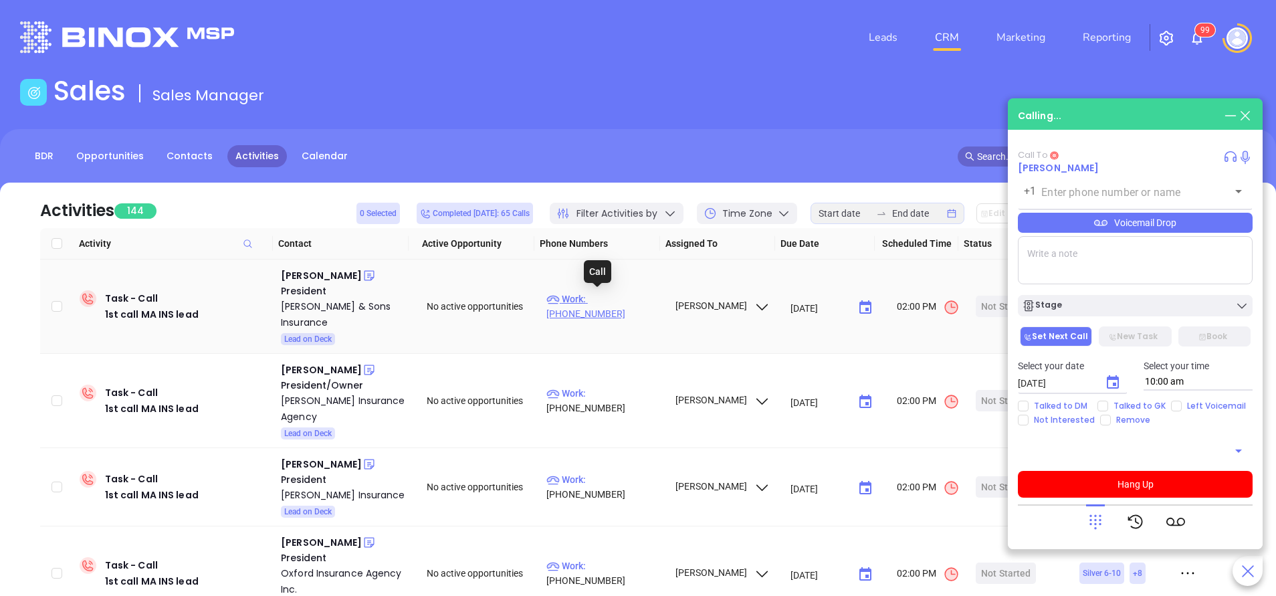
type input "(781) 893-0885"
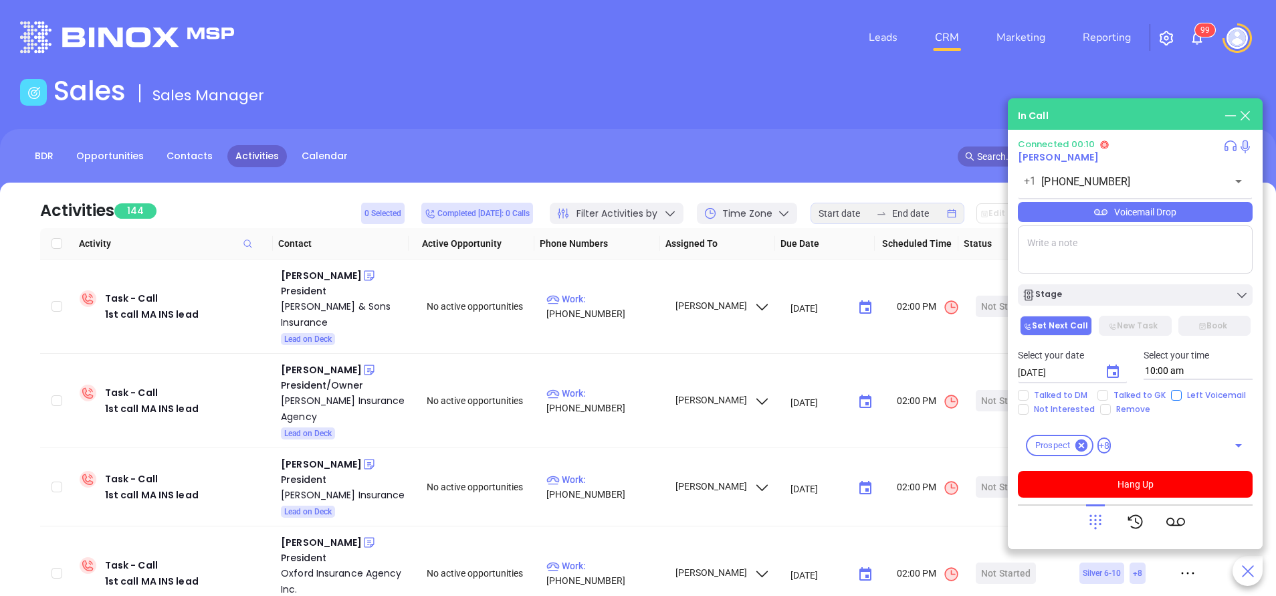
click at [1173, 396] on input "Left Voicemail" at bounding box center [1176, 395] width 11 height 11
checkbox input "true"
click at [1115, 366] on icon "Choose date, selected date is Oct 7, 2025" at bounding box center [1113, 371] width 12 height 13
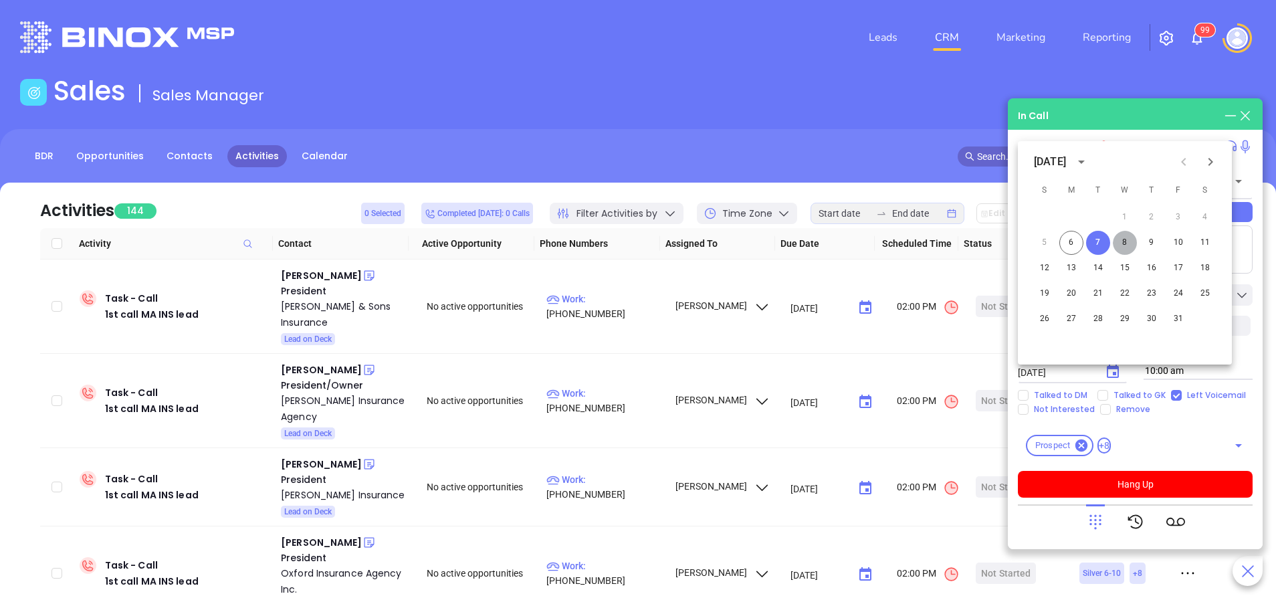
click at [1125, 243] on button "8" at bounding box center [1125, 243] width 24 height 24
type input "10/08/2025"
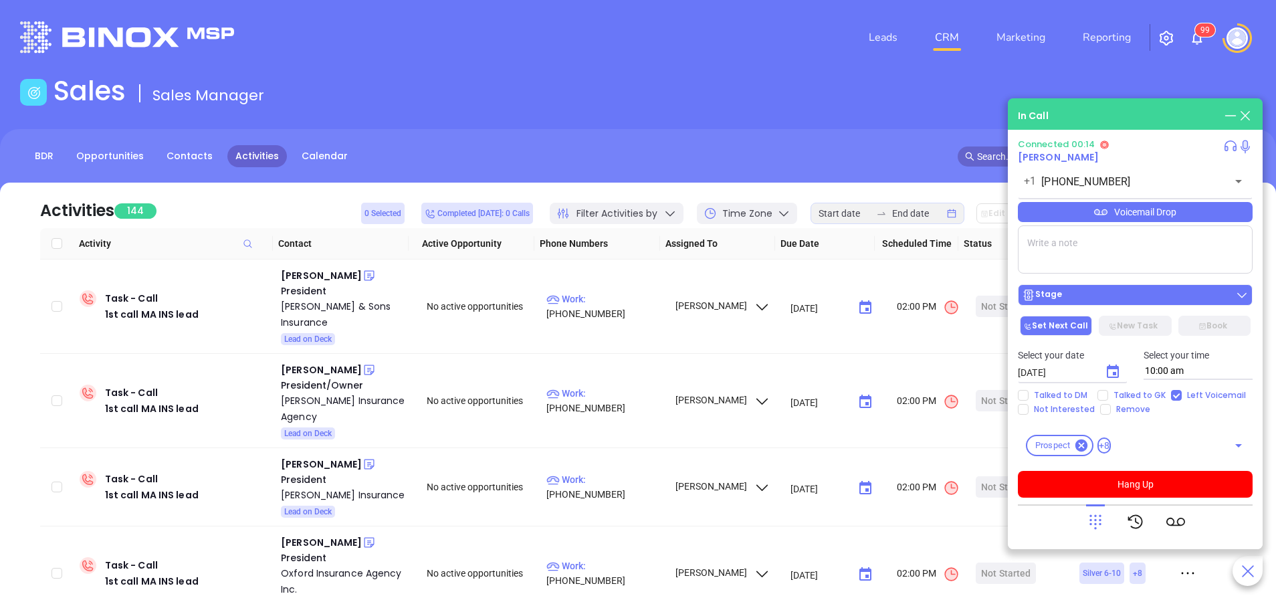
click at [1130, 292] on div "Stage" at bounding box center [1135, 294] width 227 height 13
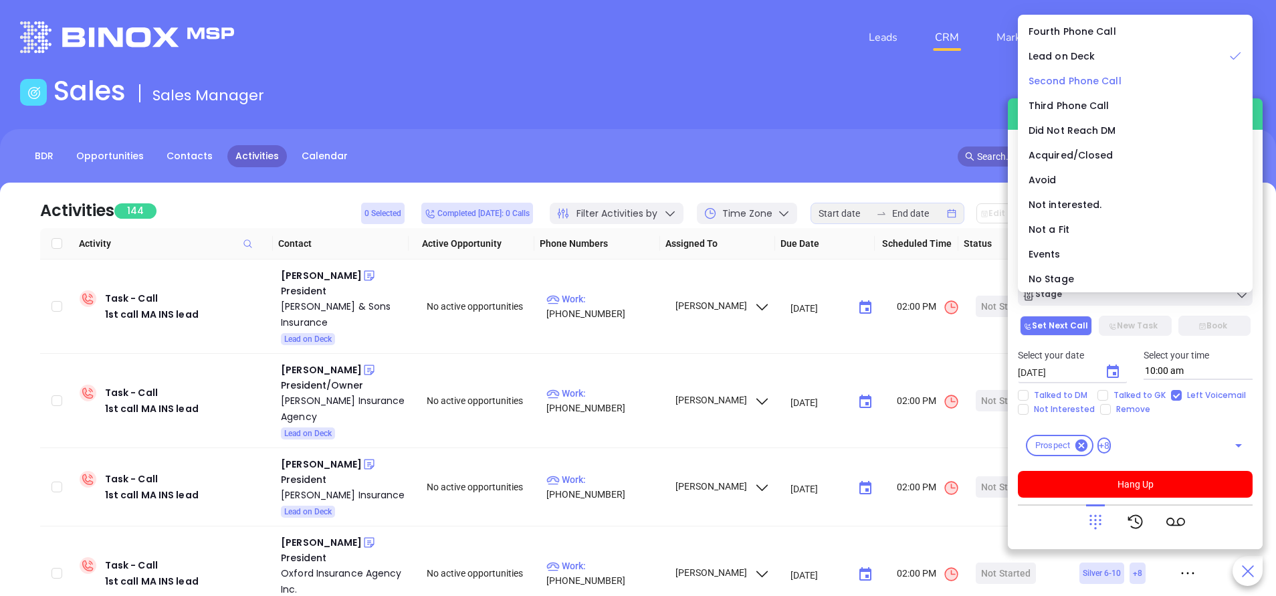
click at [1091, 83] on span "Second Phone Call" at bounding box center [1075, 80] width 93 height 13
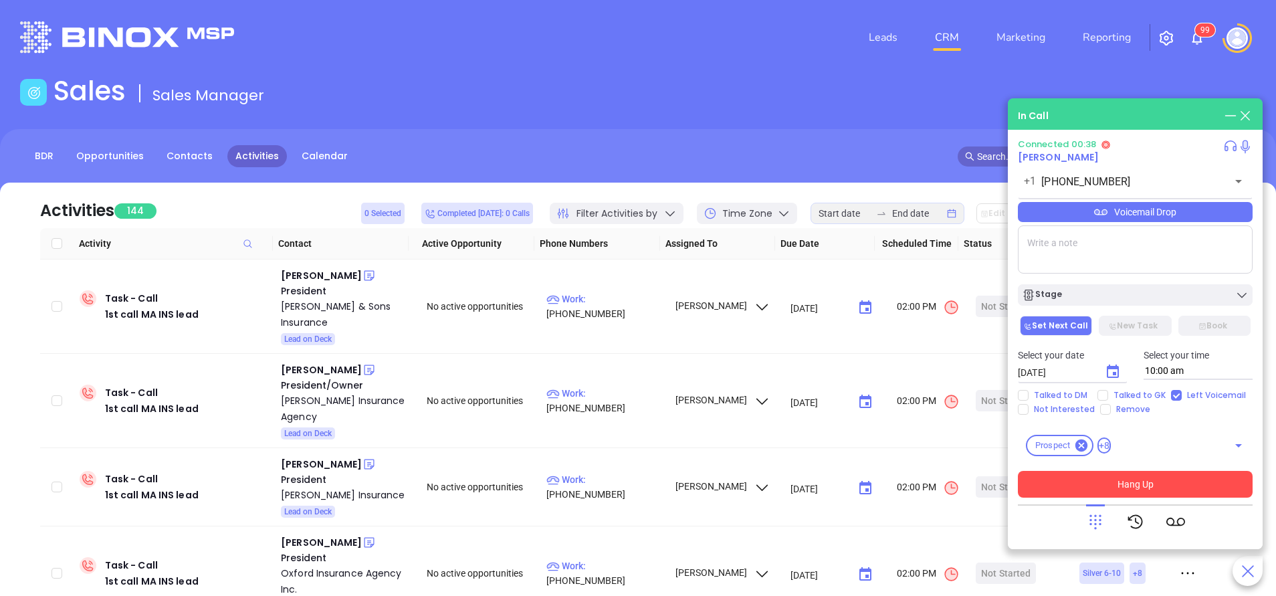
click at [1142, 476] on button "Hang Up" at bounding box center [1135, 484] width 235 height 27
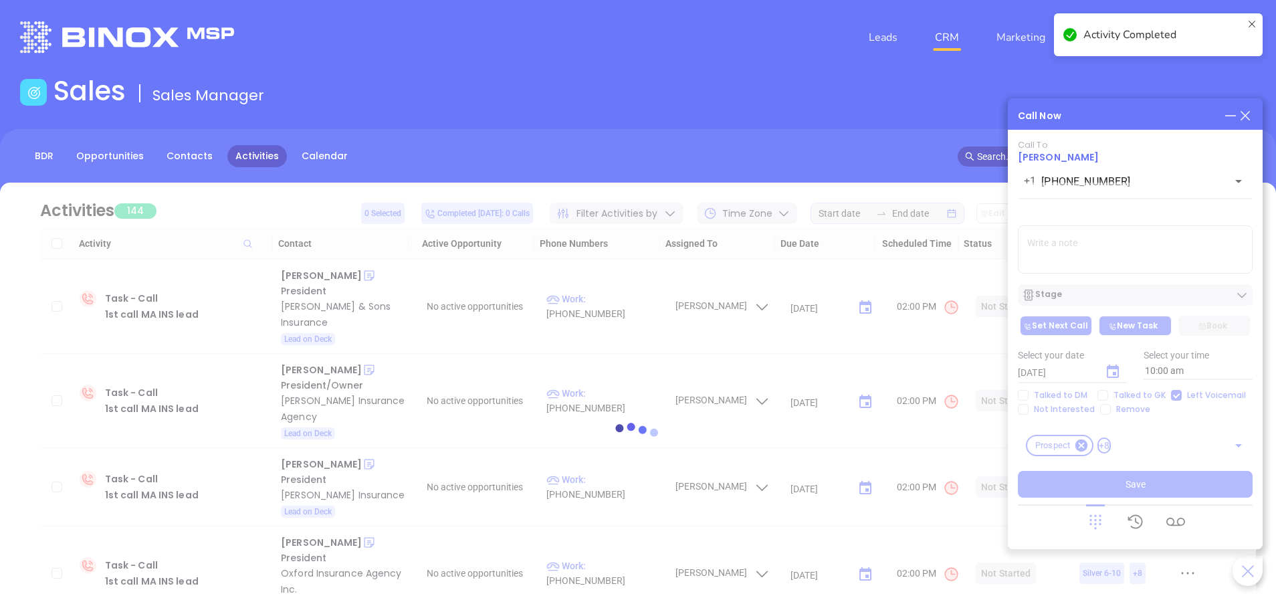
click at [1117, 373] on div at bounding box center [638, 438] width 1236 height 510
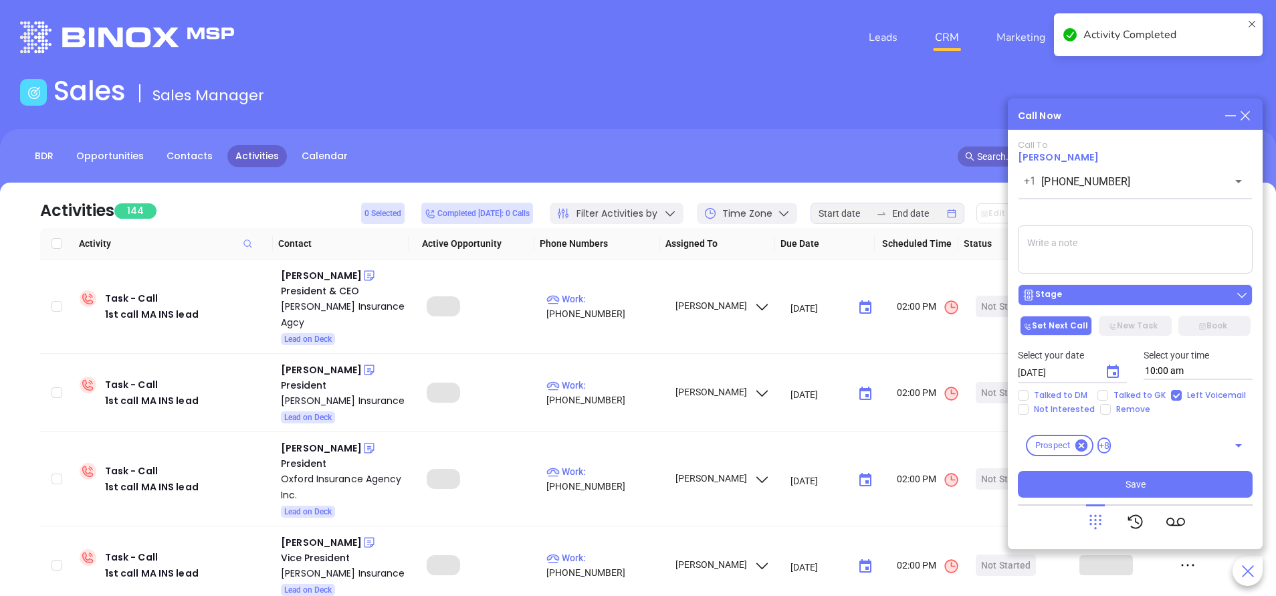
click at [1109, 297] on div "Stage" at bounding box center [1135, 294] width 227 height 13
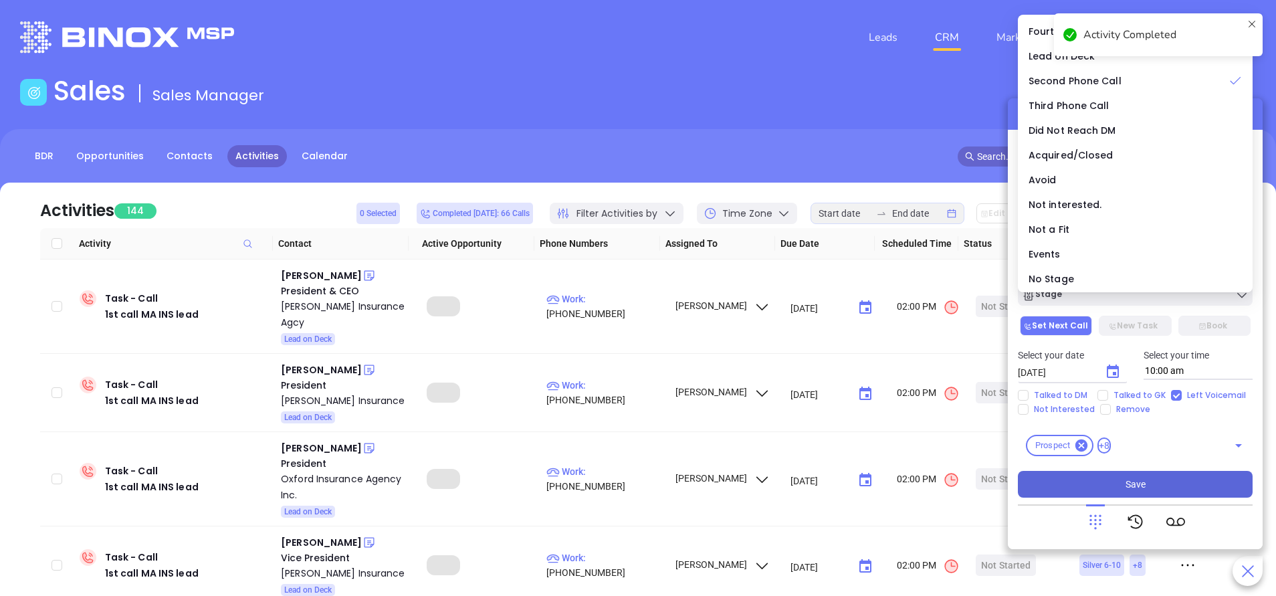
click at [1123, 479] on button "Save" at bounding box center [1135, 484] width 235 height 27
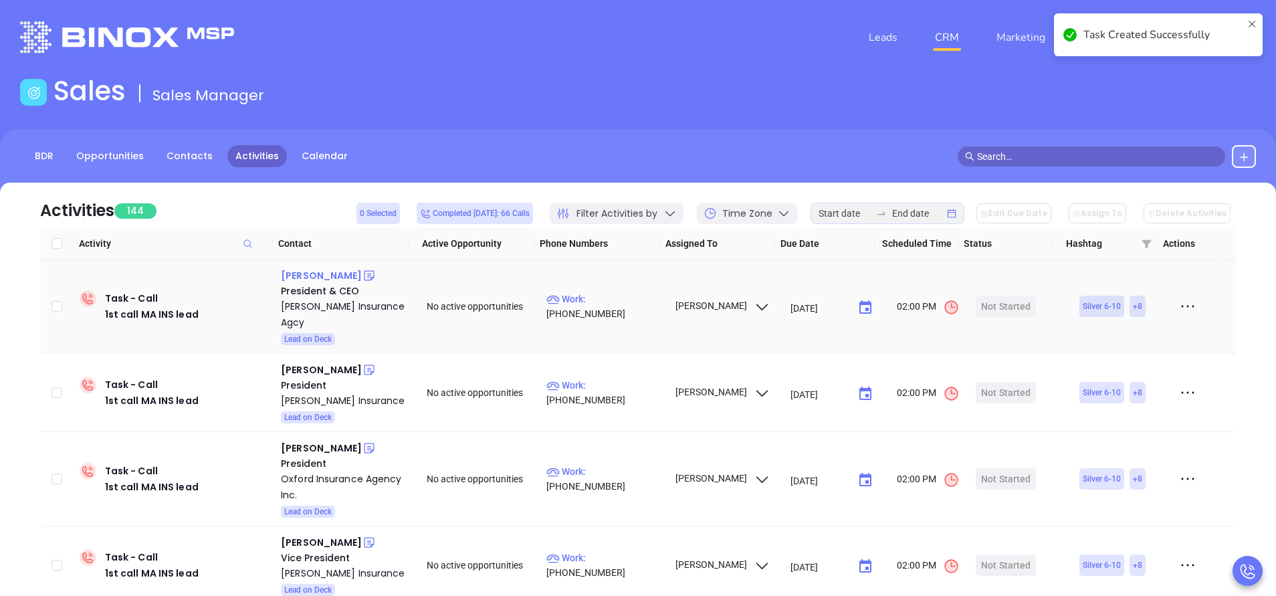
click at [307, 278] on div "John Biggio" at bounding box center [321, 276] width 81 height 16
click at [620, 304] on p "Work : (617) 846-8600" at bounding box center [605, 306] width 116 height 29
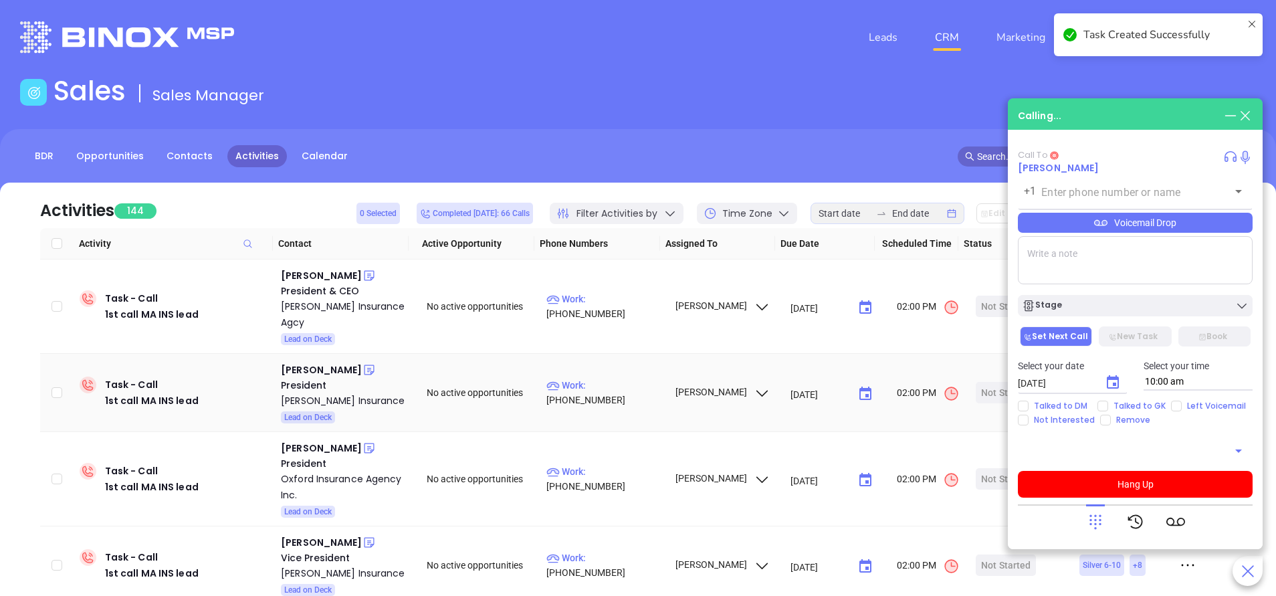
type input "(617) 846-8600"
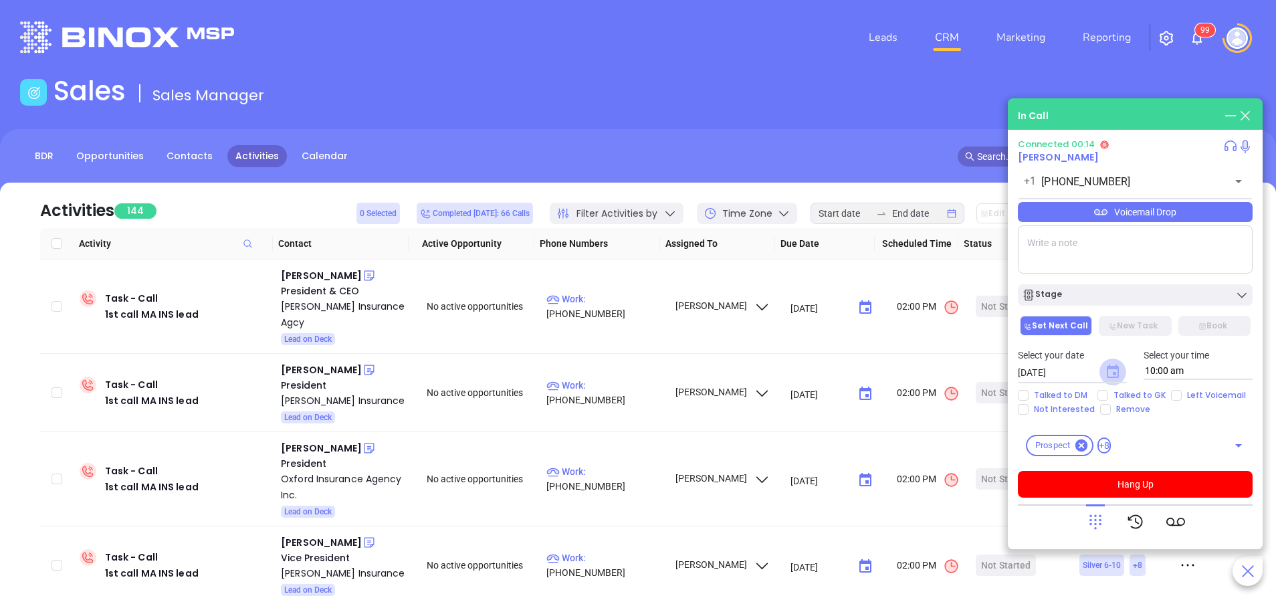
click at [1111, 367] on icon "Choose date, selected date is Oct 7, 2025" at bounding box center [1113, 371] width 12 height 13
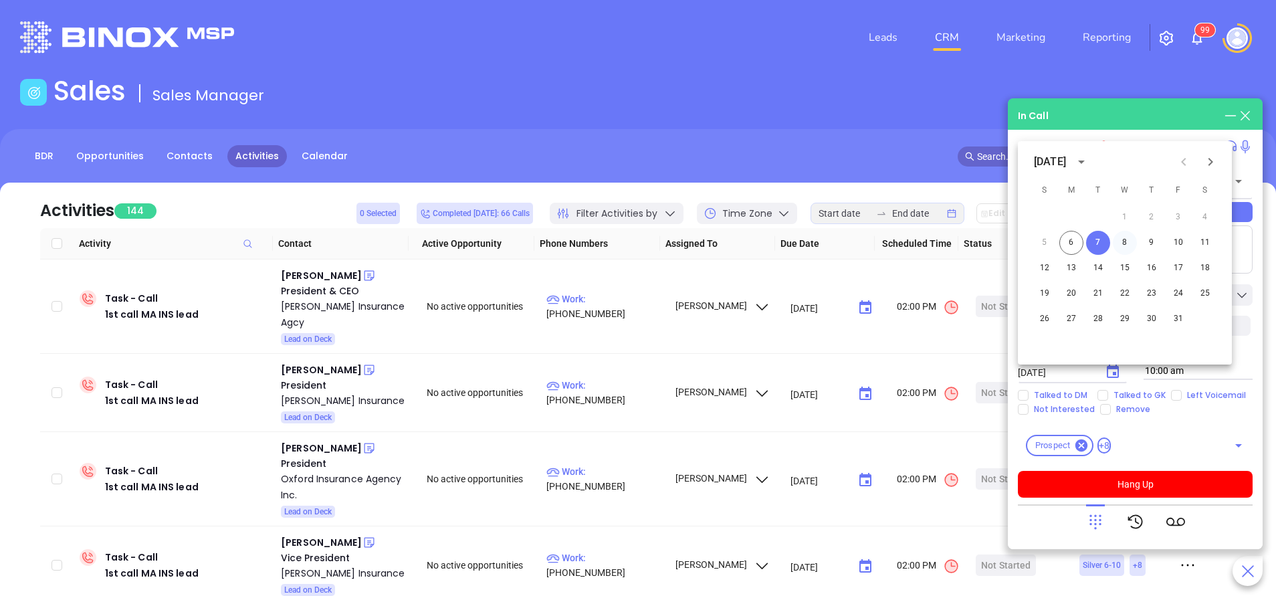
click at [1127, 244] on button "8" at bounding box center [1125, 243] width 24 height 24
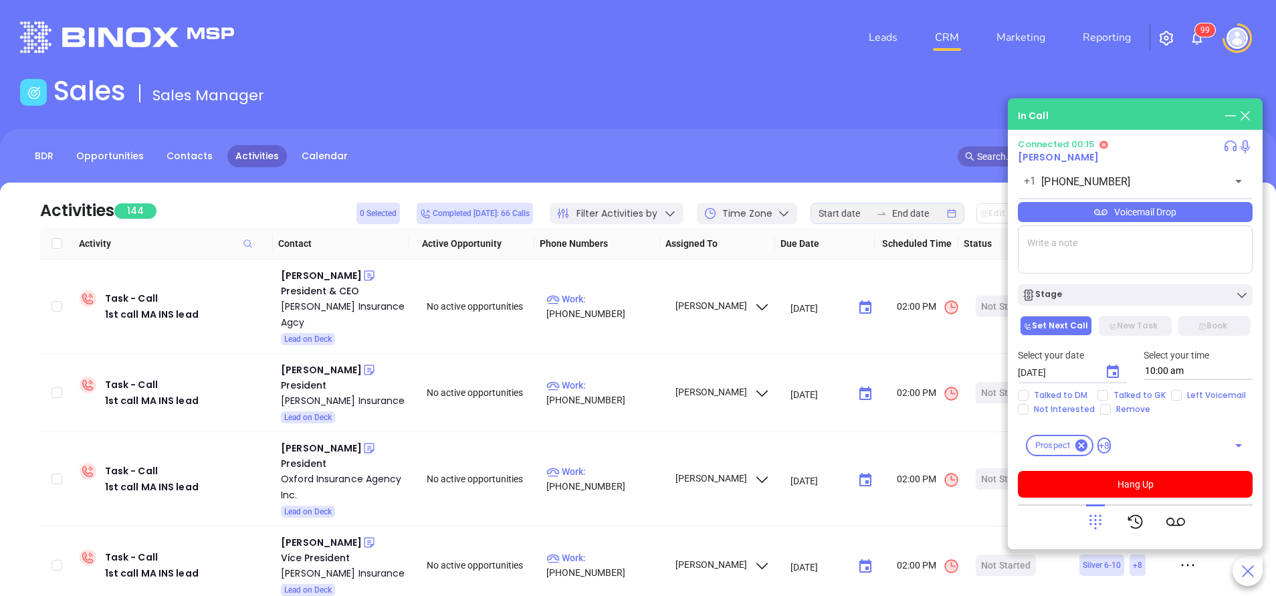
type input "10/08/2025"
click at [1173, 397] on input "Left Voicemail" at bounding box center [1176, 395] width 11 height 11
checkbox input "true"
click at [1142, 294] on div "Stage" at bounding box center [1135, 294] width 227 height 13
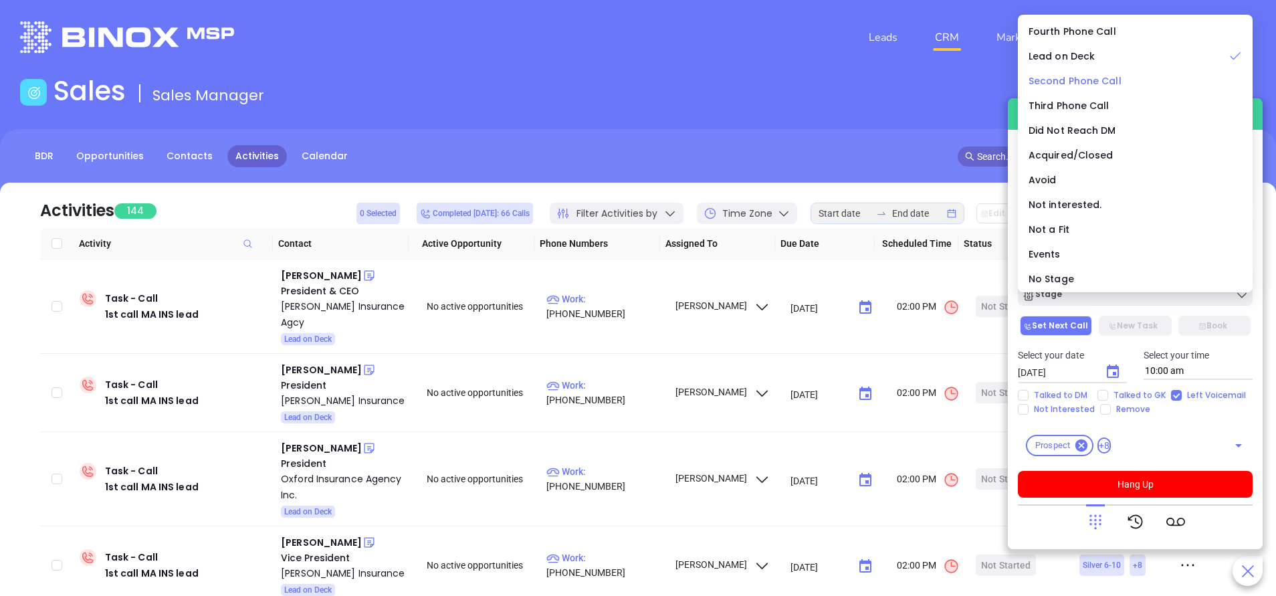
click at [1067, 86] on span "Second Phone Call" at bounding box center [1075, 80] width 93 height 13
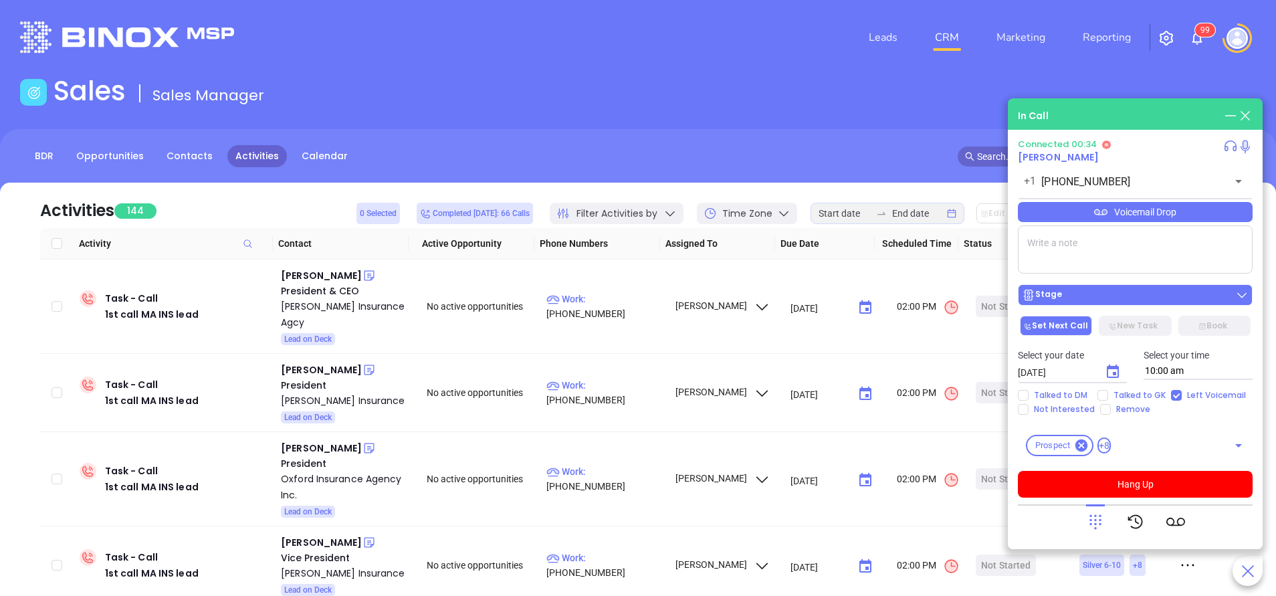
click at [1082, 294] on div "Stage" at bounding box center [1135, 294] width 227 height 13
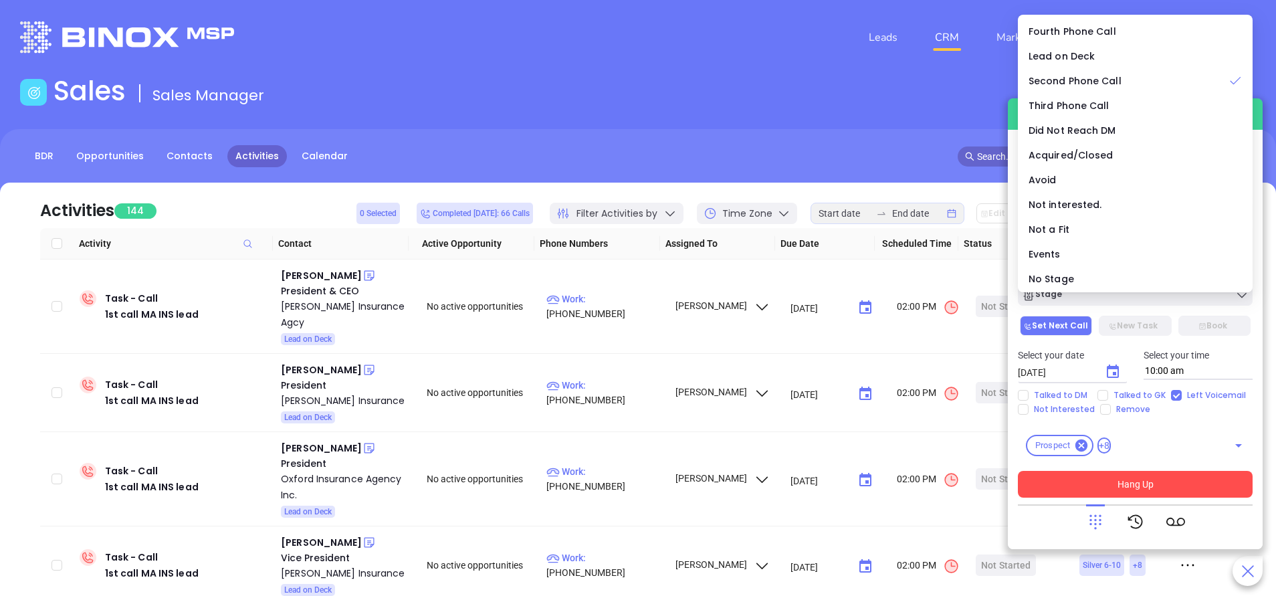
click at [1138, 482] on button "Hang Up" at bounding box center [1135, 484] width 235 height 27
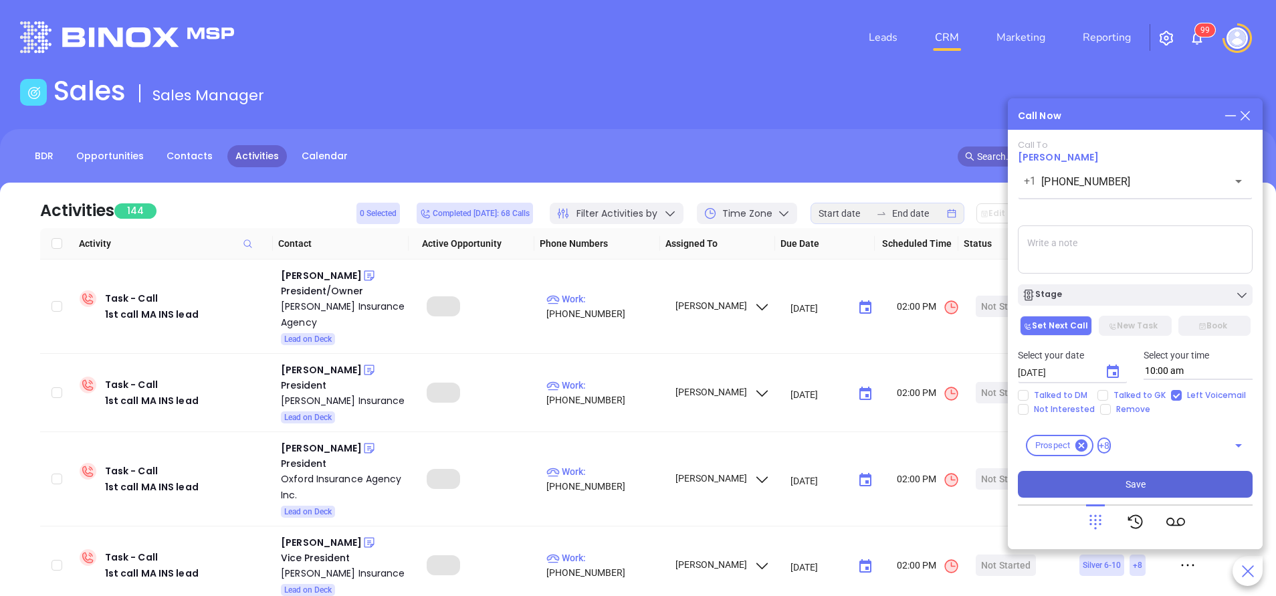
click at [1156, 484] on button "Save" at bounding box center [1135, 484] width 235 height 27
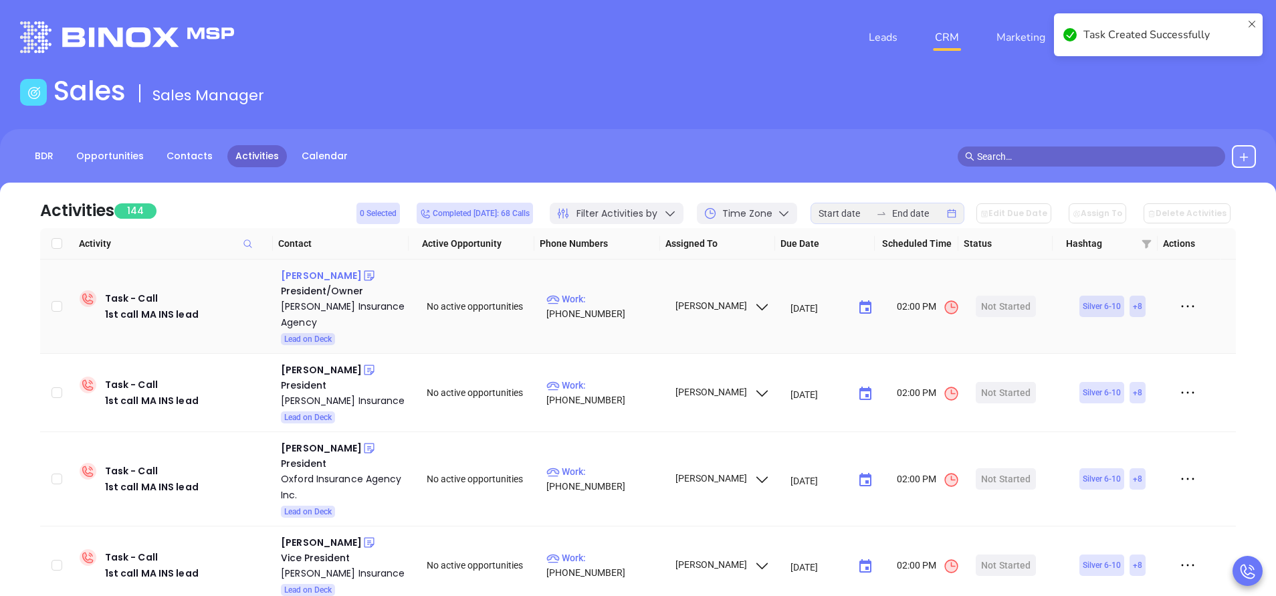
click at [328, 276] on div "Alan Issokson" at bounding box center [321, 276] width 81 height 16
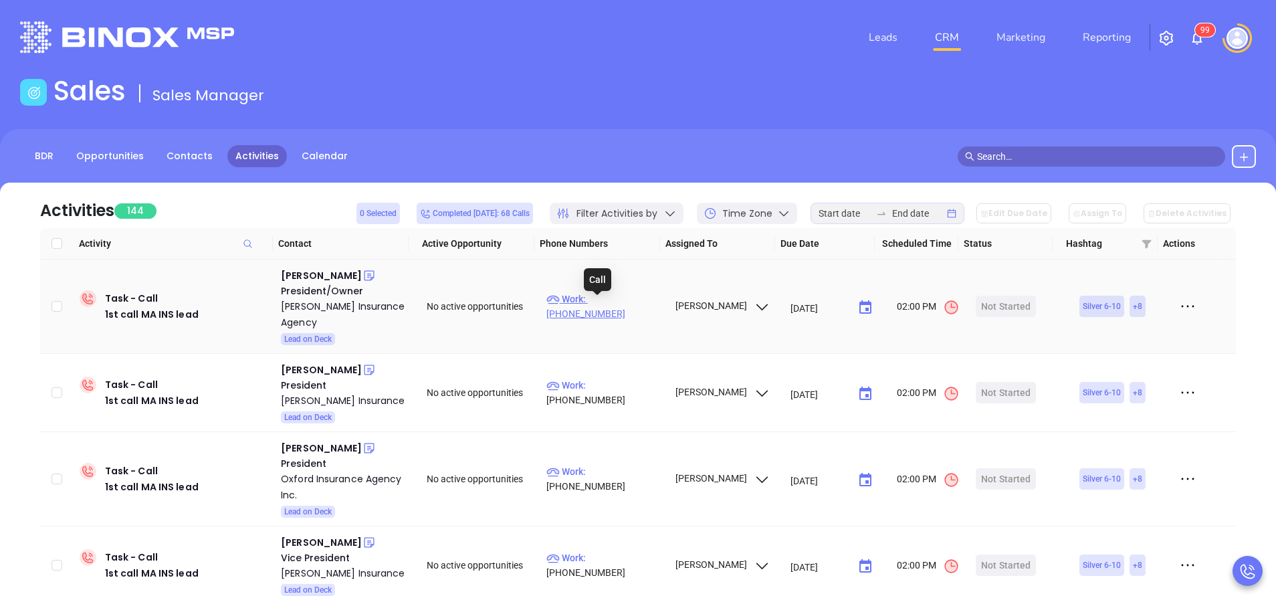
click at [636, 308] on p "Work : (617) 825-3900" at bounding box center [605, 306] width 116 height 29
type input "(617) 825-3900"
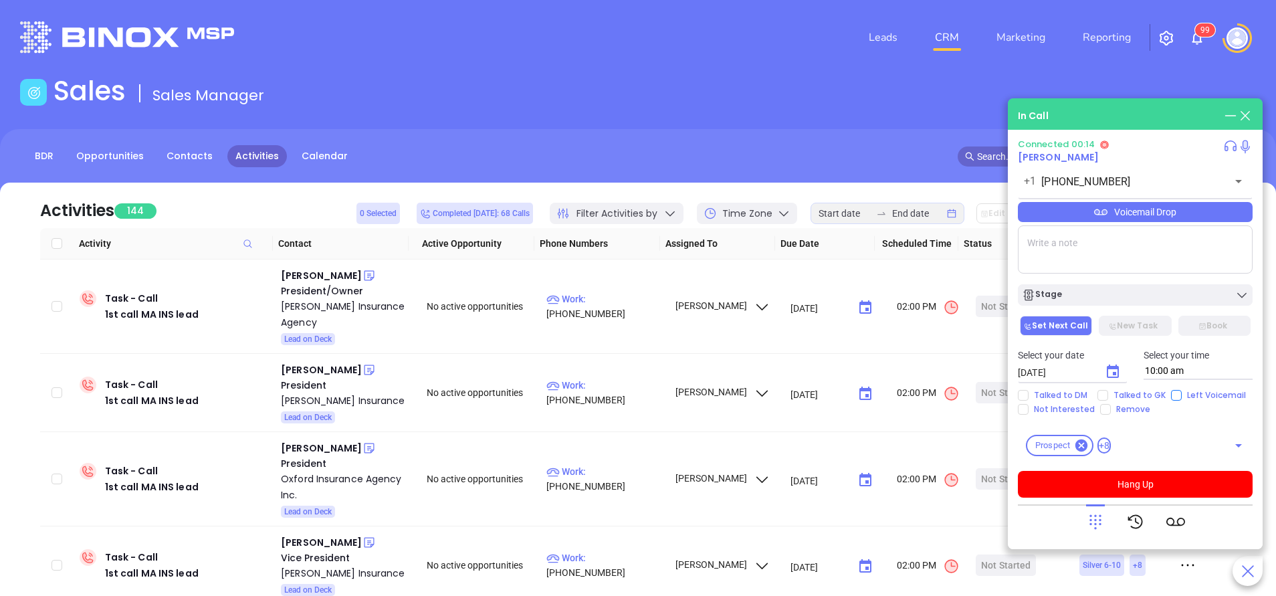
click at [1171, 394] on input "Left Voicemail" at bounding box center [1176, 395] width 11 height 11
checkbox input "true"
click at [1118, 366] on icon "Choose date, selected date is Oct 7, 2025" at bounding box center [1113, 371] width 12 height 13
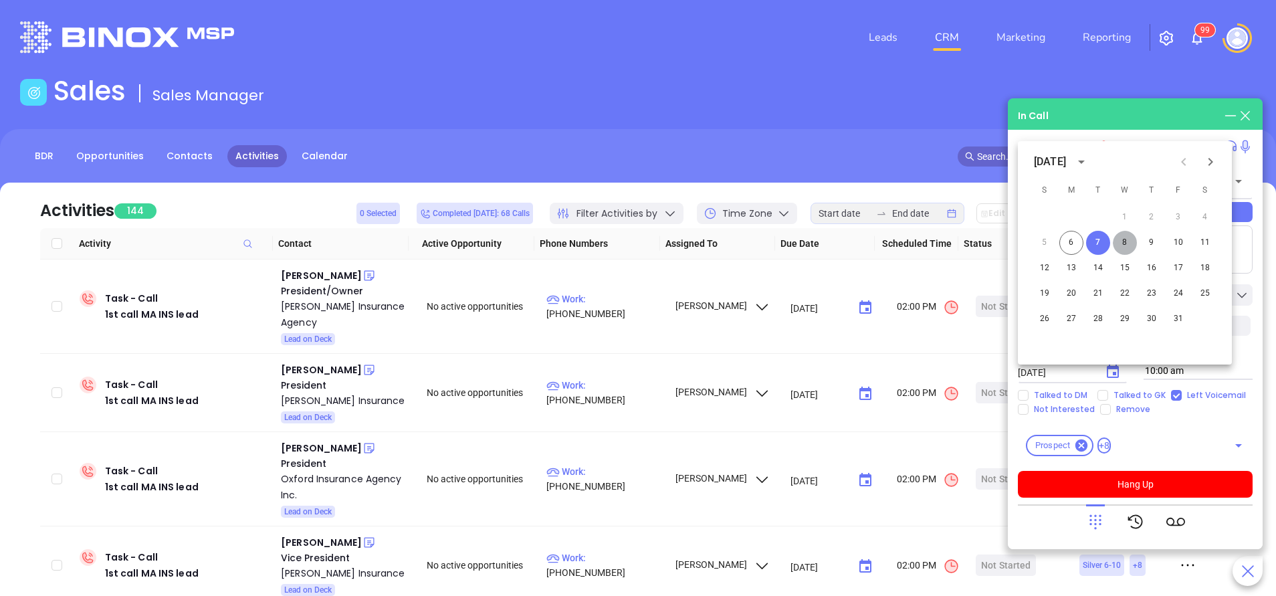
click at [1126, 244] on button "8" at bounding box center [1125, 243] width 24 height 24
type input "10/08/2025"
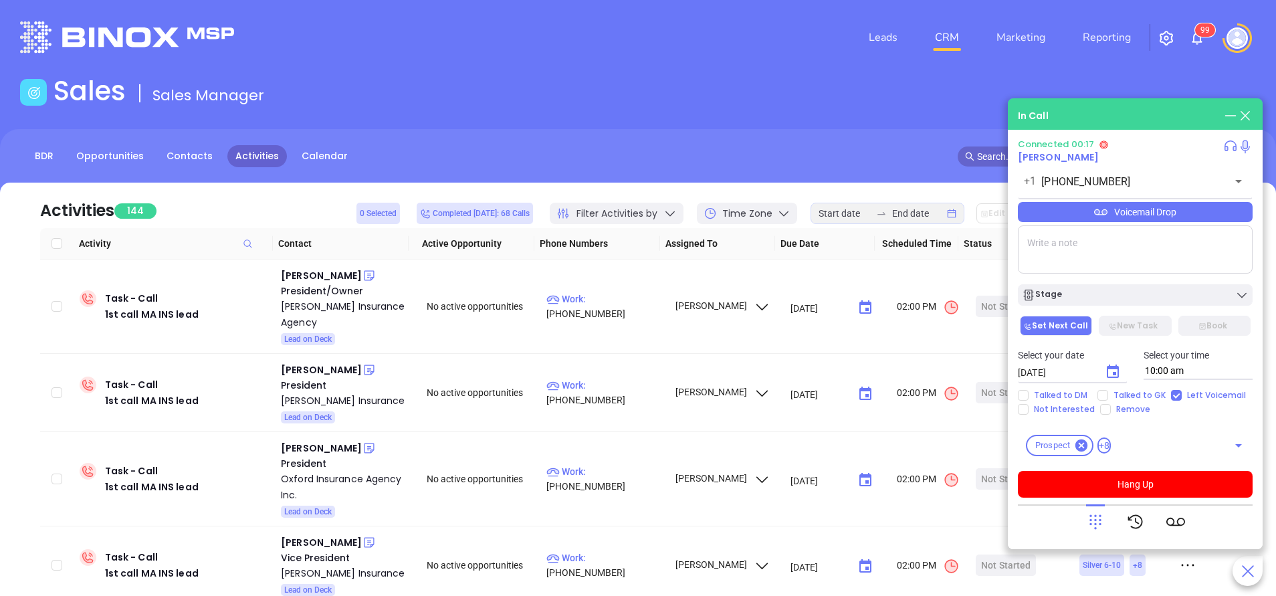
drag, startPoint x: 1142, startPoint y: 293, endPoint x: 1175, endPoint y: 342, distance: 59.2
click at [1143, 294] on div "Stage" at bounding box center [1135, 294] width 227 height 13
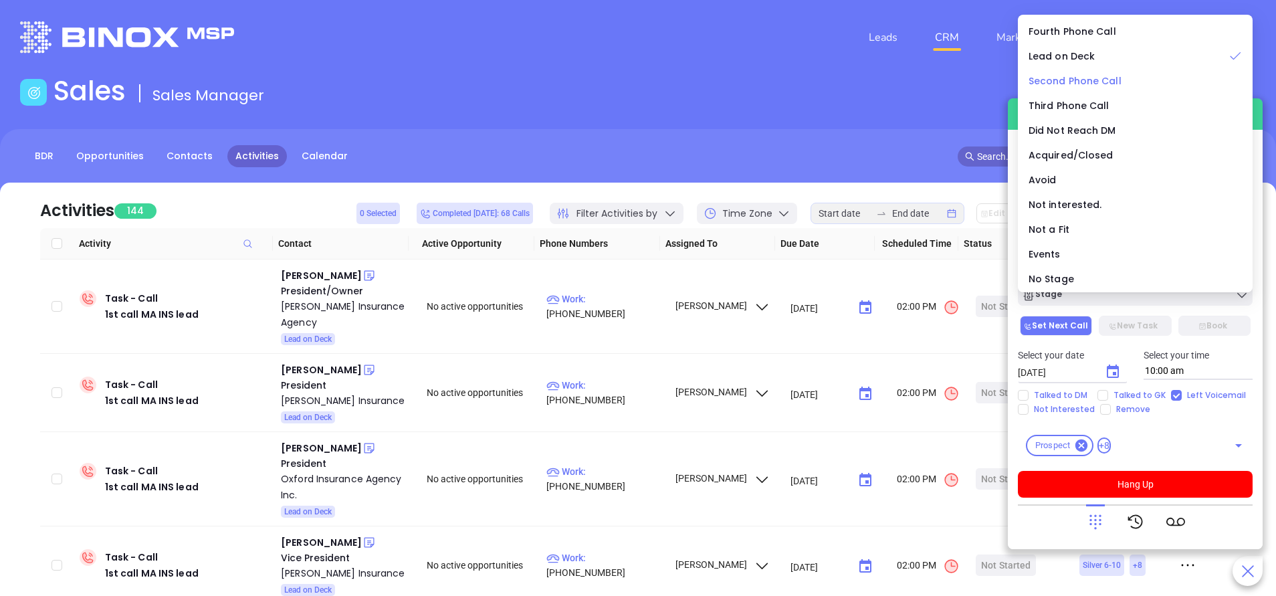
click at [1090, 80] on span "Second Phone Call" at bounding box center [1075, 80] width 93 height 13
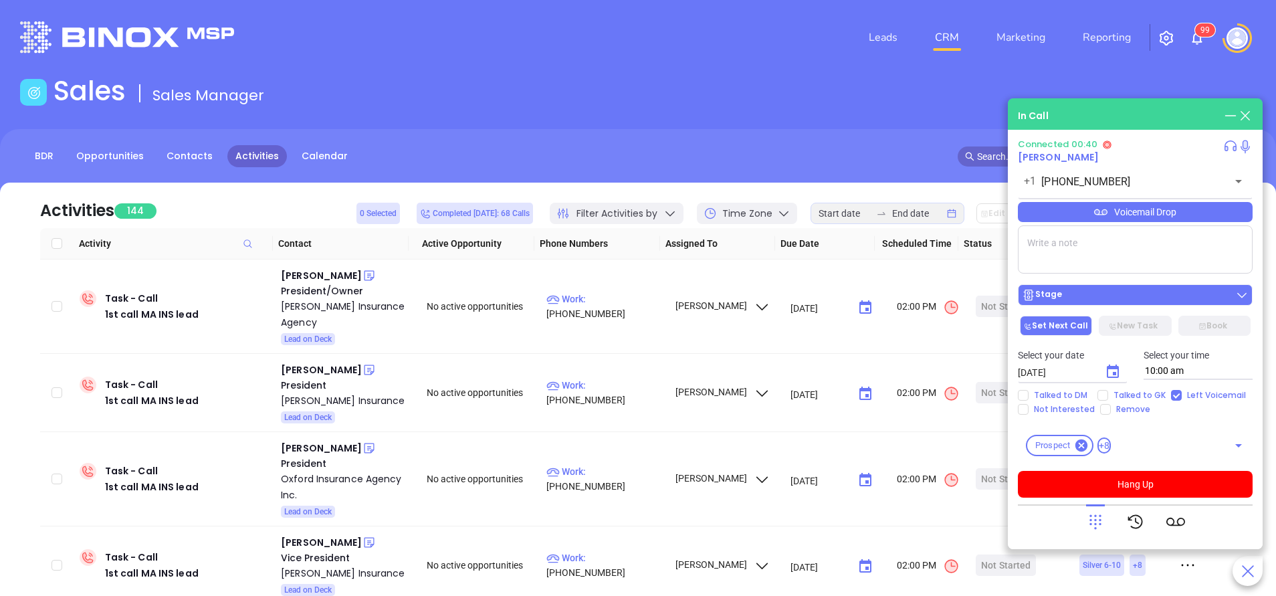
click at [1130, 294] on div "Stage" at bounding box center [1135, 294] width 227 height 13
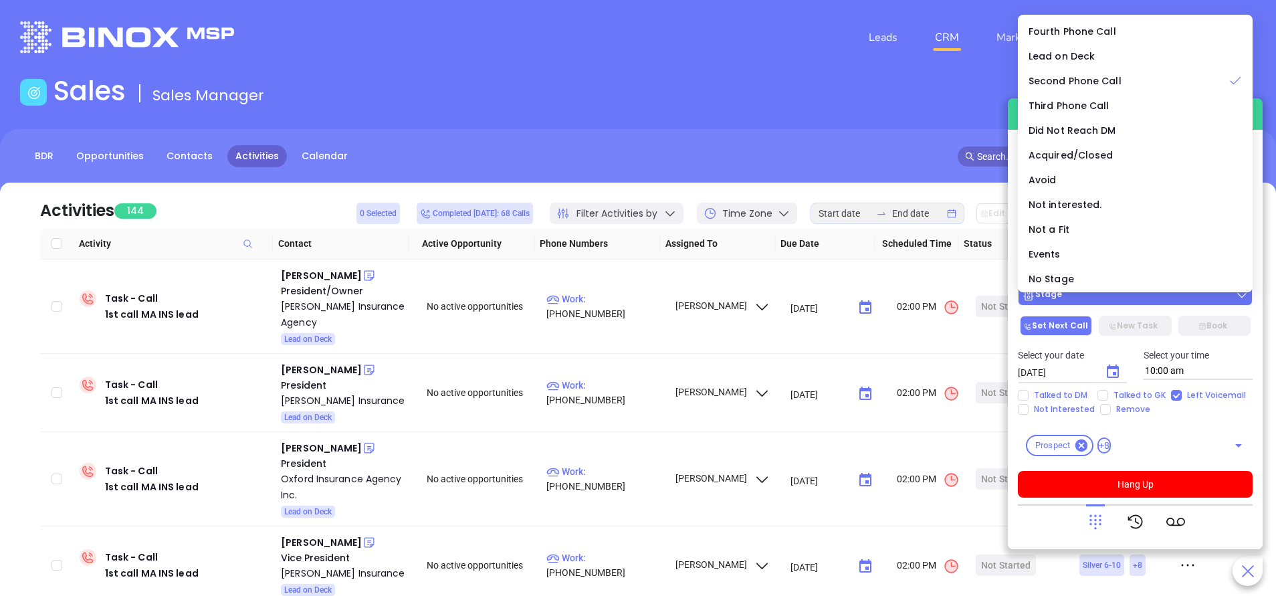
click at [1130, 294] on div "Stage" at bounding box center [1135, 294] width 227 height 13
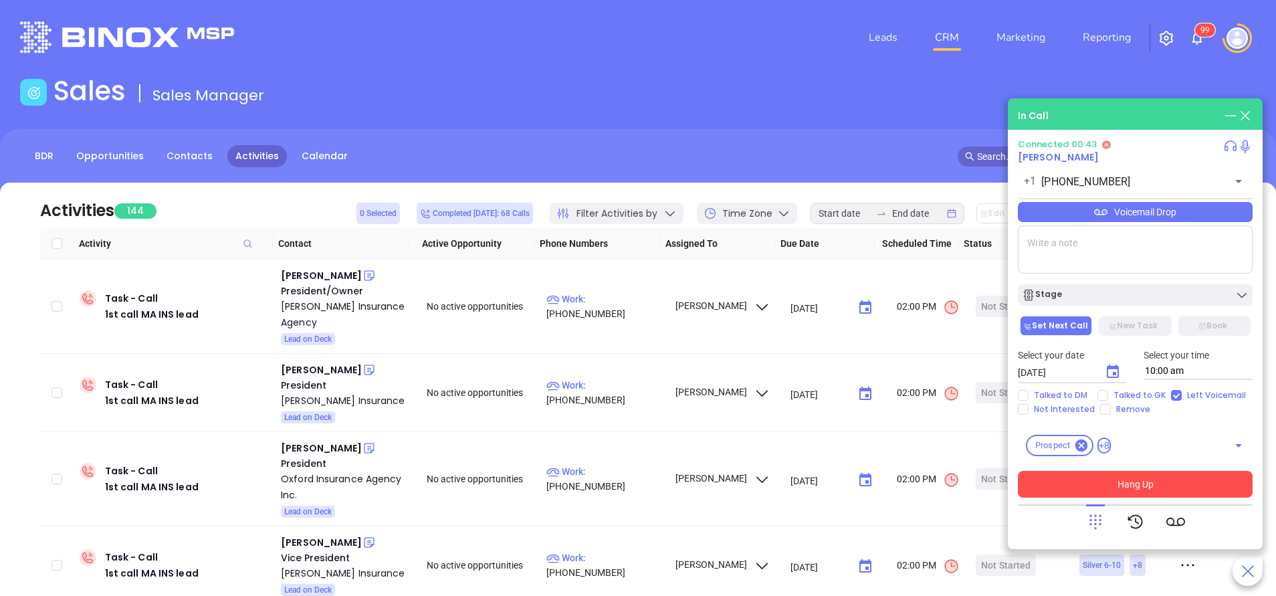
click at [1161, 478] on button "Hang Up" at bounding box center [1135, 484] width 235 height 27
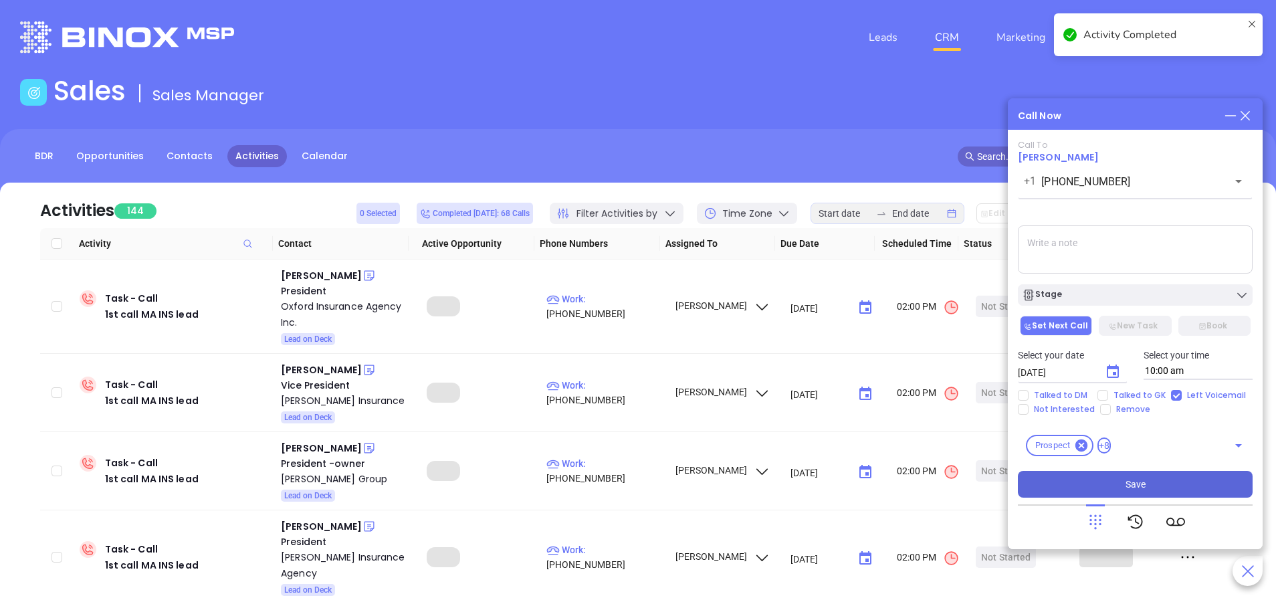
click at [1118, 490] on button "Save" at bounding box center [1135, 484] width 235 height 27
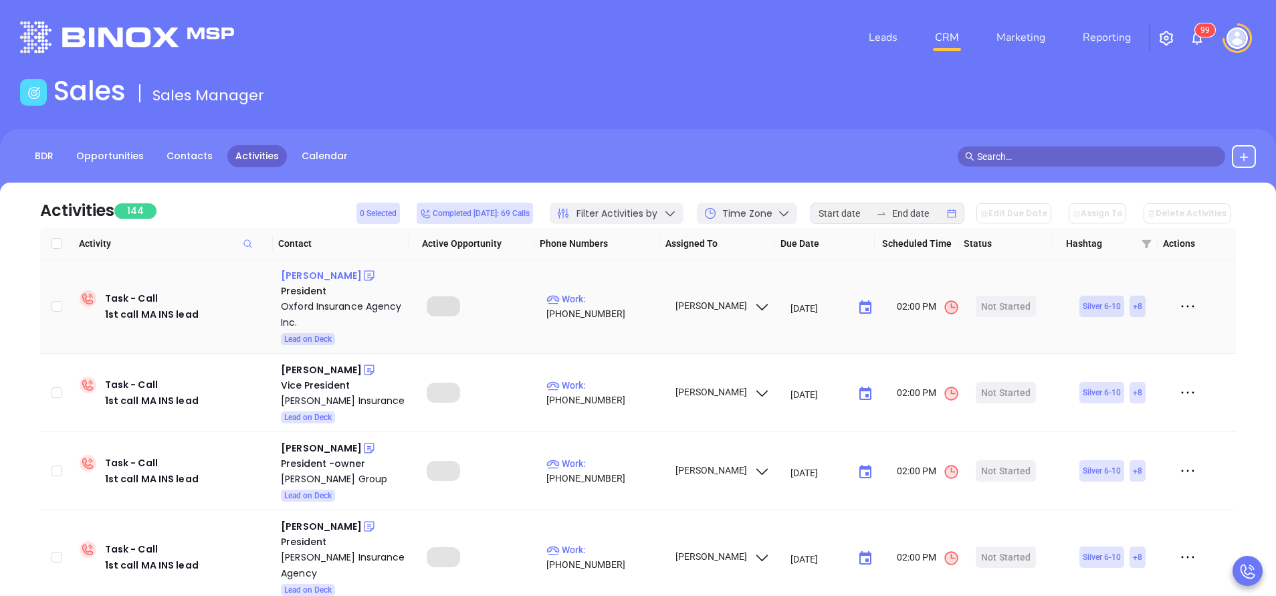
click at [351, 275] on div "Brian M. Ravenelle" at bounding box center [321, 276] width 81 height 16
click at [611, 305] on p "Work : (508) 987-0333" at bounding box center [605, 306] width 116 height 29
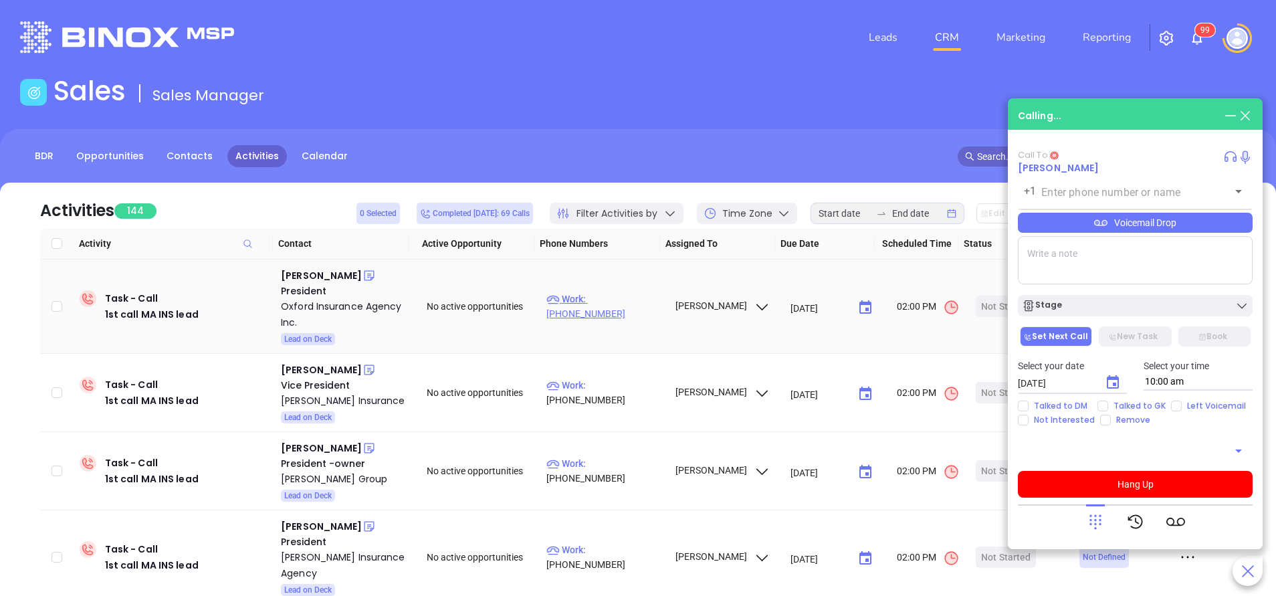
type input "(508) 987-0333"
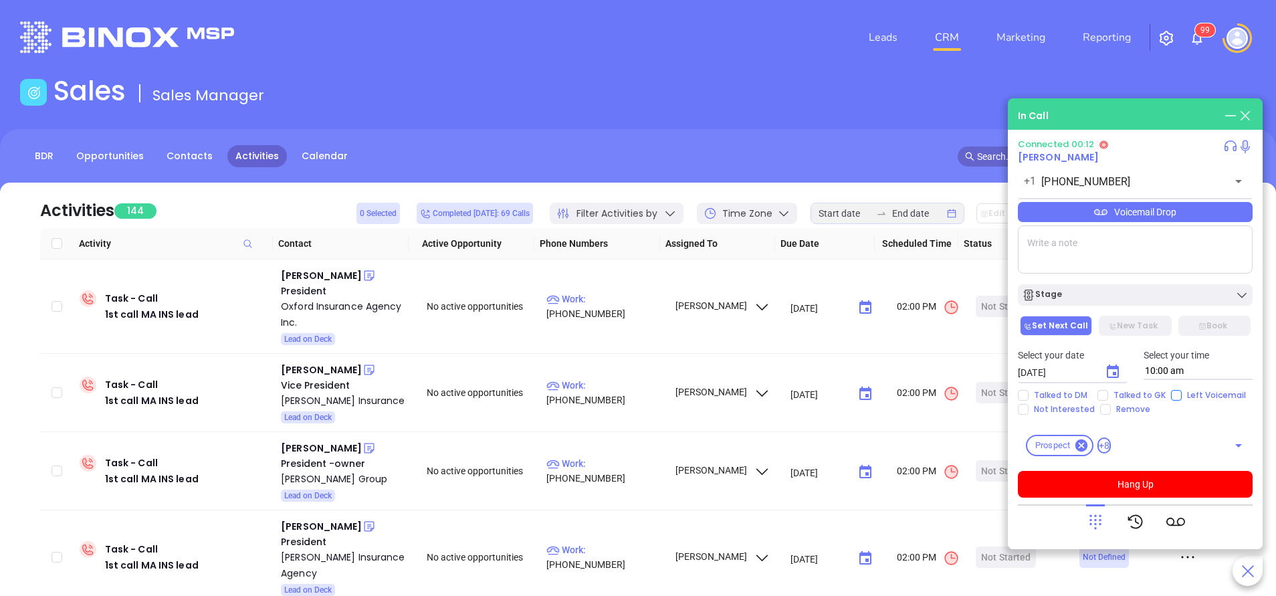
click at [1171, 392] on input "Left Voicemail" at bounding box center [1176, 395] width 11 height 11
checkbox input "true"
click at [1119, 290] on div "Stage" at bounding box center [1135, 294] width 227 height 13
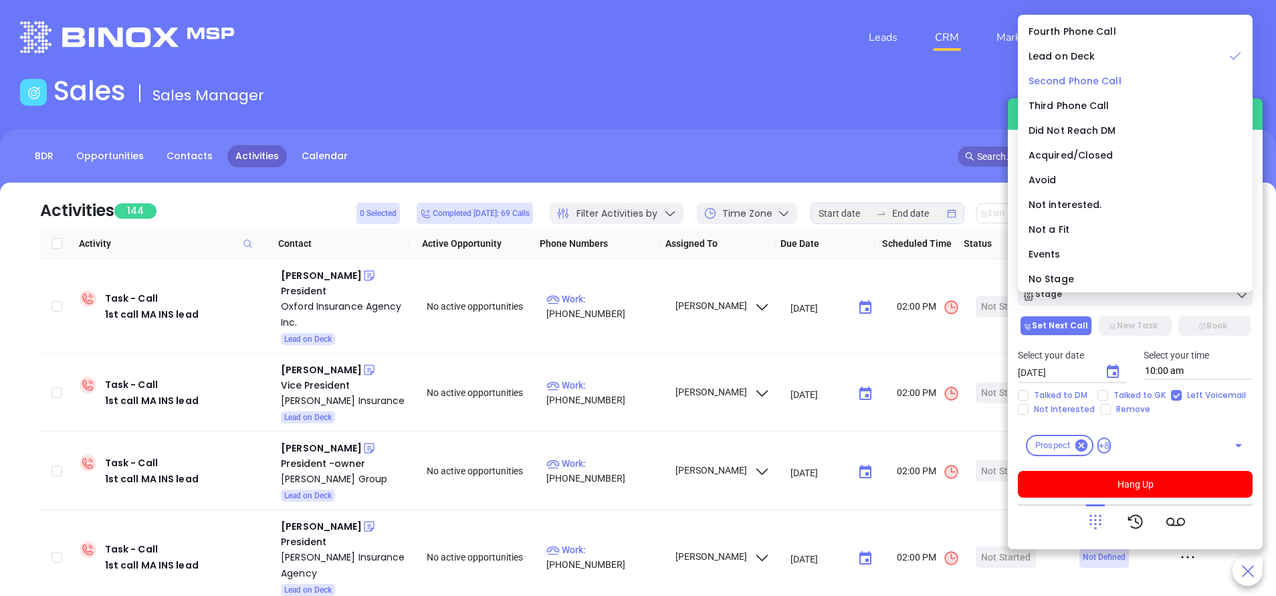
click at [1096, 81] on span "Second Phone Call" at bounding box center [1075, 80] width 93 height 13
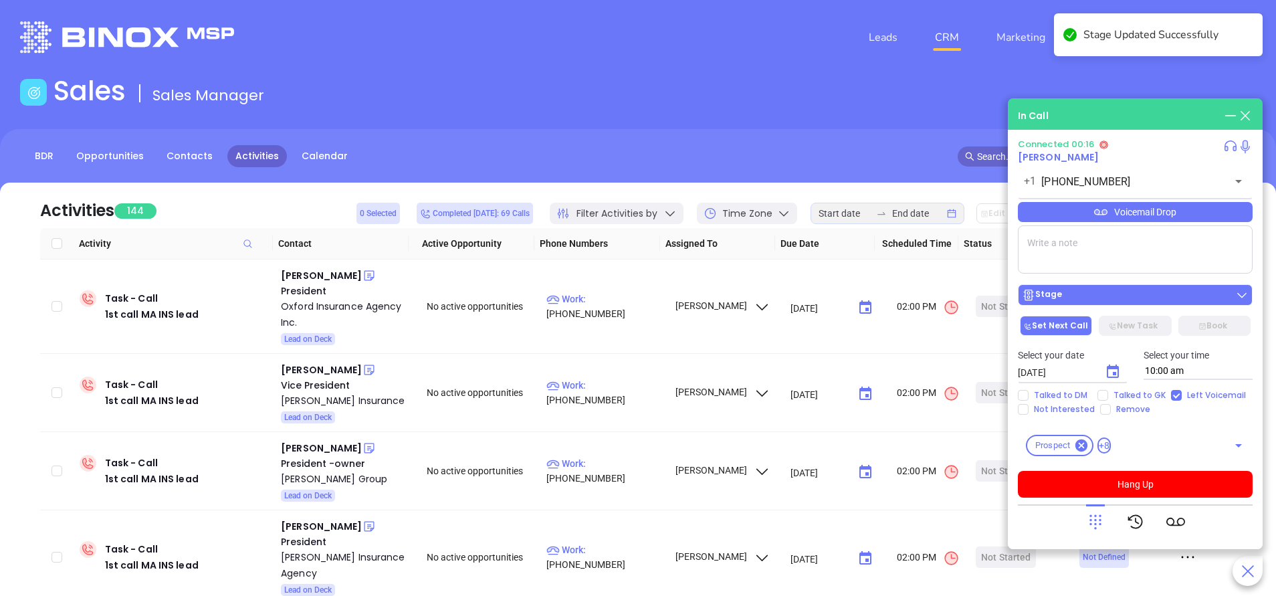
click at [1094, 291] on div "Stage" at bounding box center [1135, 294] width 227 height 13
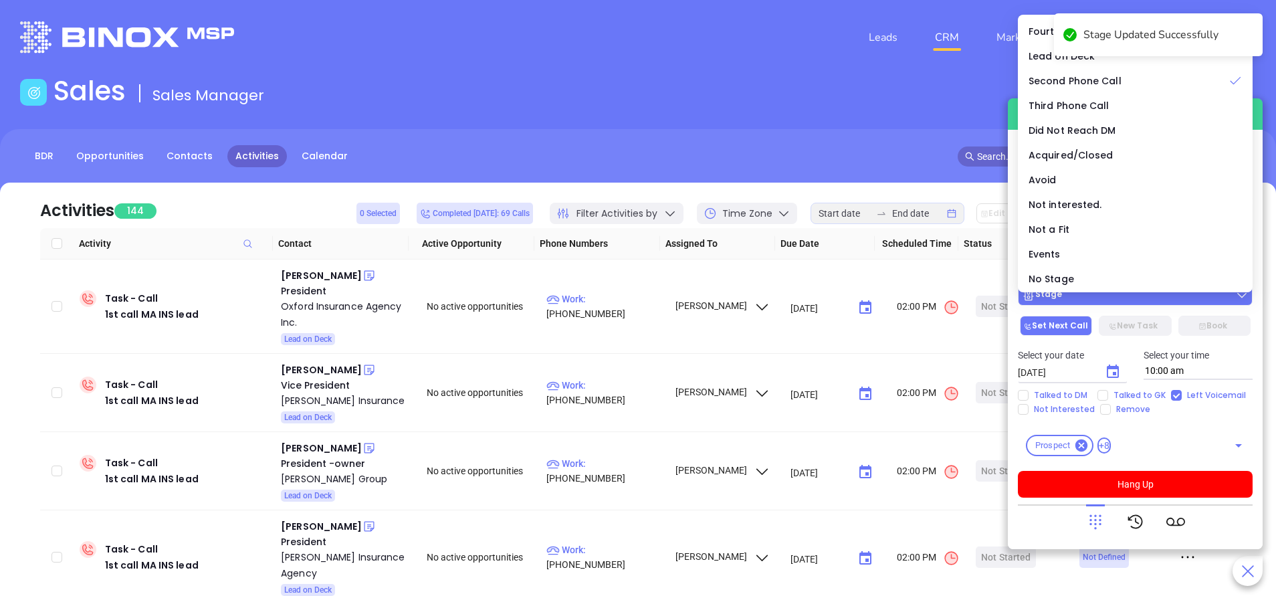
click at [1098, 300] on div "Stage" at bounding box center [1135, 294] width 227 height 13
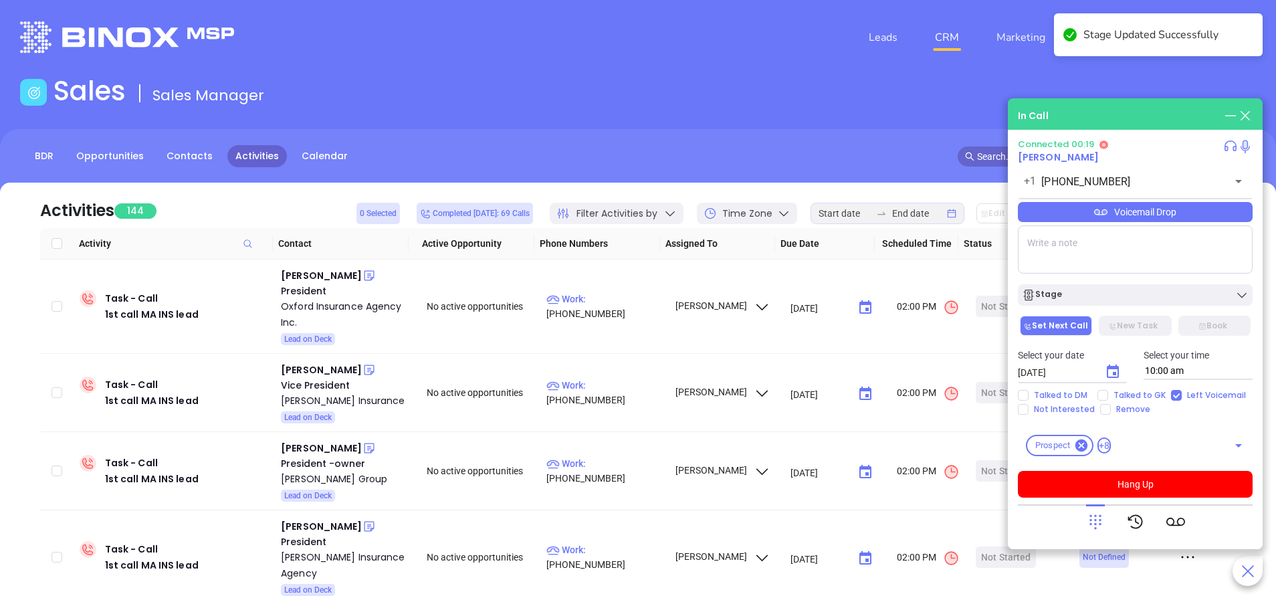
click at [1112, 374] on icon "Choose date, selected date is Oct 7, 2025" at bounding box center [1113, 372] width 16 height 16
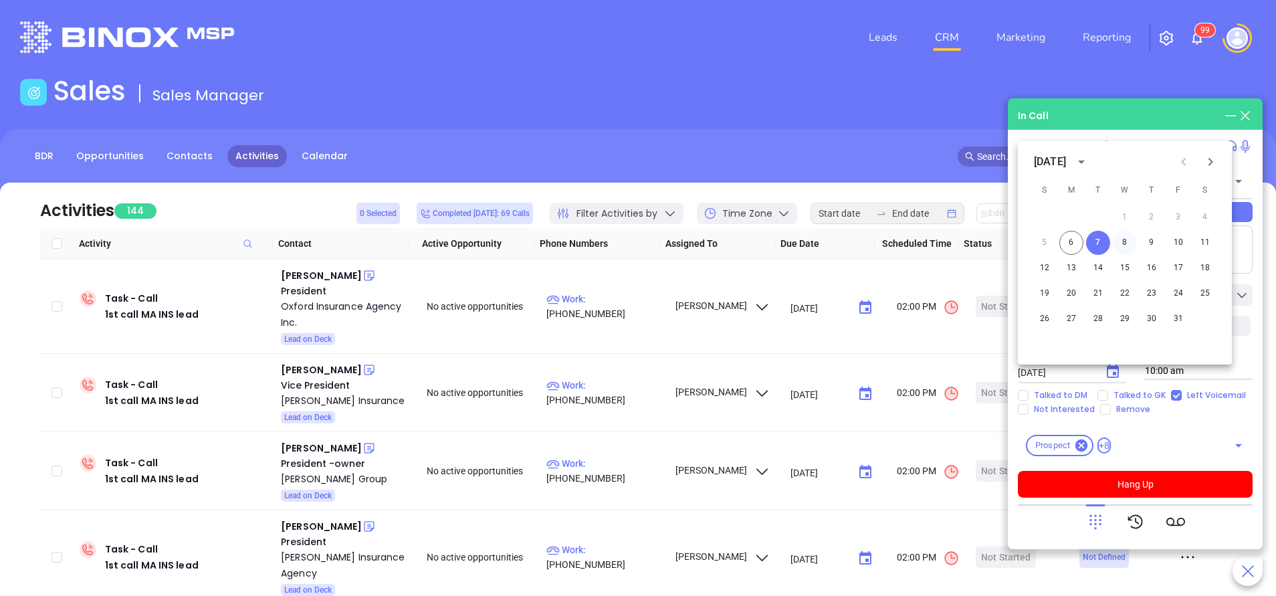
click at [1124, 240] on button "8" at bounding box center [1125, 243] width 24 height 24
type input "10/08/2025"
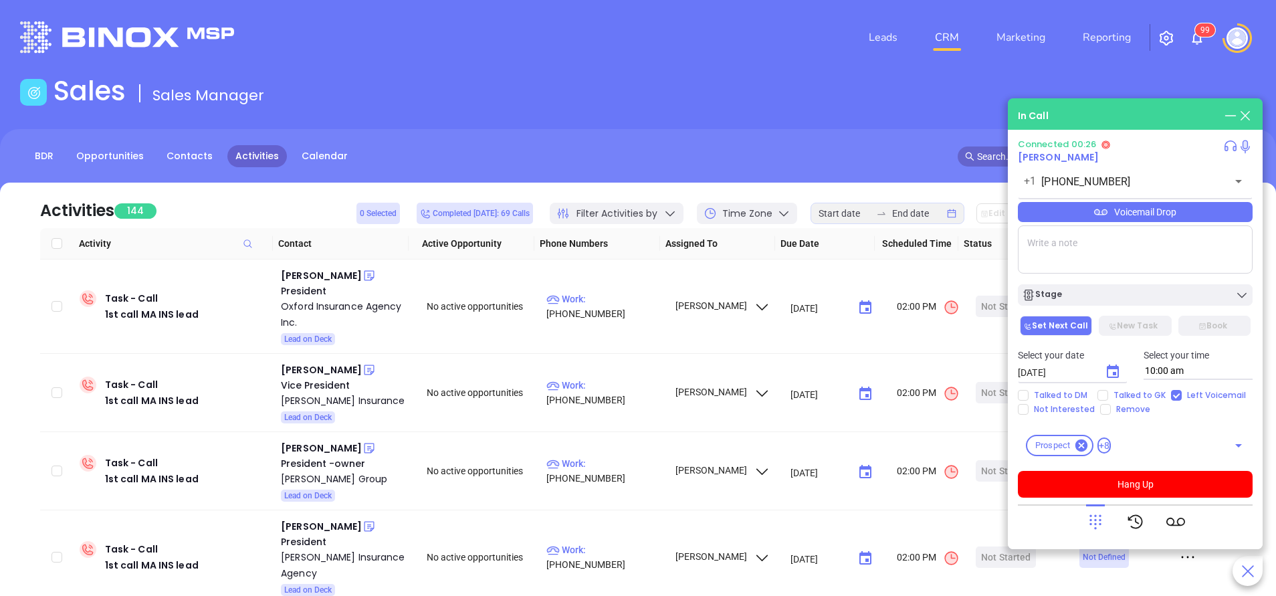
click at [1103, 515] on icon at bounding box center [1095, 521] width 19 height 19
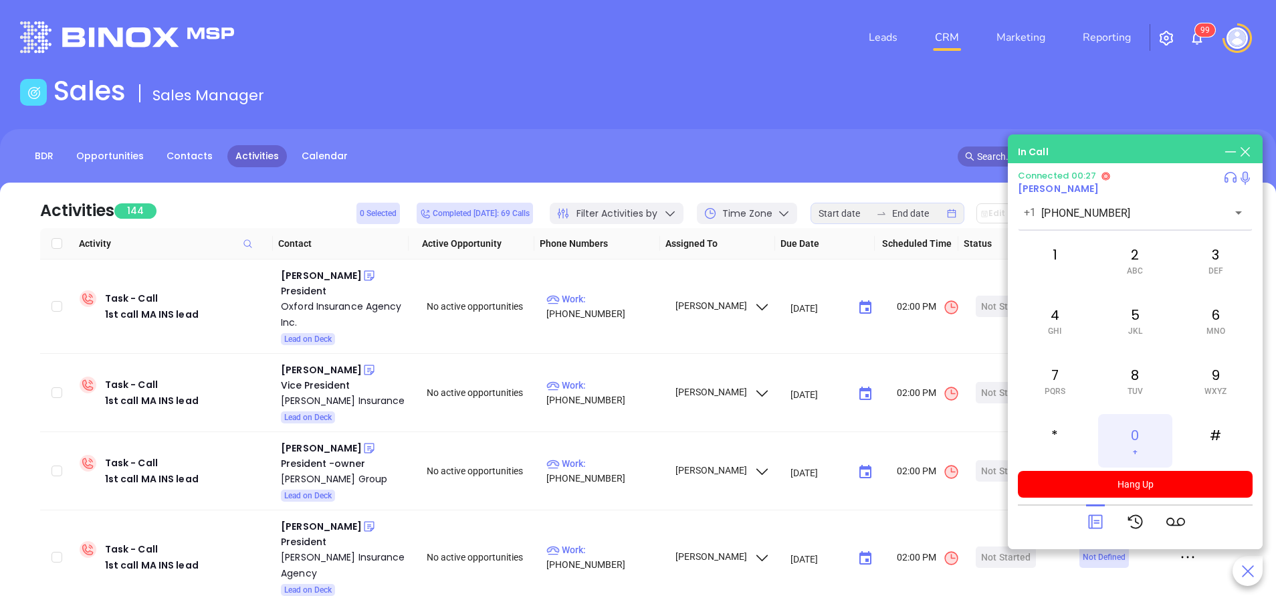
click at [1135, 427] on div "0 +" at bounding box center [1135, 441] width 74 height 54
click at [1098, 526] on icon at bounding box center [1095, 521] width 19 height 19
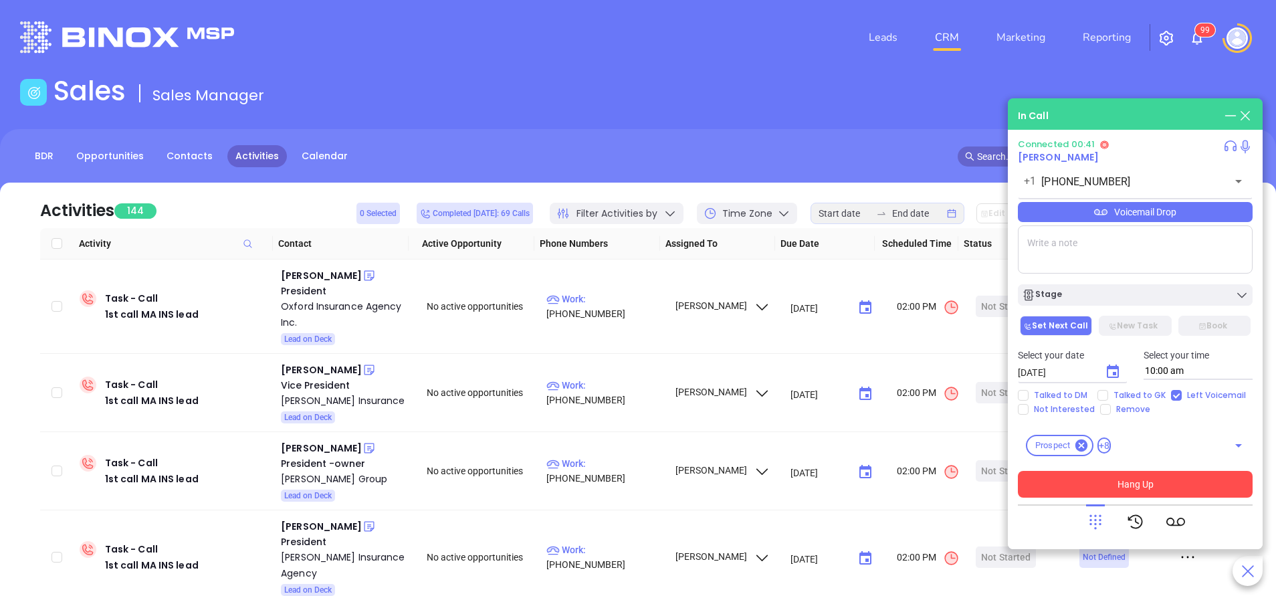
click at [1111, 474] on button "Hang Up" at bounding box center [1135, 484] width 235 height 27
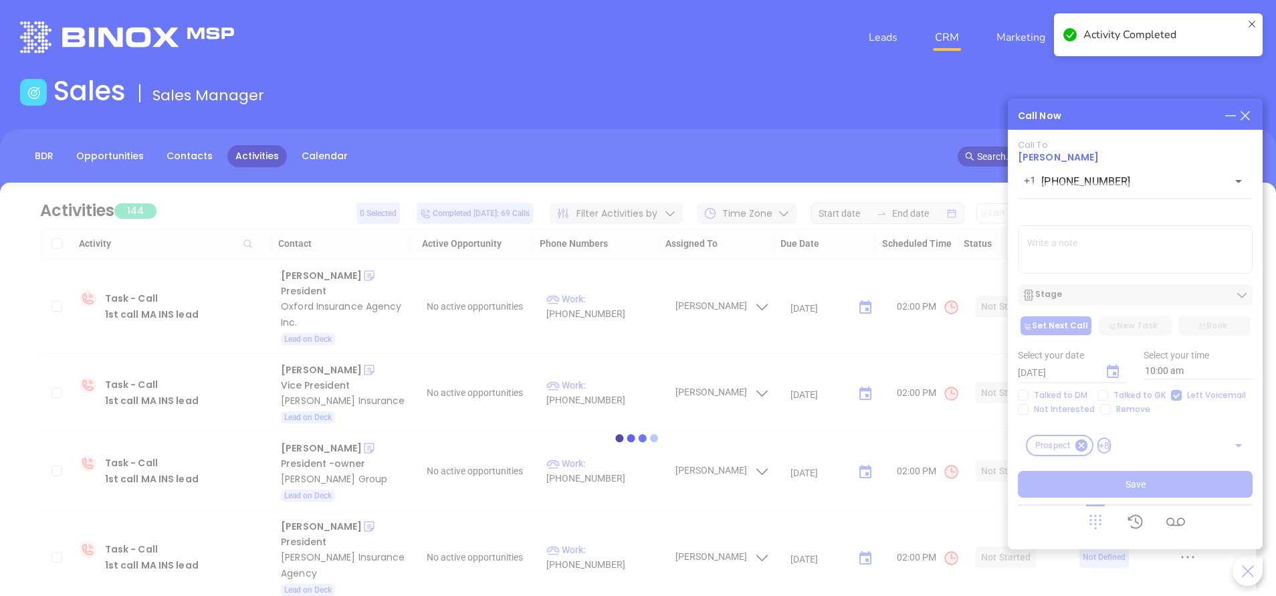
click at [1144, 486] on div at bounding box center [638, 438] width 1236 height 100
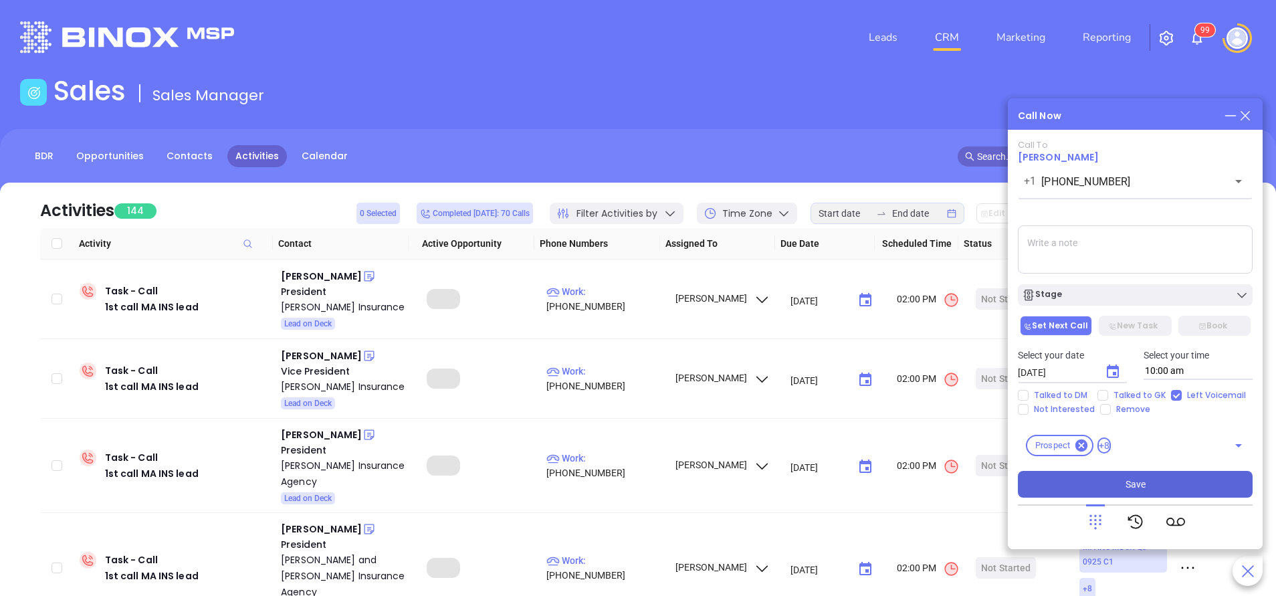
click at [1152, 478] on button "Save" at bounding box center [1135, 484] width 235 height 27
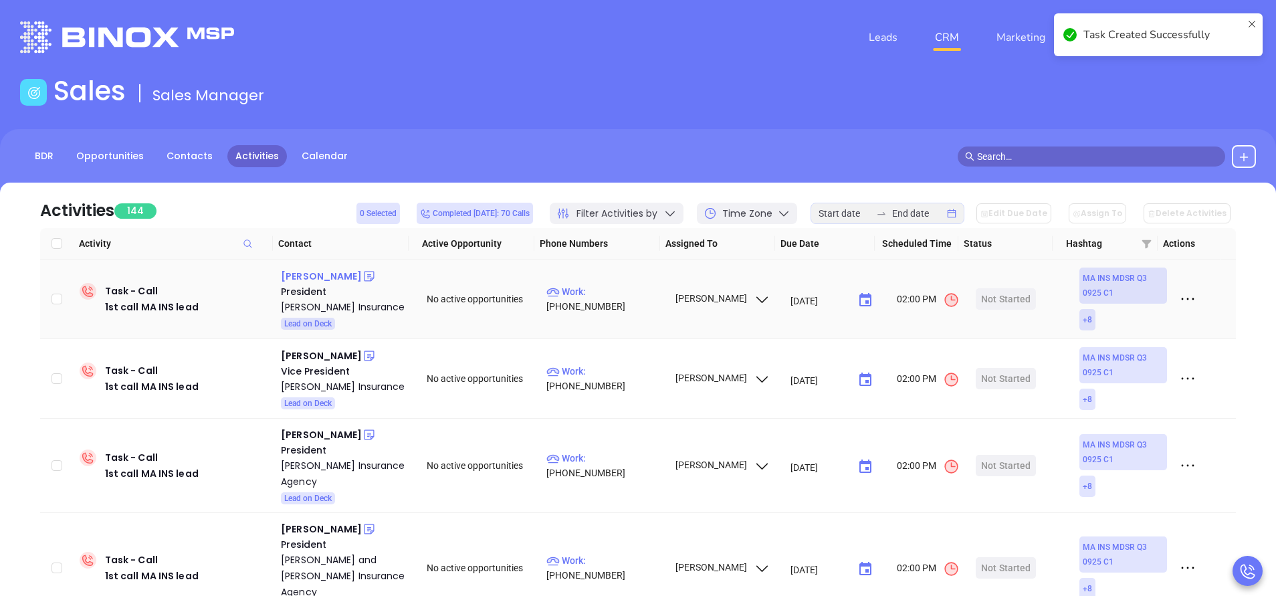
click at [320, 273] on div "Chris Russo" at bounding box center [321, 276] width 81 height 16
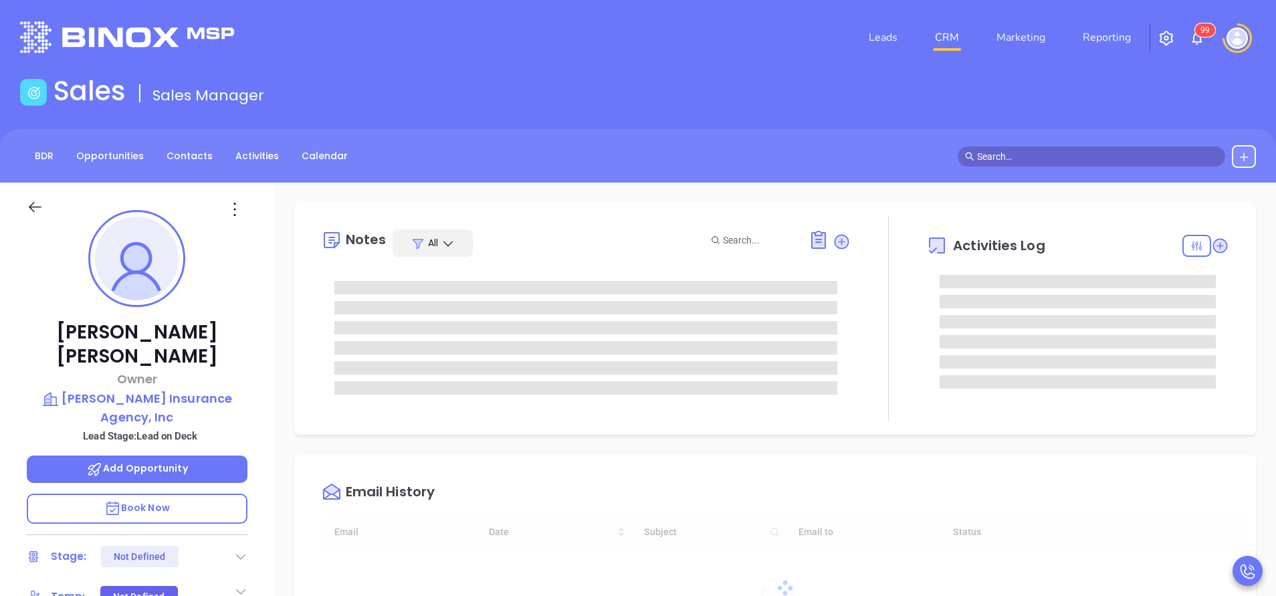
type input "[DATE]"
type input "[PERSON_NAME]"
type input "[DATE]"
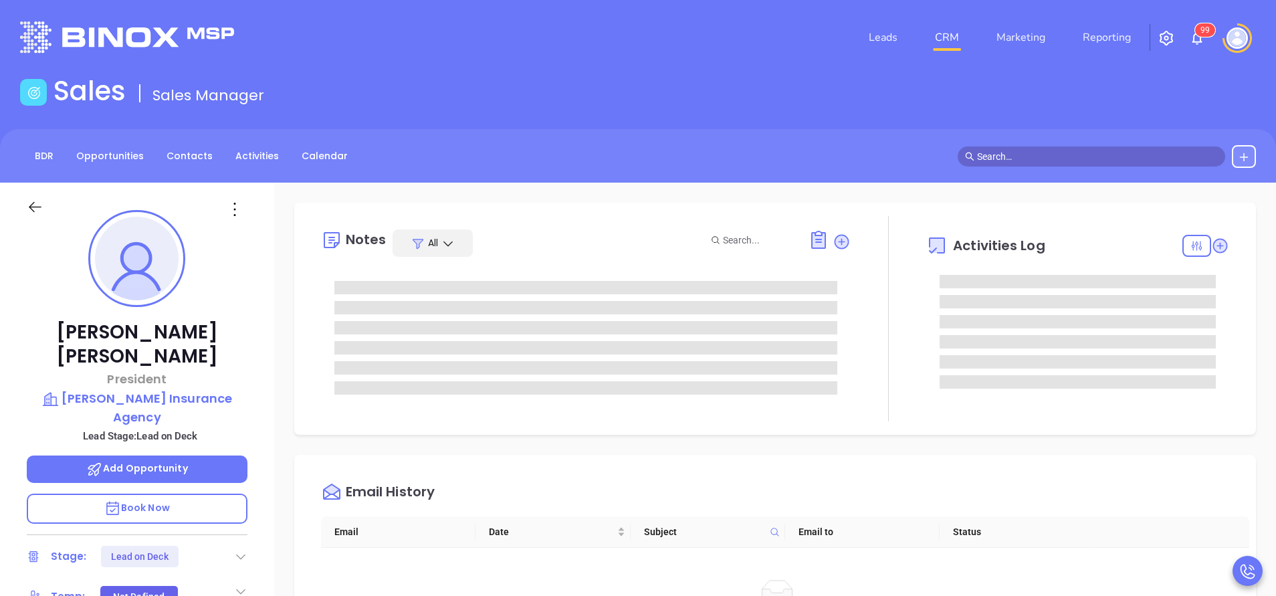
type input "[PERSON_NAME]"
type input "[DATE]"
type input "[PERSON_NAME]"
type input "[DATE]"
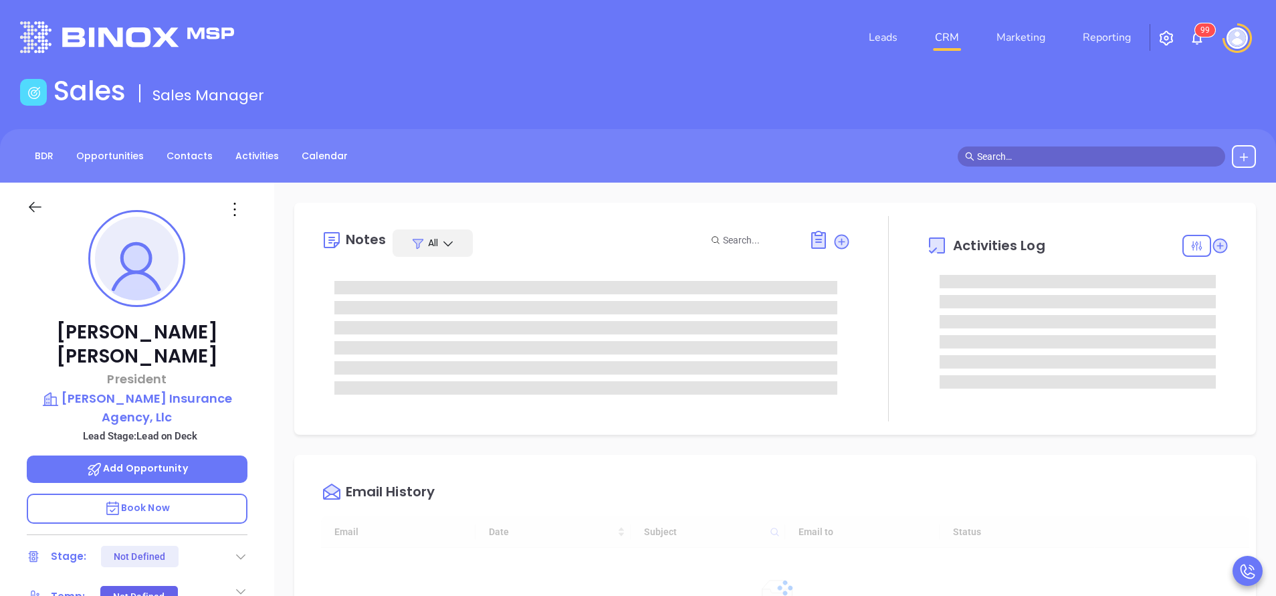
scroll to position [389, 0]
type input "[PERSON_NAME]"
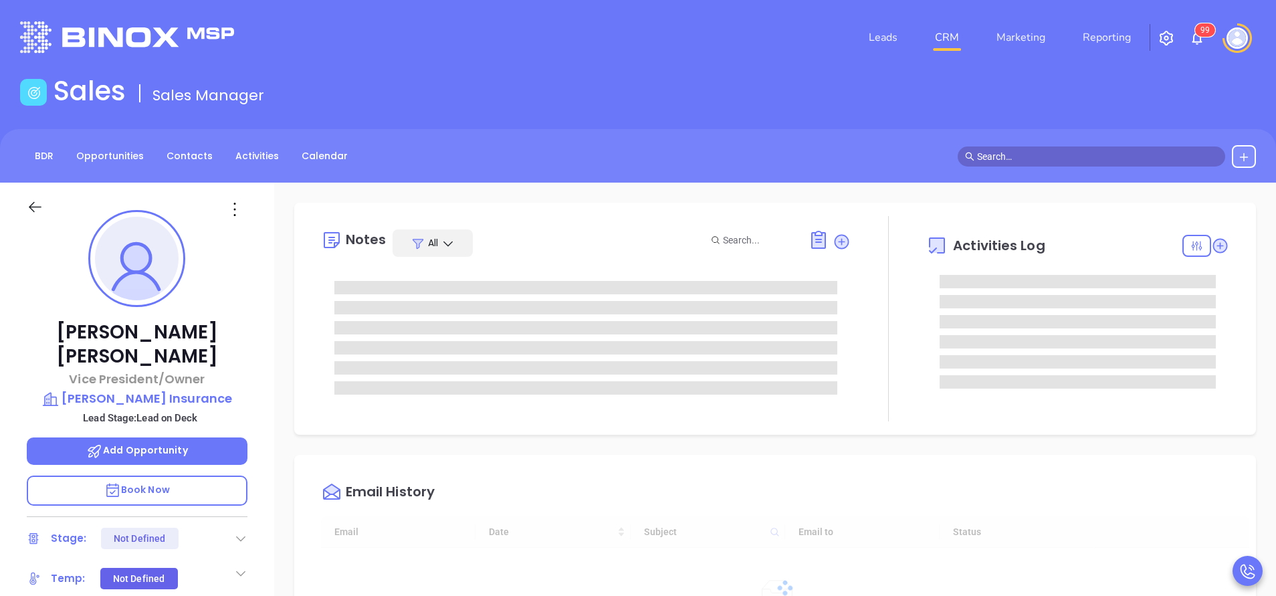
type input "[DATE]"
type input "[PERSON_NAME]"
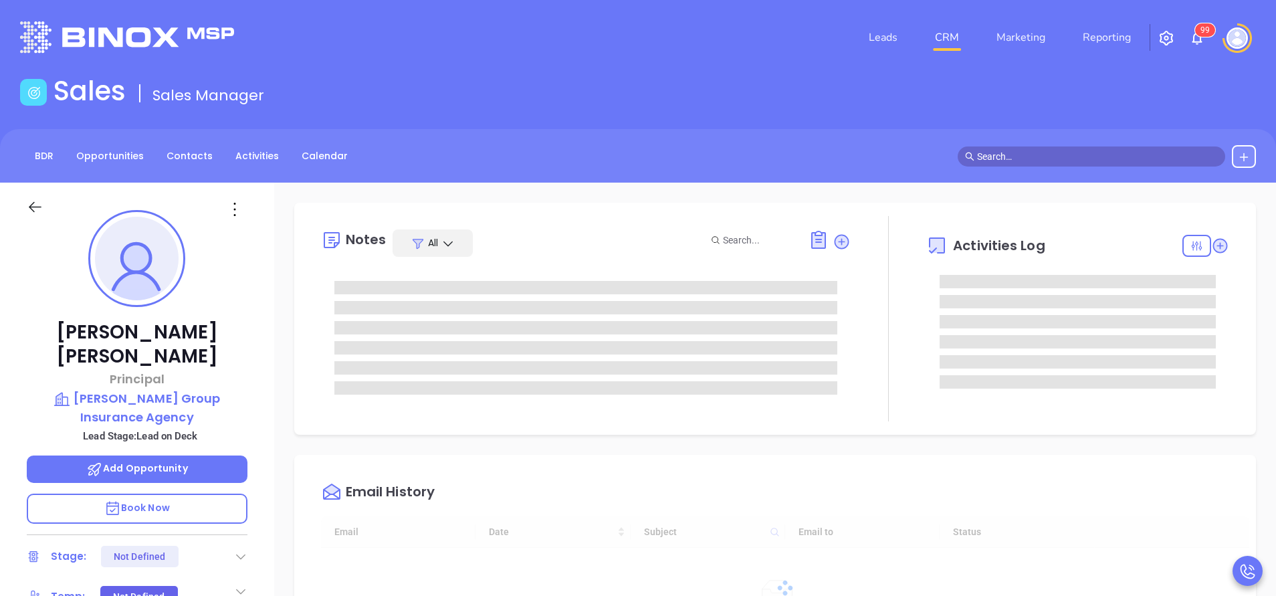
type input "[DATE]"
type input "[PERSON_NAME]"
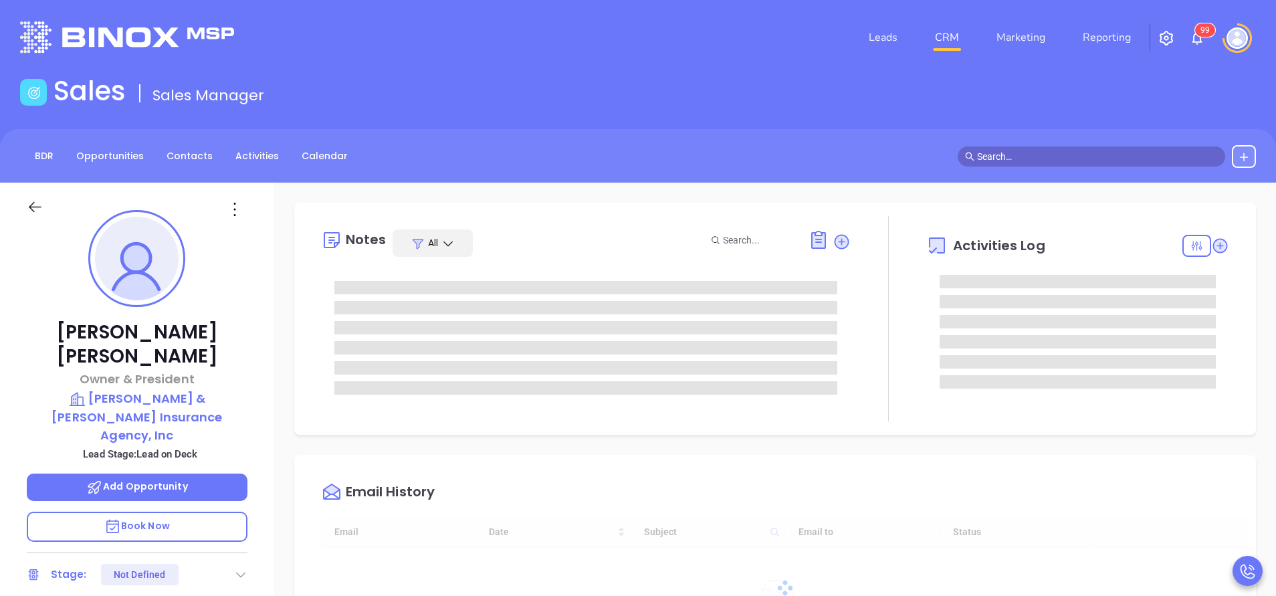
type input "[DATE]"
type input "[PERSON_NAME]"
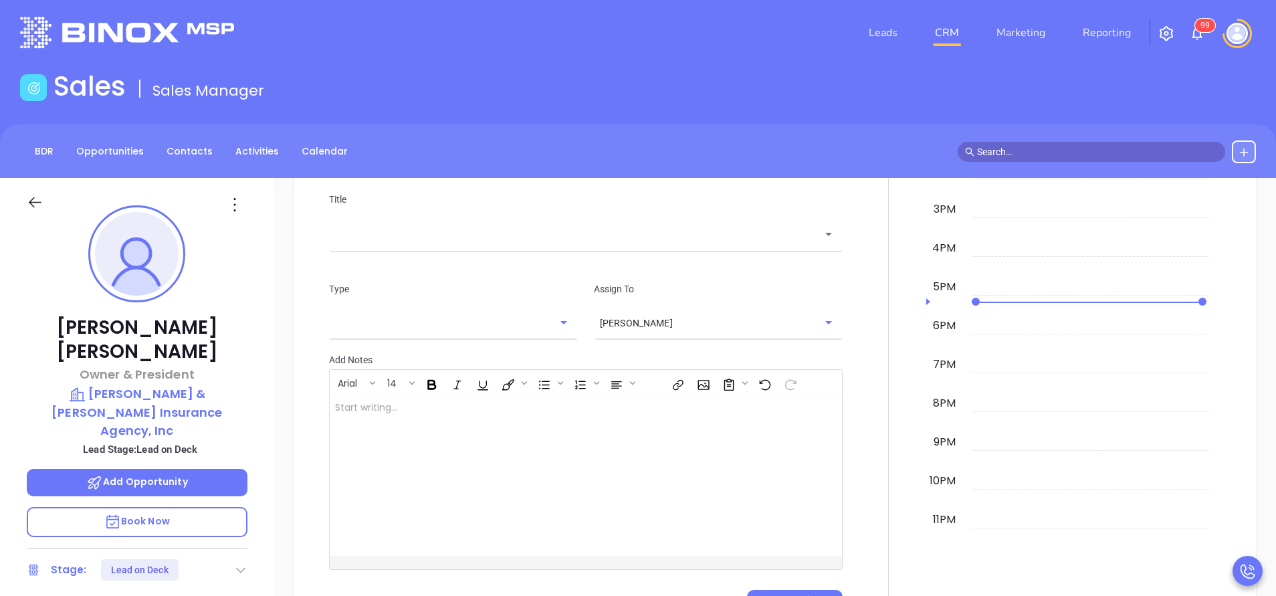
scroll to position [0, 0]
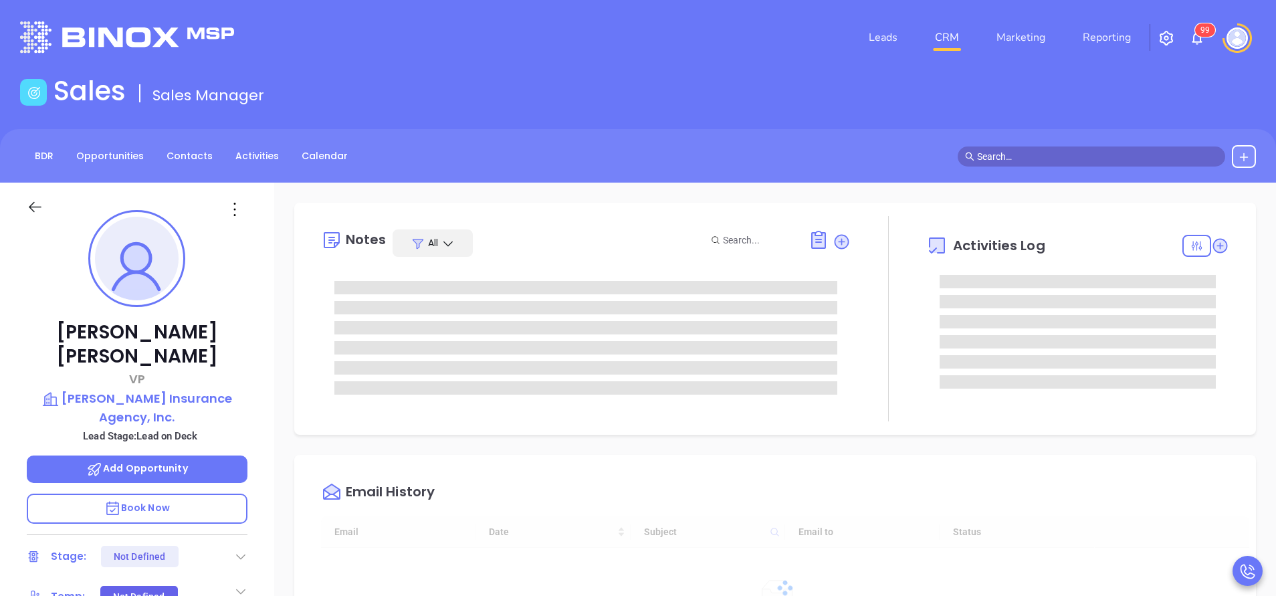
type input "[DATE]"
type input "[PERSON_NAME]"
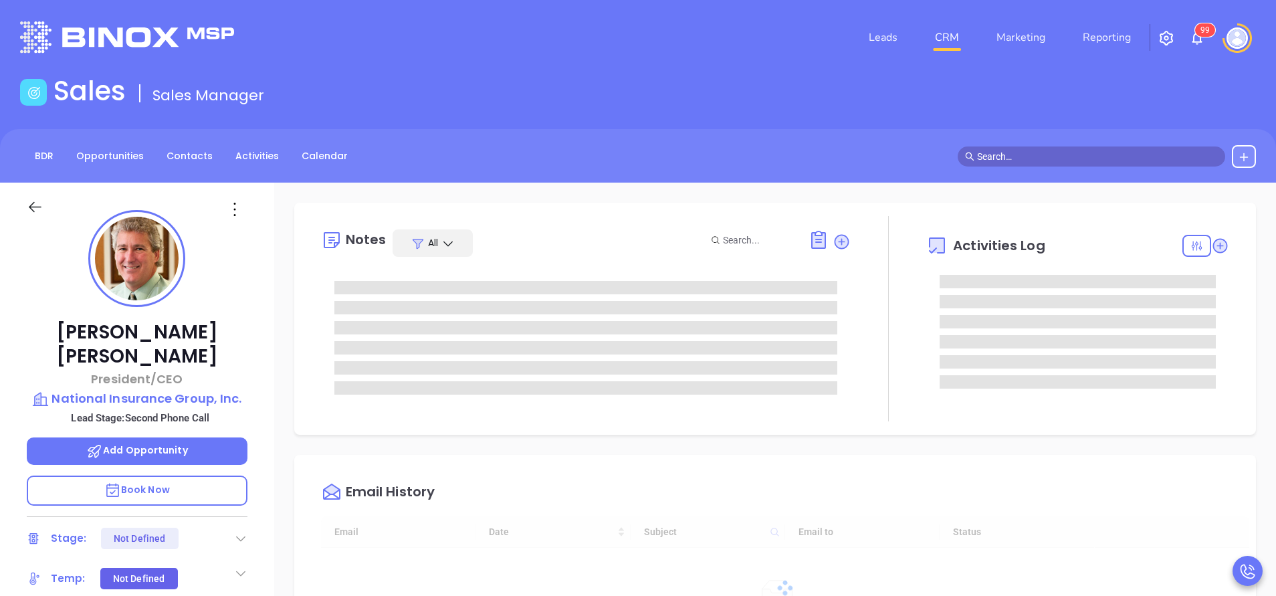
type input "[DATE]"
type input "[PERSON_NAME]"
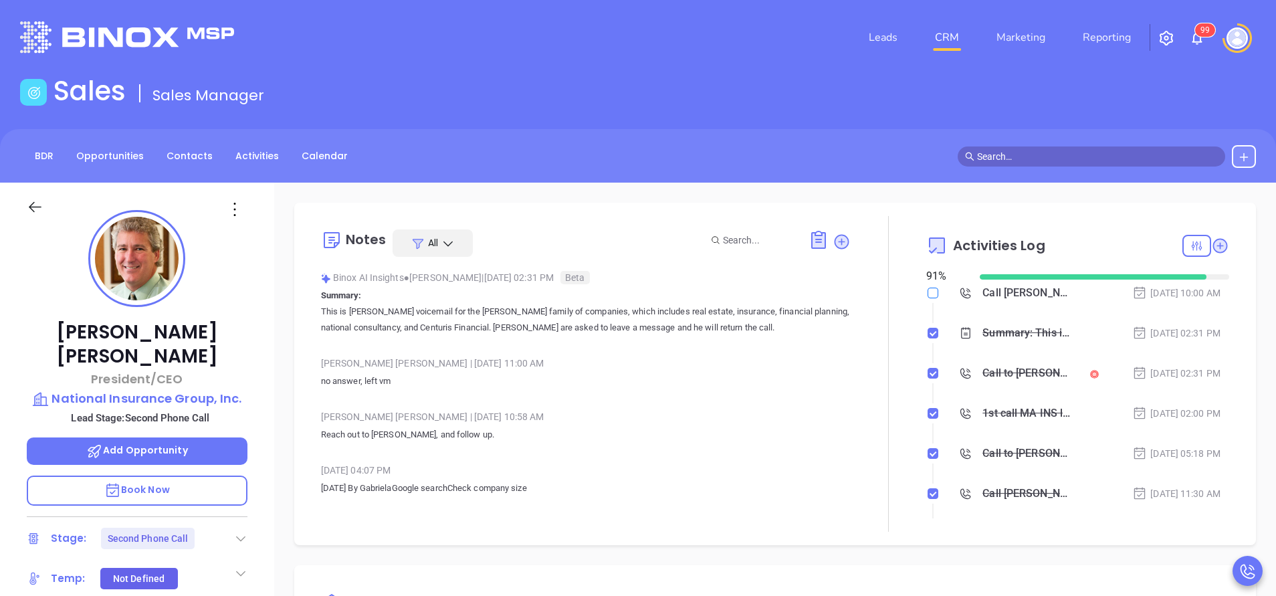
click at [928, 293] on input "checkbox" at bounding box center [933, 293] width 11 height 11
checkbox input "true"
click at [242, 532] on icon at bounding box center [240, 538] width 13 height 13
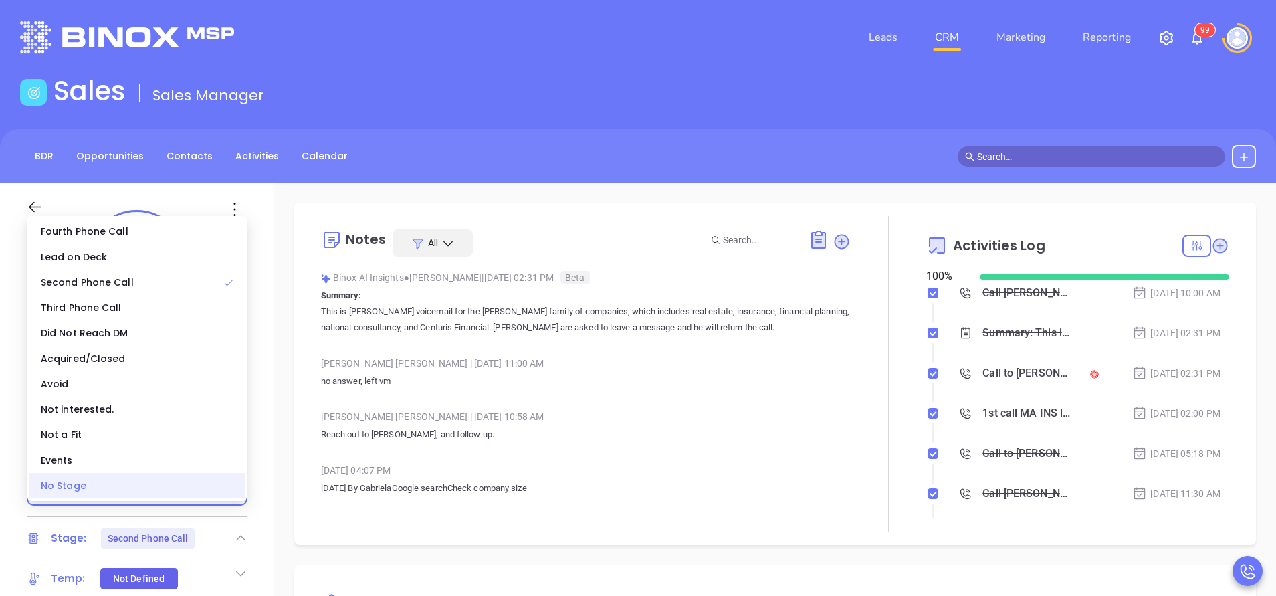
drag, startPoint x: 163, startPoint y: 484, endPoint x: 334, endPoint y: 509, distance: 173.0
click at [163, 484] on div "No Stage" at bounding box center [136, 485] width 215 height 25
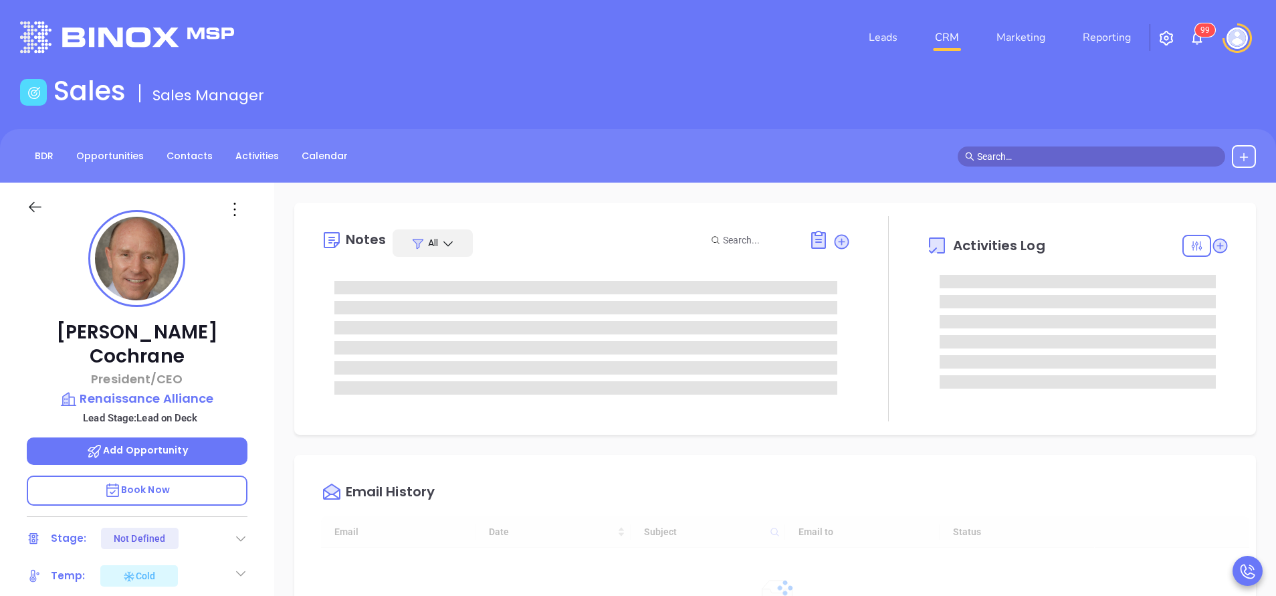
type input "[DATE]"
type input "[PERSON_NAME]"
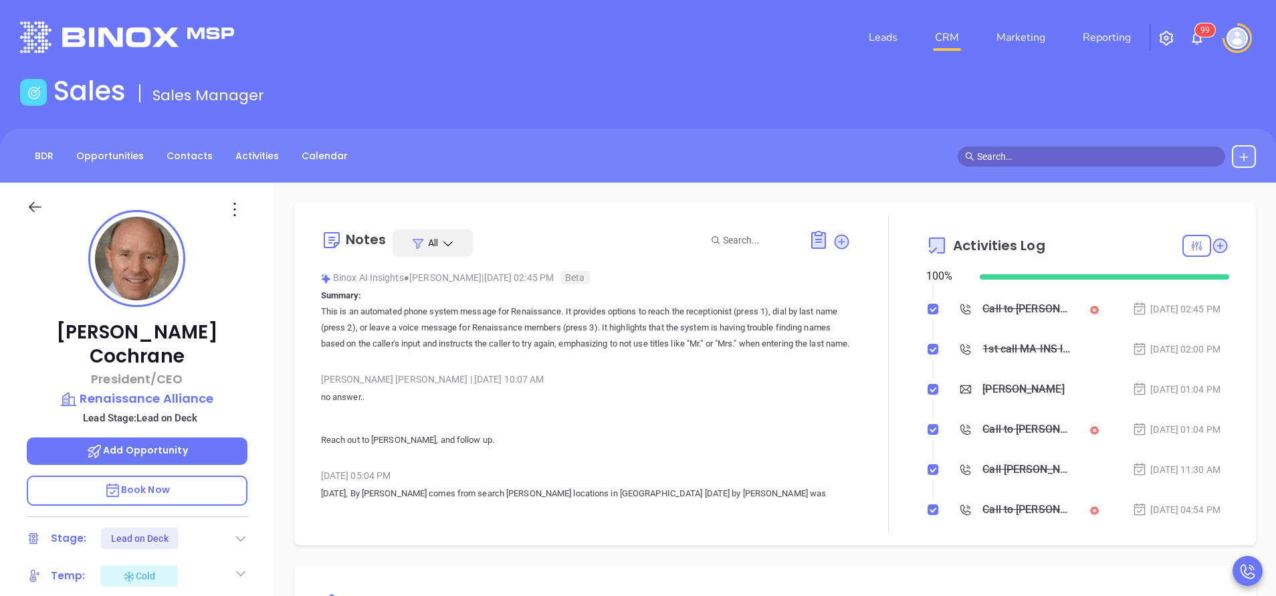
scroll to position [0, 0]
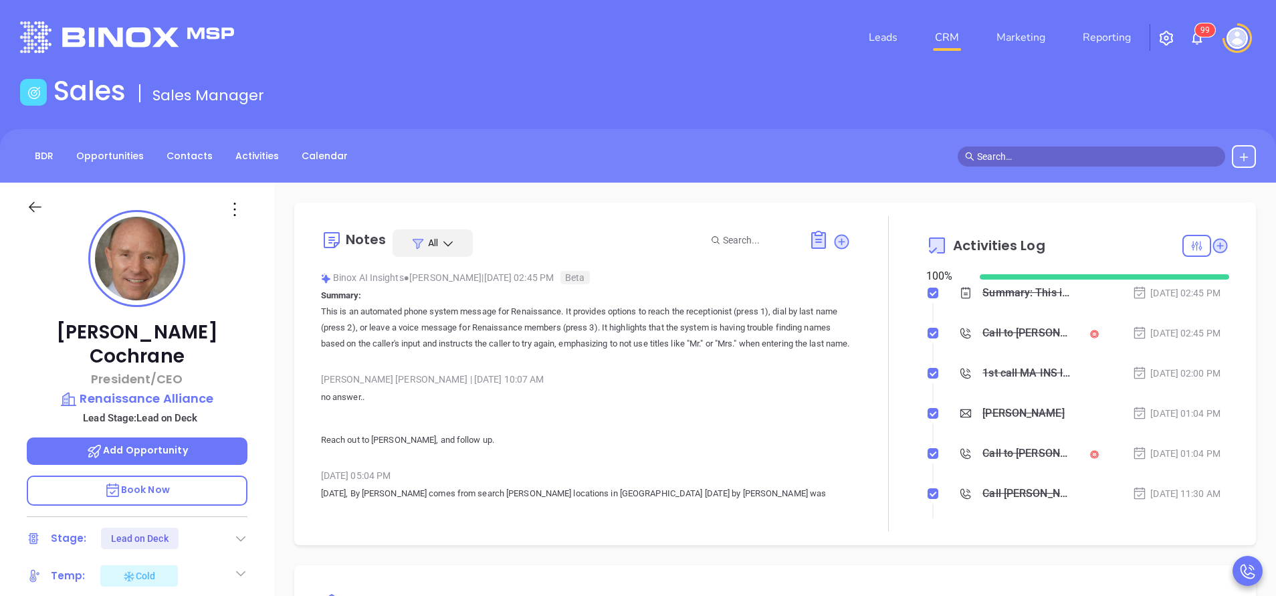
click at [239, 532] on icon at bounding box center [240, 538] width 13 height 13
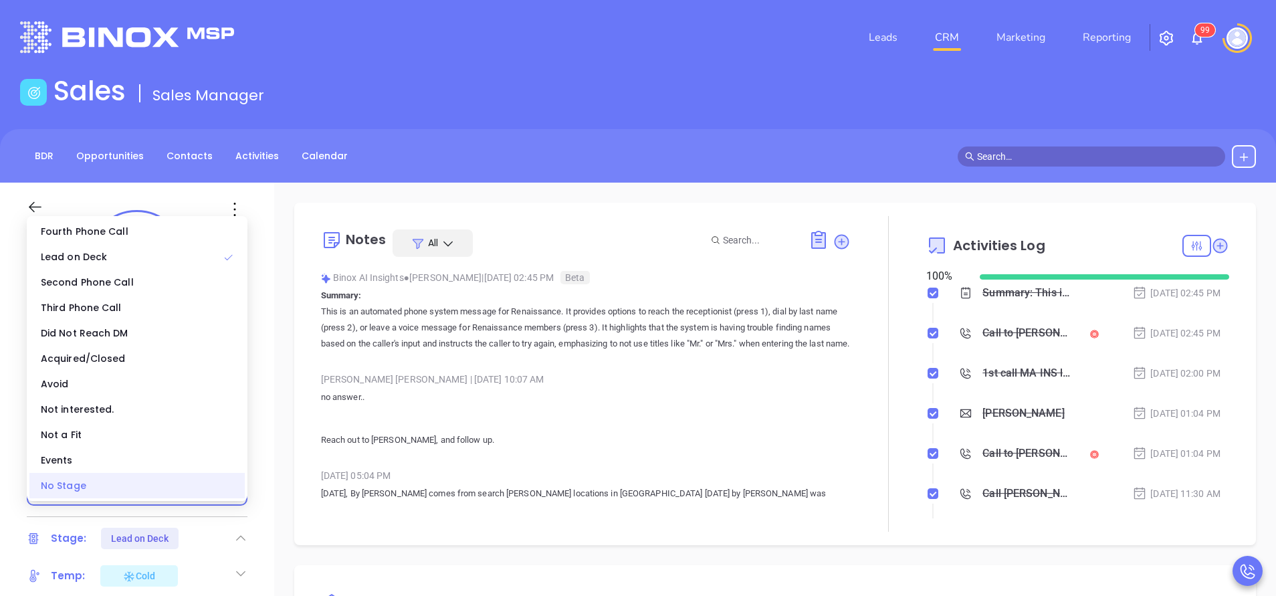
click at [177, 481] on div "No Stage" at bounding box center [136, 485] width 215 height 25
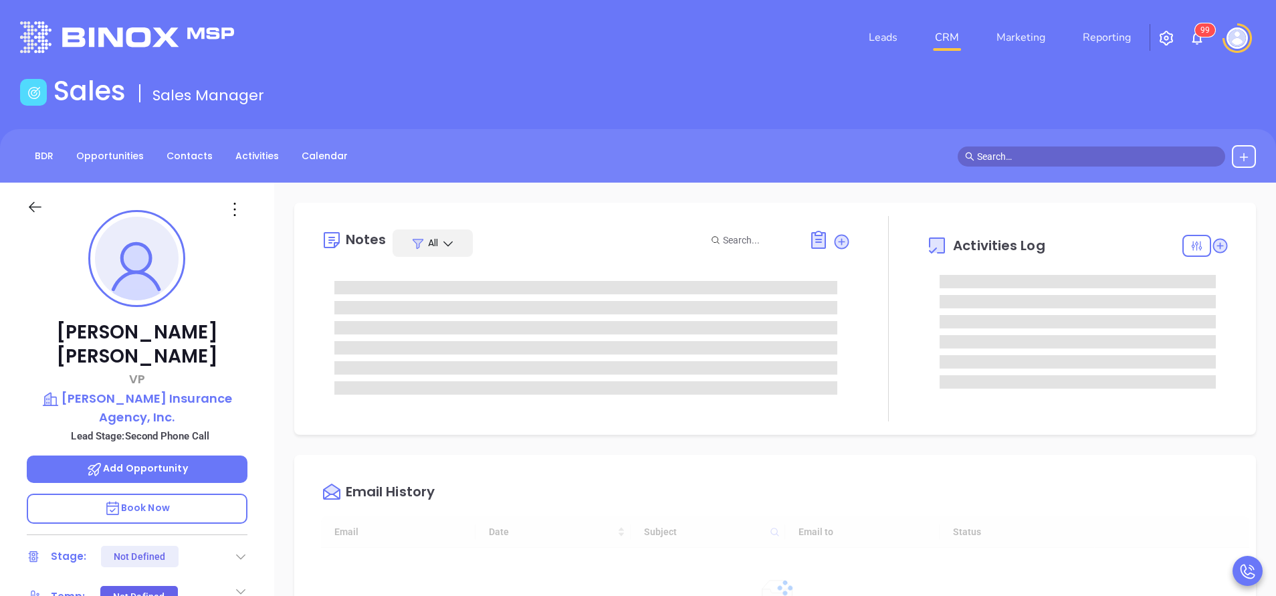
type input "[DATE]"
type input "[PERSON_NAME]"
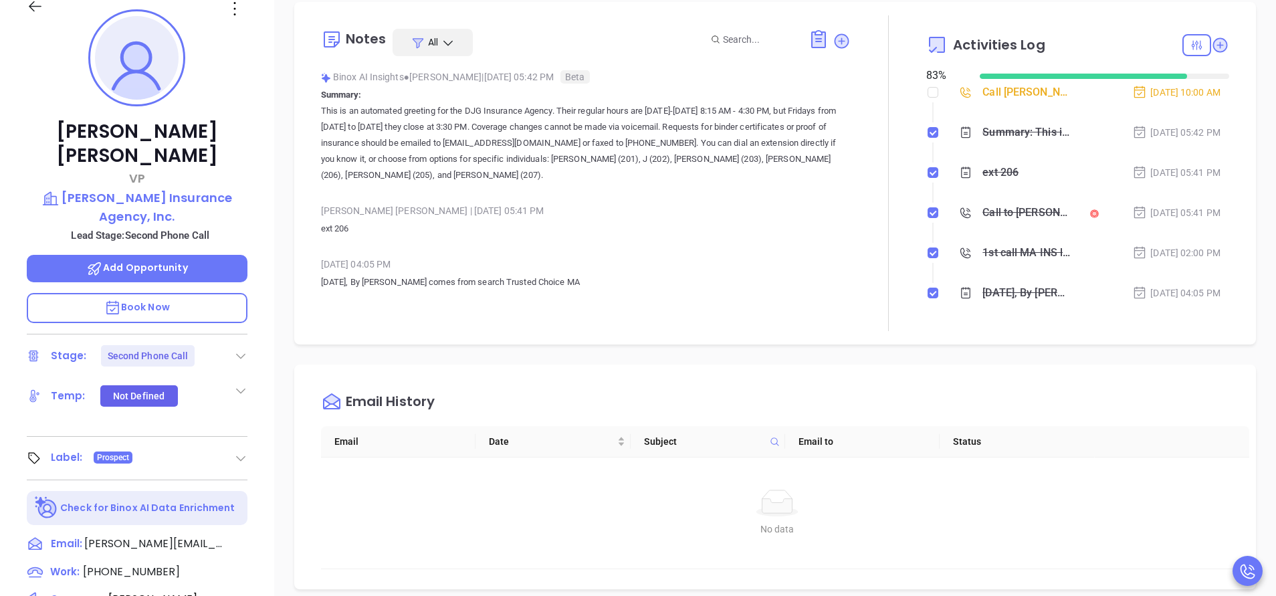
scroll to position [0, 0]
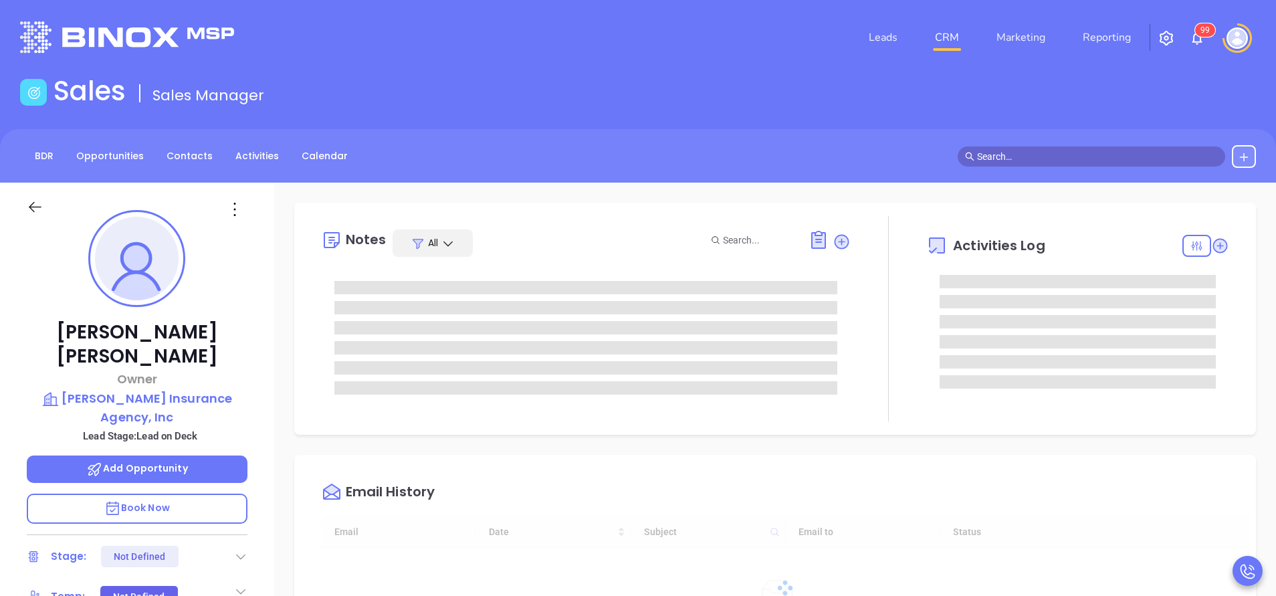
type input "[DATE]"
type input "[PERSON_NAME]"
type input "[DATE]"
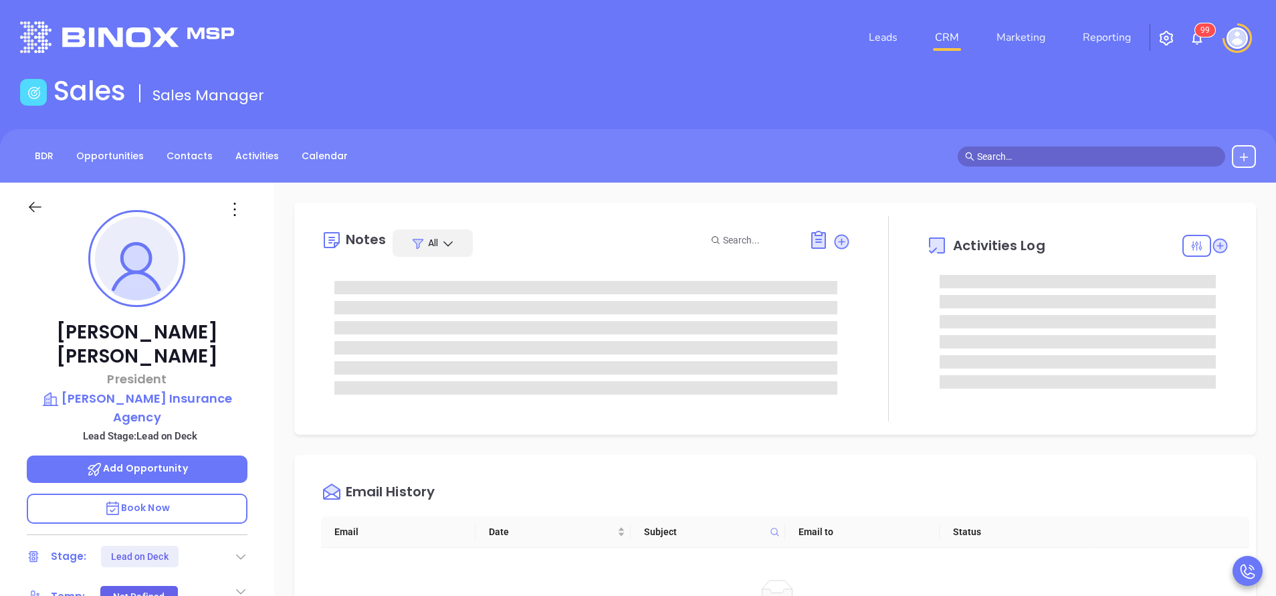
type input "[PERSON_NAME]"
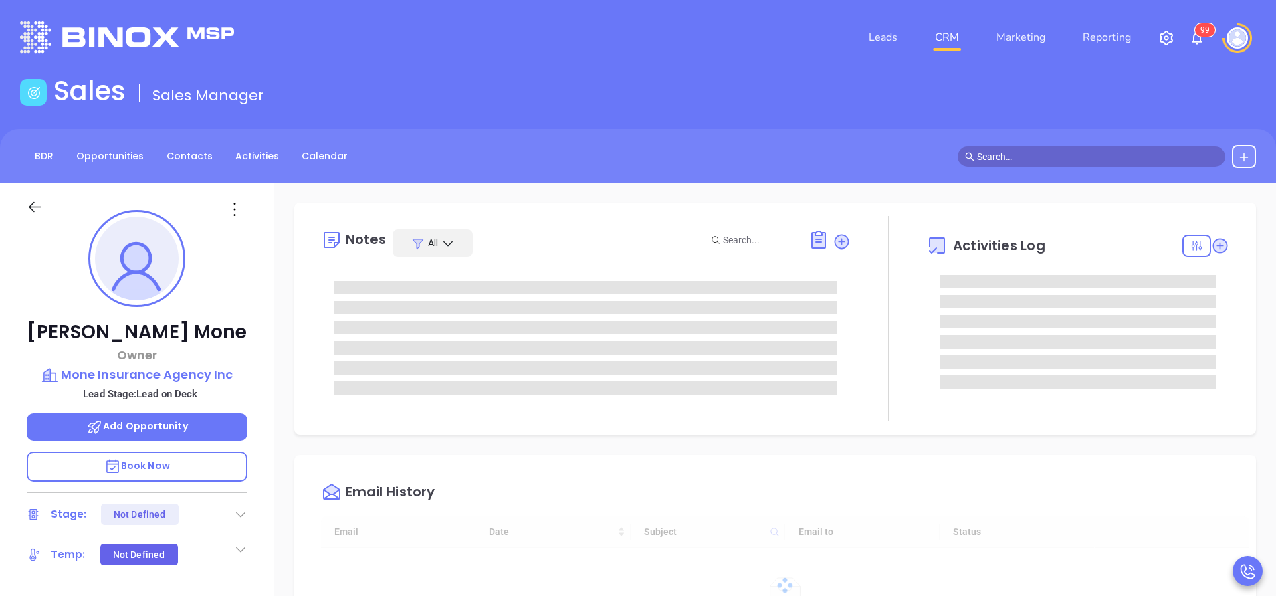
type input "[DATE]"
type input "[PERSON_NAME]"
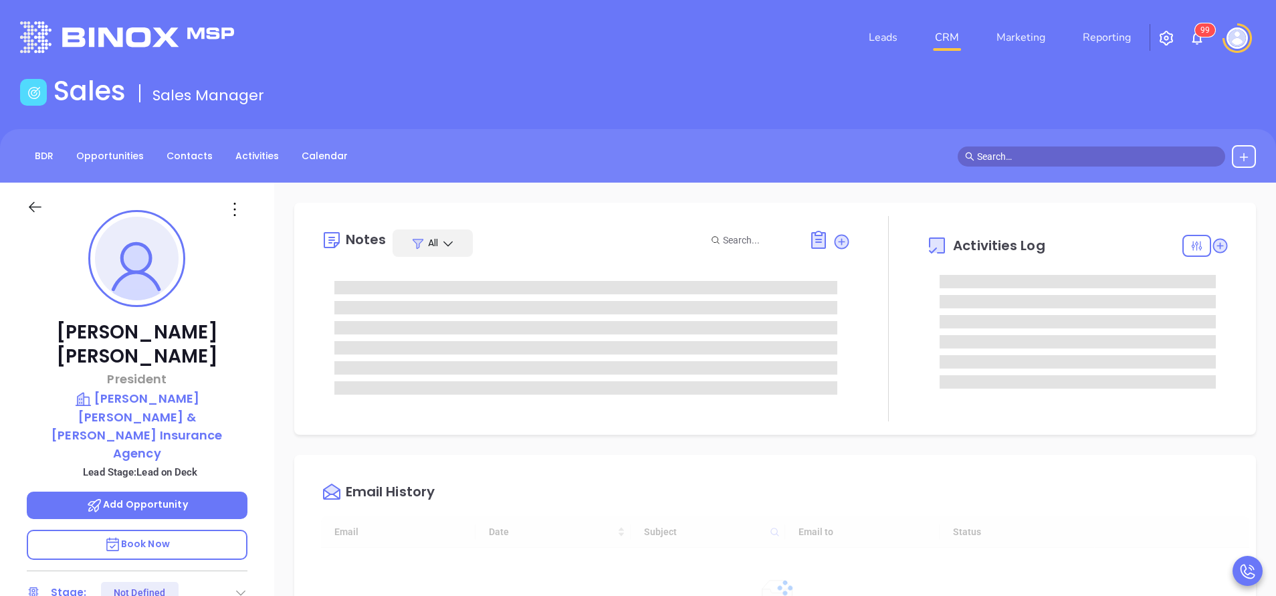
type input "[DATE]"
type input "[PERSON_NAME]"
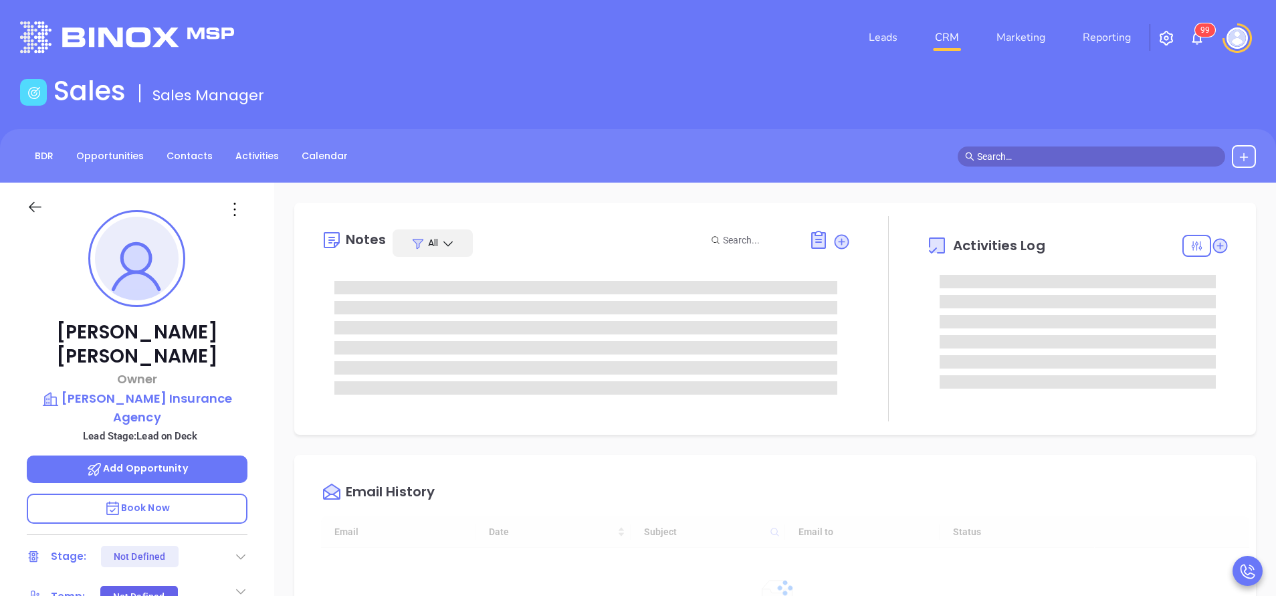
type input "[DATE]"
type input "[PERSON_NAME]"
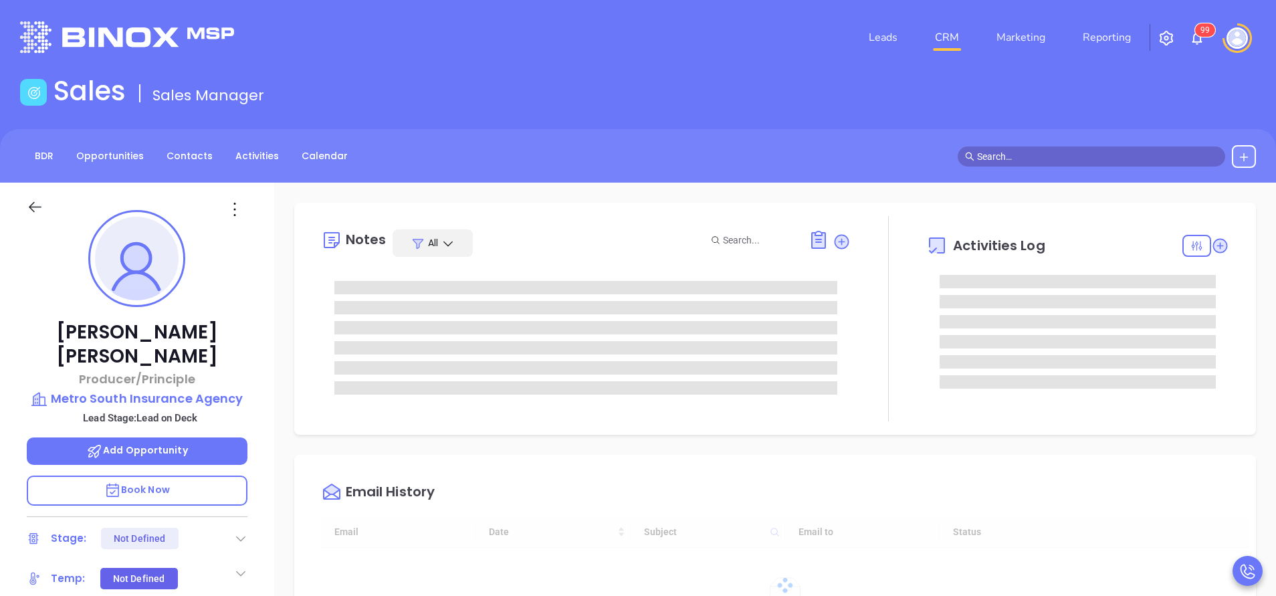
type input "[DATE]"
type input "[PERSON_NAME]"
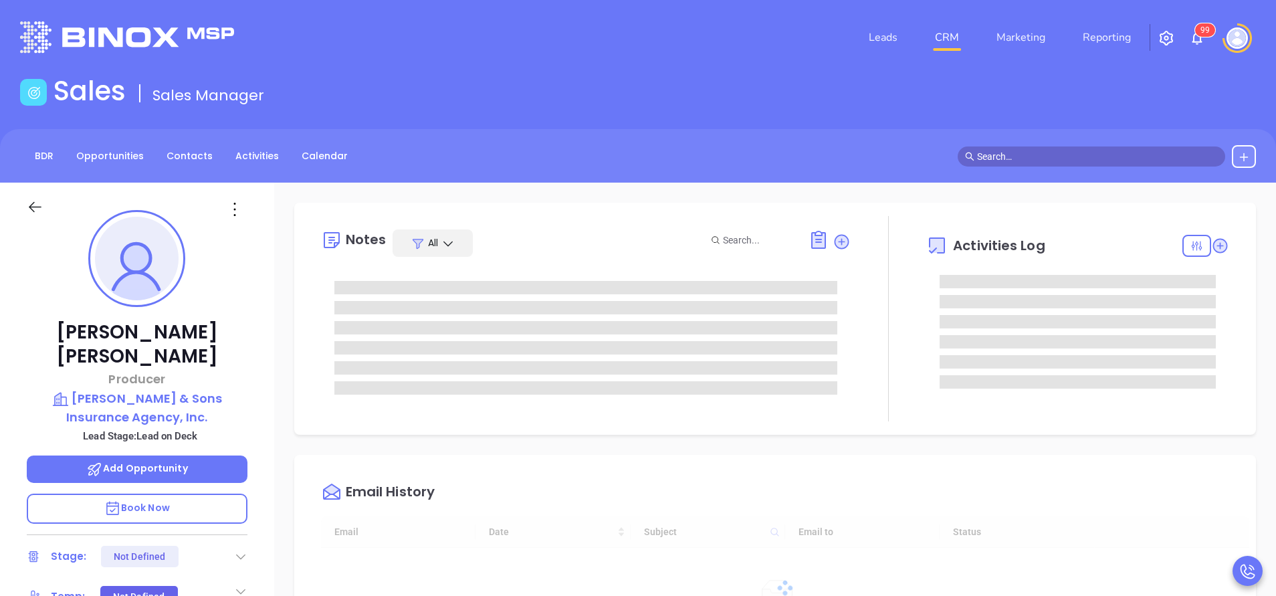
type input "10:00 am"
type input "[DATE]"
type input "[PERSON_NAME]"
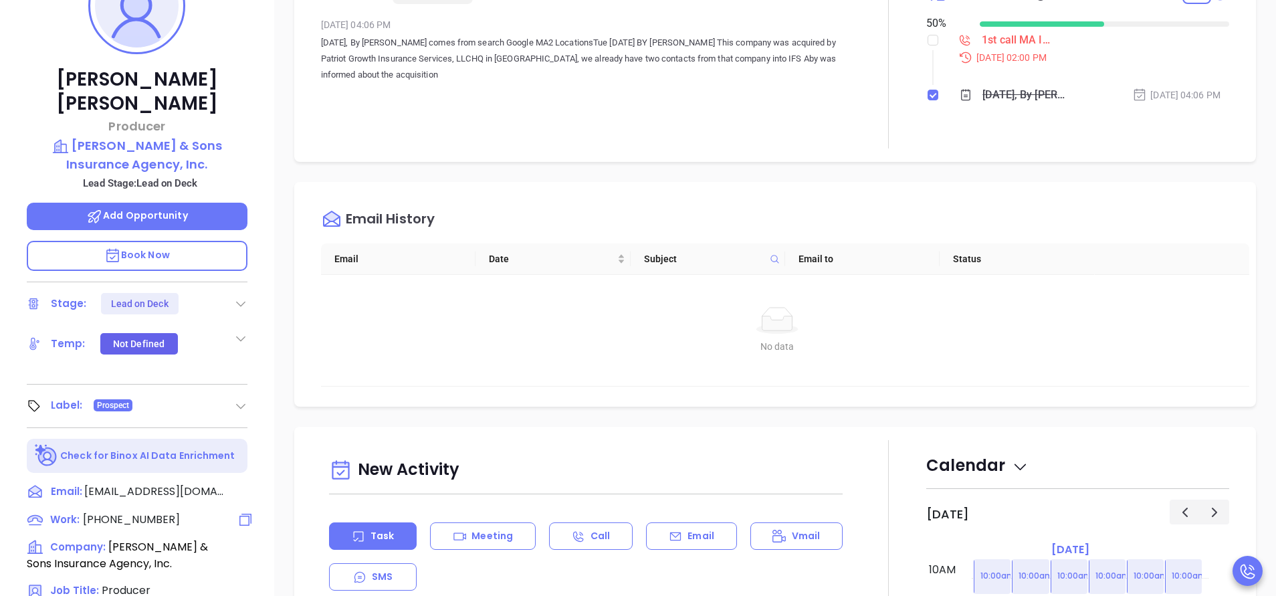
scroll to position [401, 0]
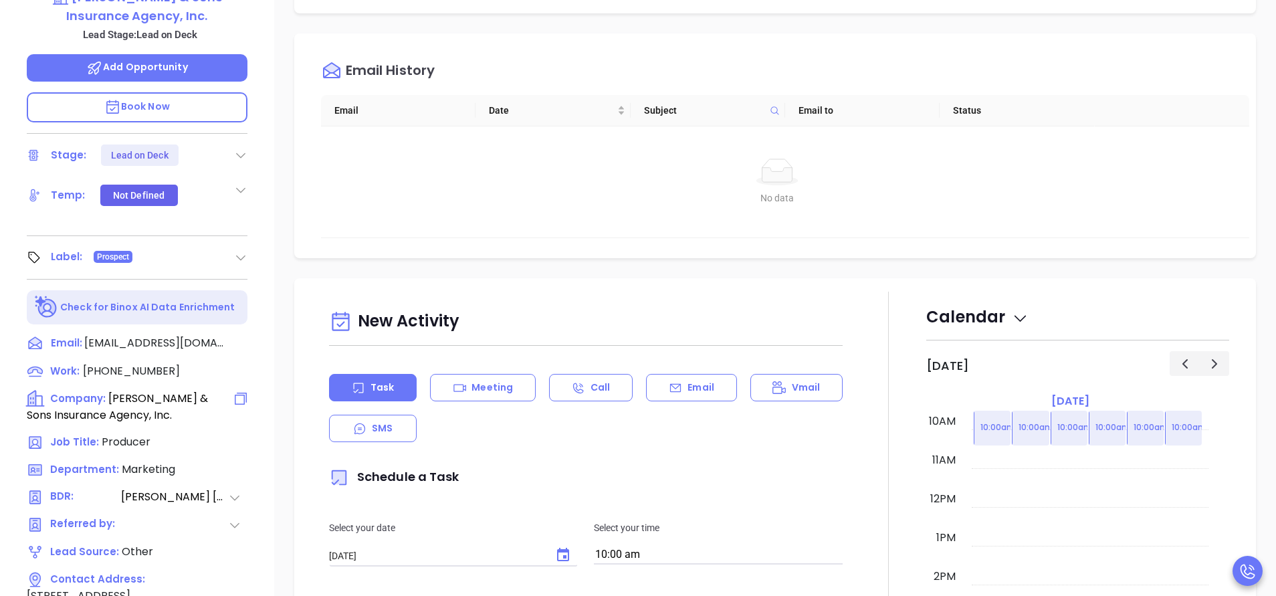
click at [237, 391] on icon at bounding box center [241, 399] width 16 height 16
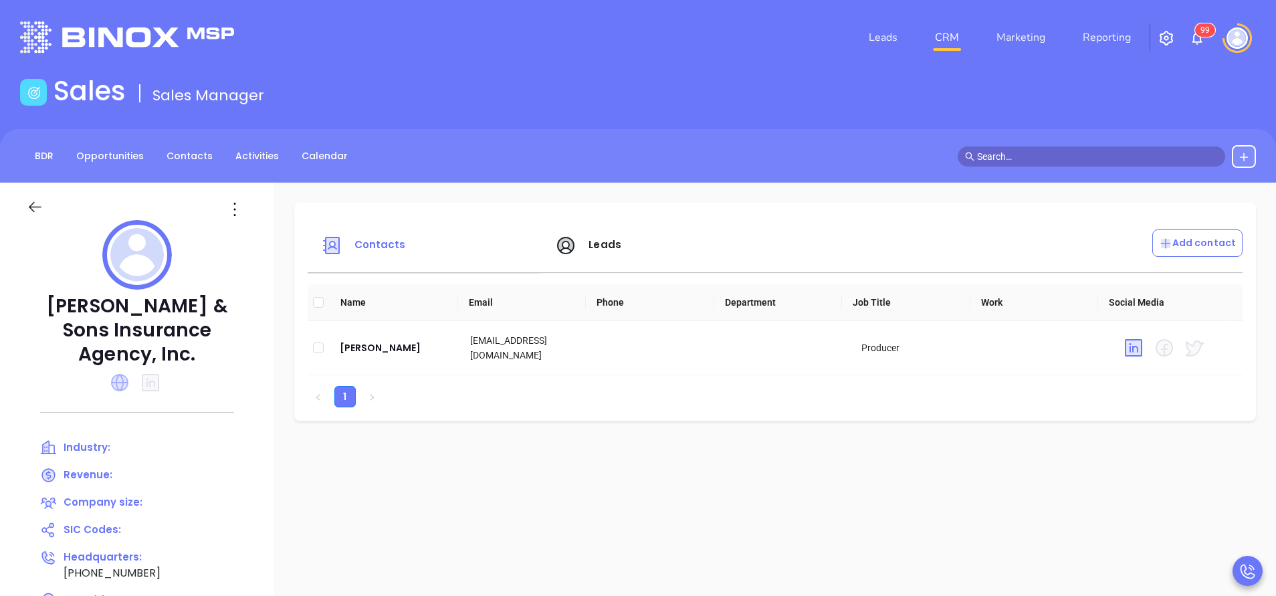
click at [128, 374] on icon at bounding box center [119, 382] width 17 height 17
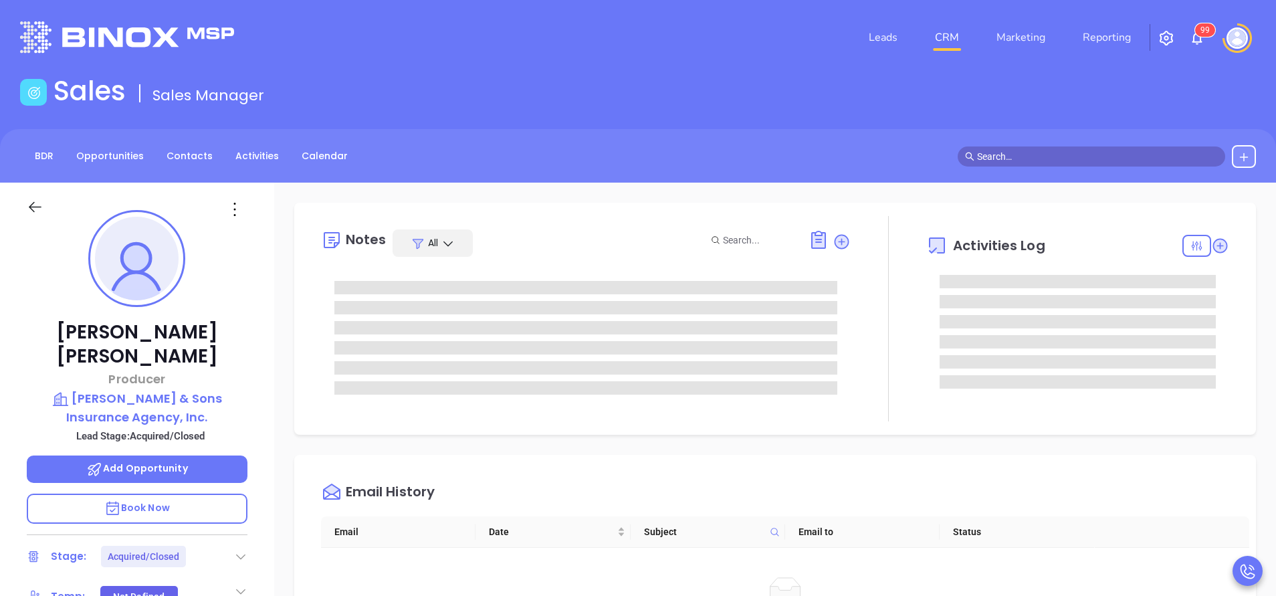
type input "[PERSON_NAME]"
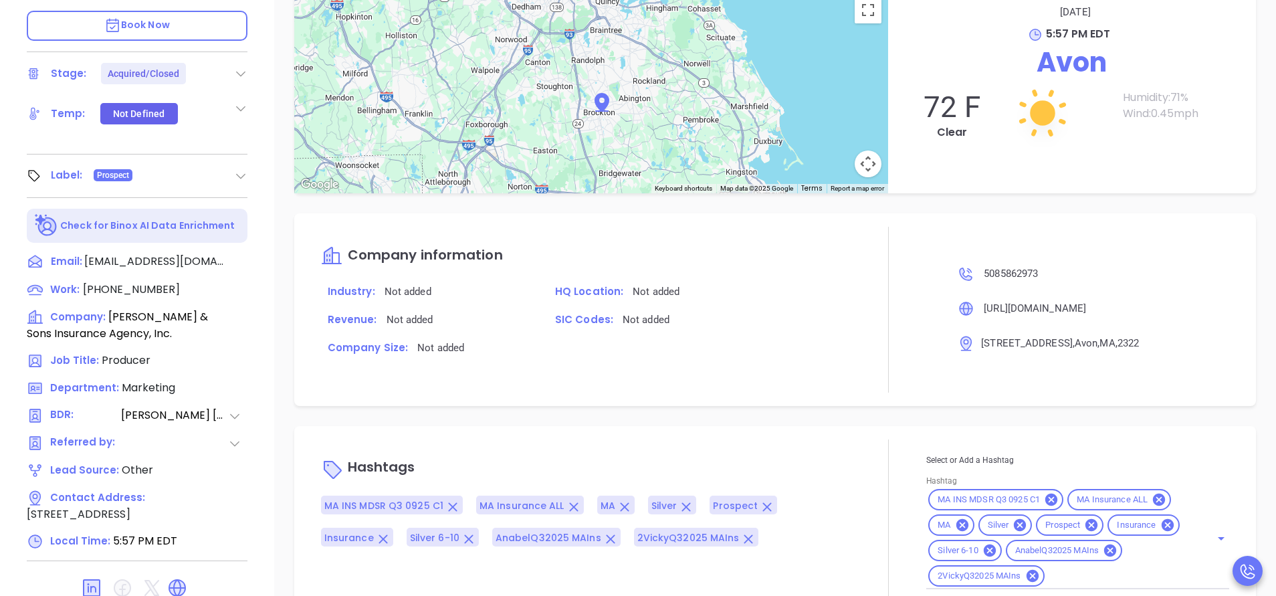
scroll to position [502, 0]
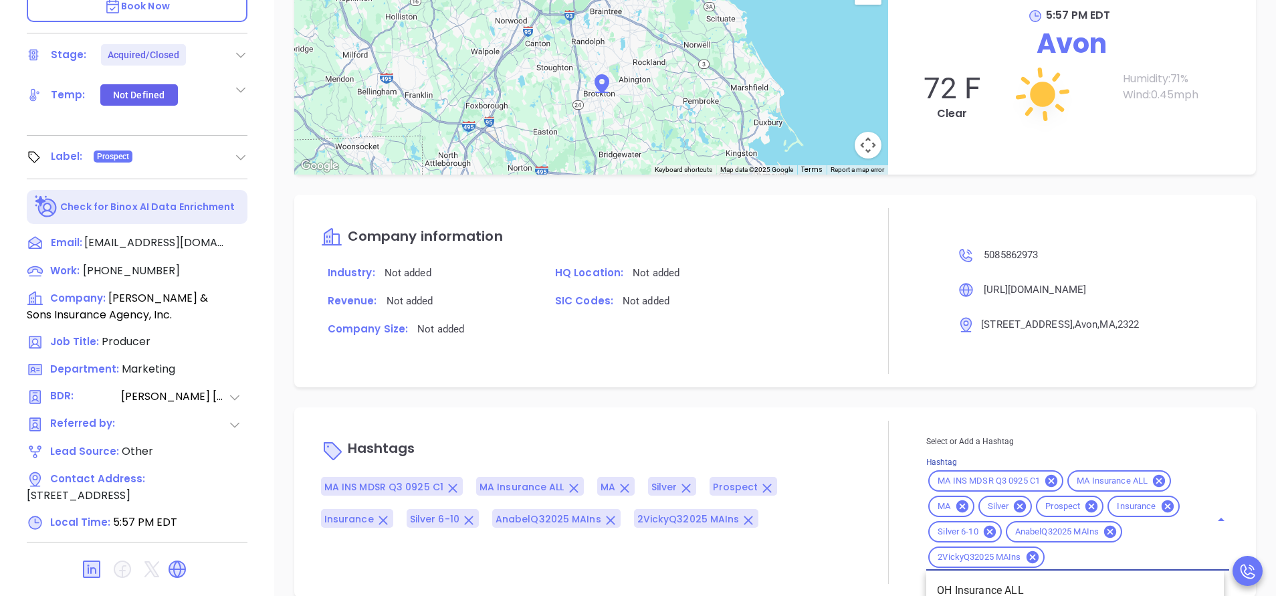
click at [1084, 562] on input "Hashtag" at bounding box center [1119, 557] width 145 height 17
type input "acq"
click at [982, 582] on li "Acquired" at bounding box center [1076, 591] width 298 height 24
type input "remove from"
click at [974, 577] on ul "Remove from Marketing" at bounding box center [1076, 590] width 298 height 35
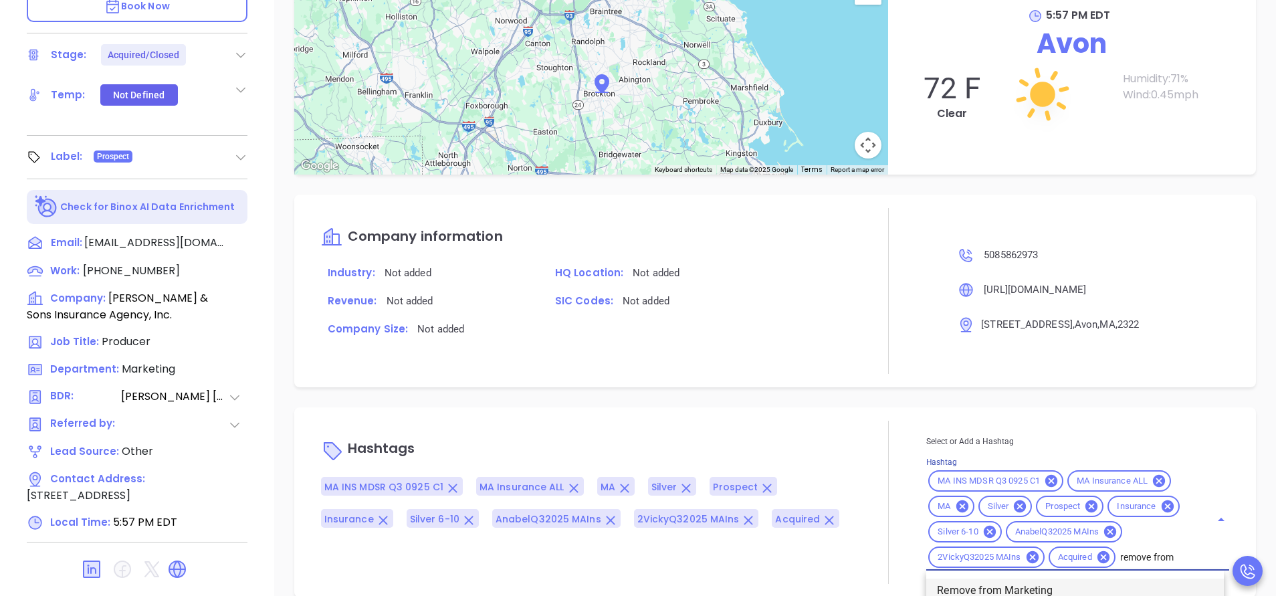
click at [960, 582] on li "Remove from Marketing" at bounding box center [1076, 591] width 298 height 24
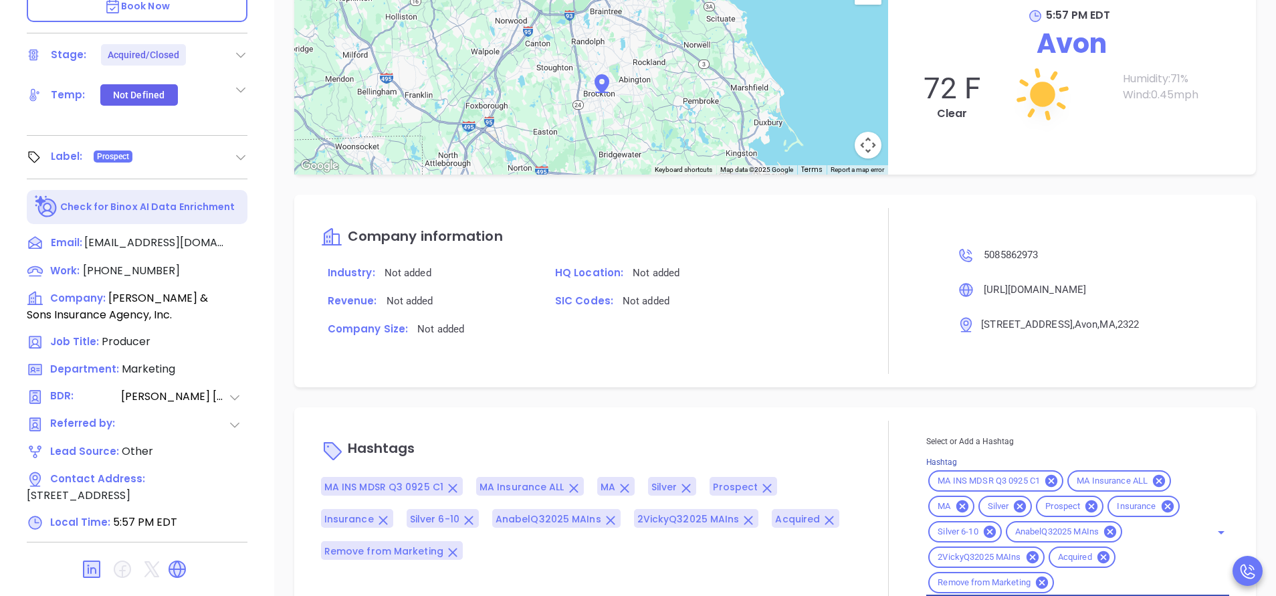
click at [851, 476] on div at bounding box center [889, 515] width 76 height 189
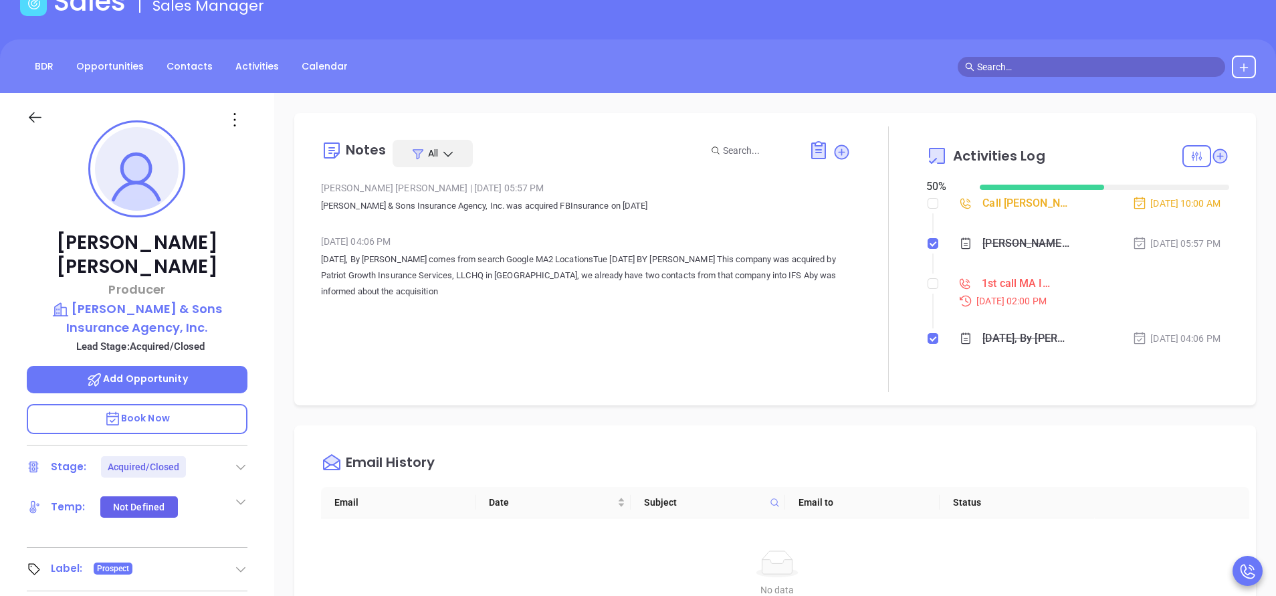
scroll to position [0, 0]
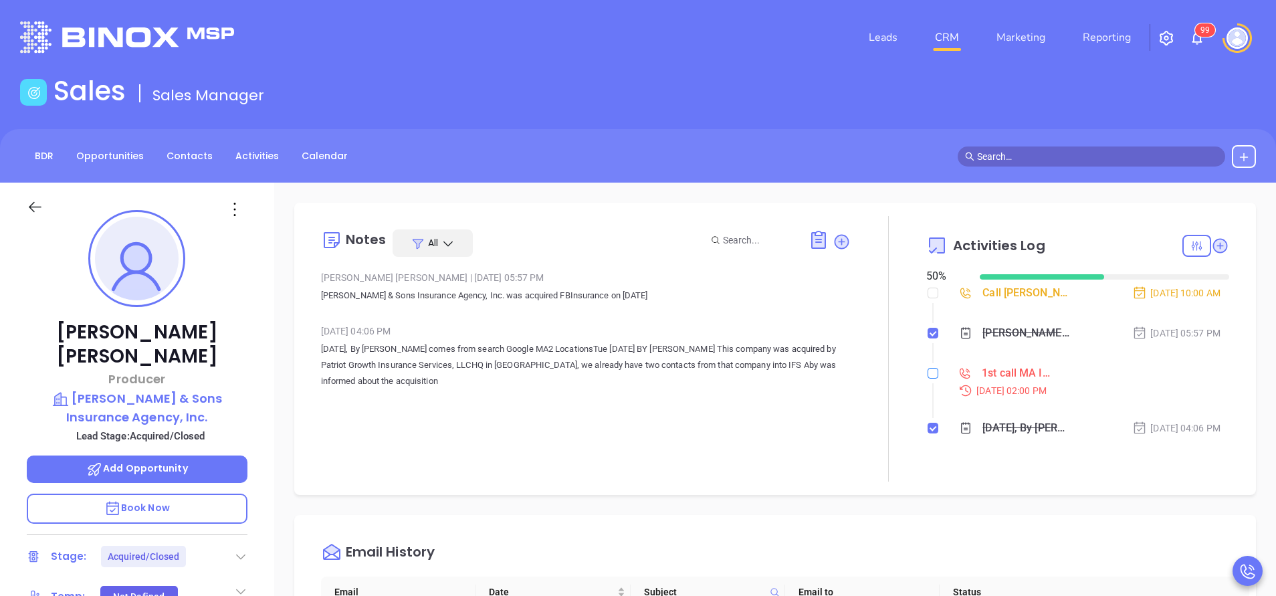
click at [928, 373] on input "checkbox" at bounding box center [933, 373] width 11 height 11
checkbox input "true"
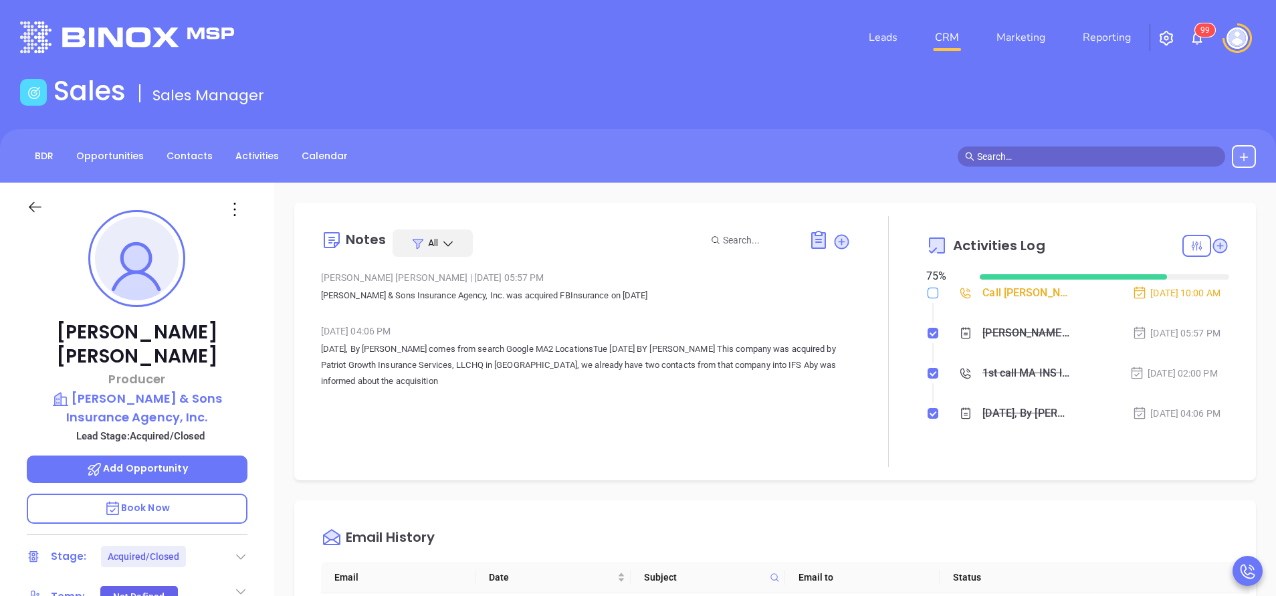
click at [928, 290] on input "checkbox" at bounding box center [933, 293] width 11 height 11
checkbox input "true"
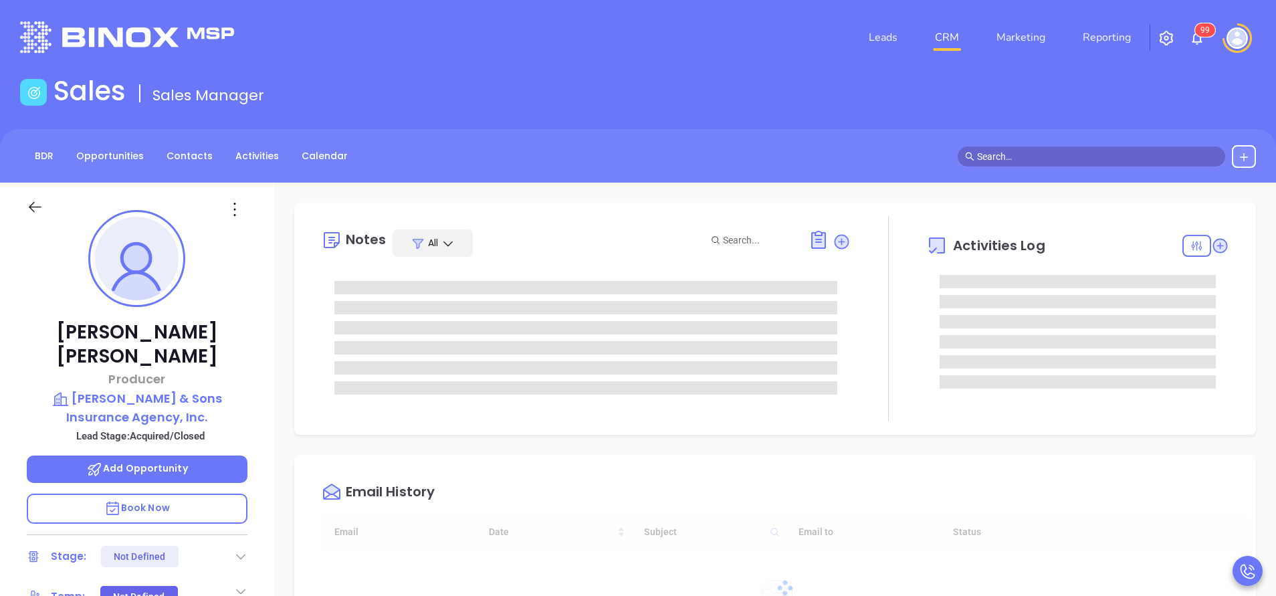
type input "[DATE]"
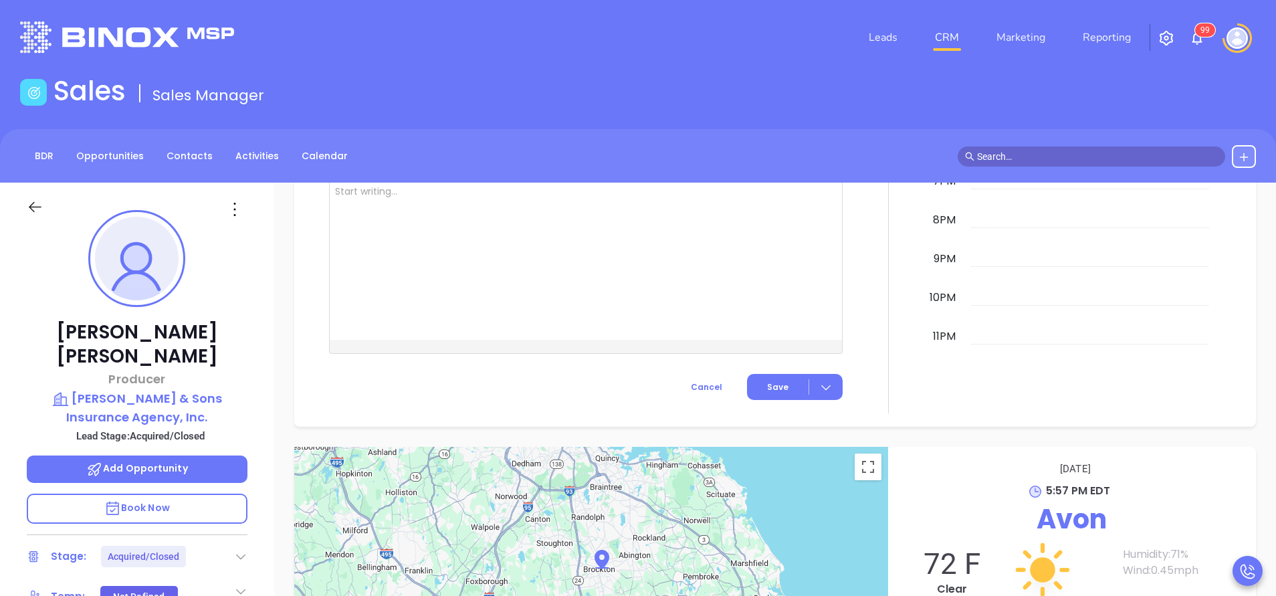
scroll to position [943, 0]
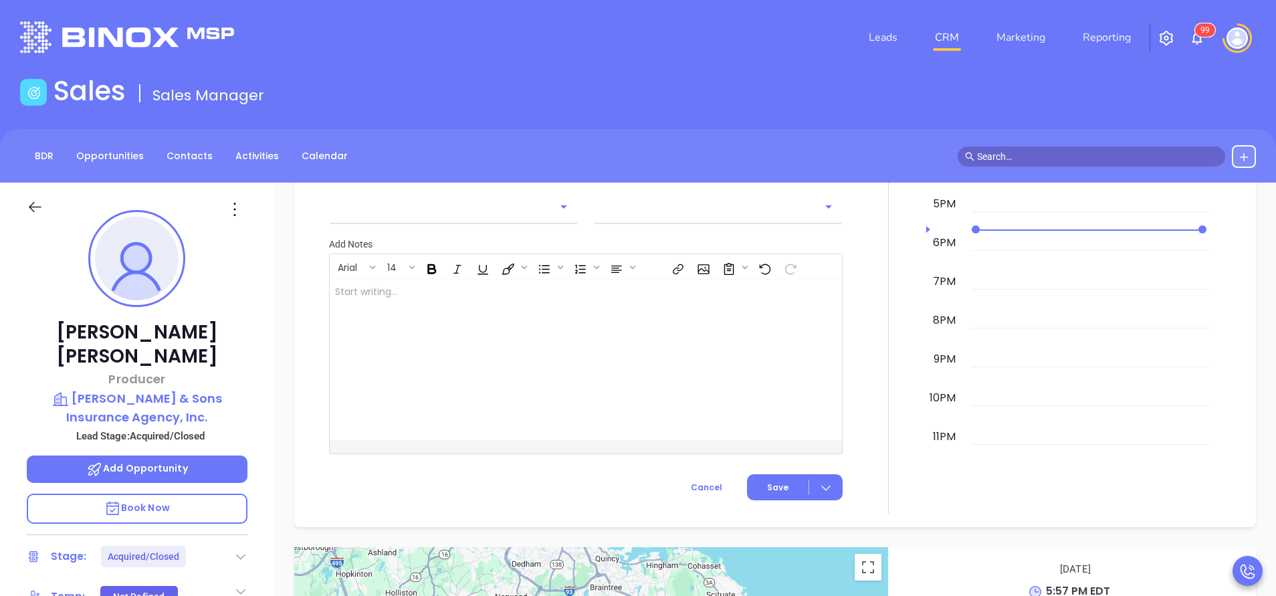
type input "[PERSON_NAME]"
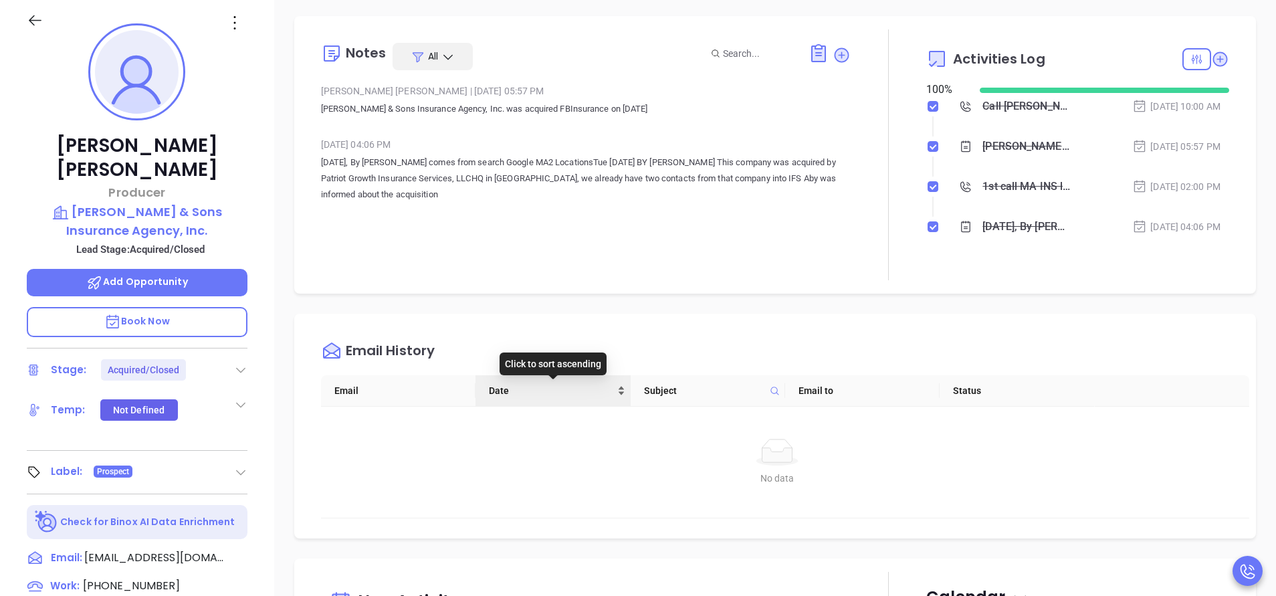
scroll to position [122, 0]
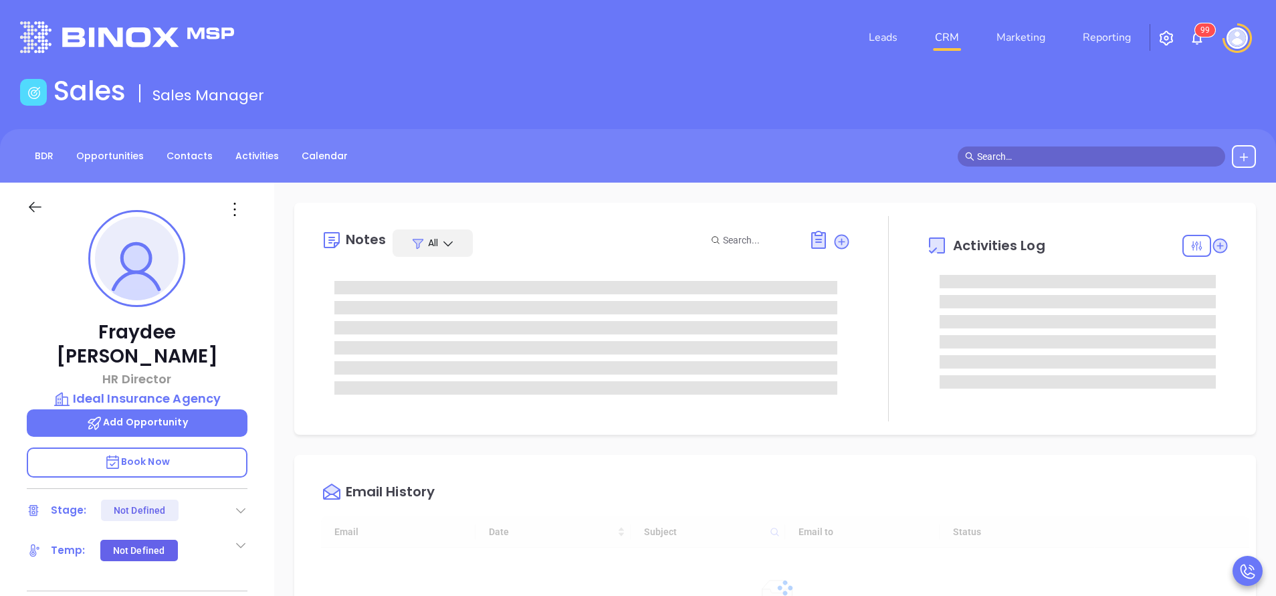
type input "[DATE]"
type input "Vicky Mendoza"
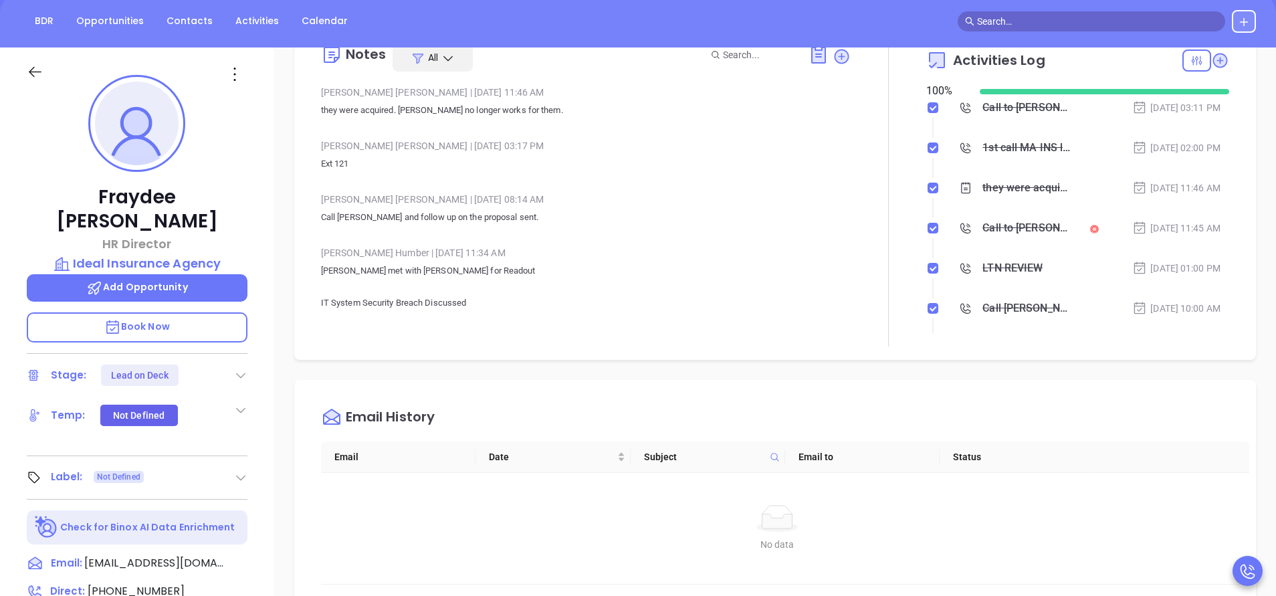
scroll to position [122, 0]
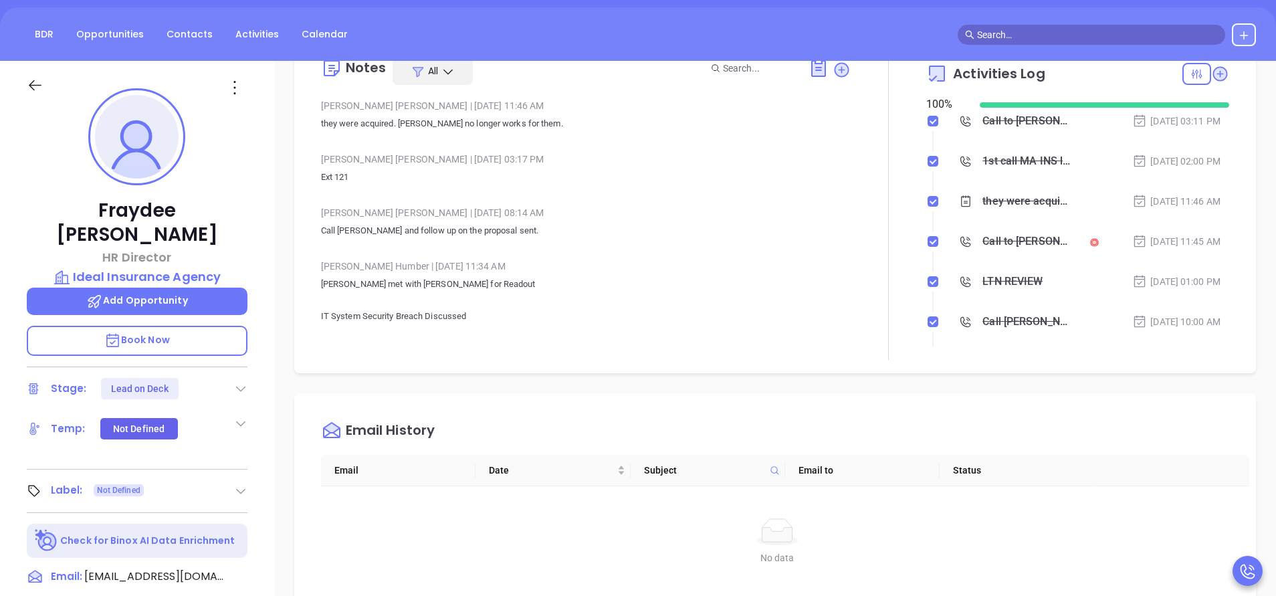
click at [239, 382] on icon at bounding box center [240, 388] width 13 height 13
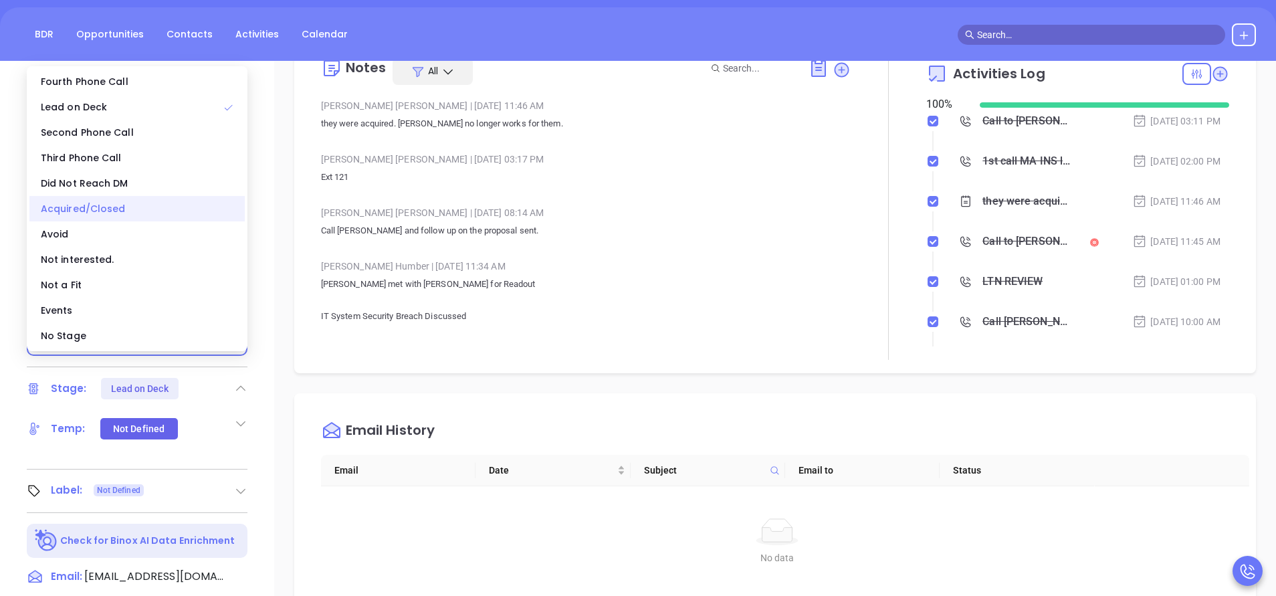
click at [126, 207] on div "Acquired/Closed" at bounding box center [136, 208] width 215 height 25
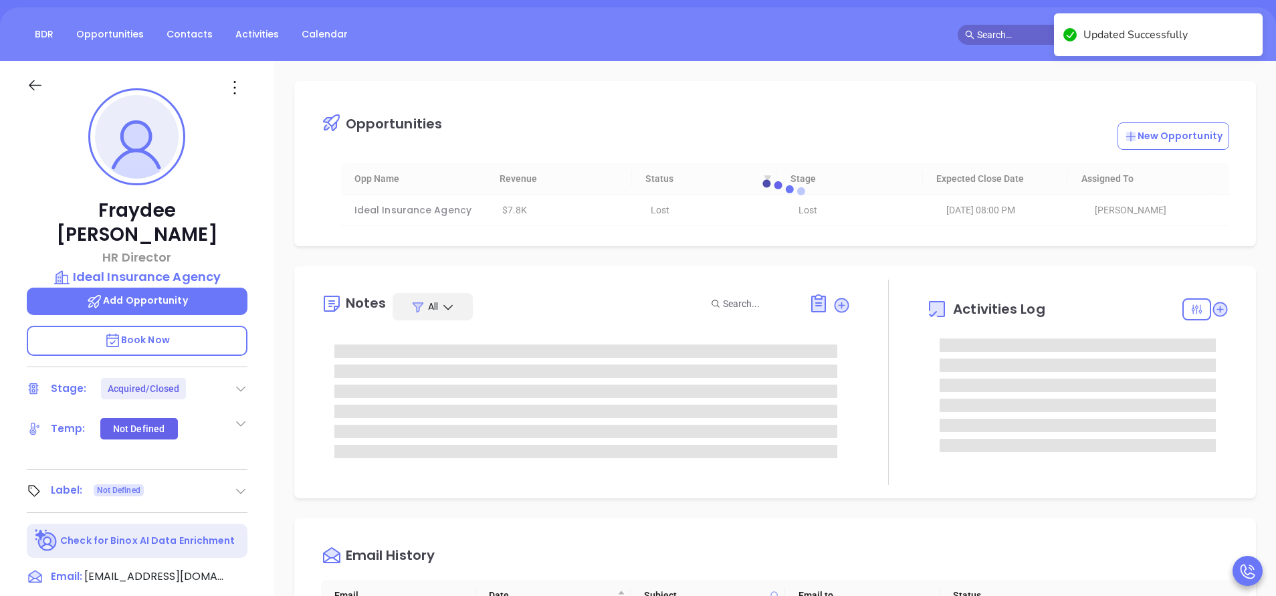
scroll to position [0, 0]
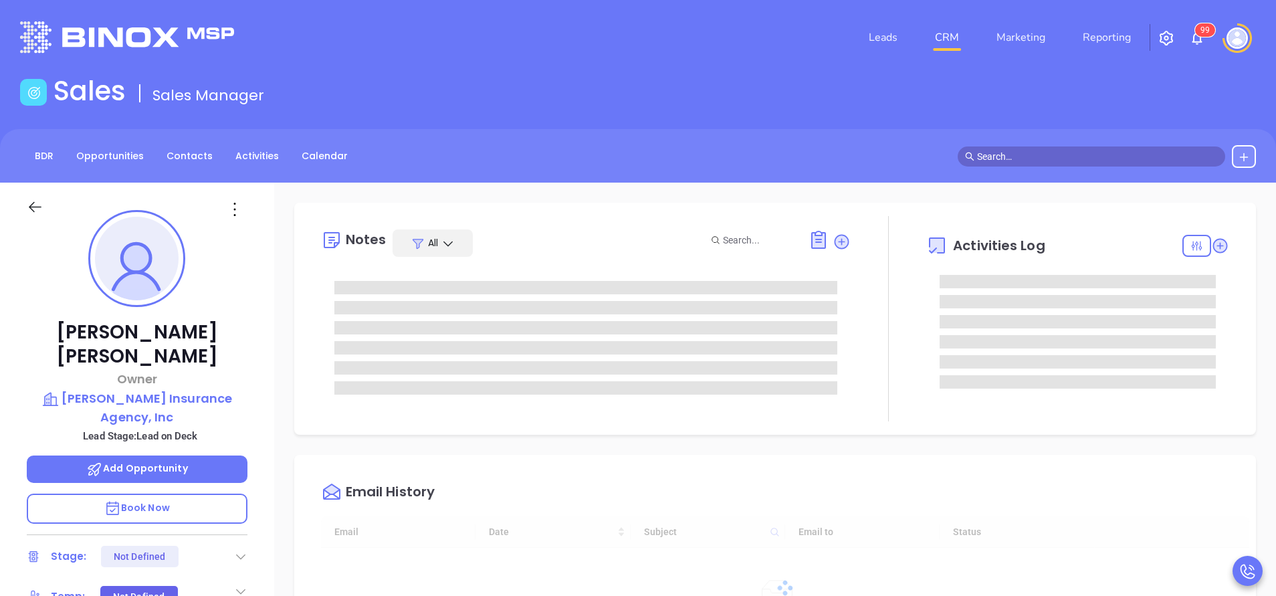
type input "[DATE]"
type input "[PERSON_NAME]"
type input "[DATE]"
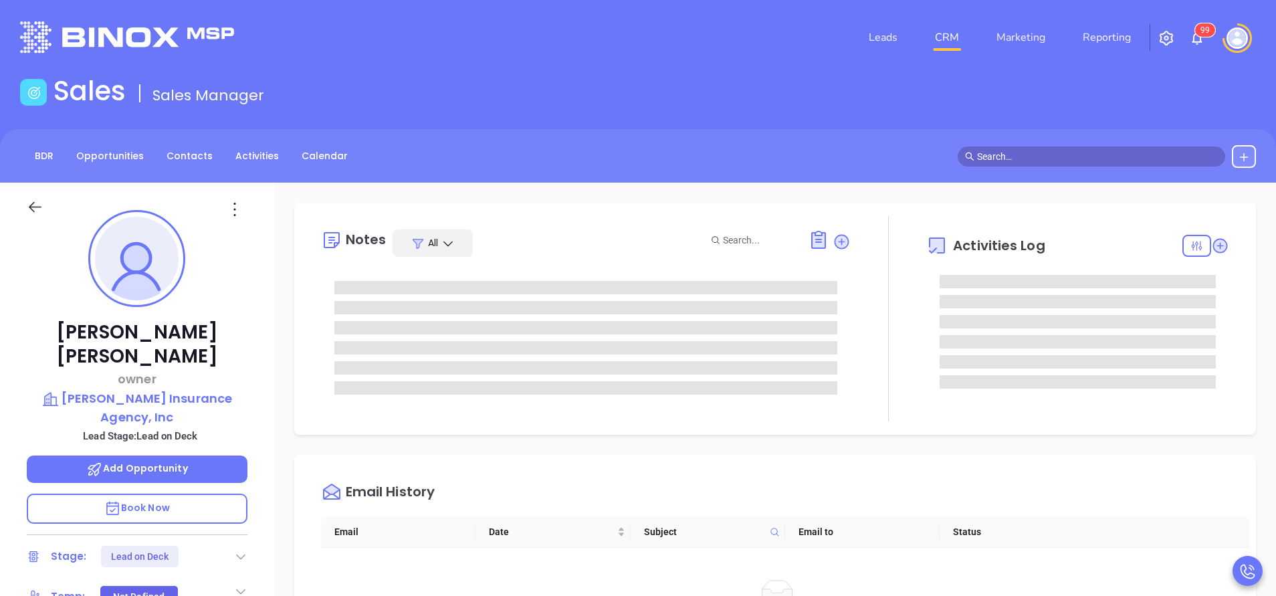
type input "[PERSON_NAME]"
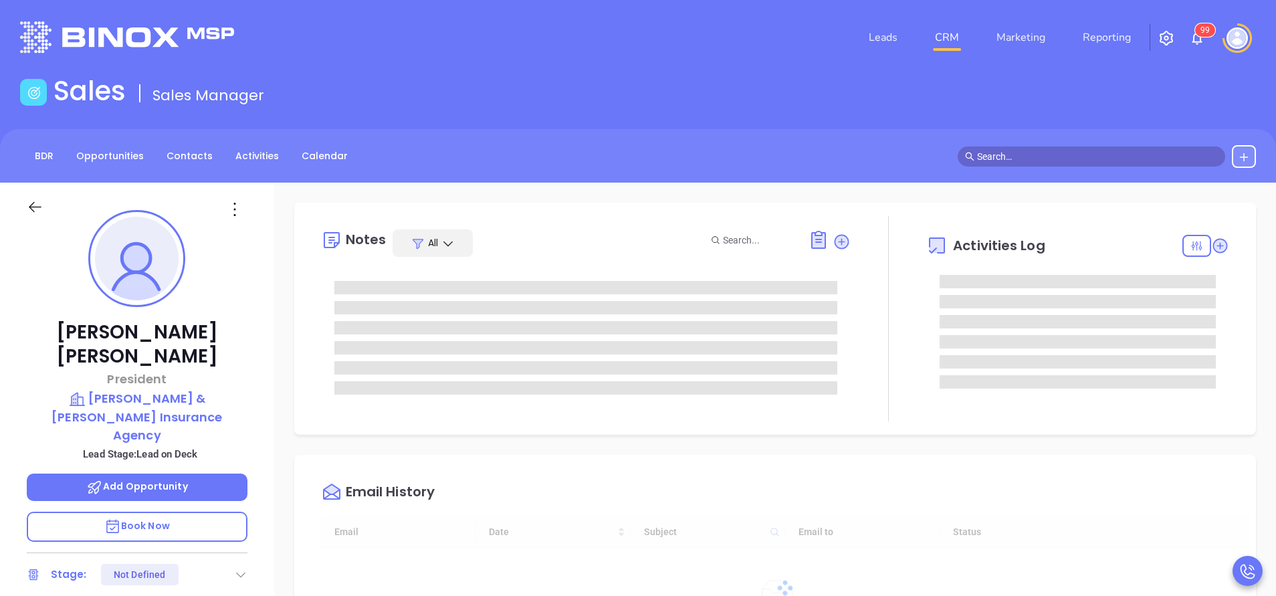
type input "[DATE]"
type input "[PERSON_NAME]"
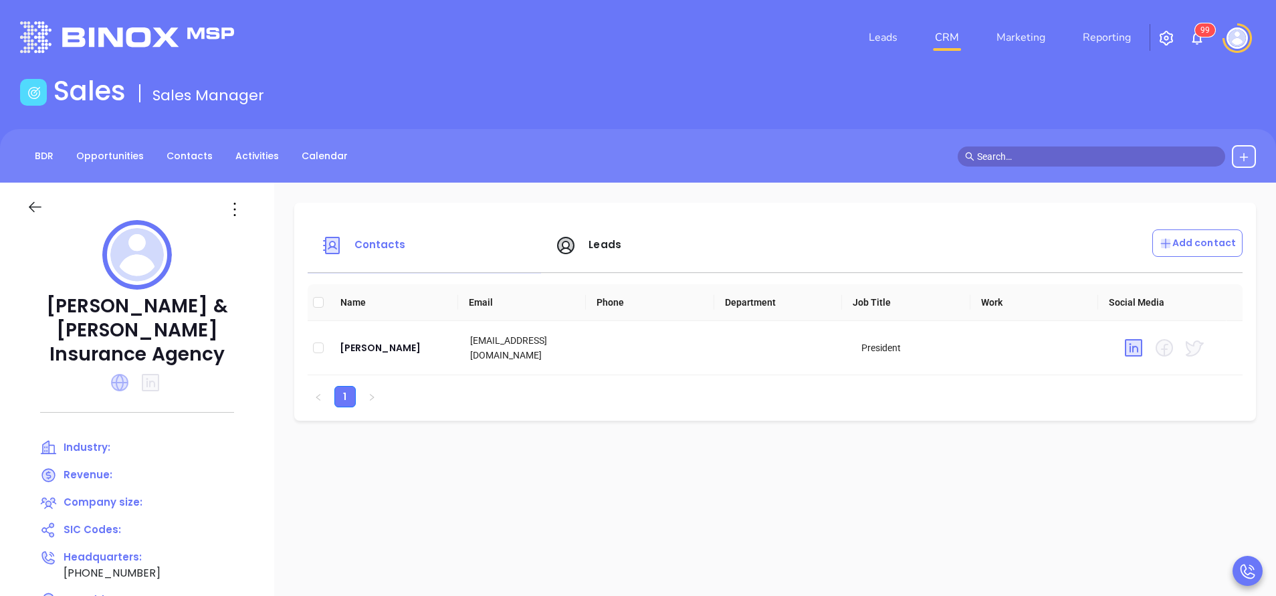
click at [128, 374] on icon at bounding box center [119, 382] width 17 height 17
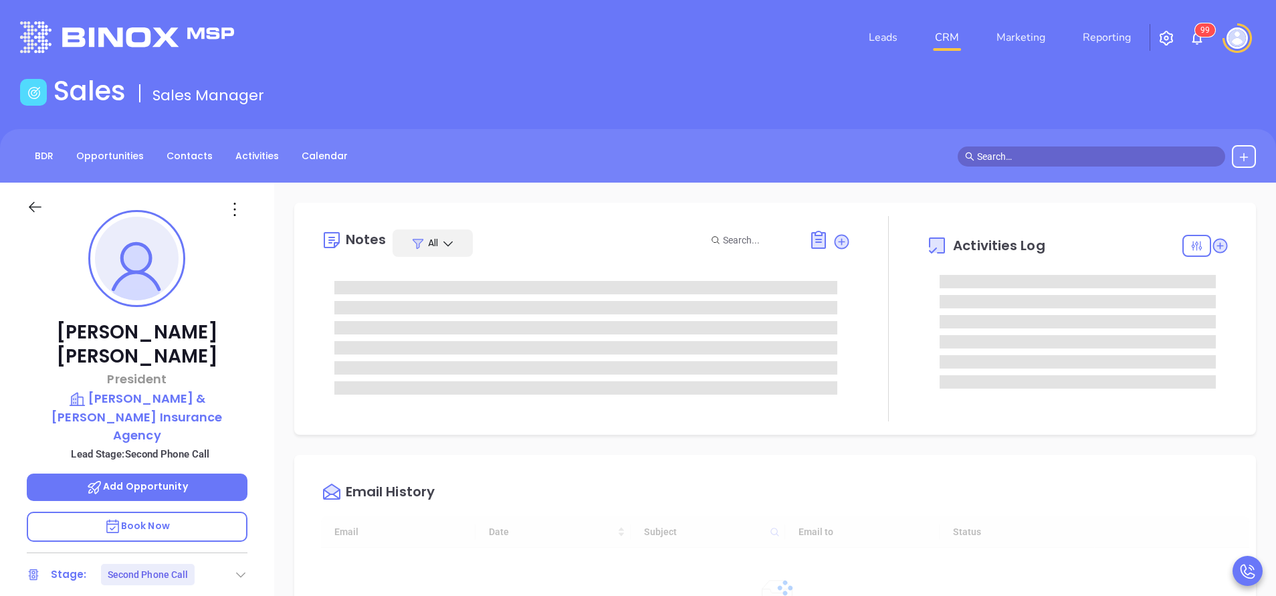
type input "[PERSON_NAME]"
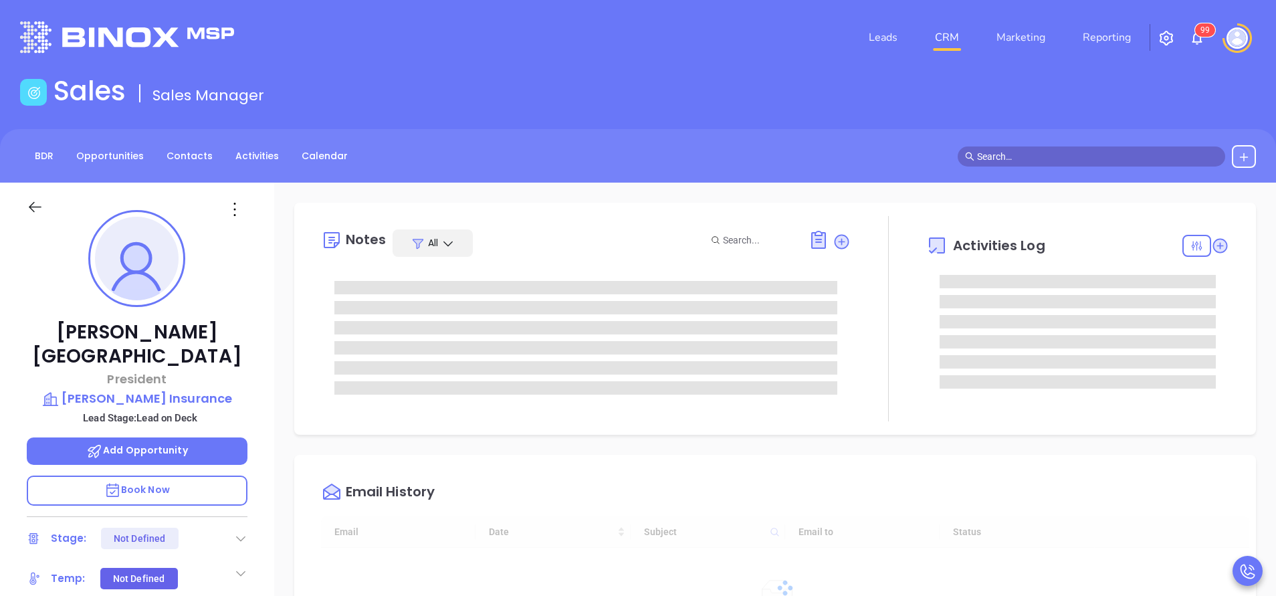
type input "[DATE]"
type input "[PERSON_NAME]"
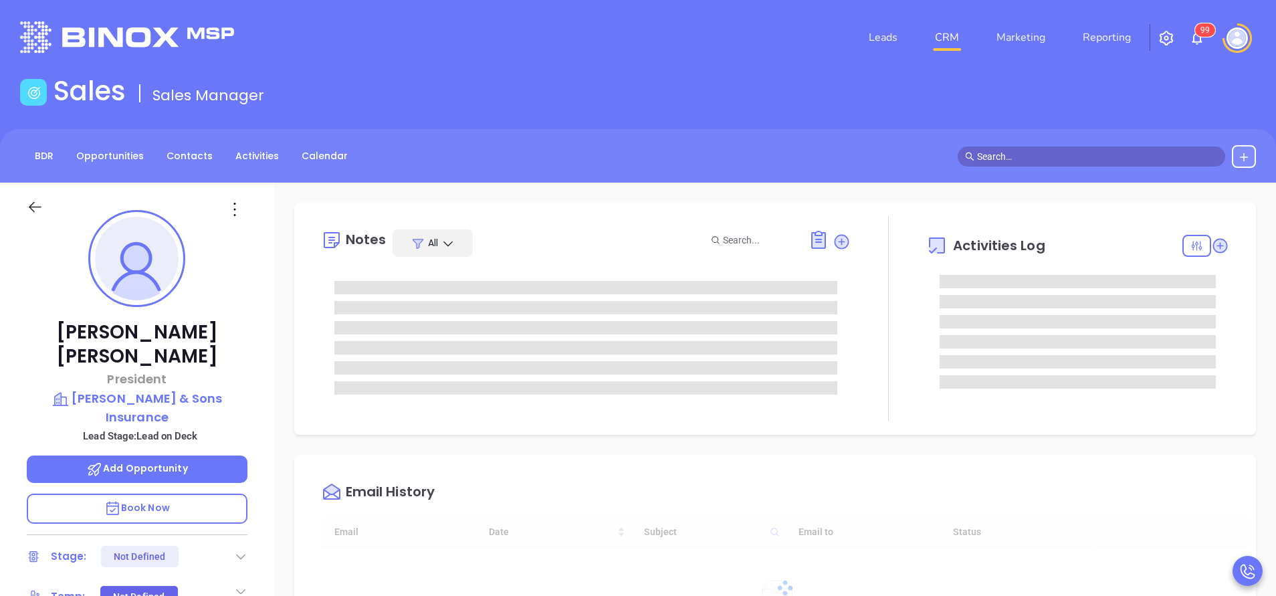
type input "10/07/2025"
type input "Vicky Mendoza"
type input "[PERSON_NAME]"
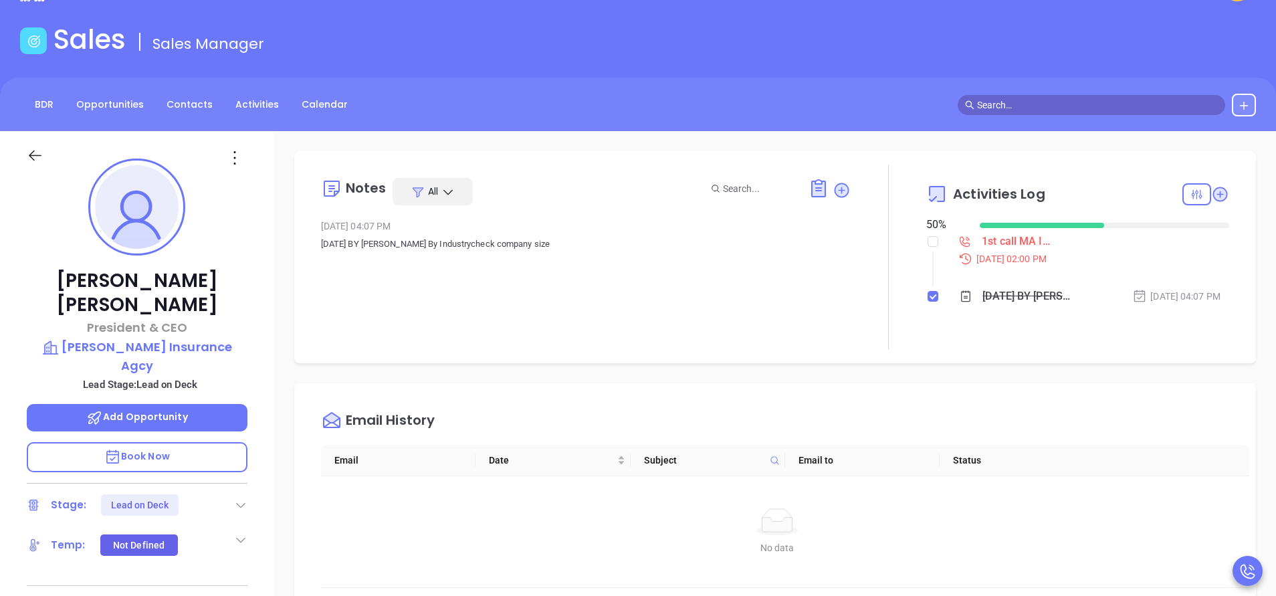
scroll to position [0, 0]
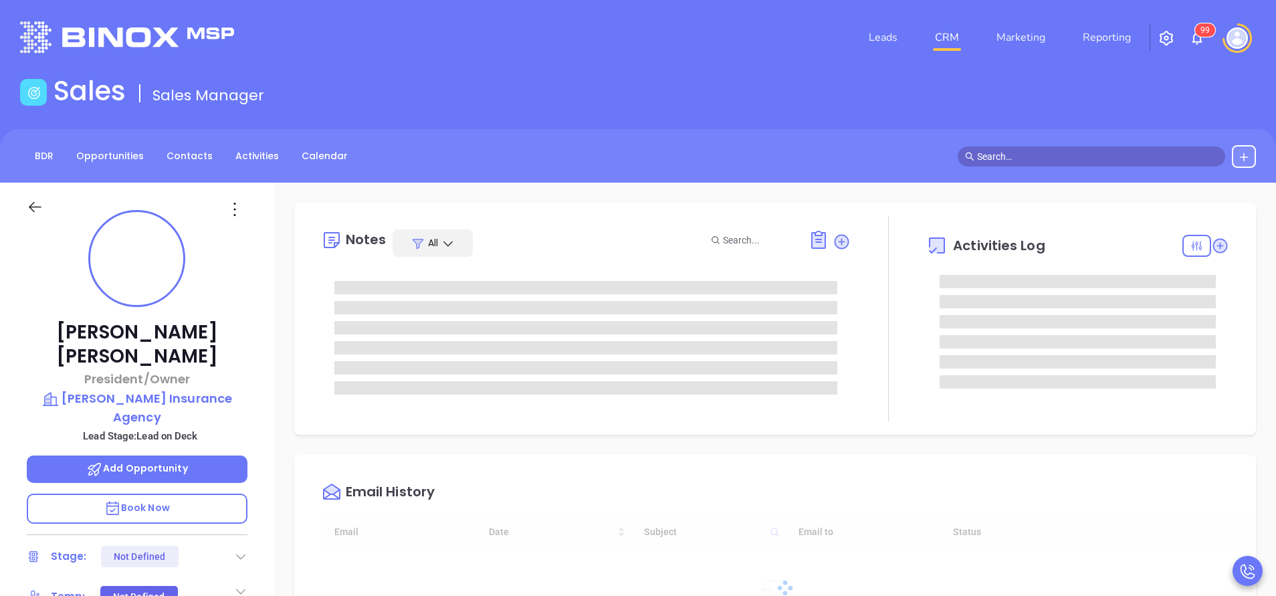
type input "[DATE]"
type input "[PERSON_NAME]"
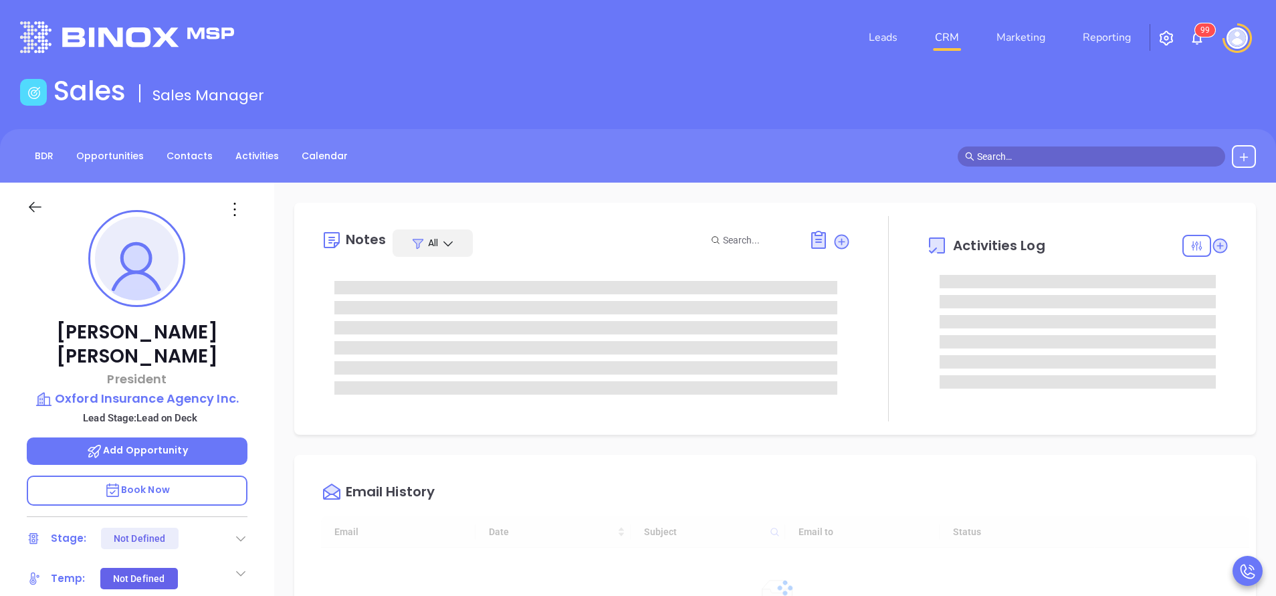
type input "[DATE]"
type input "[PERSON_NAME]"
